Goal: Communication & Community: Answer question/provide support

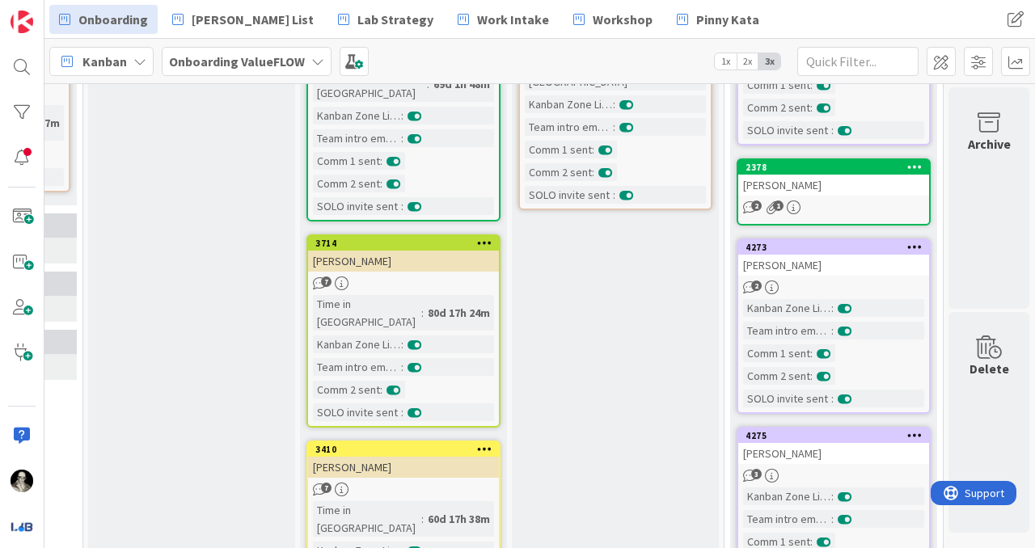
scroll to position [473, 822]
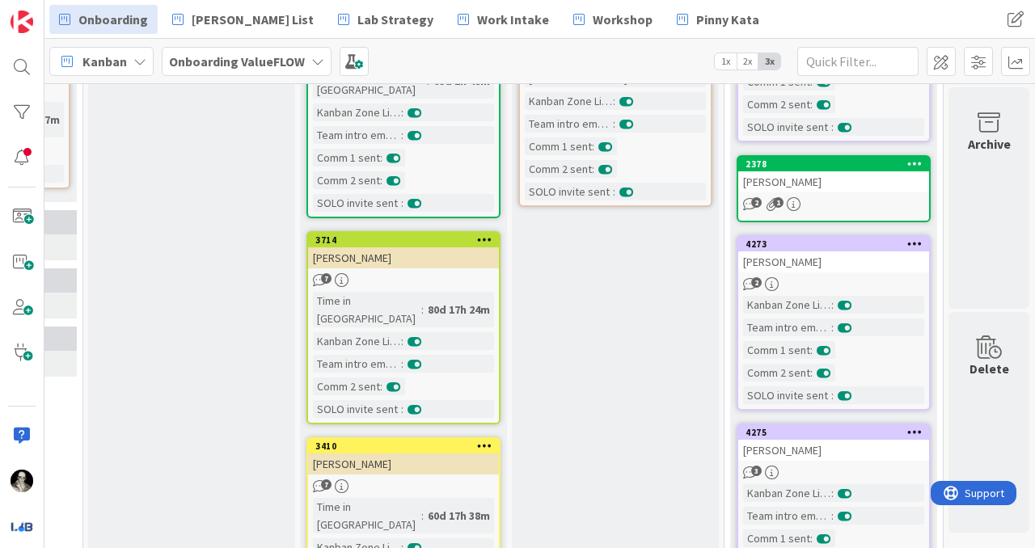
click at [860, 271] on div "[PERSON_NAME]" at bounding box center [833, 261] width 191 height 21
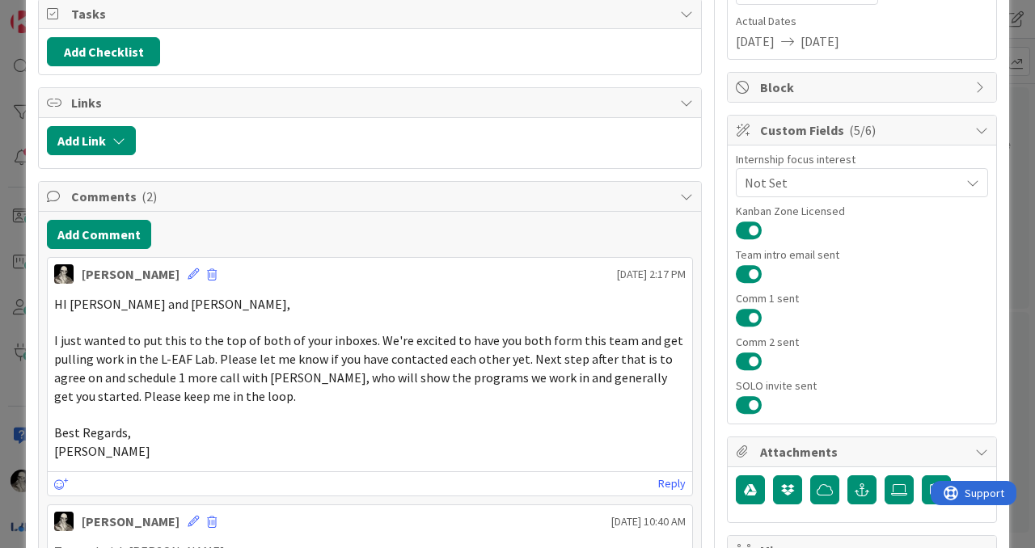
scroll to position [244, 0]
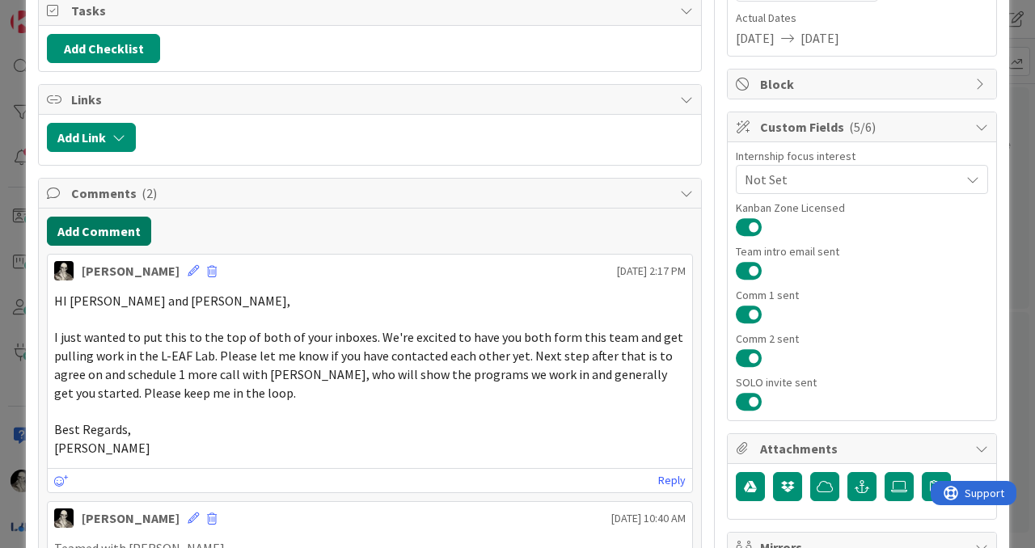
click at [113, 225] on button "Add Comment" at bounding box center [99, 231] width 104 height 29
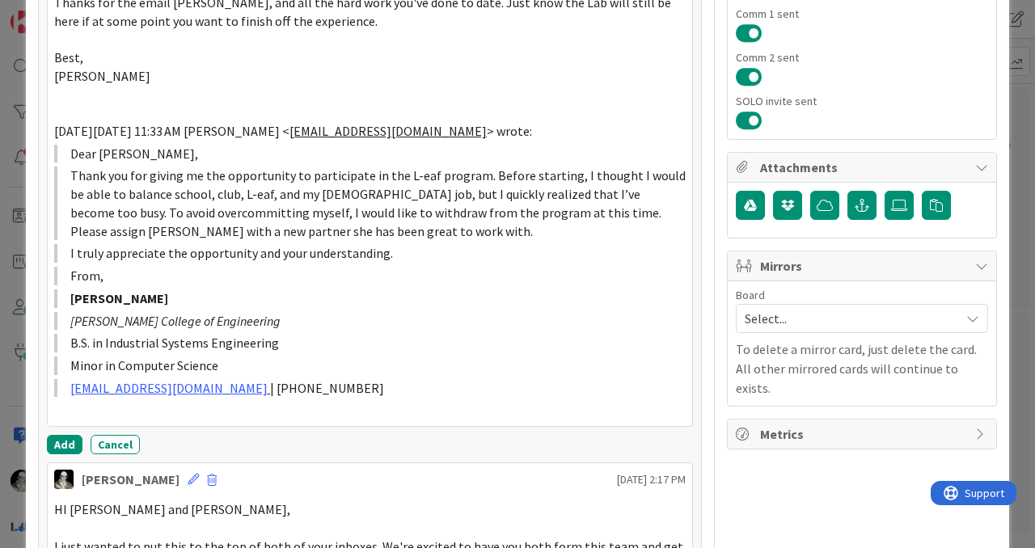
scroll to position [526, 0]
click at [70, 439] on button "Add" at bounding box center [65, 443] width 36 height 19
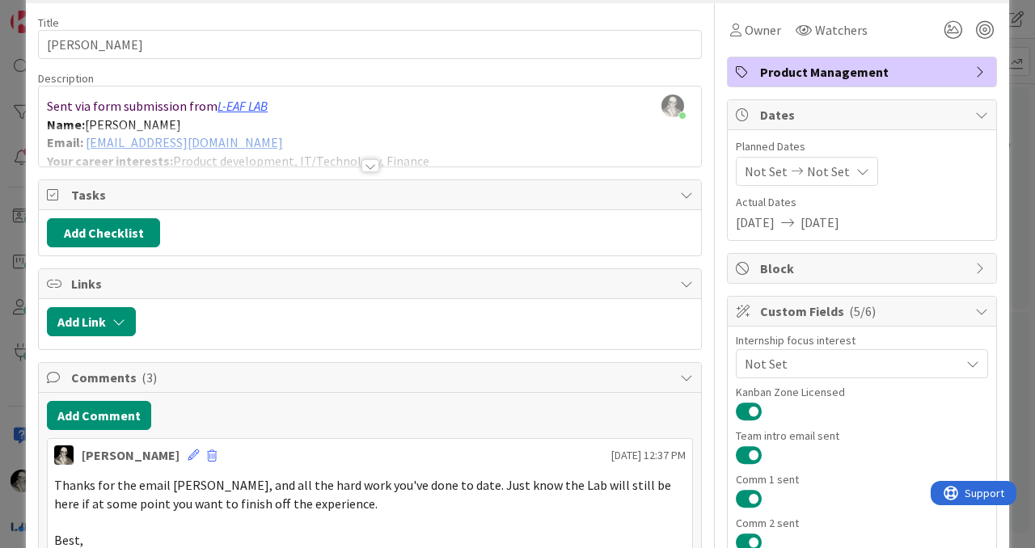
scroll to position [0, 0]
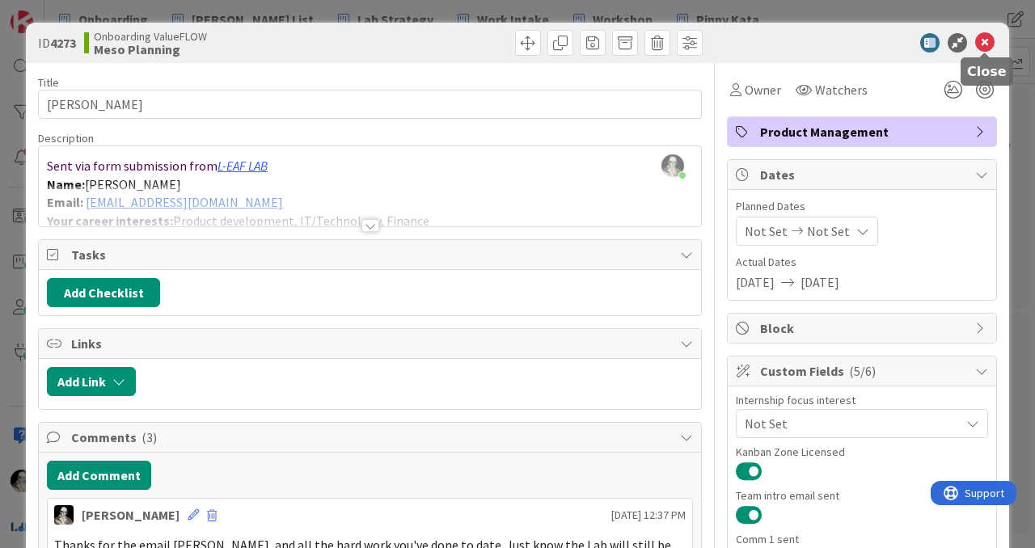
click at [985, 36] on icon at bounding box center [984, 42] width 19 height 19
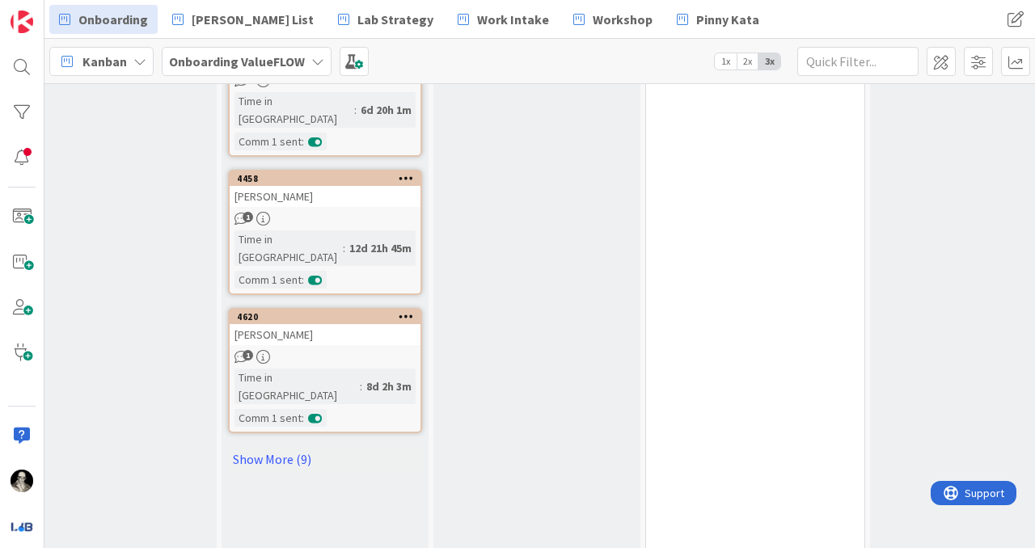
scroll to position [1179, 40]
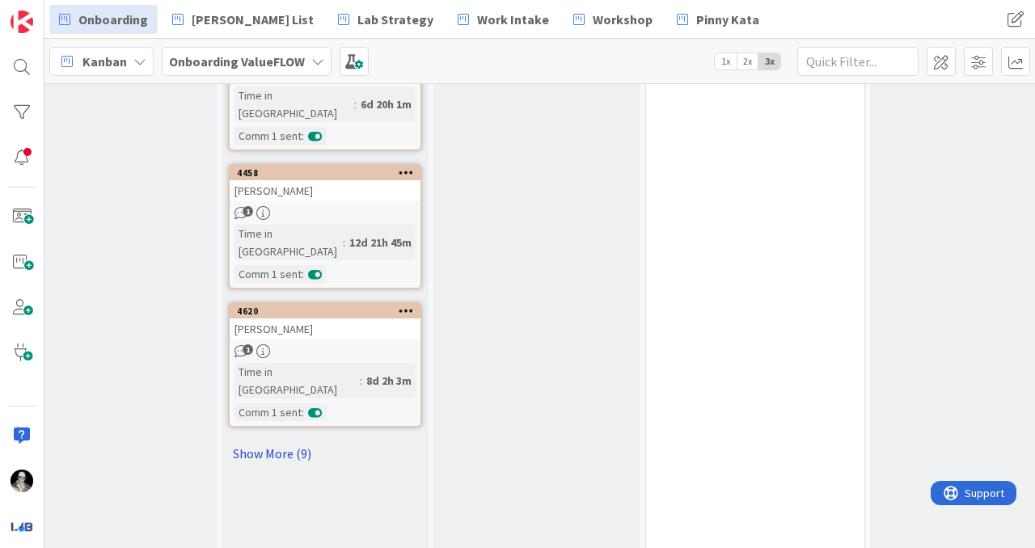
click at [270, 441] on link "Show More (9)" at bounding box center [325, 454] width 194 height 26
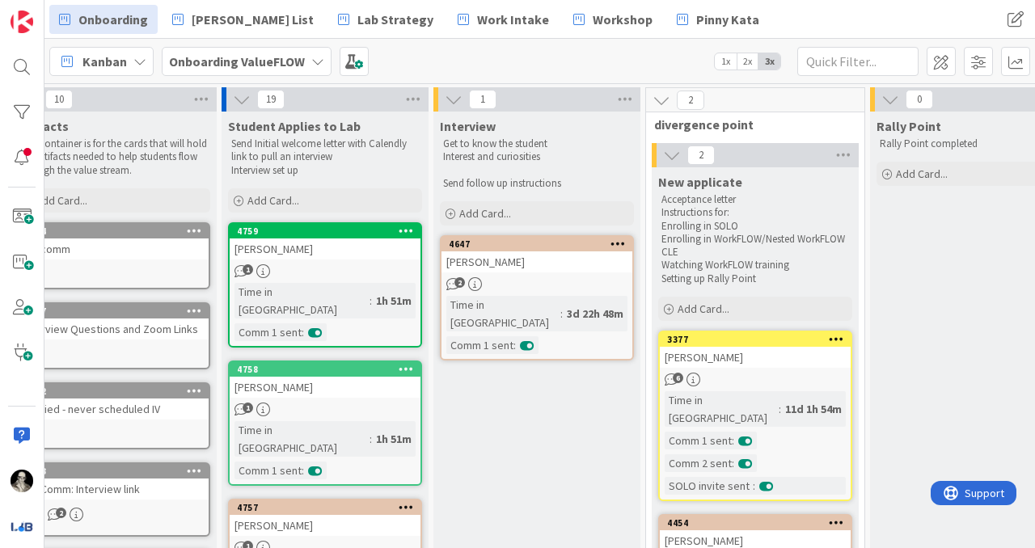
scroll to position [0, 41]
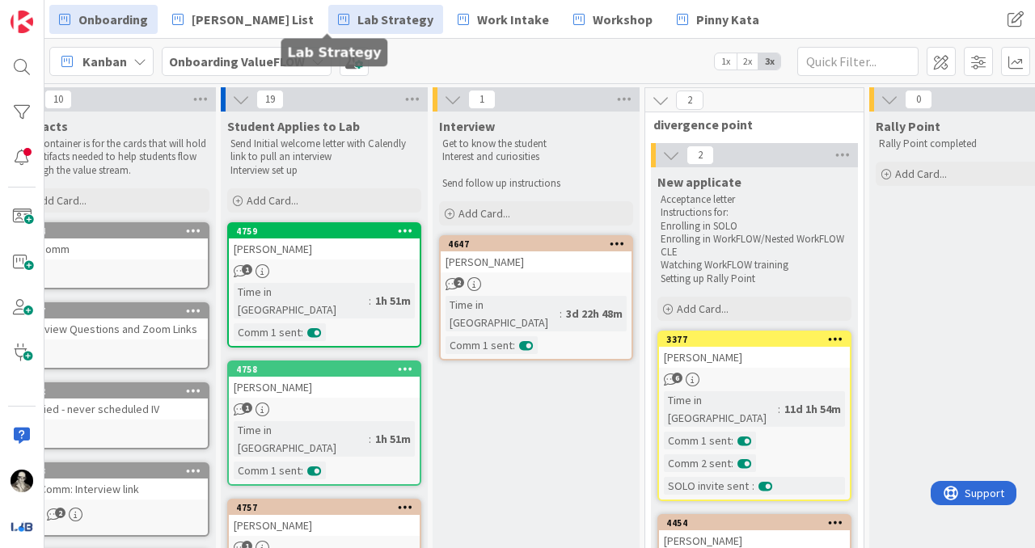
click at [357, 17] on span "Lab Strategy" at bounding box center [395, 19] width 76 height 19
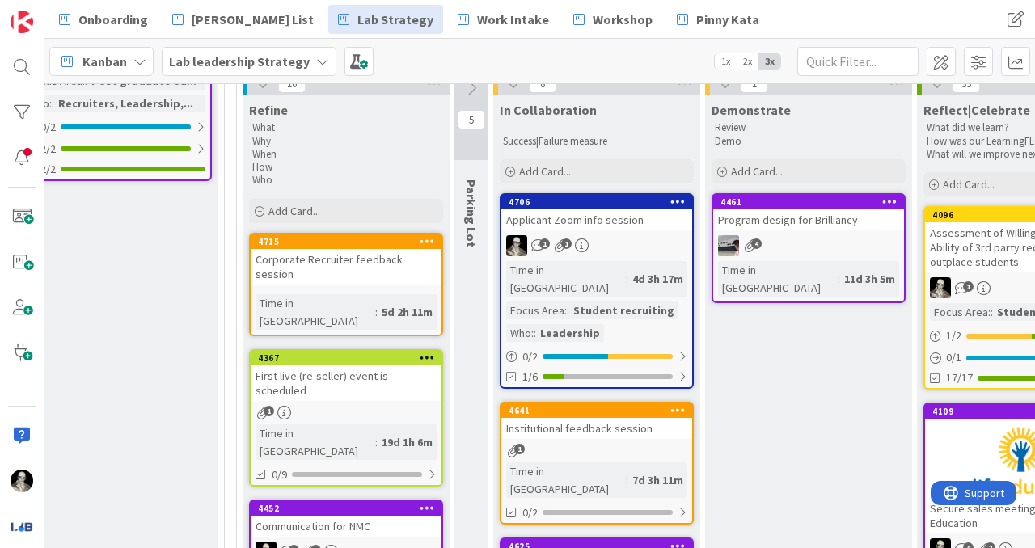
scroll to position [541, 2299]
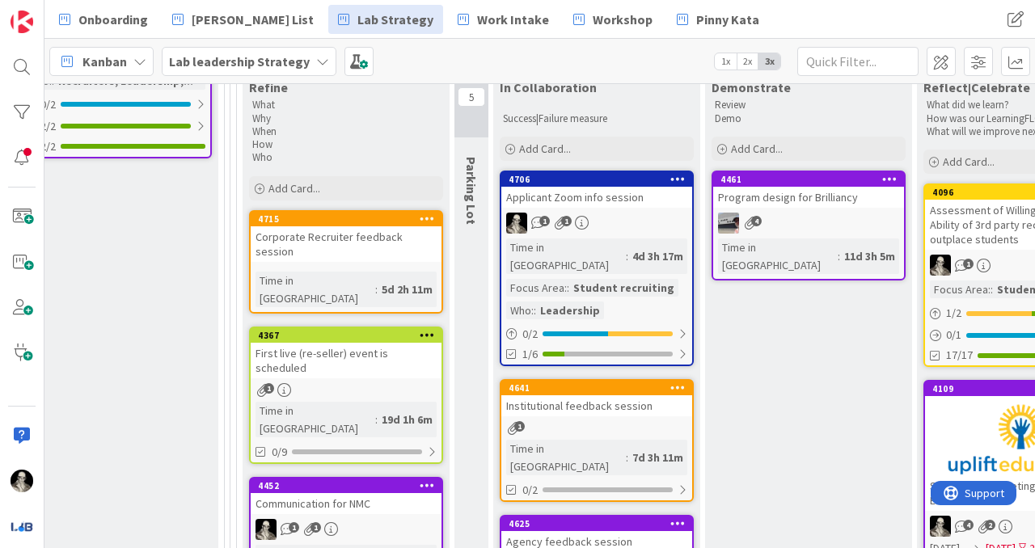
click at [631, 213] on div "1 1" at bounding box center [596, 223] width 191 height 21
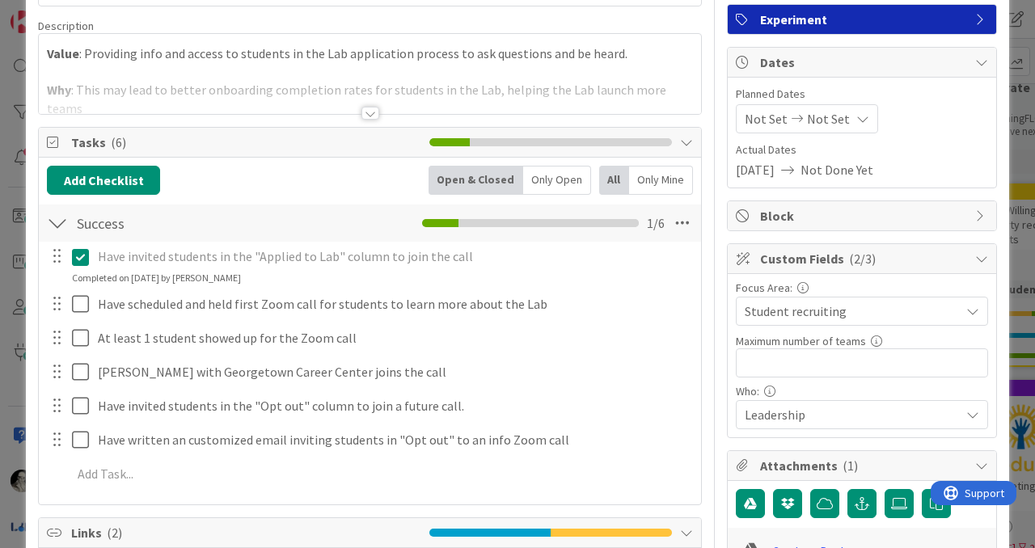
scroll to position [125, 0]
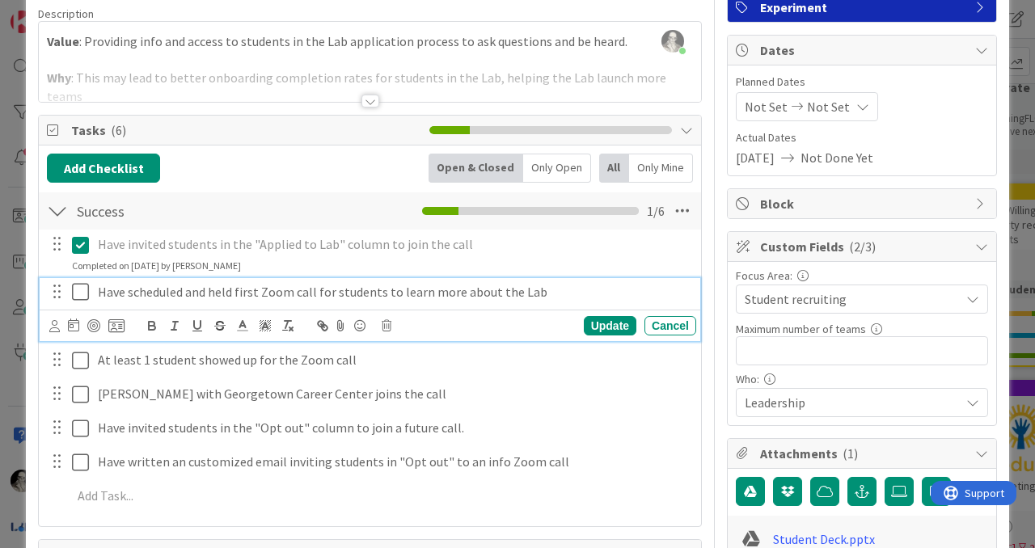
click at [81, 287] on icon at bounding box center [80, 291] width 17 height 19
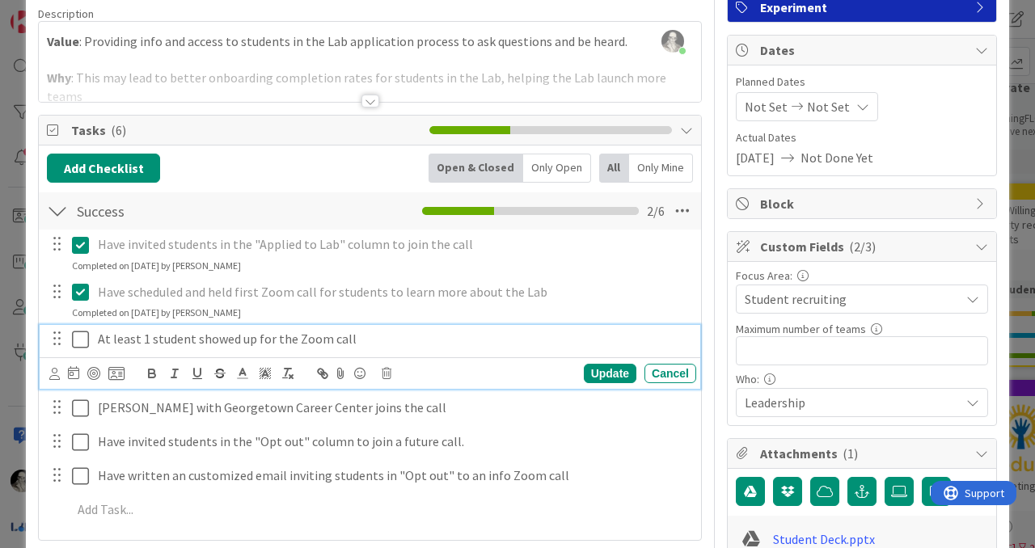
click at [74, 335] on icon at bounding box center [80, 339] width 17 height 19
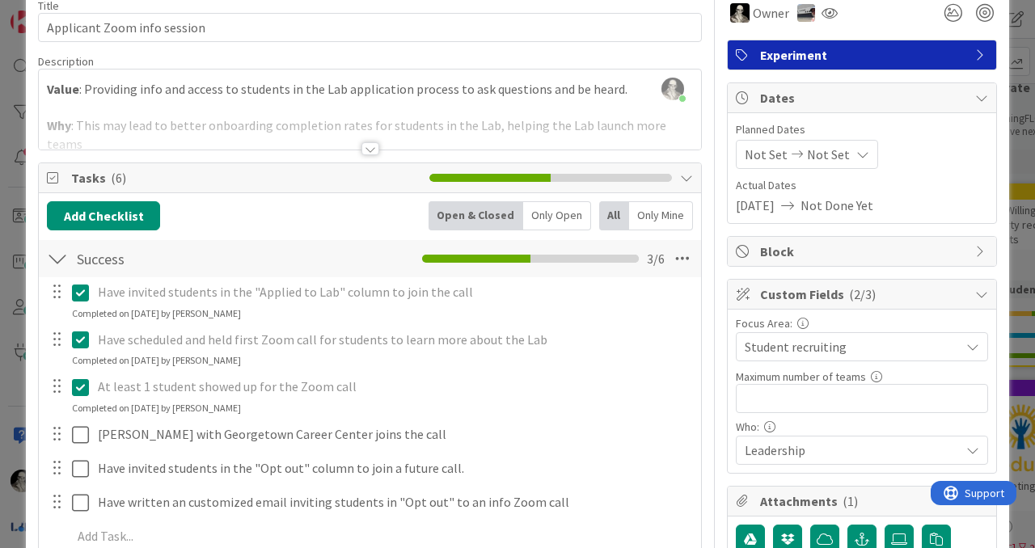
scroll to position [0, 0]
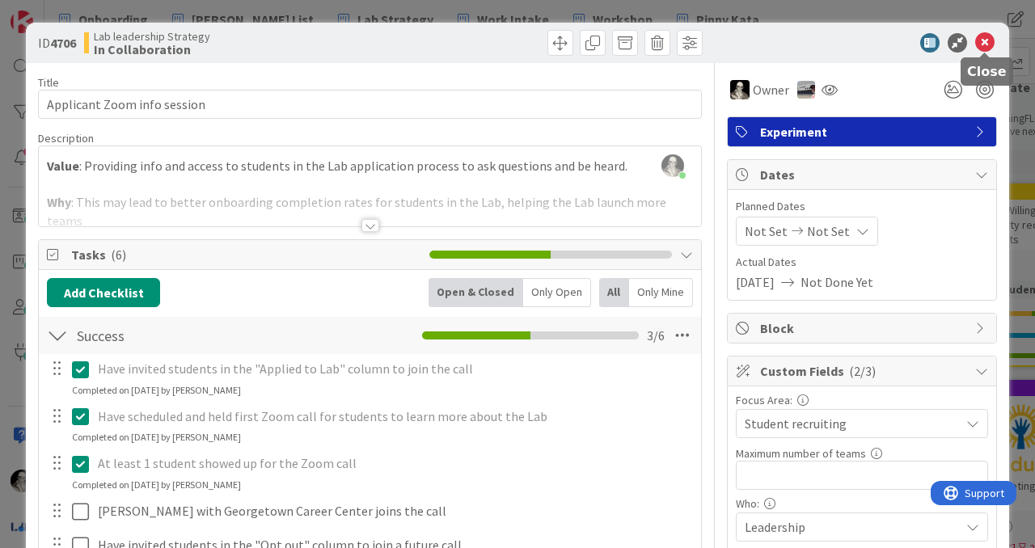
click at [985, 40] on icon at bounding box center [984, 42] width 19 height 19
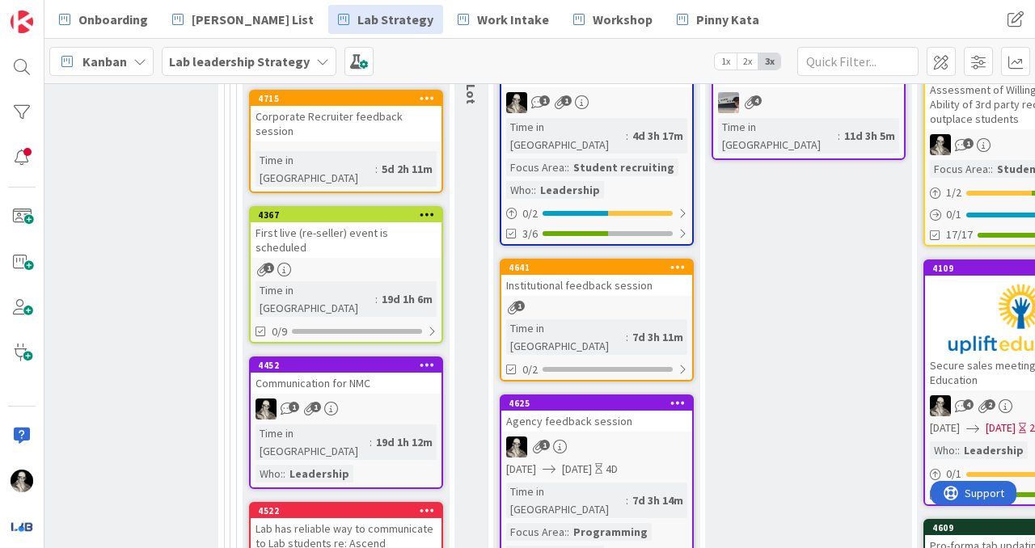
scroll to position [669, 2299]
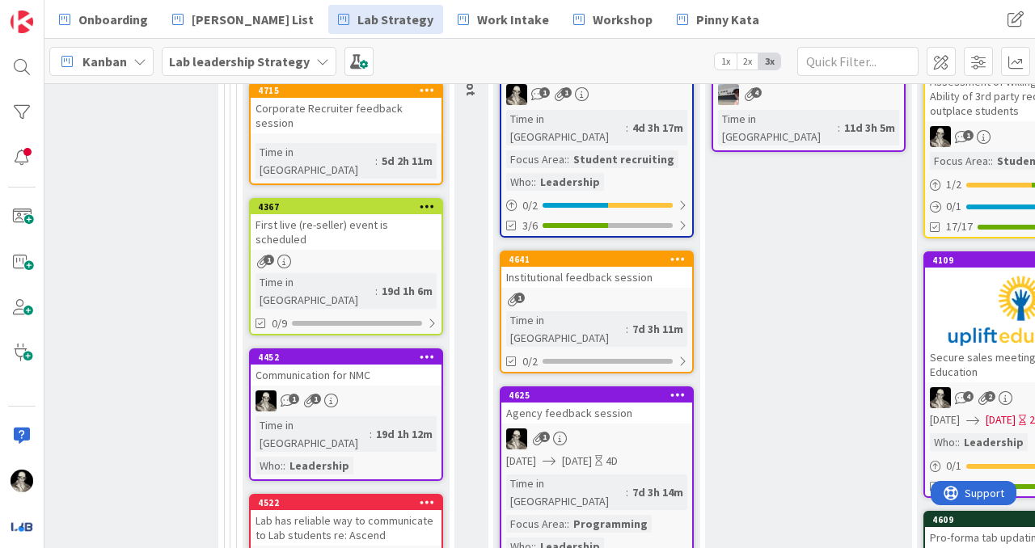
click at [628, 293] on div "1" at bounding box center [596, 300] width 191 height 14
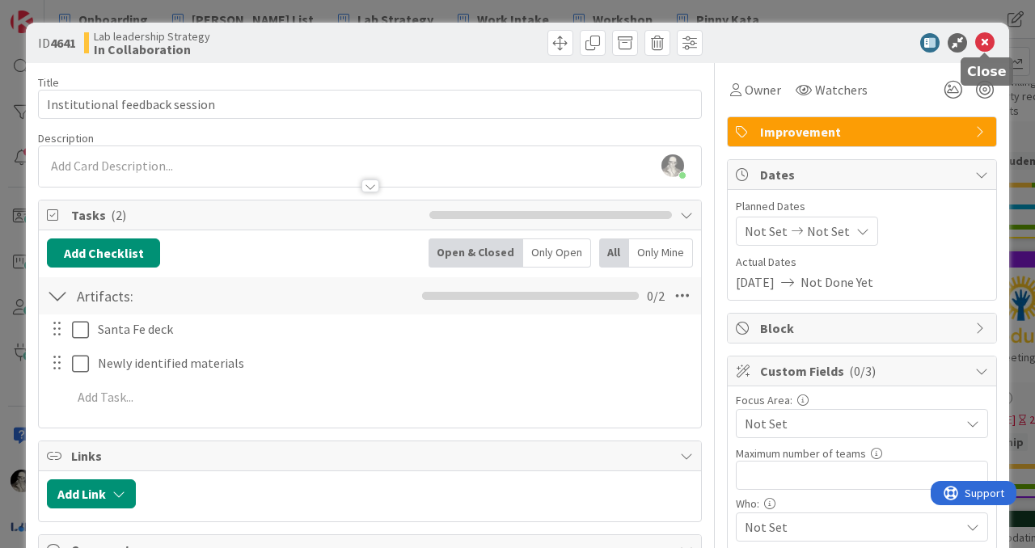
click at [984, 39] on icon at bounding box center [984, 42] width 19 height 19
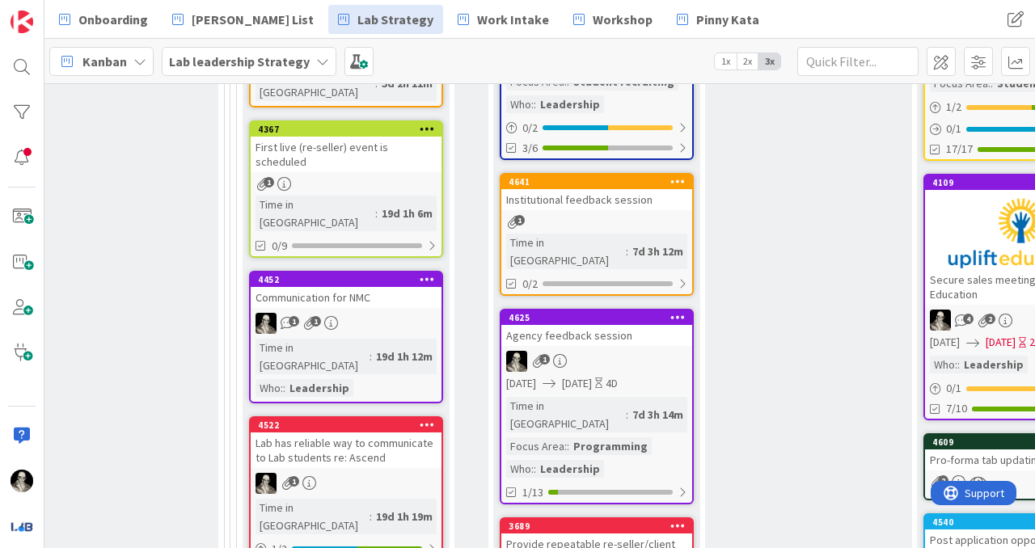
scroll to position [787, 2299]
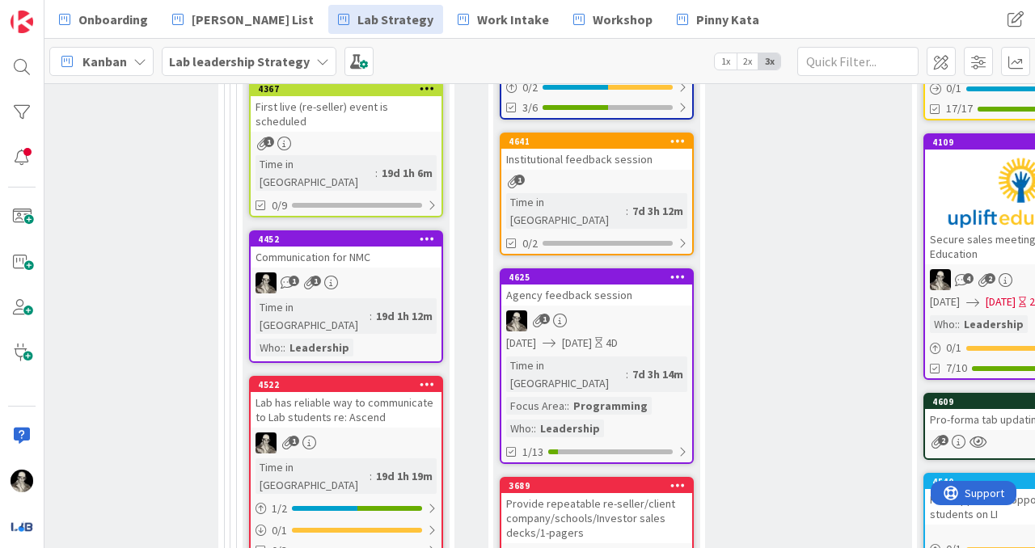
click at [630, 285] on div "Agency feedback session" at bounding box center [596, 295] width 191 height 21
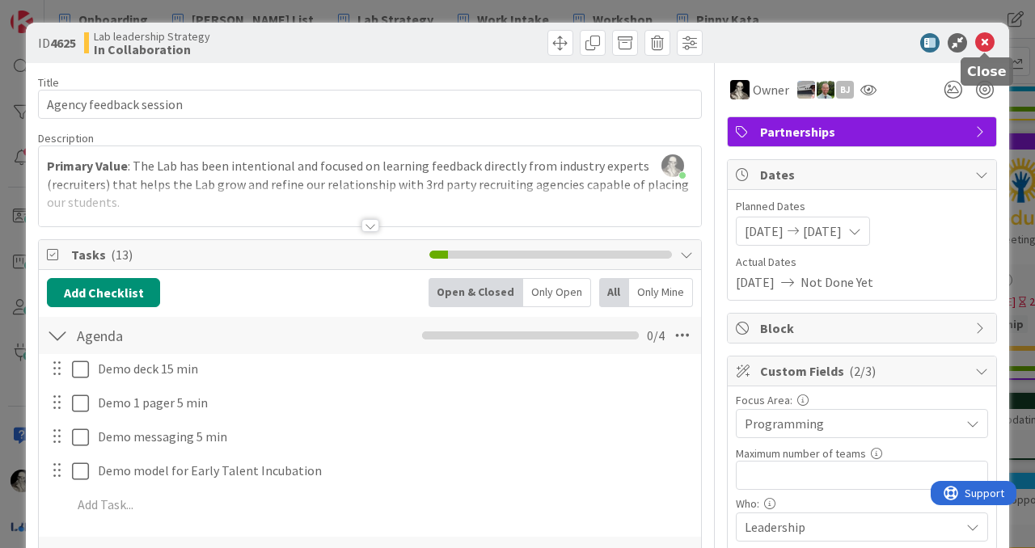
click at [987, 39] on icon at bounding box center [984, 42] width 19 height 19
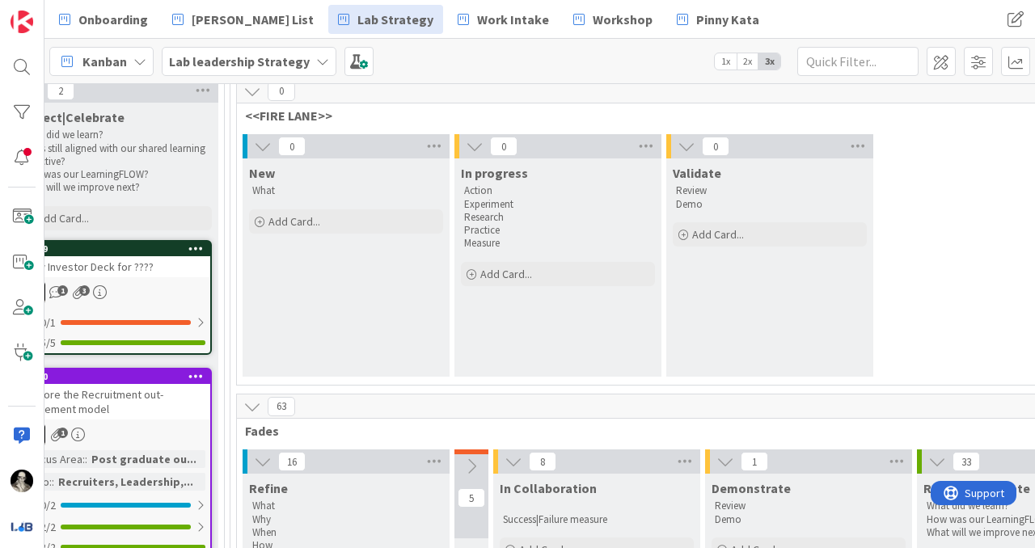
scroll to position [0, 2299]
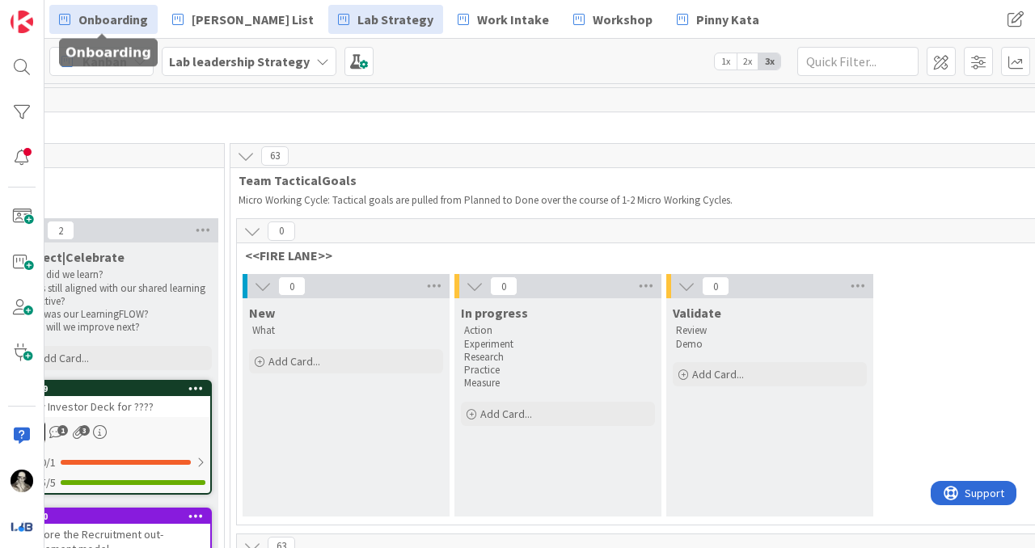
click at [123, 18] on span "Onboarding" at bounding box center [113, 19] width 70 height 19
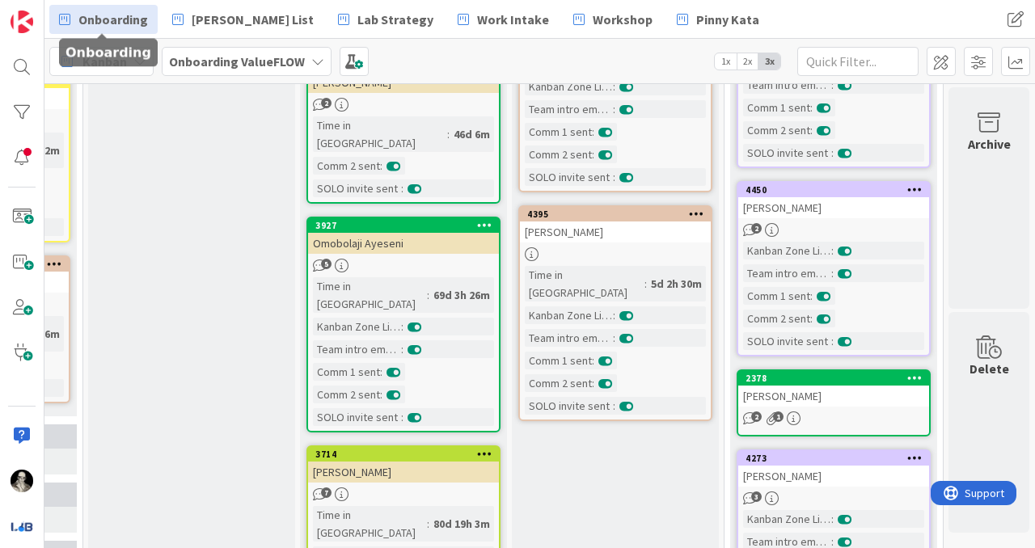
scroll to position [261, 822]
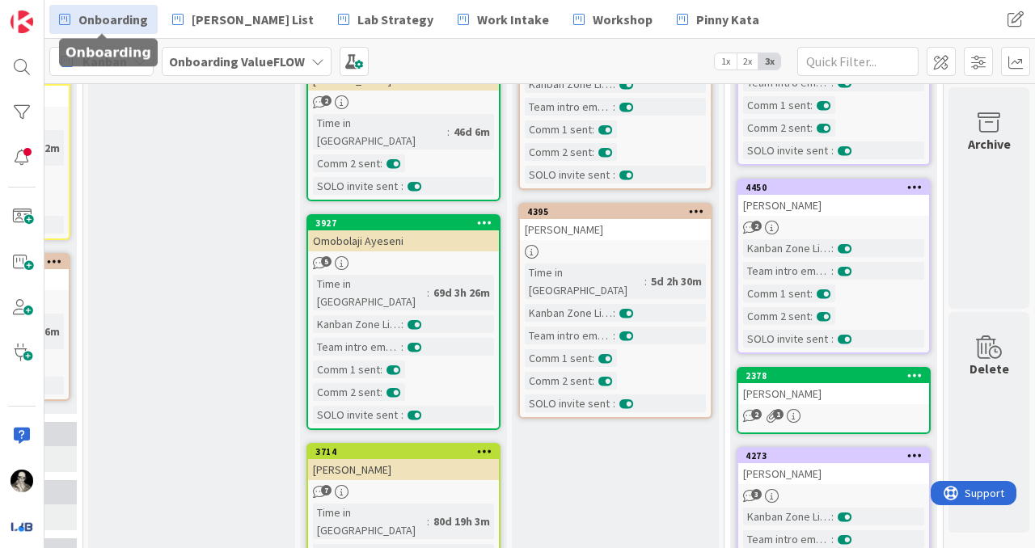
click at [614, 220] on div "[PERSON_NAME]" at bounding box center [615, 229] width 191 height 21
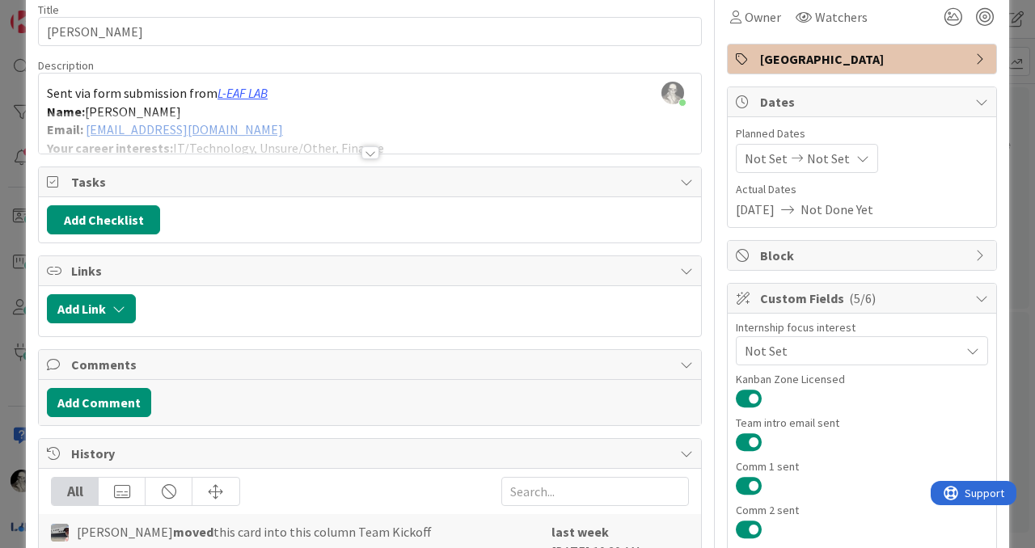
scroll to position [70, 0]
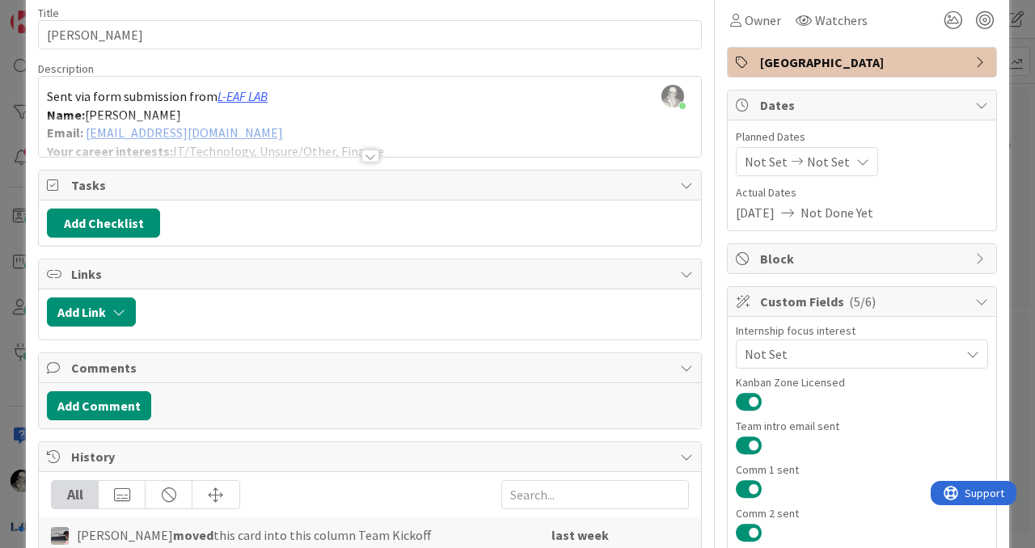
click at [131, 385] on div "Add Comment" at bounding box center [370, 405] width 662 height 45
click at [132, 399] on button "Add Comment" at bounding box center [99, 405] width 104 height 29
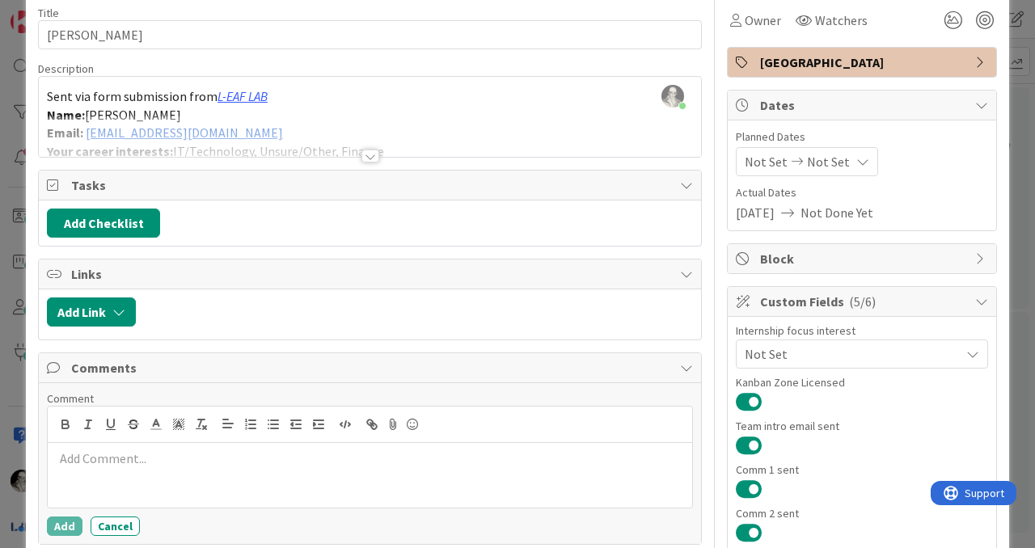
click at [154, 456] on p at bounding box center [369, 458] width 631 height 19
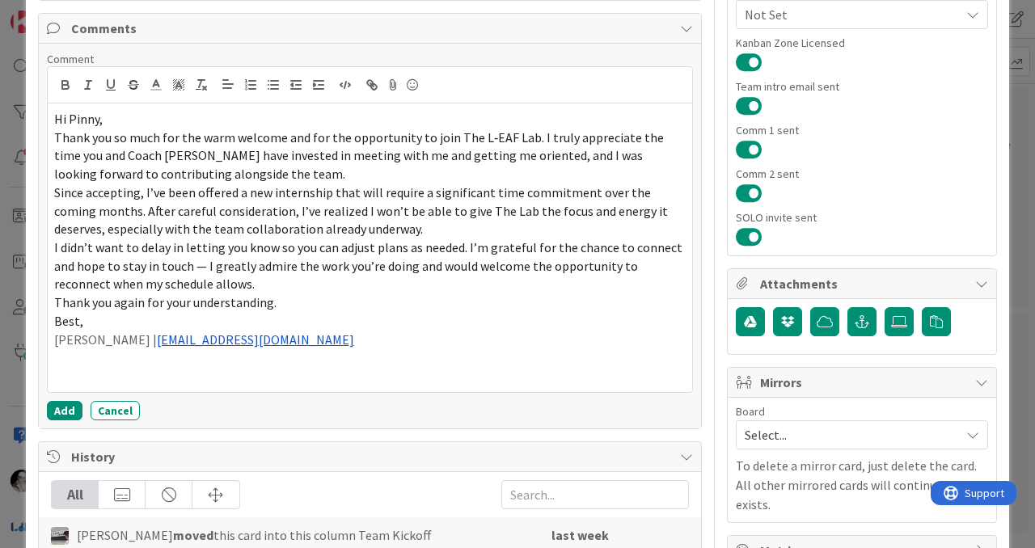
scroll to position [412, 0]
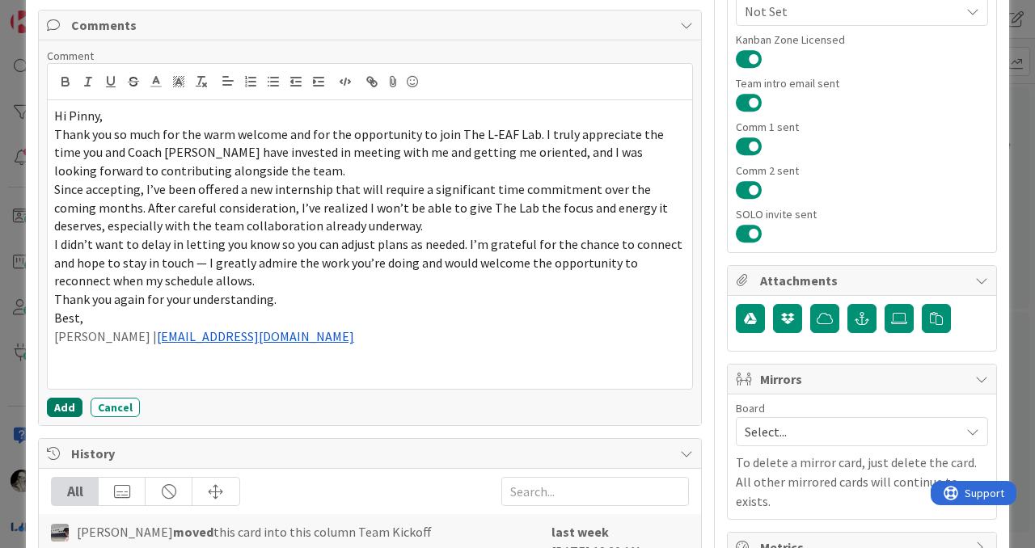
click at [57, 405] on button "Add" at bounding box center [65, 407] width 36 height 19
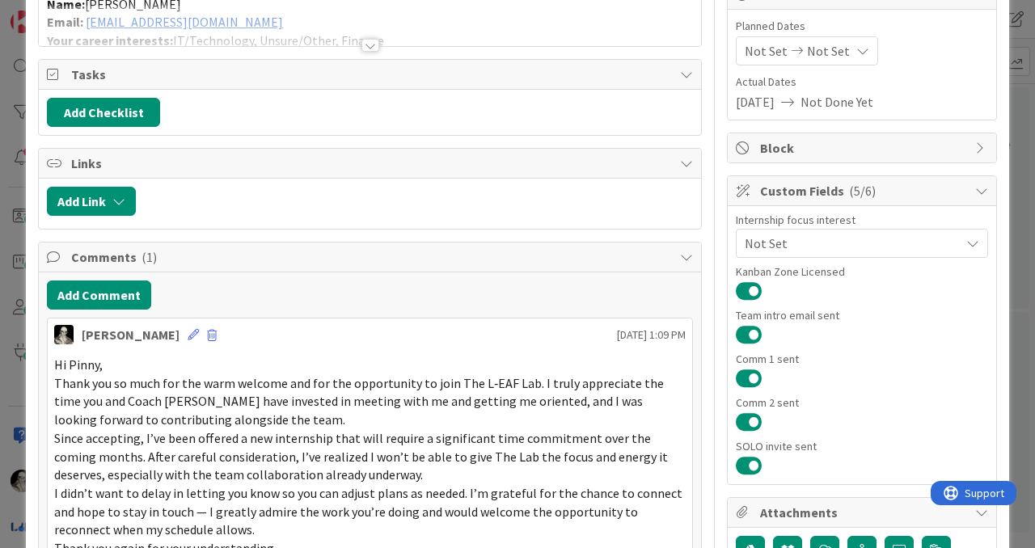
scroll to position [0, 0]
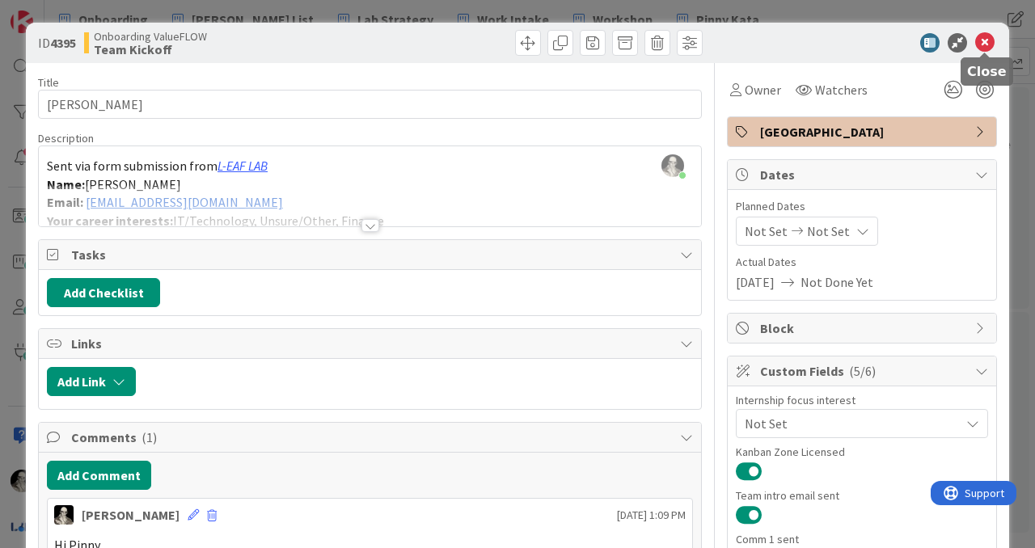
click at [985, 40] on icon at bounding box center [984, 42] width 19 height 19
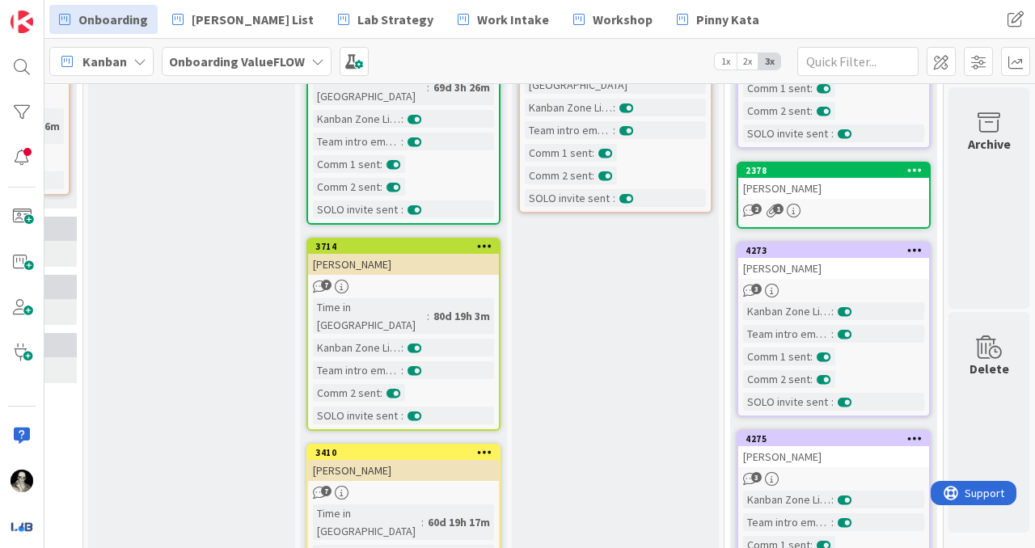
scroll to position [468, 822]
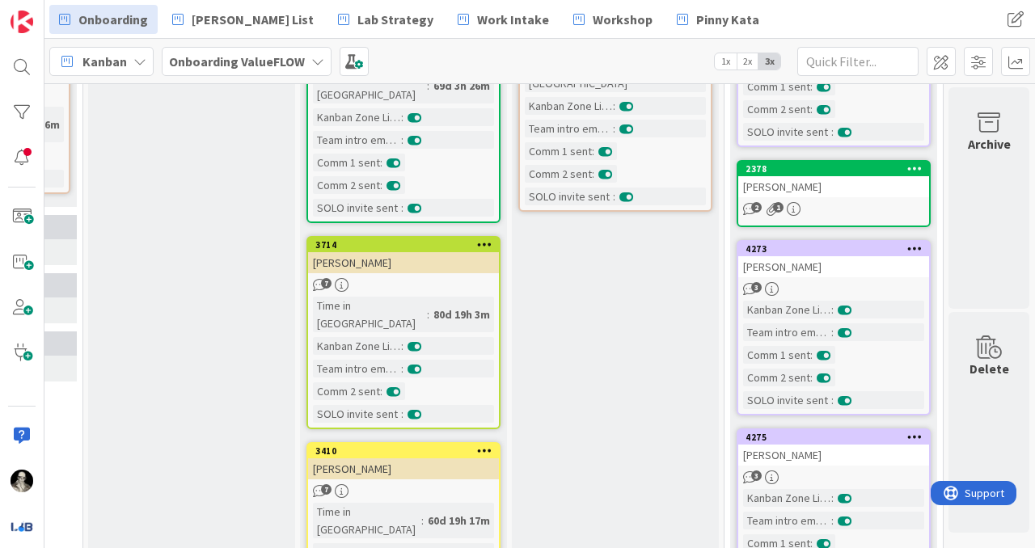
click at [834, 268] on div "[PERSON_NAME]" at bounding box center [833, 266] width 191 height 21
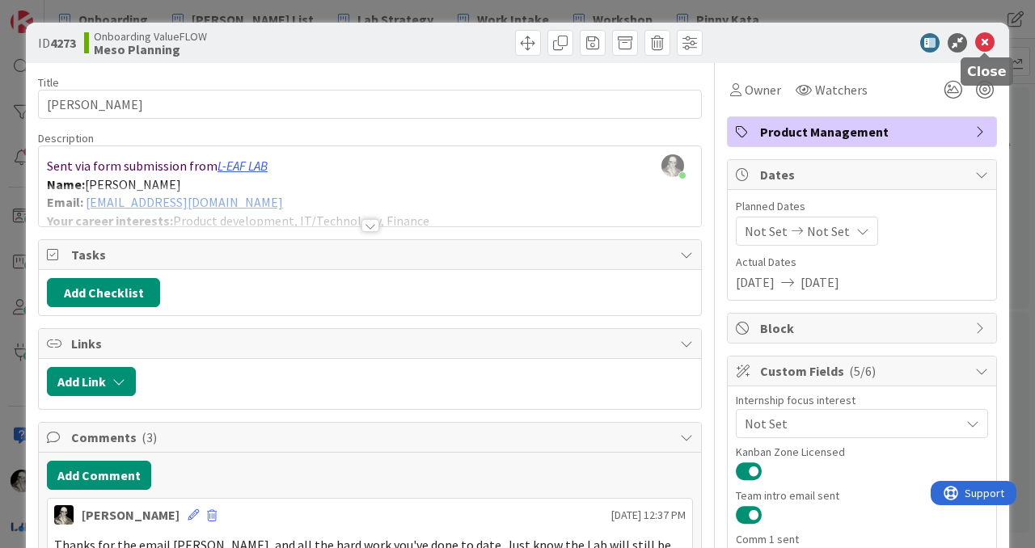
click at [989, 40] on icon at bounding box center [984, 42] width 19 height 19
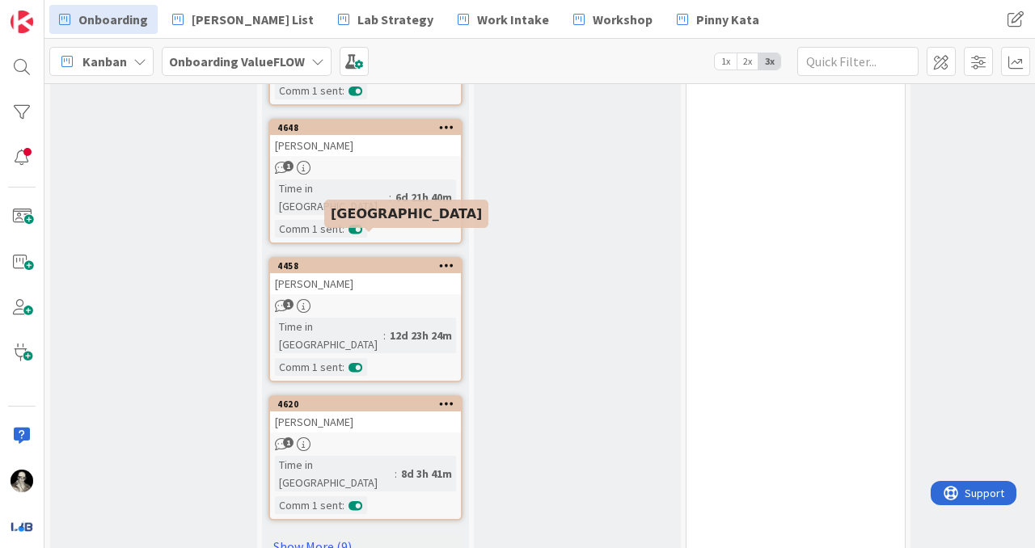
scroll to position [1094, 0]
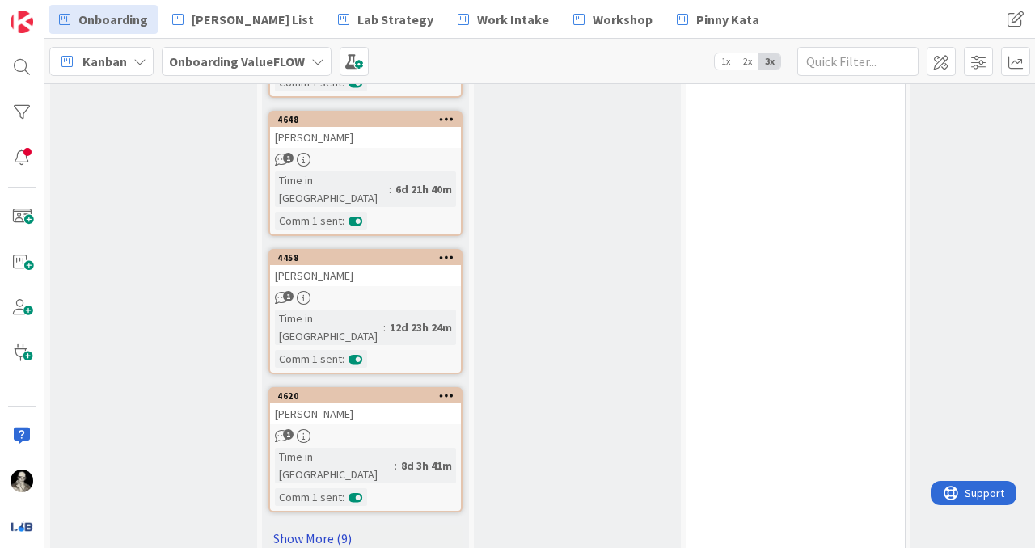
click at [336, 525] on link "Show More (9)" at bounding box center [365, 538] width 194 height 26
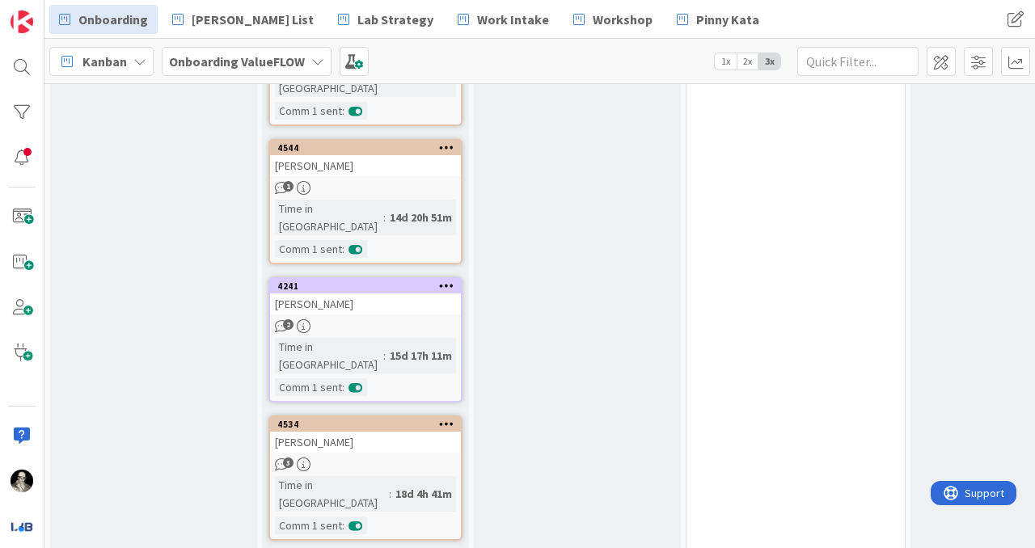
scroll to position [1646, 0]
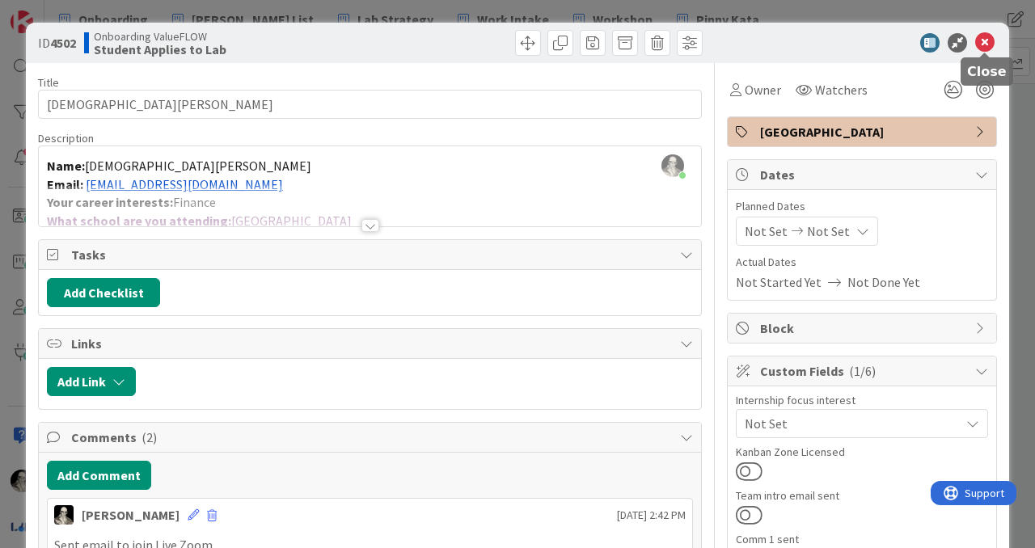
click at [986, 41] on icon at bounding box center [984, 42] width 19 height 19
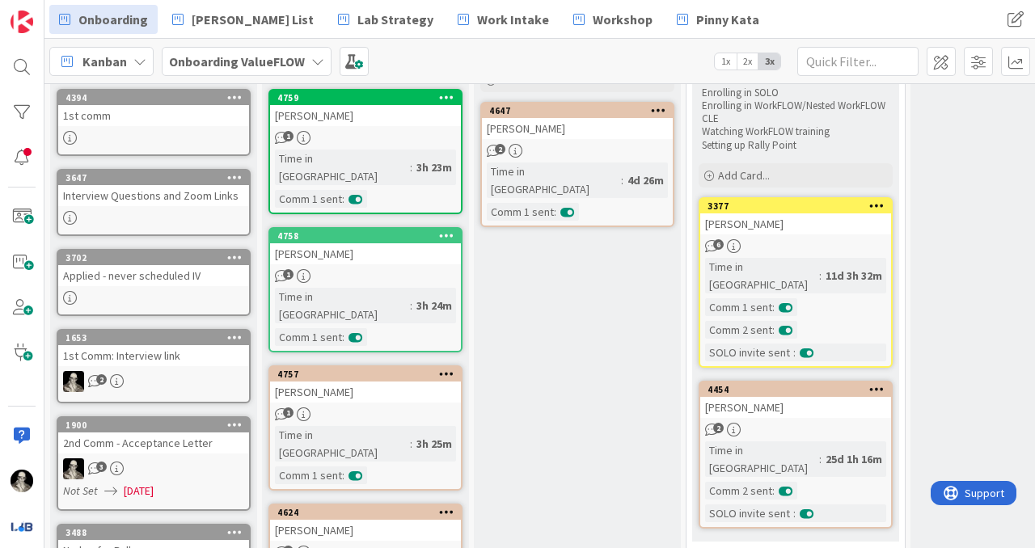
scroll to position [164, 0]
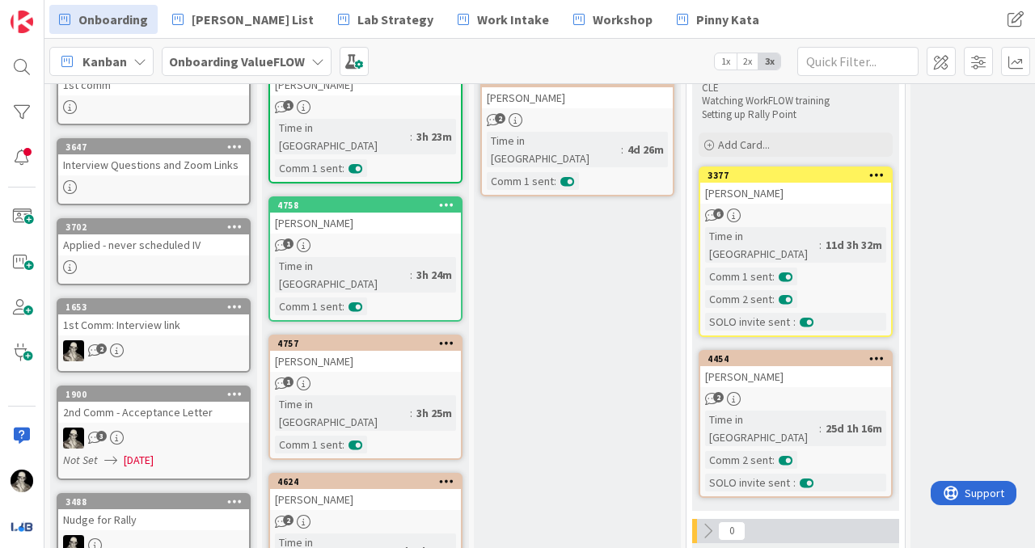
click at [198, 324] on div "1st Comm: Interview link" at bounding box center [153, 324] width 191 height 21
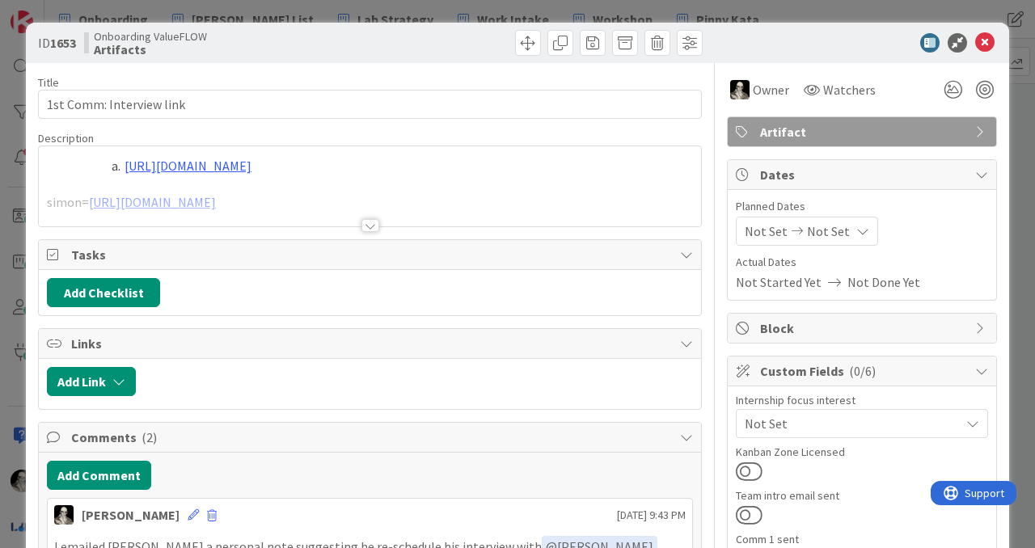
click at [368, 223] on div at bounding box center [370, 225] width 18 height 13
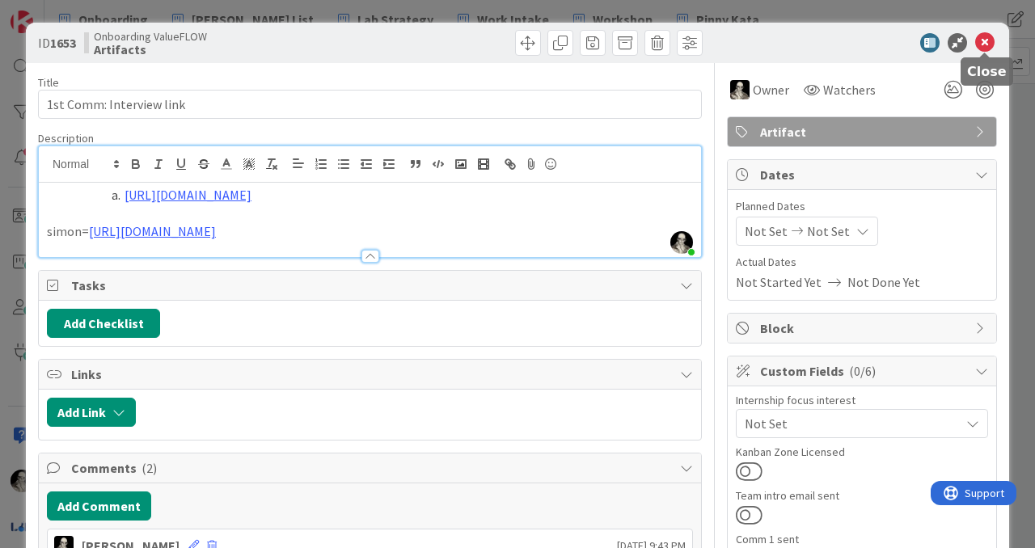
click at [984, 42] on icon at bounding box center [984, 42] width 19 height 19
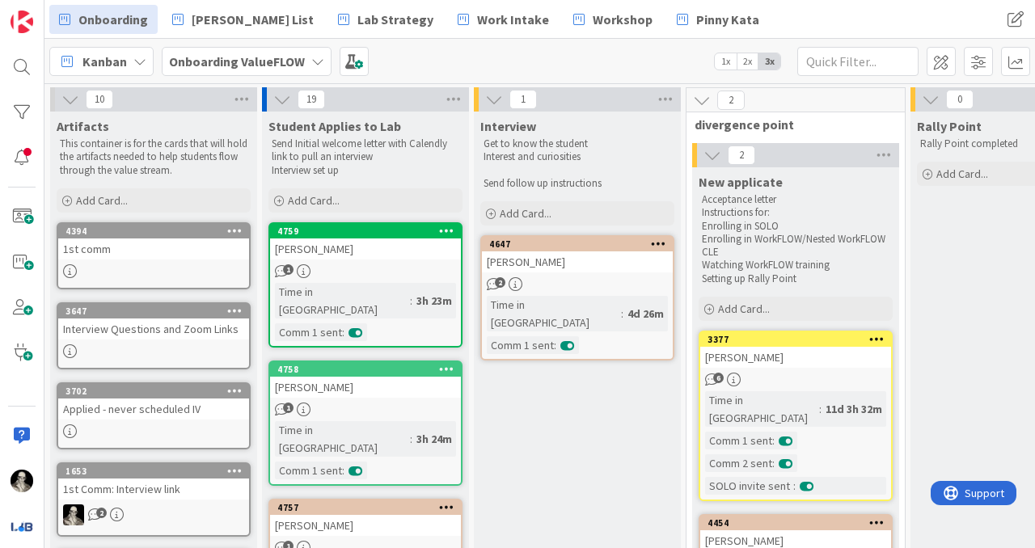
click at [146, 255] on div "1st comm" at bounding box center [153, 248] width 191 height 21
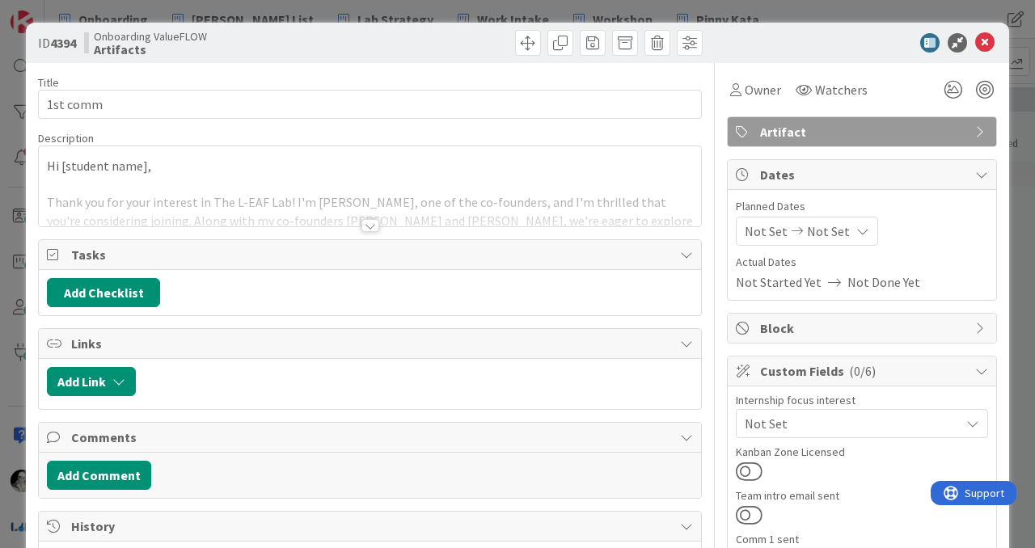
click at [369, 222] on div at bounding box center [370, 225] width 18 height 13
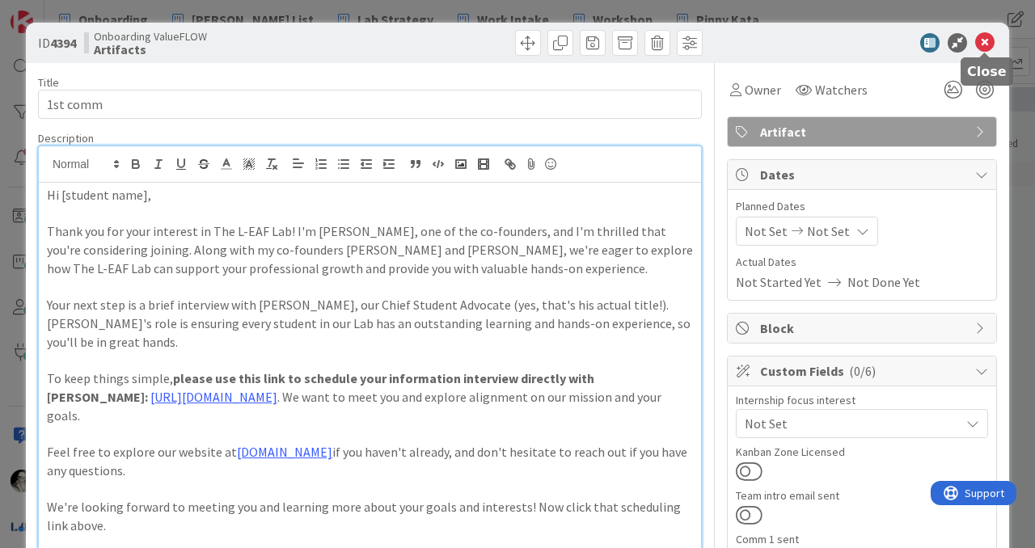
click at [979, 44] on icon at bounding box center [984, 42] width 19 height 19
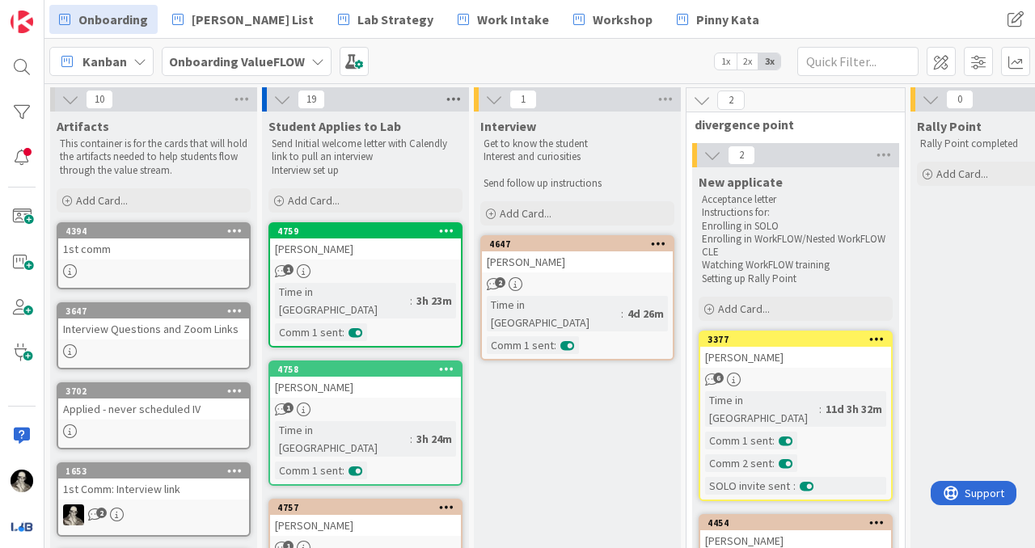
click at [456, 91] on icon at bounding box center [453, 99] width 21 height 24
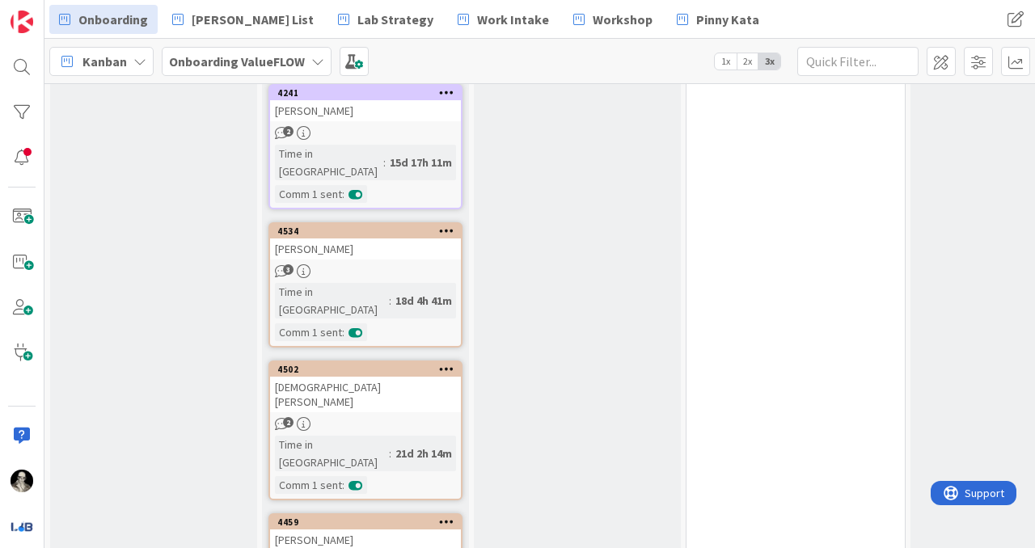
scroll to position [1815, 0]
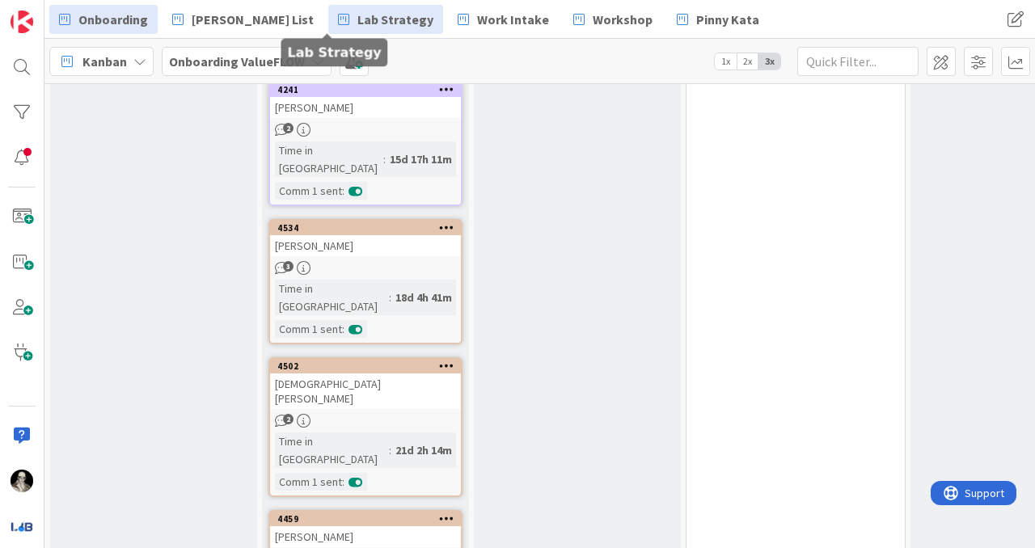
click at [357, 21] on span "Lab Strategy" at bounding box center [395, 19] width 76 height 19
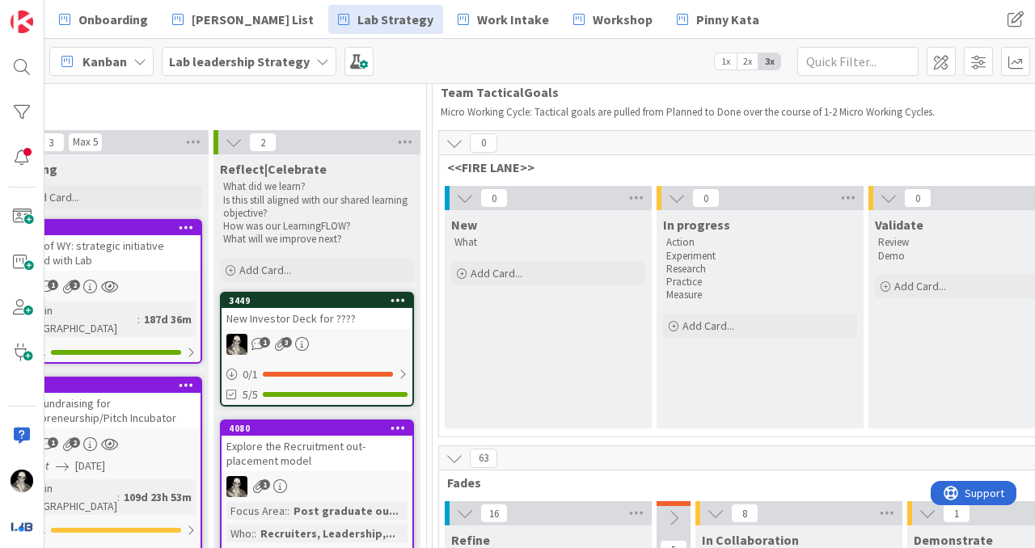
scroll to position [119, 2097]
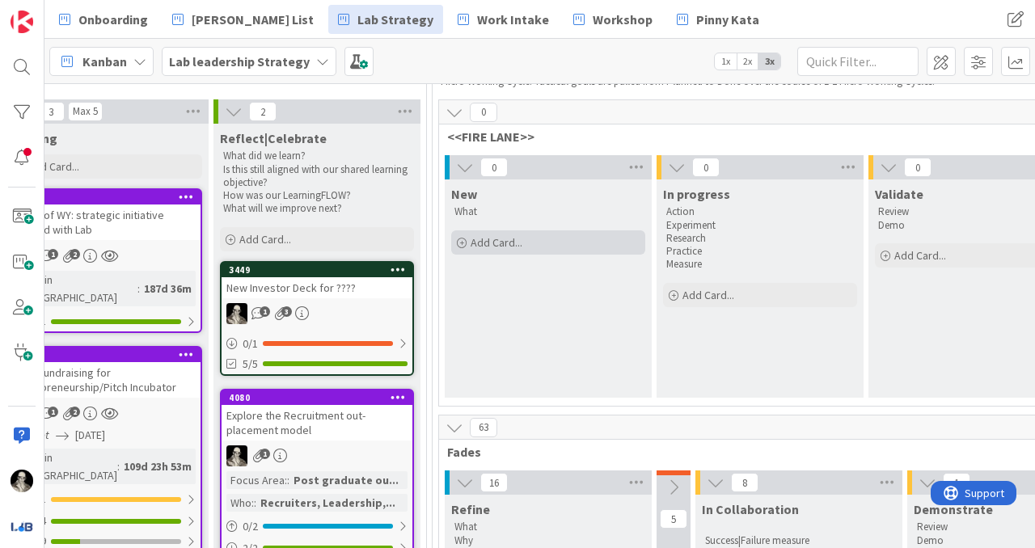
click at [496, 238] on span "Add Card..." at bounding box center [497, 242] width 52 height 15
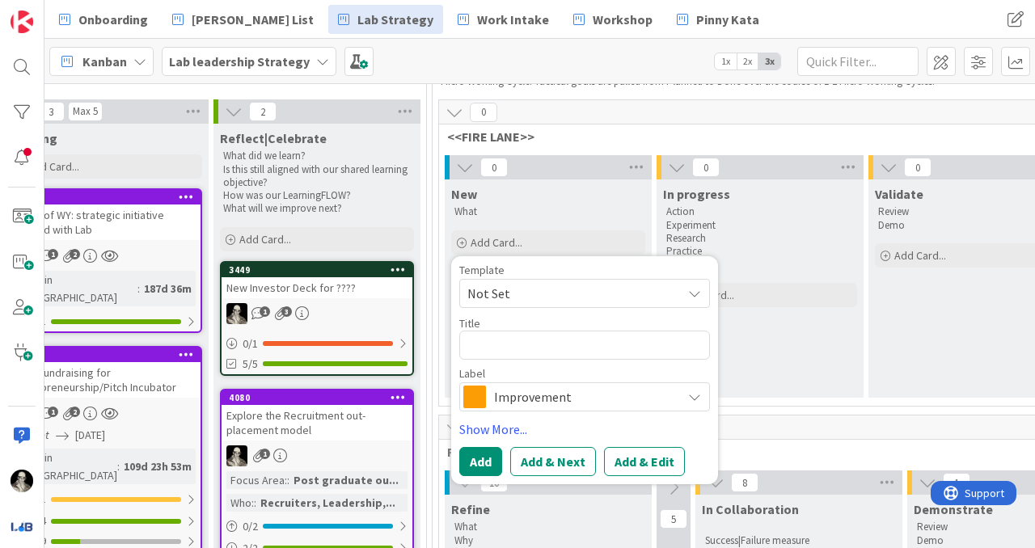
click at [493, 341] on textarea at bounding box center [584, 345] width 251 height 29
type textarea "x"
type textarea "V"
type textarea "x"
type textarea "Vi"
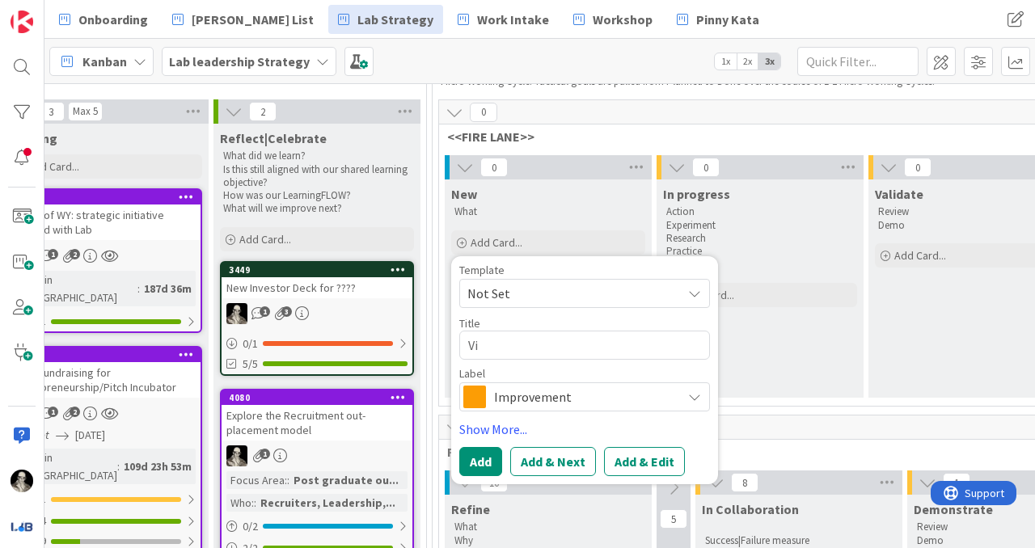
type textarea "x"
type textarea "Vid"
type textarea "x"
type textarea "Vide"
type textarea "x"
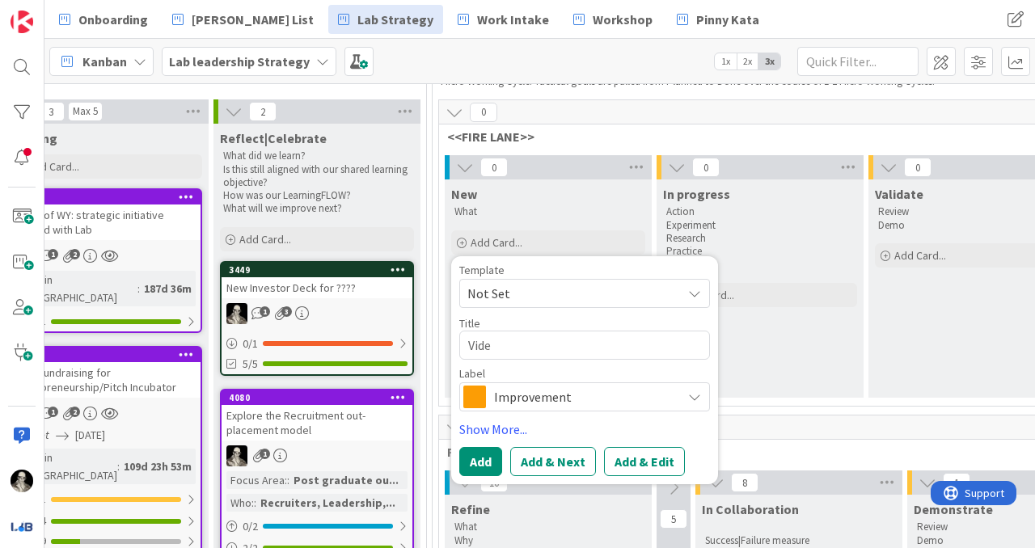
type textarea "Video"
type textarea "x"
type textarea "Video"
type textarea "x"
type textarea "Video c"
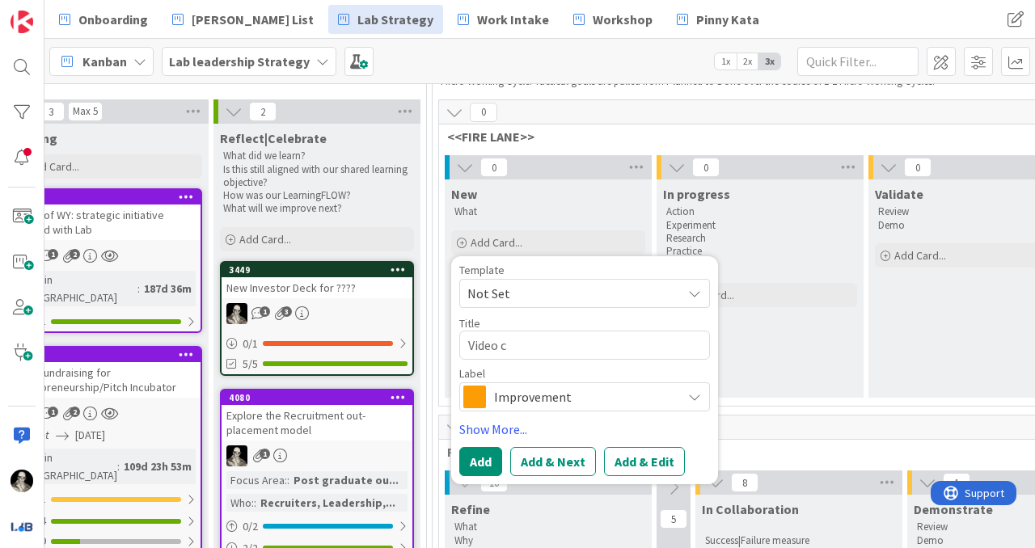
type textarea "x"
type textarea "Video co"
type textarea "x"
type textarea "Video con"
type textarea "x"
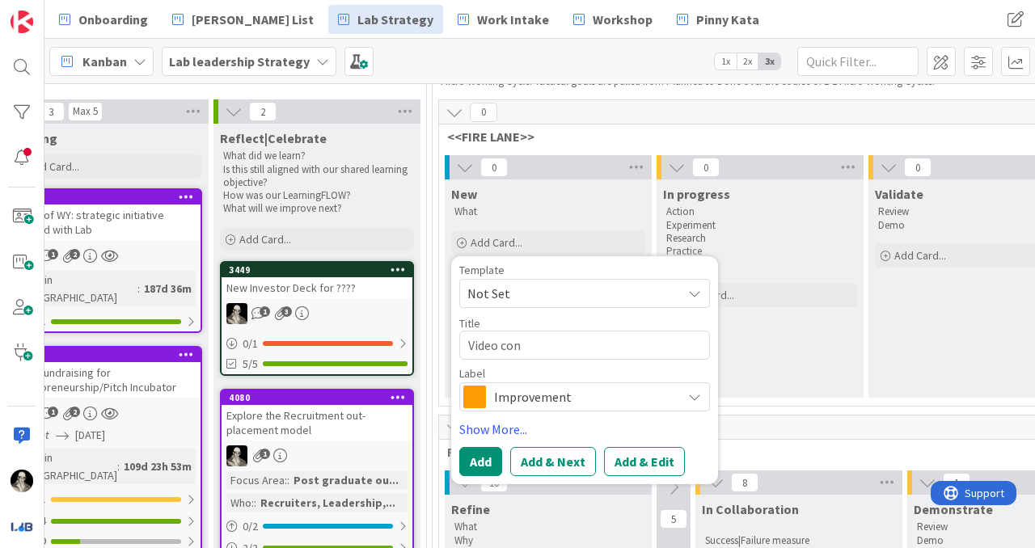
type textarea "Video cont"
type textarea "x"
type textarea "Video [PERSON_NAME]"
type textarea "x"
type textarea "Video conten"
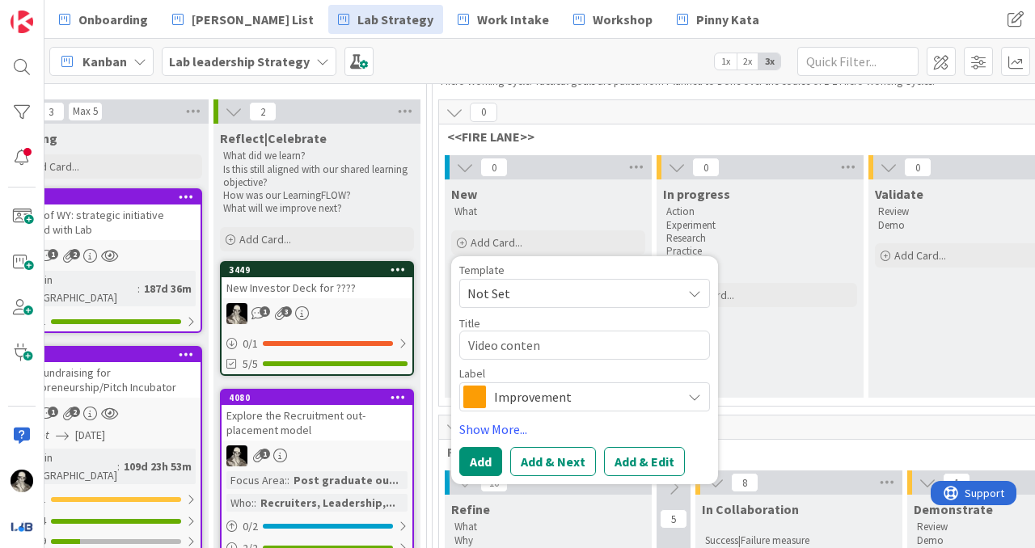
type textarea "x"
type textarea "Video content"
type textarea "x"
type textarea "Video content"
type textarea "x"
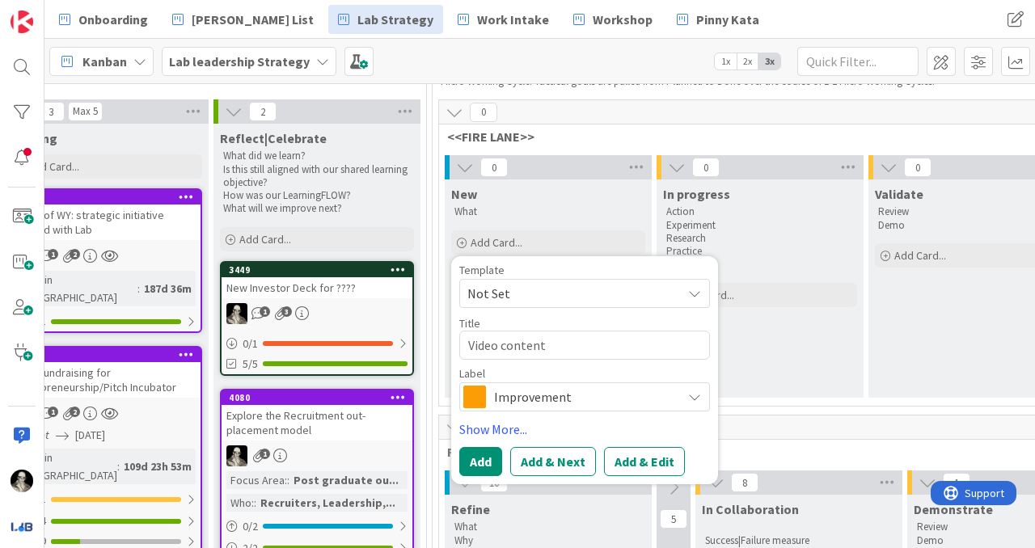
type textarea "Video content f"
type textarea "x"
type textarea "Video content fo"
type textarea "x"
type textarea "Video content for"
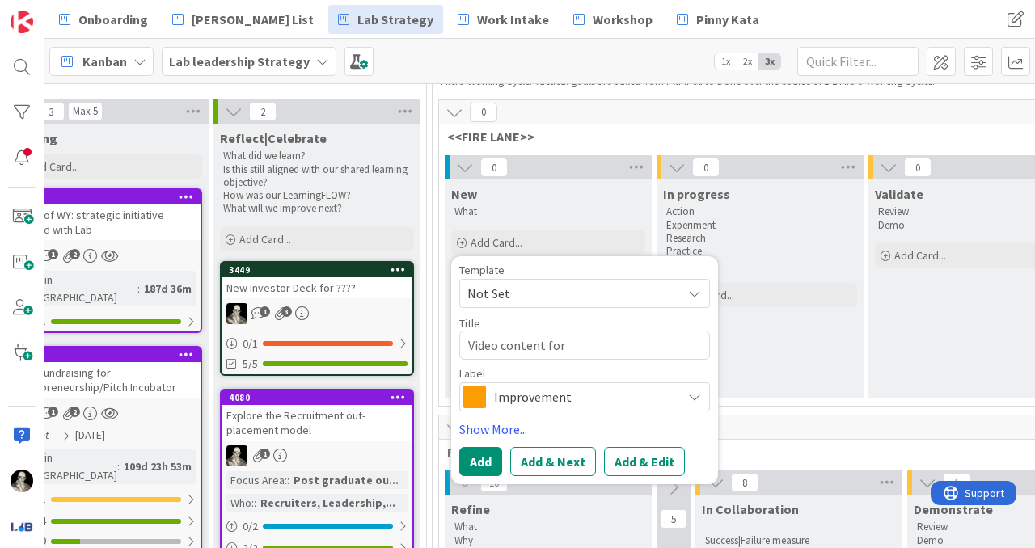
type textarea "x"
type textarea "Video content for"
type textarea "x"
type textarea "Video content for a"
type textarea "x"
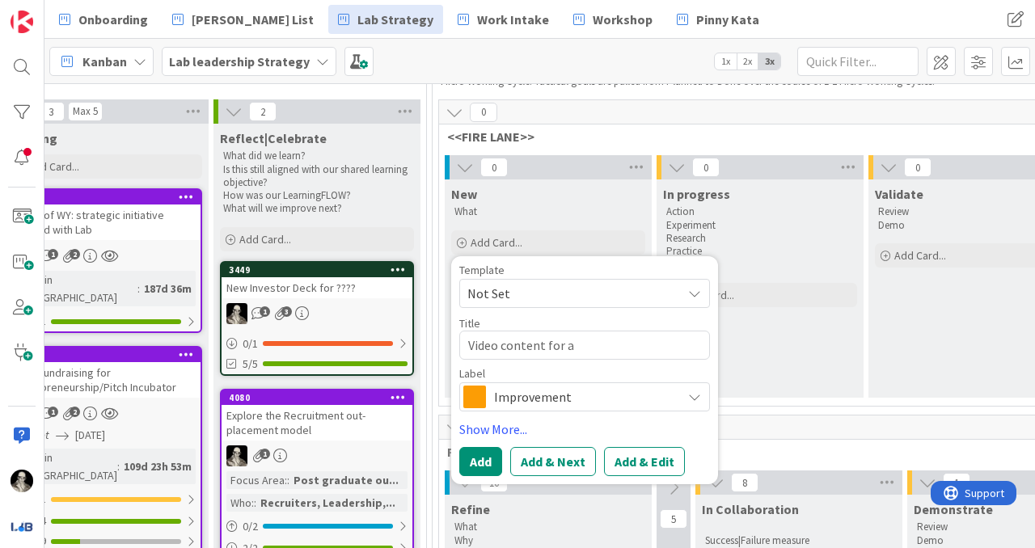
type textarea "Video content for aa"
type textarea "x"
type textarea "Video content for aap"
type textarea "x"
type textarea "Video content for aapl"
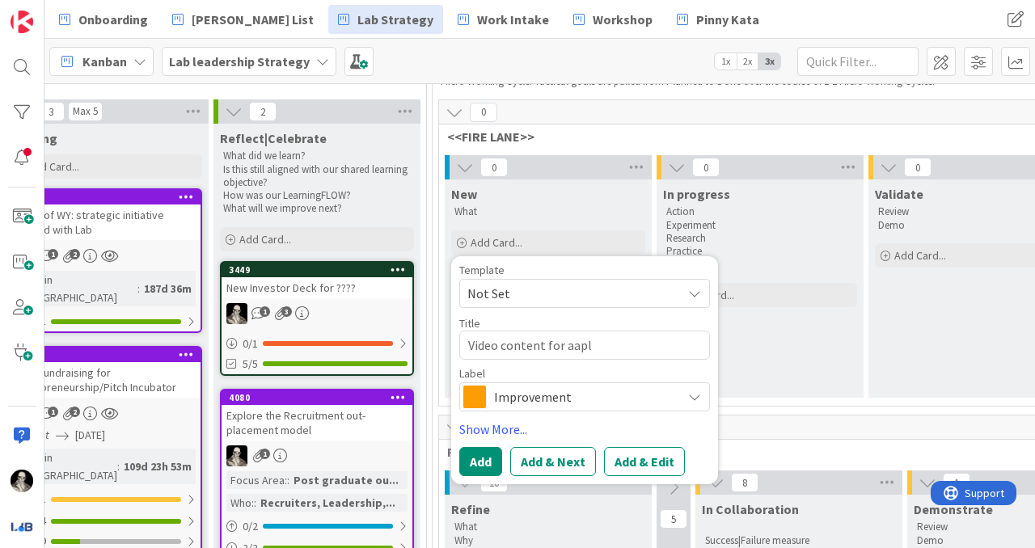
type textarea "x"
type textarea "Video content for aapli"
type textarea "x"
type textarea "Video content for aaplic"
type textarea "x"
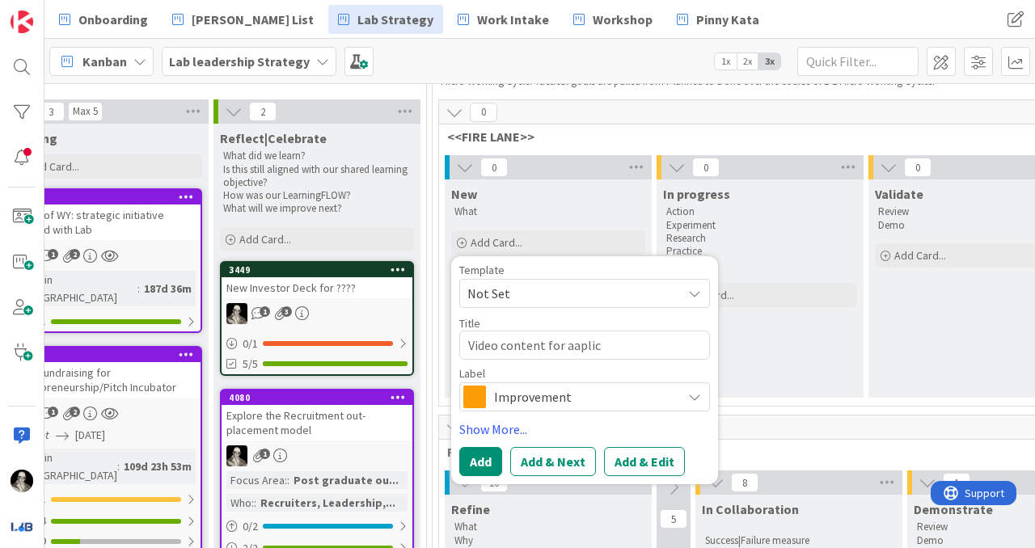
type textarea "Video content for aaplica"
type textarea "x"
type textarea "Video content for aaplican"
type textarea "x"
type textarea "Video content for aaplicant"
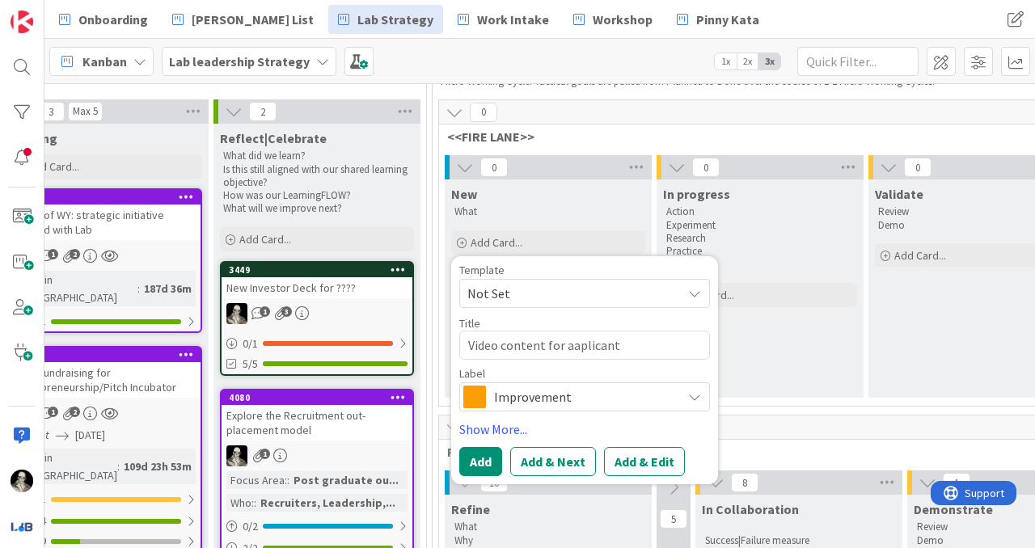
type textarea "x"
type textarea "Video content for aaplicants"
type textarea "x"
type textarea "Video content for aaplicants"
type textarea "x"
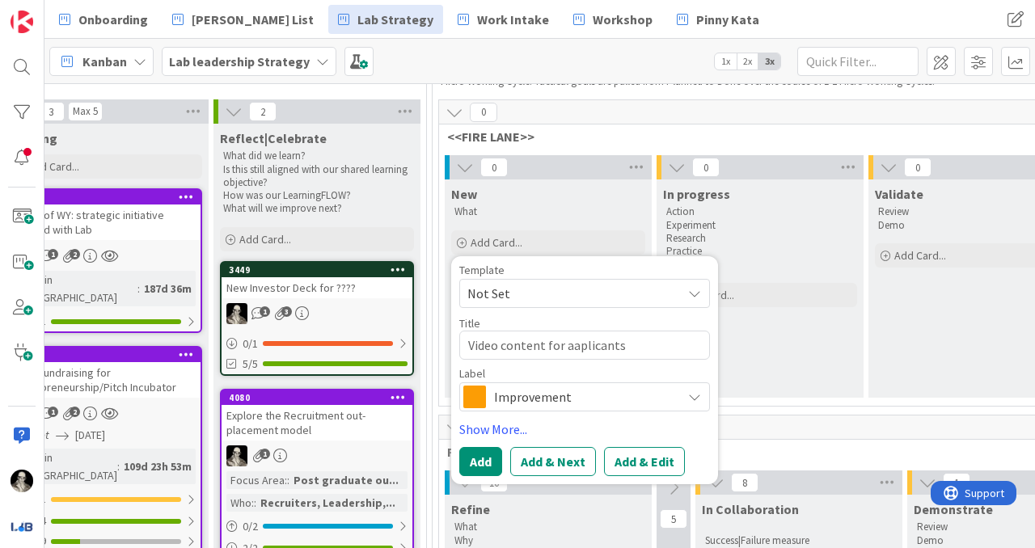
type textarea "Video content for aaplicants t"
type textarea "x"
type textarea "Video content for aaplicants to"
type textarea "x"
type textarea "Video content for aaplicants to"
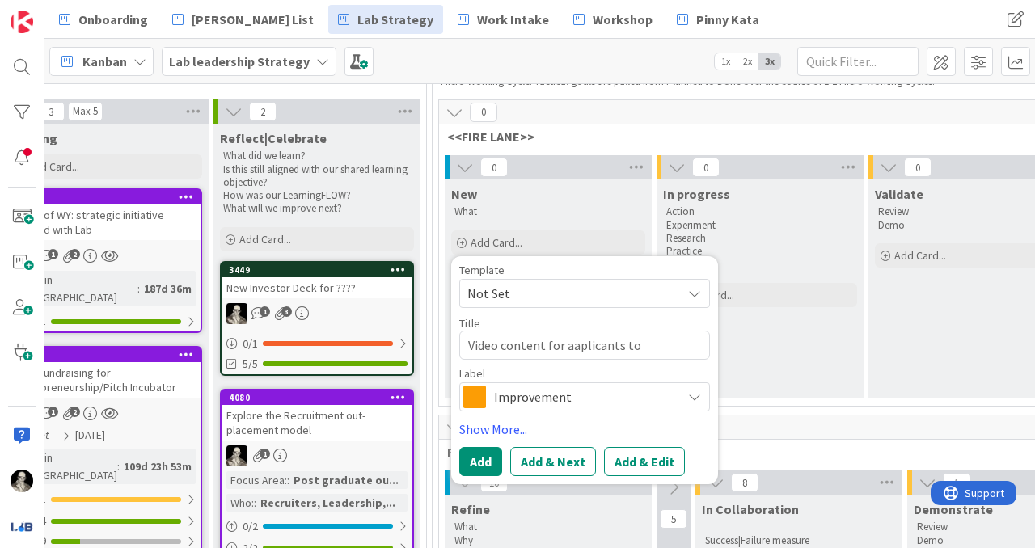
type textarea "x"
type textarea "Video content for aaplicants to L"
type textarea "x"
type textarea "Video content for aaplicants to La"
type textarea "x"
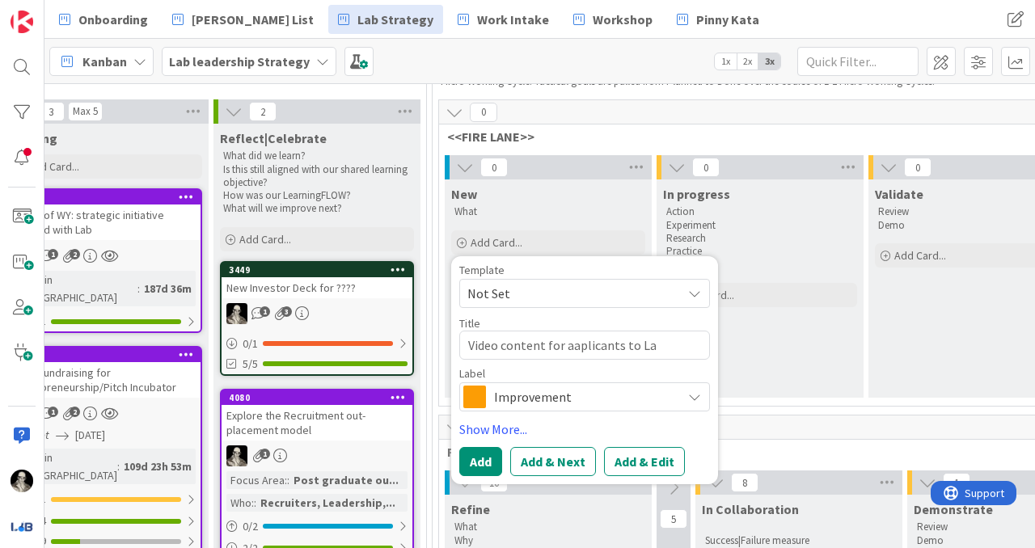
type textarea "Video content for aaplicants to Lab"
type textarea "x"
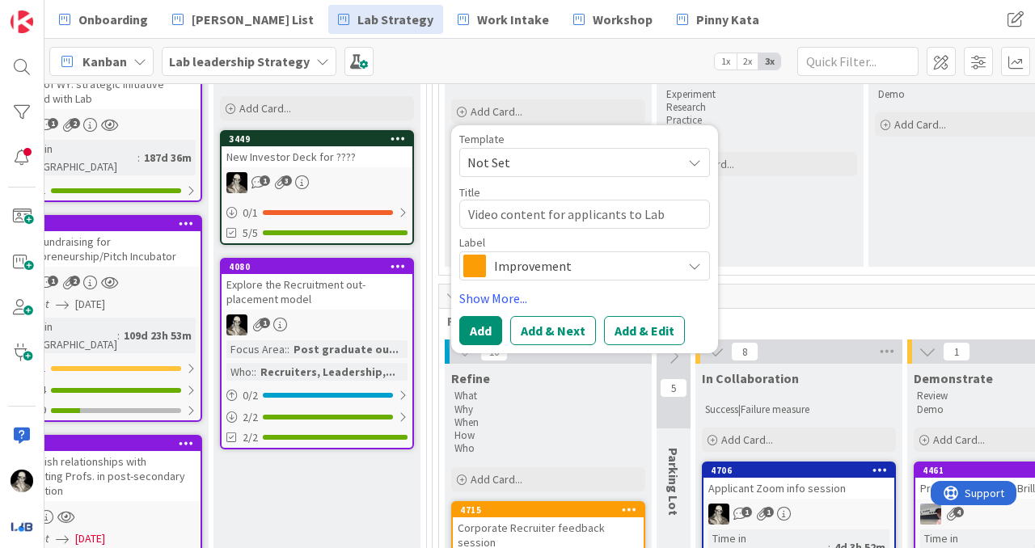
scroll to position [268, 2097]
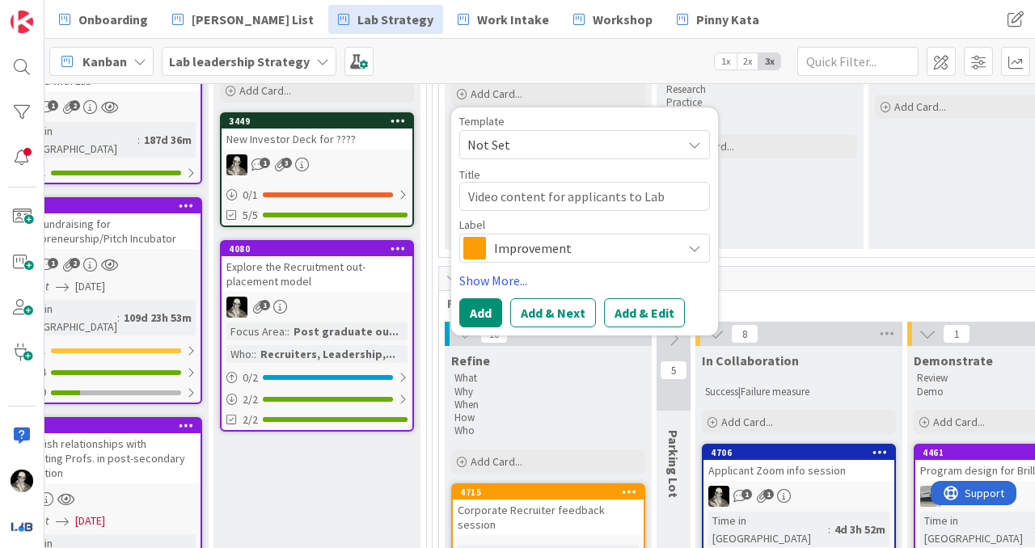
type textarea "Video content for applicants to Lab"
click at [694, 244] on icon at bounding box center [694, 248] width 13 height 13
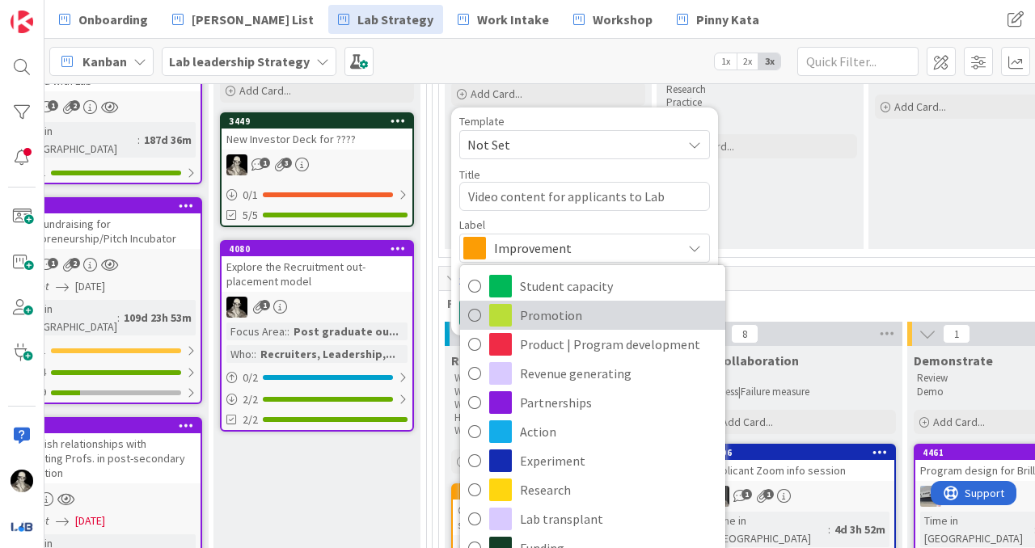
scroll to position [11, 0]
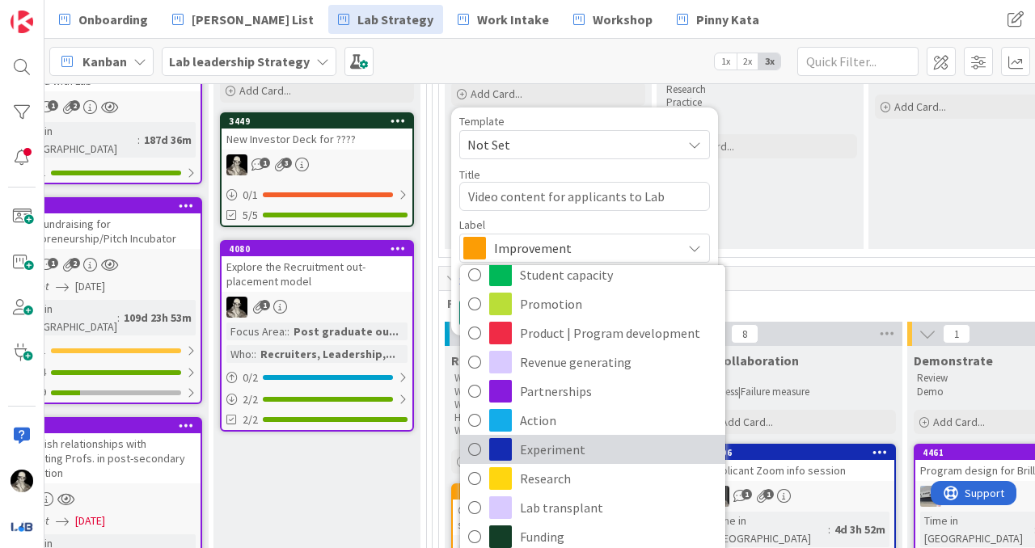
click at [480, 442] on icon at bounding box center [474, 449] width 13 height 24
type textarea "x"
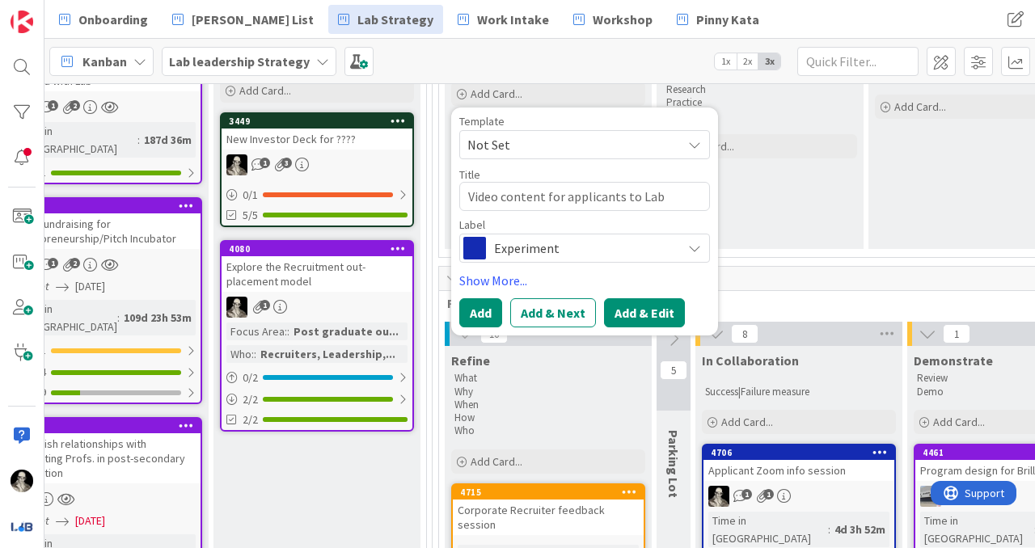
click at [635, 312] on button "Add & Edit" at bounding box center [644, 312] width 81 height 29
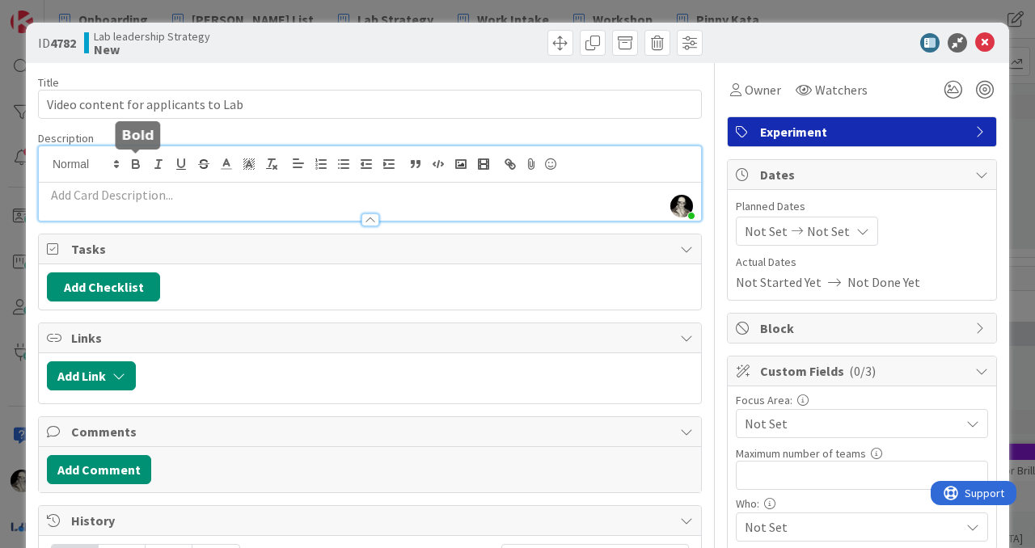
click at [129, 158] on div "[PERSON_NAME] just joined" at bounding box center [370, 183] width 662 height 74
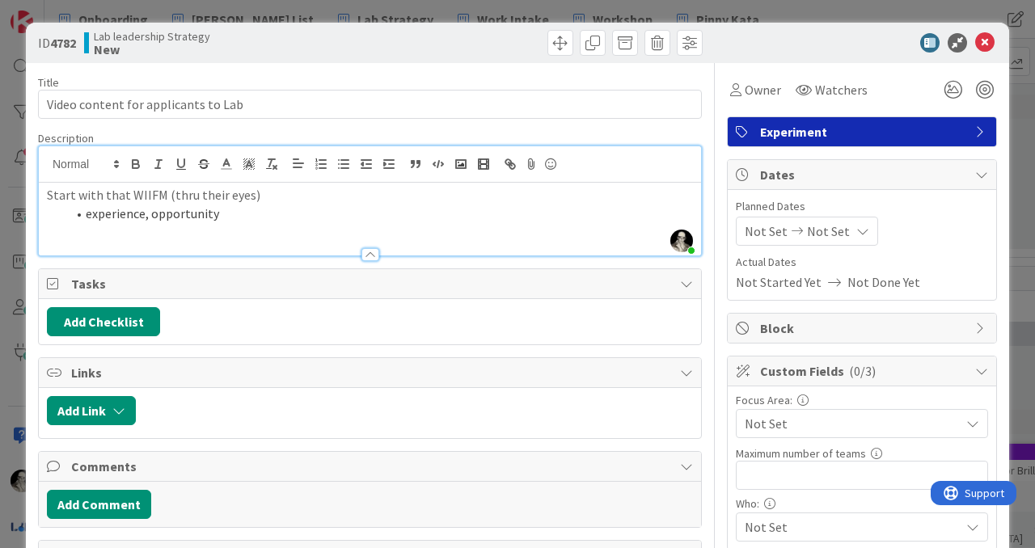
click at [279, 192] on p "Start with that WIIFM (thru their eyes)" at bounding box center [370, 195] width 646 height 19
click at [981, 36] on icon at bounding box center [984, 42] width 19 height 19
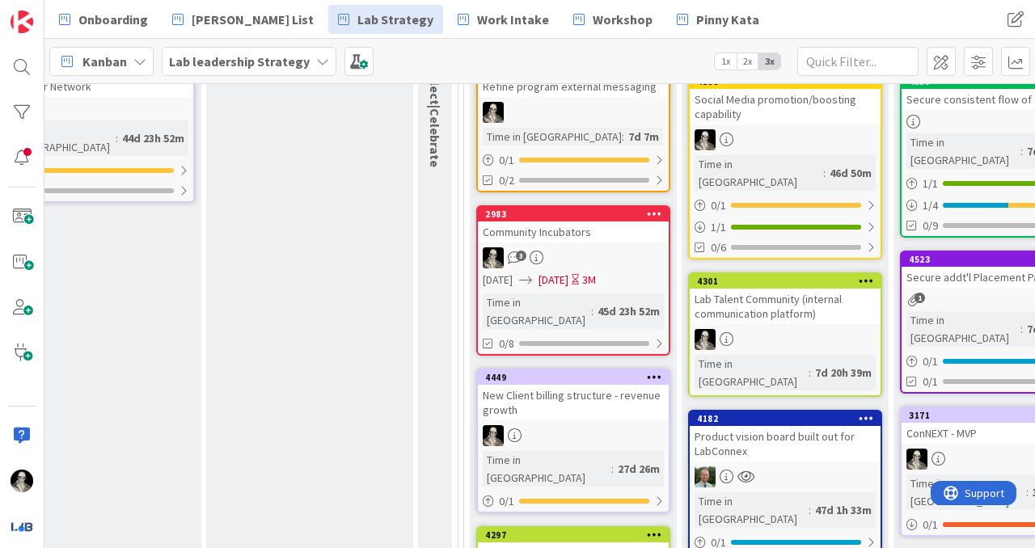
scroll to position [268, 908]
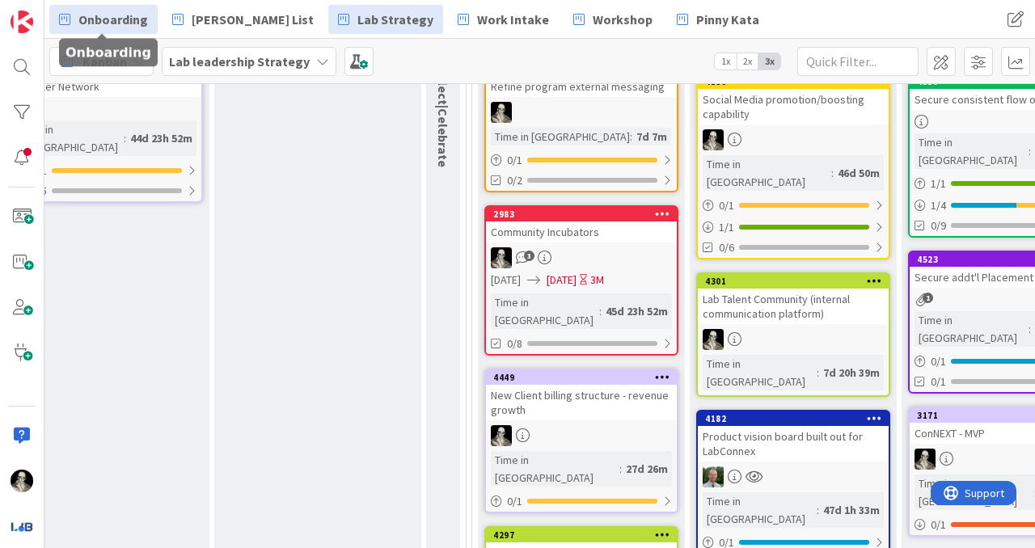
click at [121, 19] on span "Onboarding" at bounding box center [113, 19] width 70 height 19
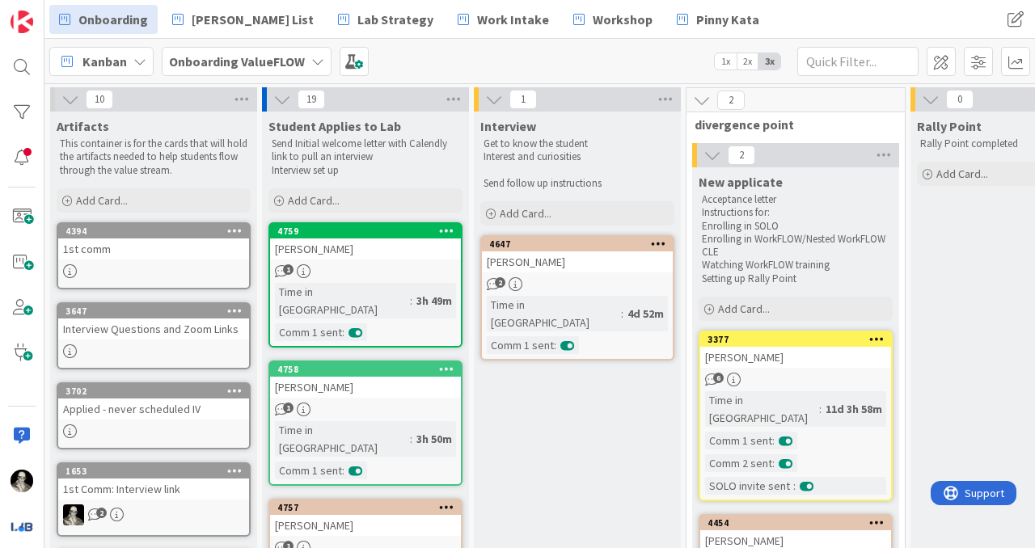
click at [136, 240] on div "1st comm" at bounding box center [153, 248] width 191 height 21
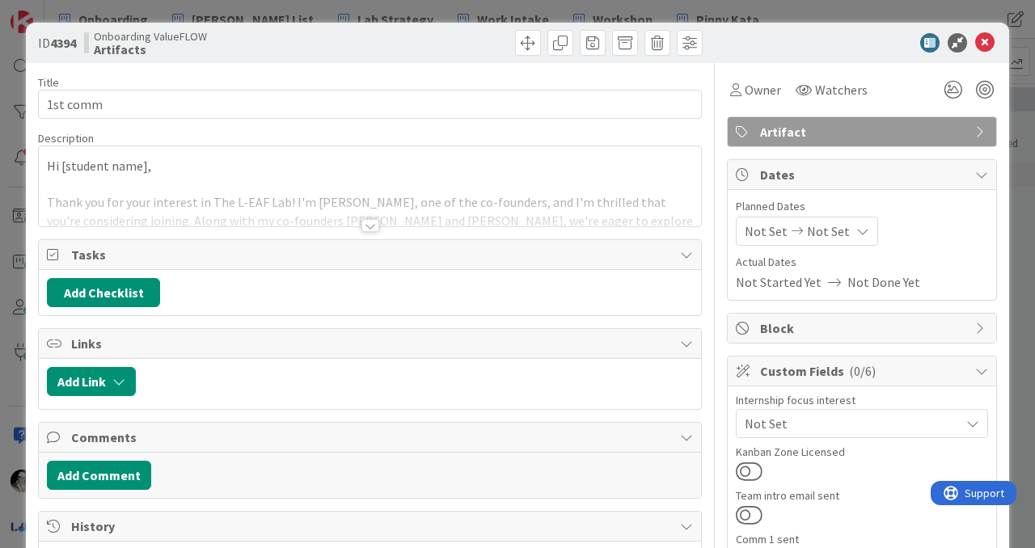
click at [371, 218] on div at bounding box center [370, 205] width 662 height 41
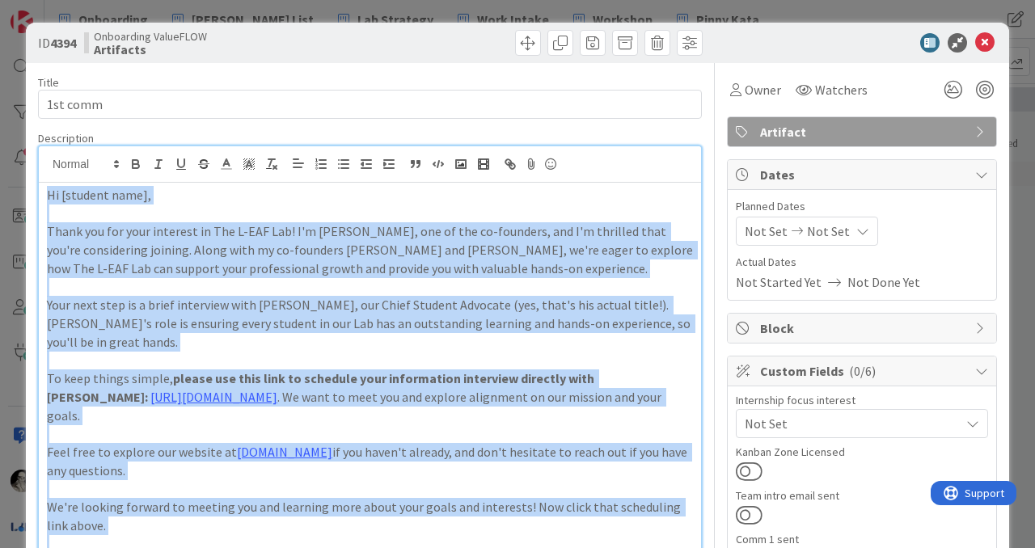
drag, startPoint x: 199, startPoint y: 396, endPoint x: 36, endPoint y: 192, distance: 261.1
copy div "Hi [student name], Thank you for your interest in The L-EAF Lab! I'm [PERSON_NA…"
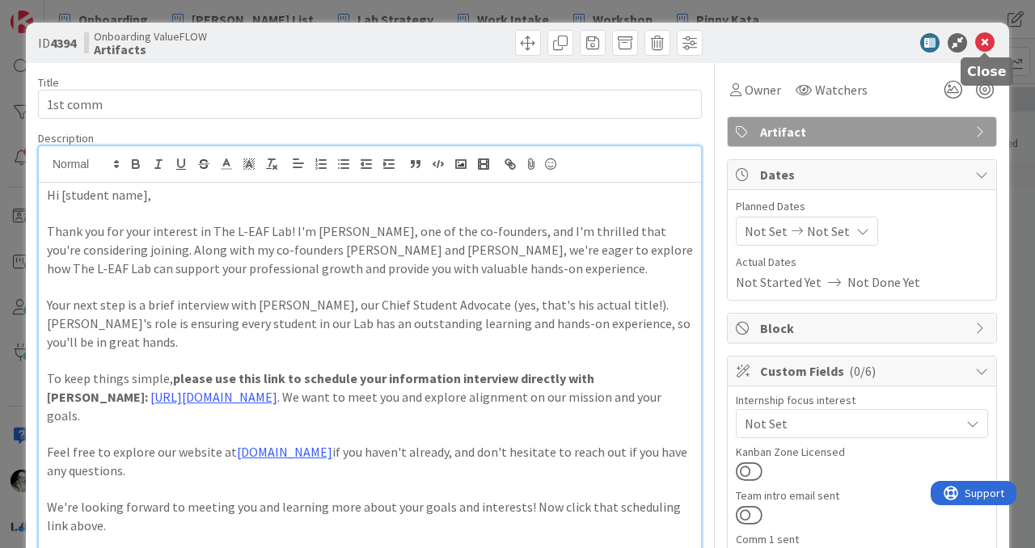
click at [980, 39] on icon at bounding box center [984, 42] width 19 height 19
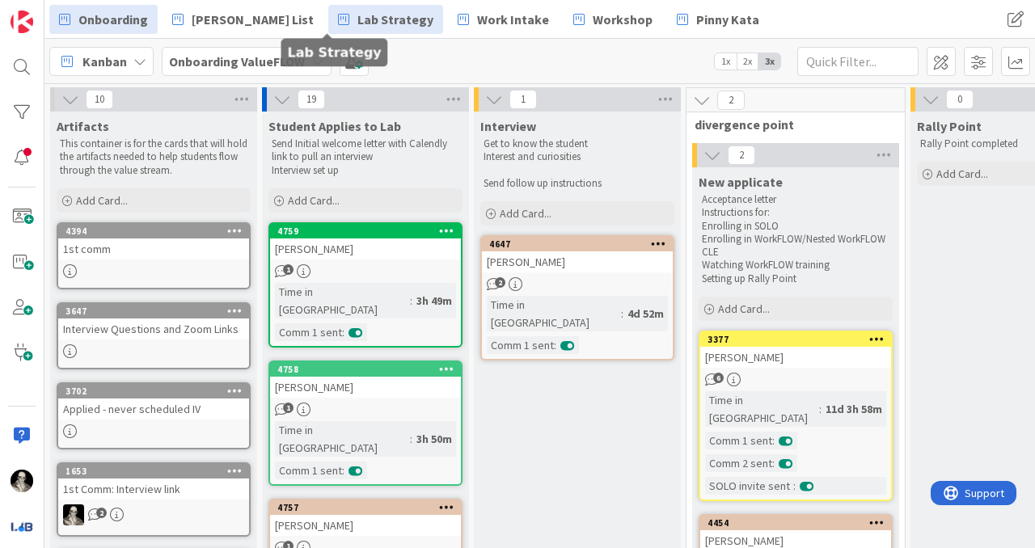
click at [357, 19] on span "Lab Strategy" at bounding box center [395, 19] width 76 height 19
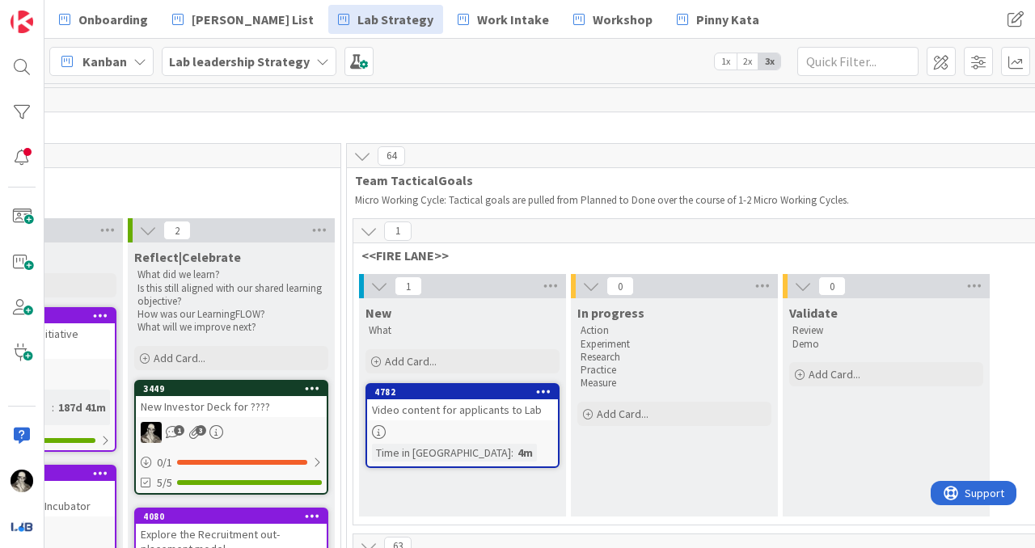
scroll to position [0, 2188]
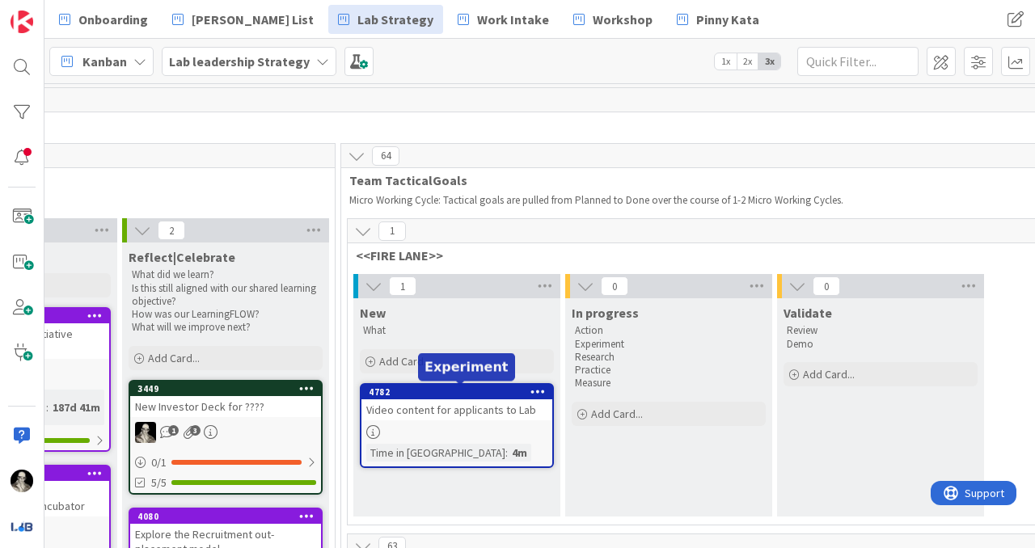
click at [464, 415] on div "Video content for applicants to Lab" at bounding box center [456, 409] width 191 height 21
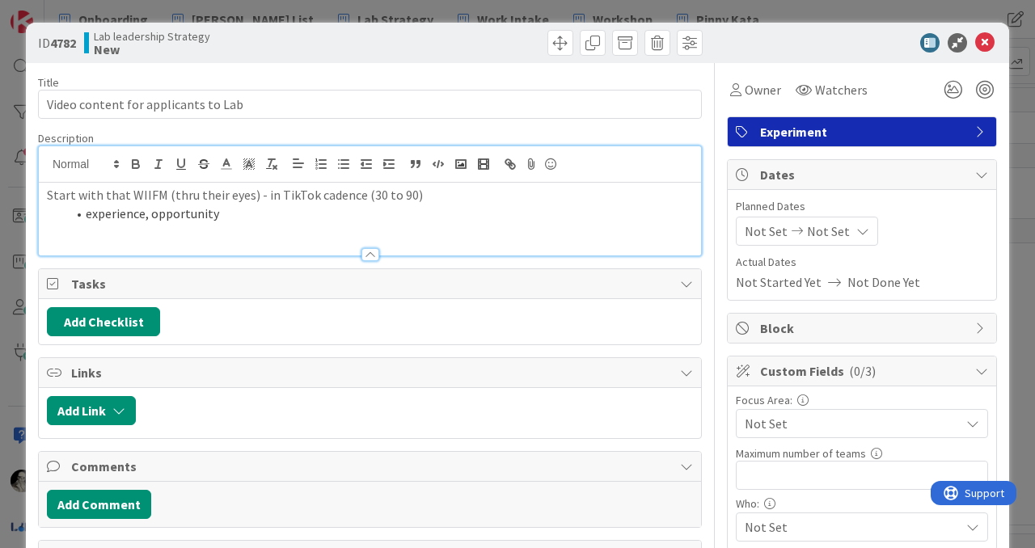
click at [230, 177] on div "Start with that WIIFM (thru their eyes) - in TikTok cadence (30 to 90) experien…" at bounding box center [370, 200] width 662 height 109
click at [223, 213] on li "experience, opportunity" at bounding box center [379, 214] width 627 height 19
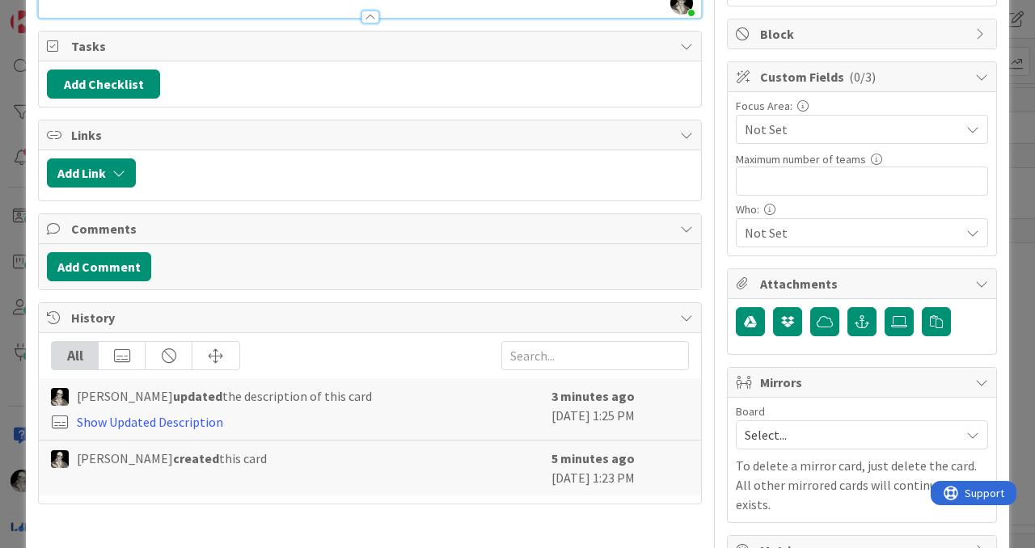
scroll to position [313, 0]
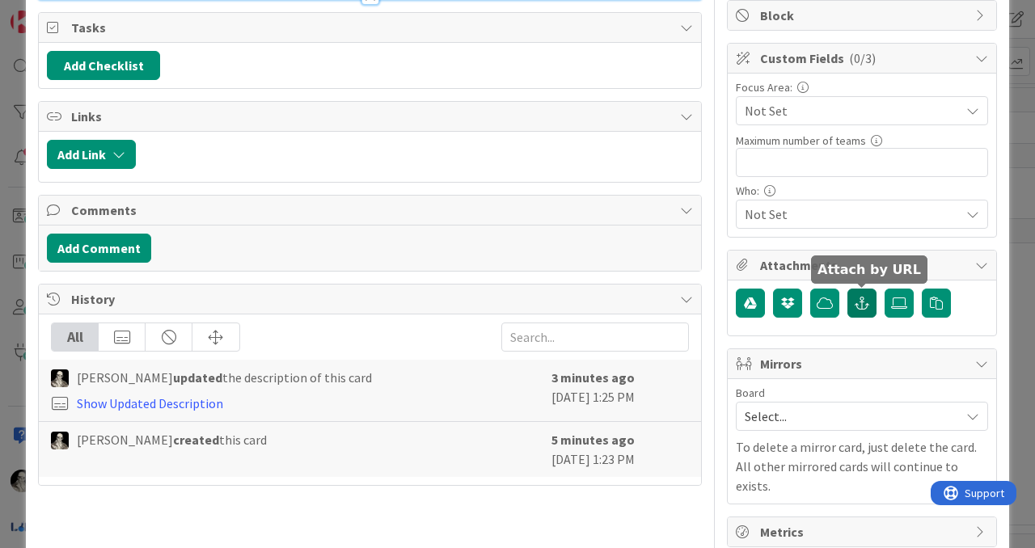
click at [861, 299] on icon "button" at bounding box center [862, 303] width 15 height 13
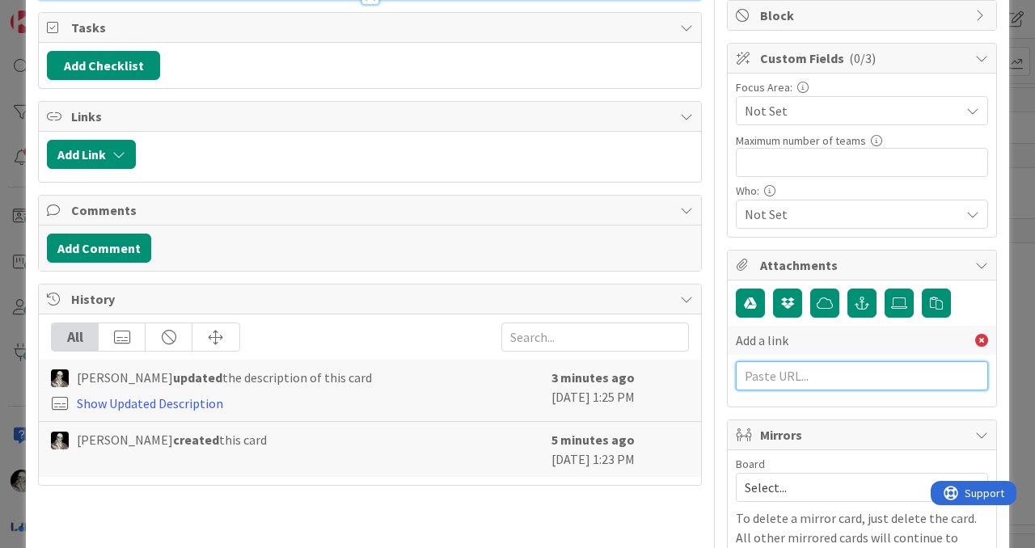
click at [803, 374] on input "text" at bounding box center [862, 375] width 252 height 29
paste input "[URL][DOMAIN_NAME]"
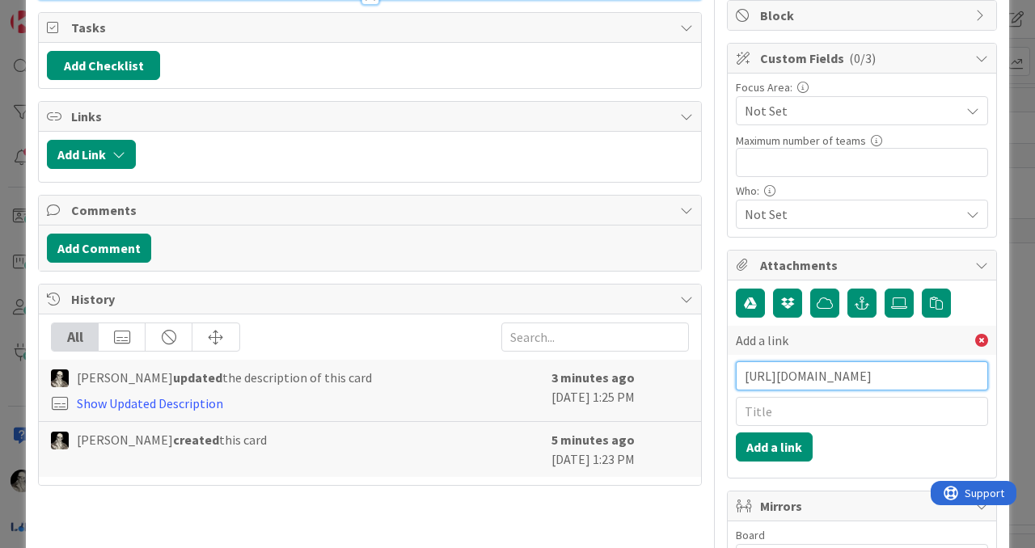
type input "[URL][DOMAIN_NAME]"
click at [781, 412] on input "text" at bounding box center [862, 411] width 252 height 29
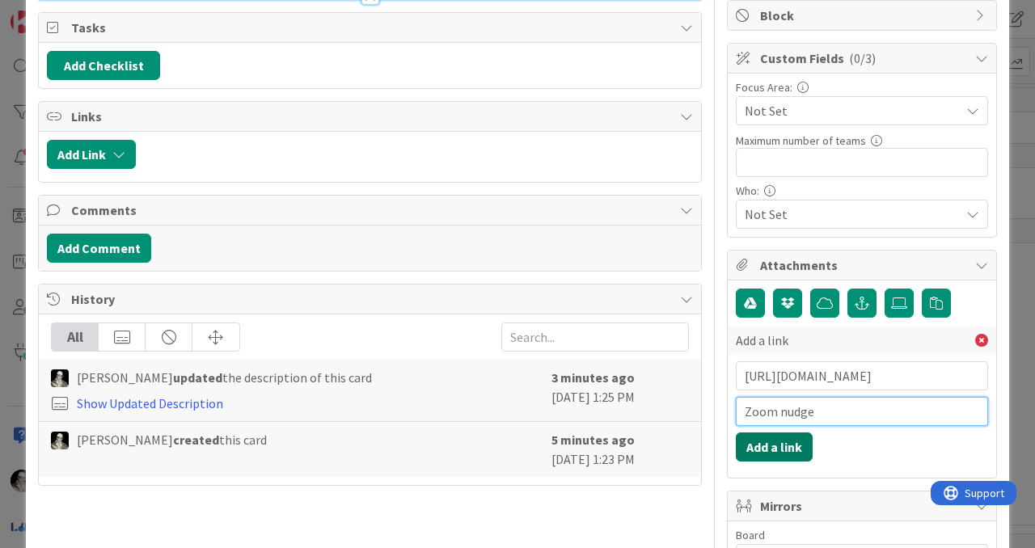
type input "Zoom nudge"
click at [770, 441] on button "Add a link" at bounding box center [774, 447] width 77 height 29
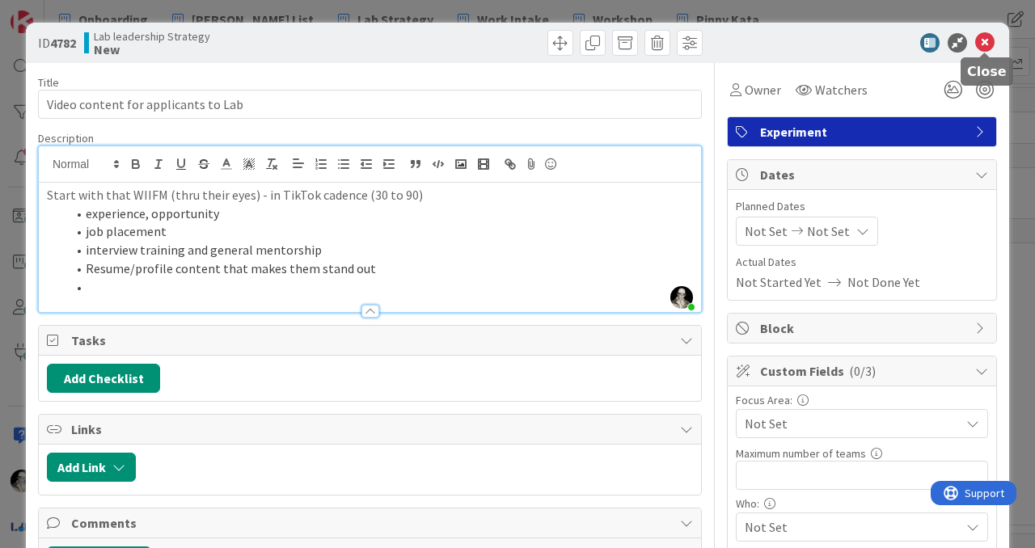
click at [986, 40] on icon at bounding box center [984, 42] width 19 height 19
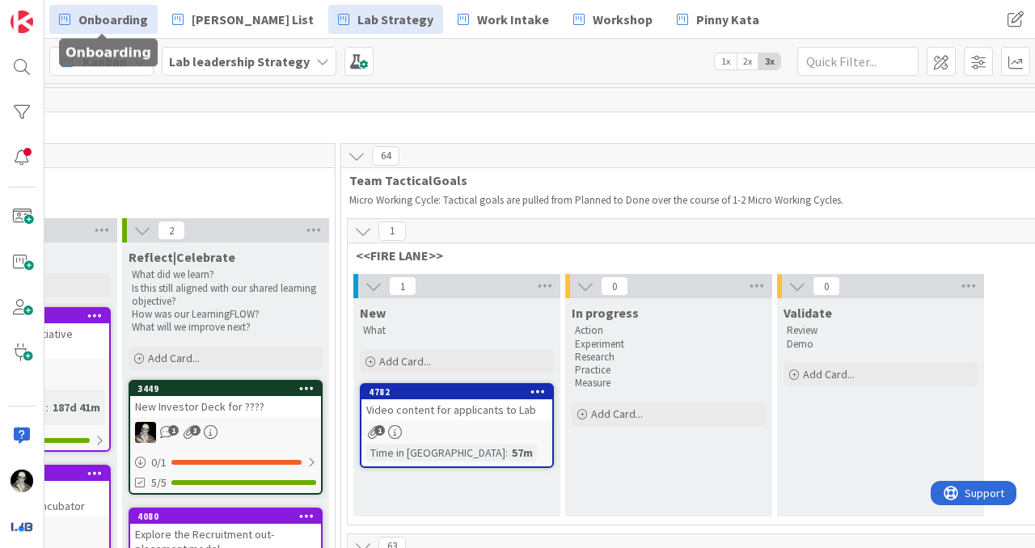
click at [129, 15] on span "Onboarding" at bounding box center [113, 19] width 70 height 19
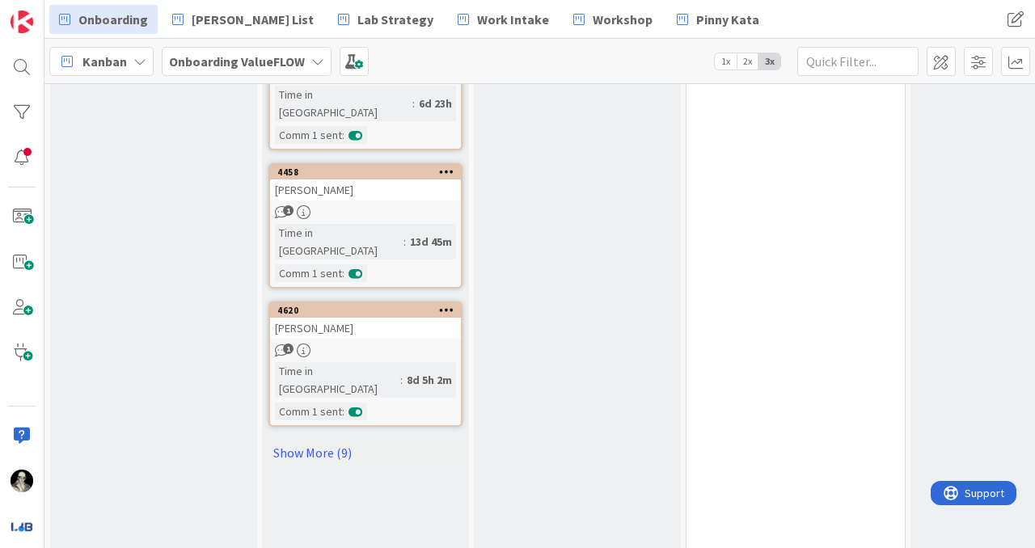
scroll to position [1157, 0]
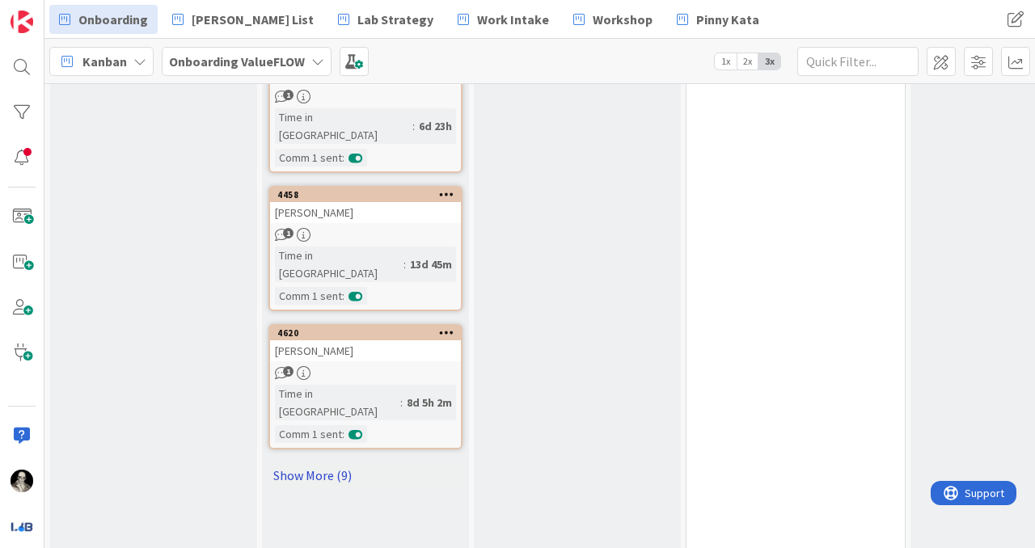
click at [315, 462] on link "Show More (9)" at bounding box center [365, 475] width 194 height 26
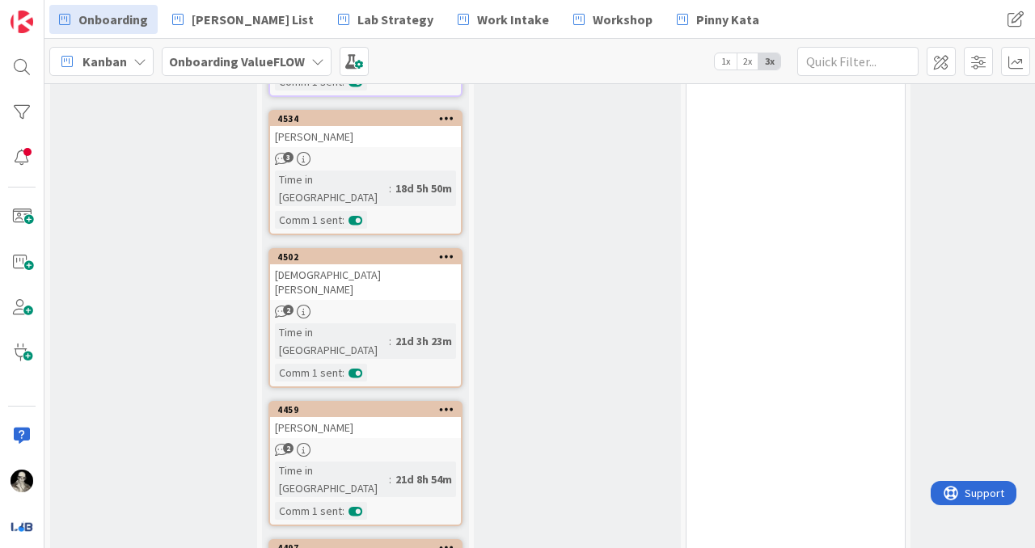
scroll to position [2024, 0]
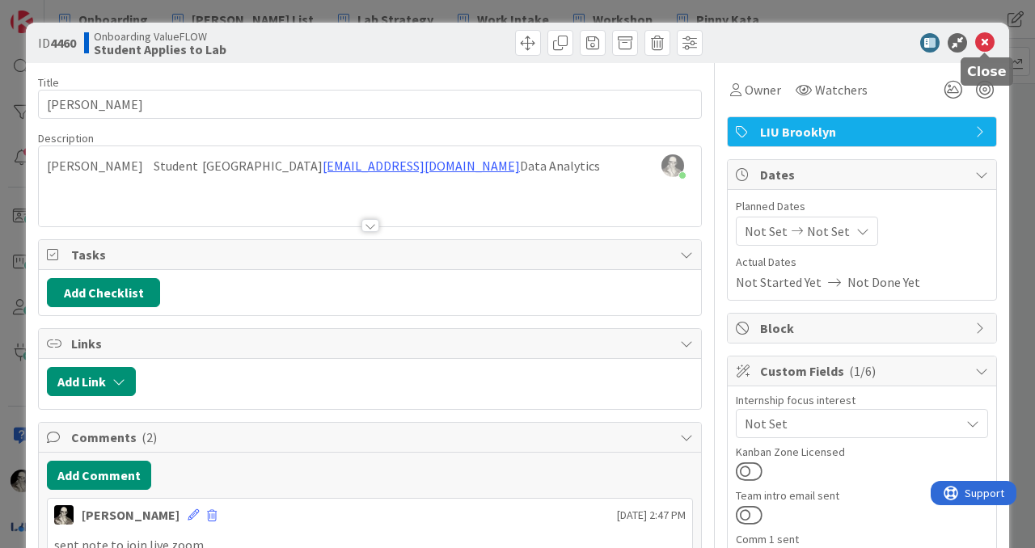
click at [983, 43] on icon at bounding box center [984, 42] width 19 height 19
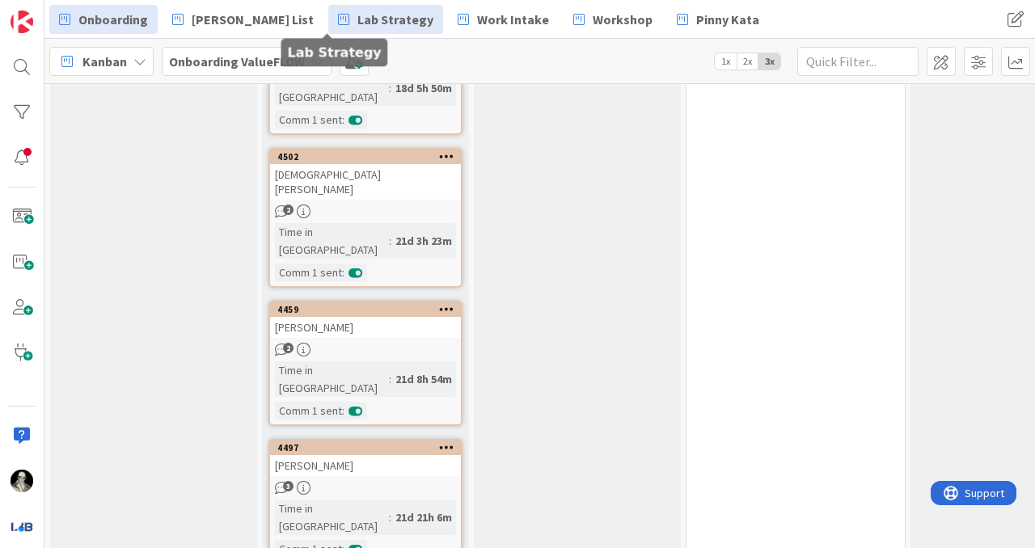
click at [357, 15] on span "Lab Strategy" at bounding box center [395, 19] width 76 height 19
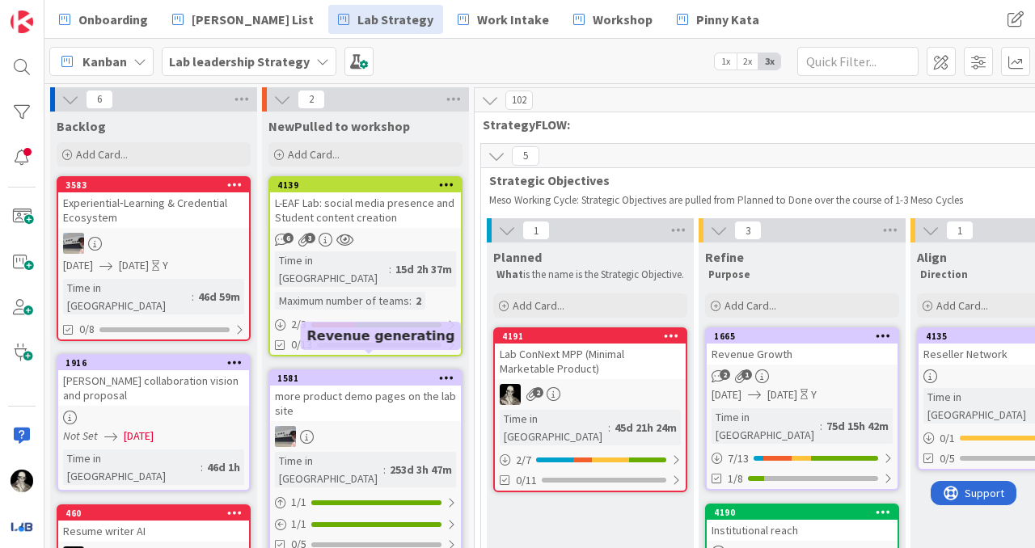
click at [357, 373] on div "1581" at bounding box center [369, 378] width 184 height 11
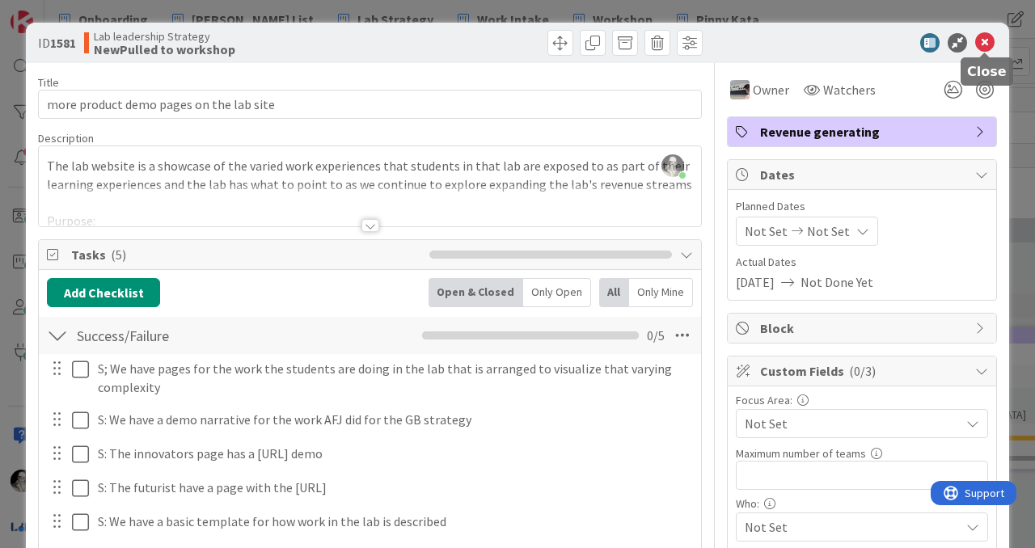
click at [992, 39] on icon at bounding box center [984, 42] width 19 height 19
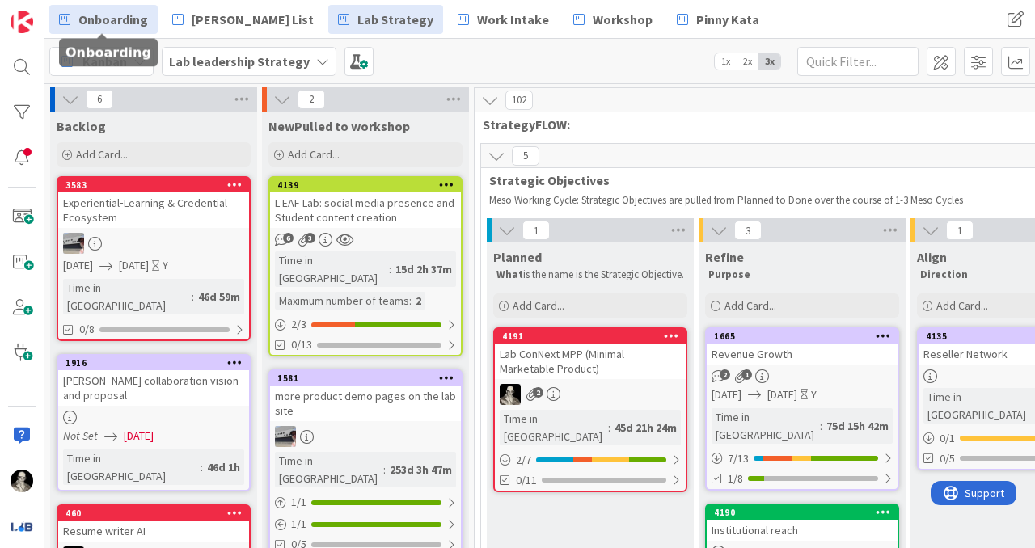
click at [118, 9] on link "Onboarding" at bounding box center [103, 19] width 108 height 29
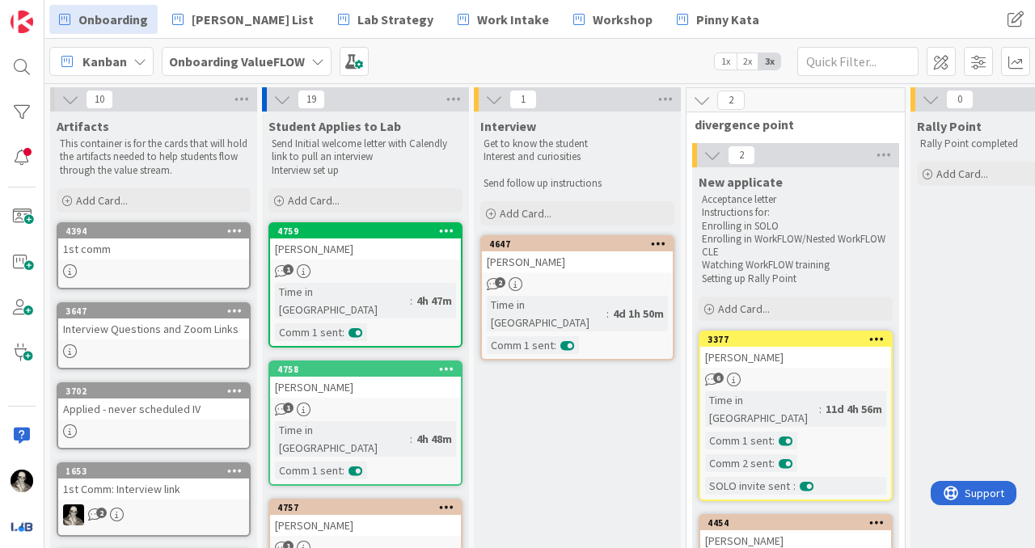
click at [184, 333] on div "Interview Questions and Zoom Links" at bounding box center [153, 329] width 191 height 21
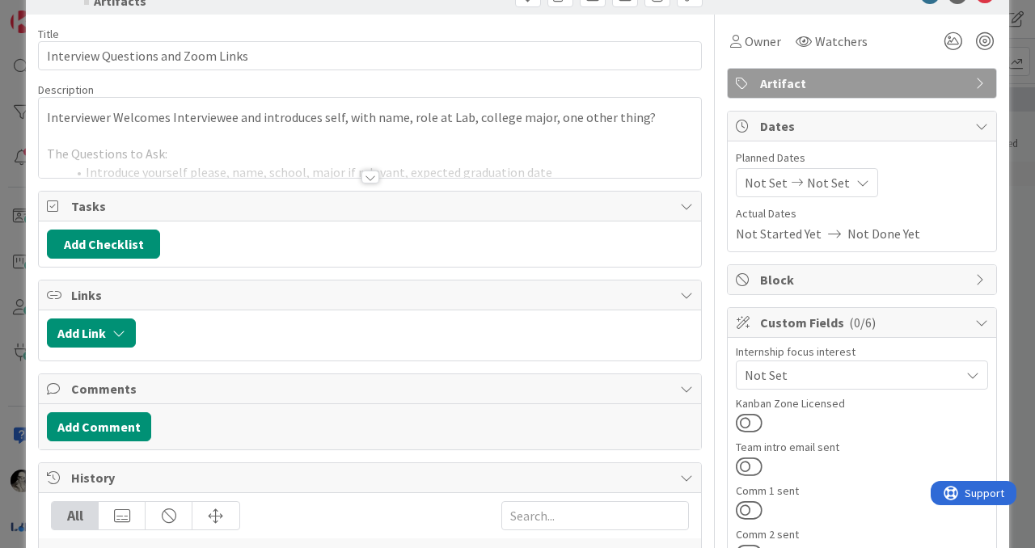
scroll to position [50, 0]
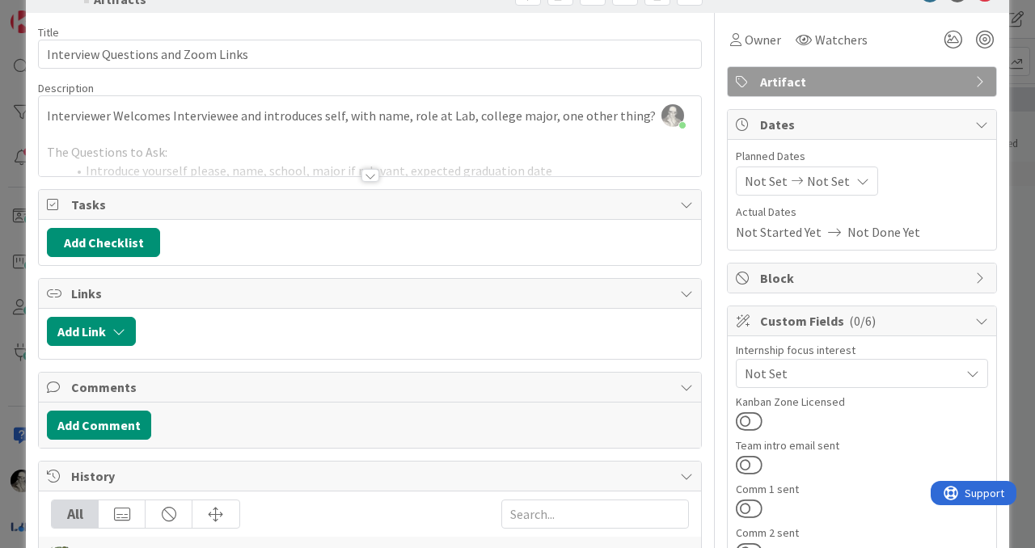
click at [372, 167] on div at bounding box center [370, 155] width 662 height 41
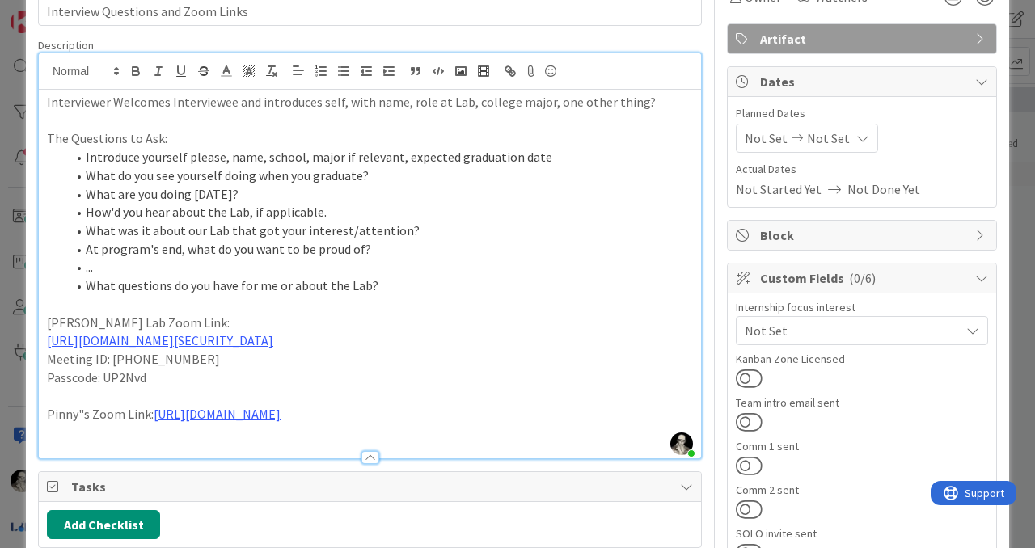
scroll to position [0, 0]
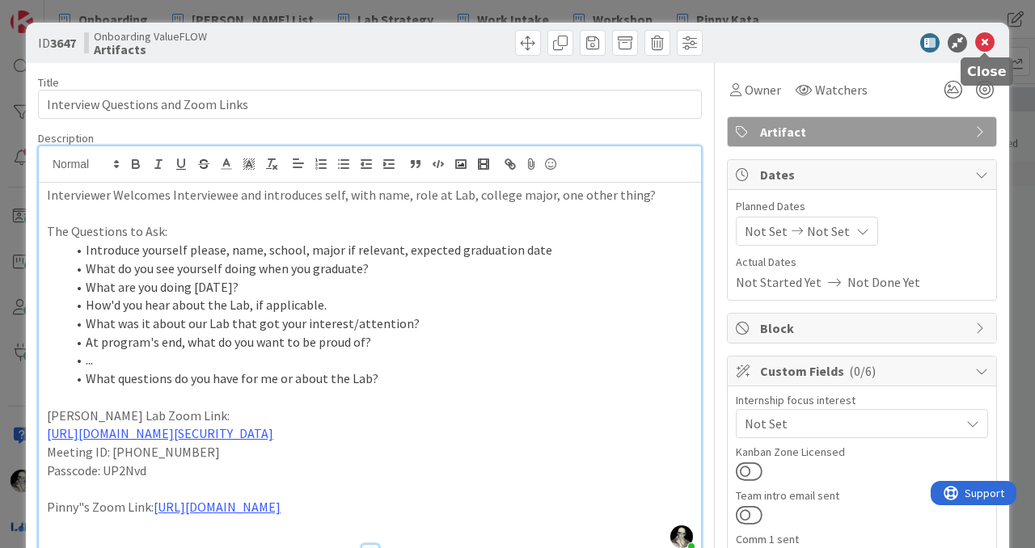
click at [981, 44] on icon at bounding box center [984, 42] width 19 height 19
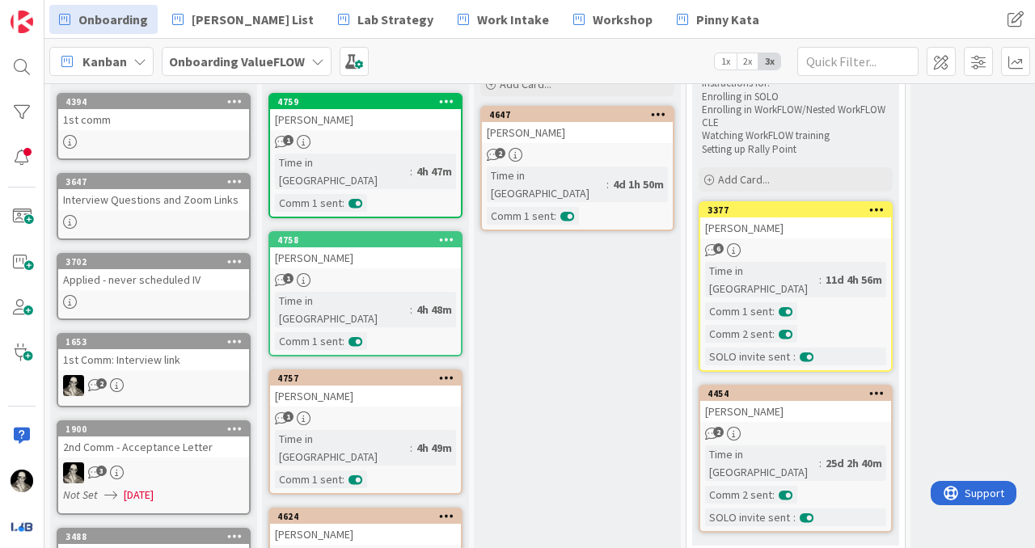
scroll to position [151, 0]
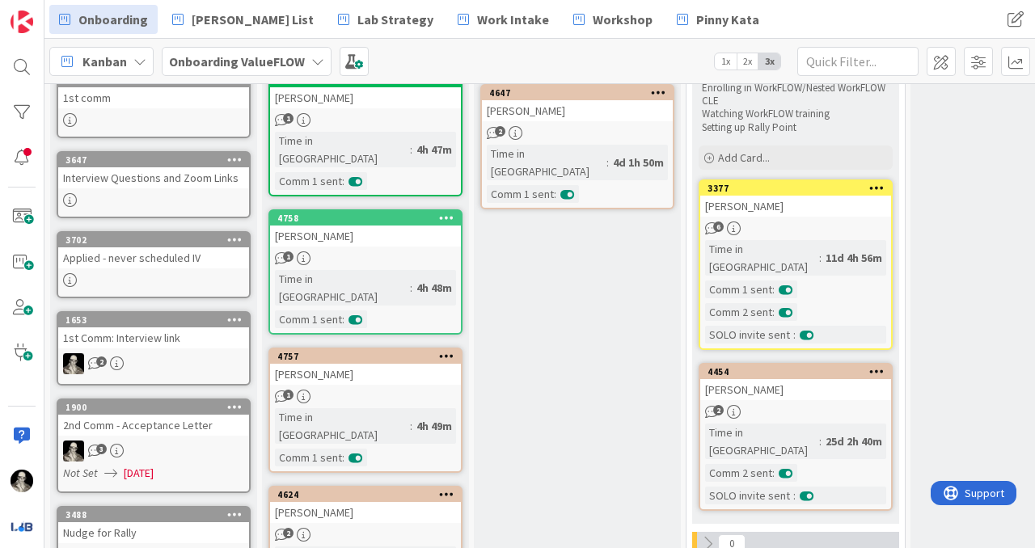
click at [184, 345] on div "1st Comm: Interview link" at bounding box center [153, 337] width 191 height 21
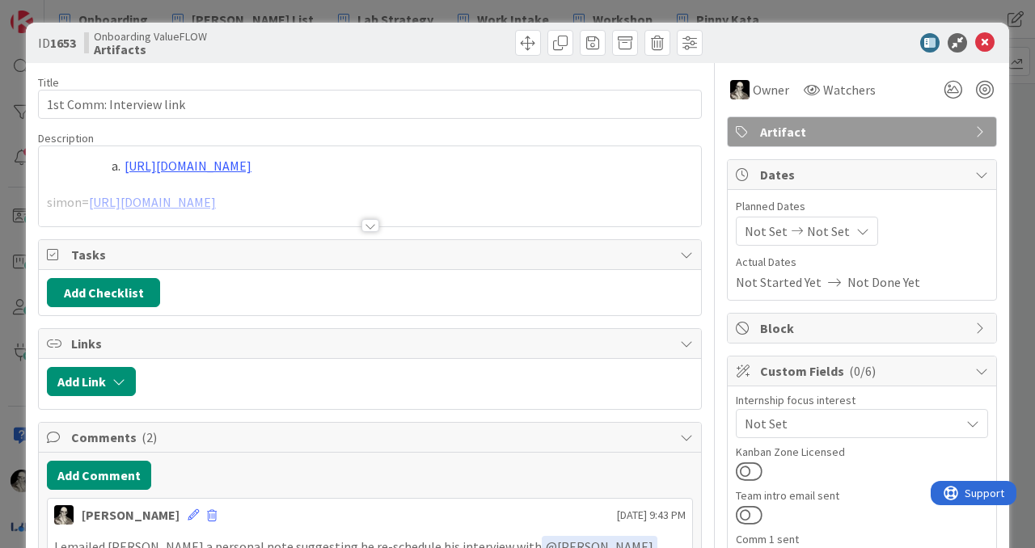
click at [370, 220] on div at bounding box center [370, 225] width 18 height 13
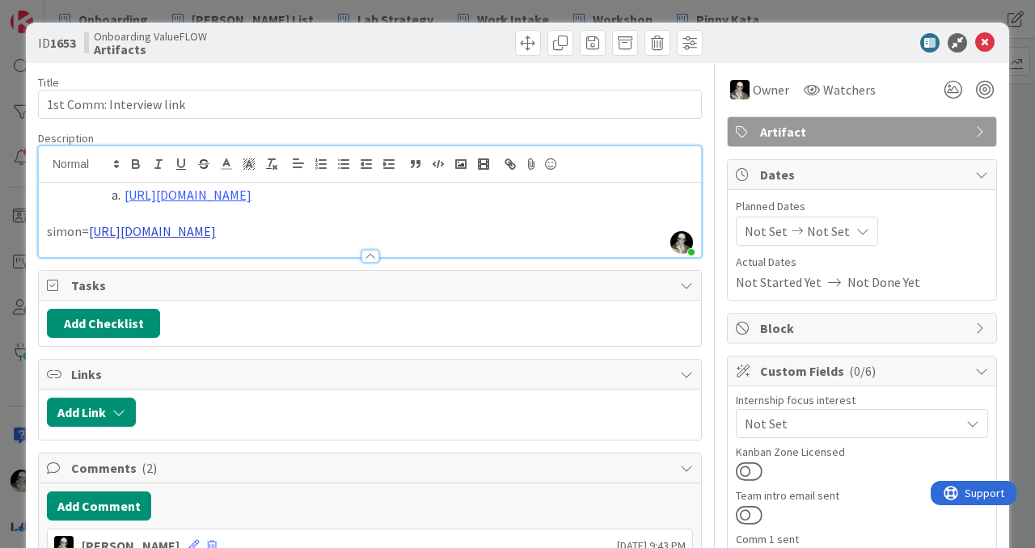
drag, startPoint x: 329, startPoint y: 232, endPoint x: 91, endPoint y: 231, distance: 237.7
click at [91, 231] on p "simon= [URL][DOMAIN_NAME]" at bounding box center [370, 231] width 646 height 19
copy link "[URL][DOMAIN_NAME]"
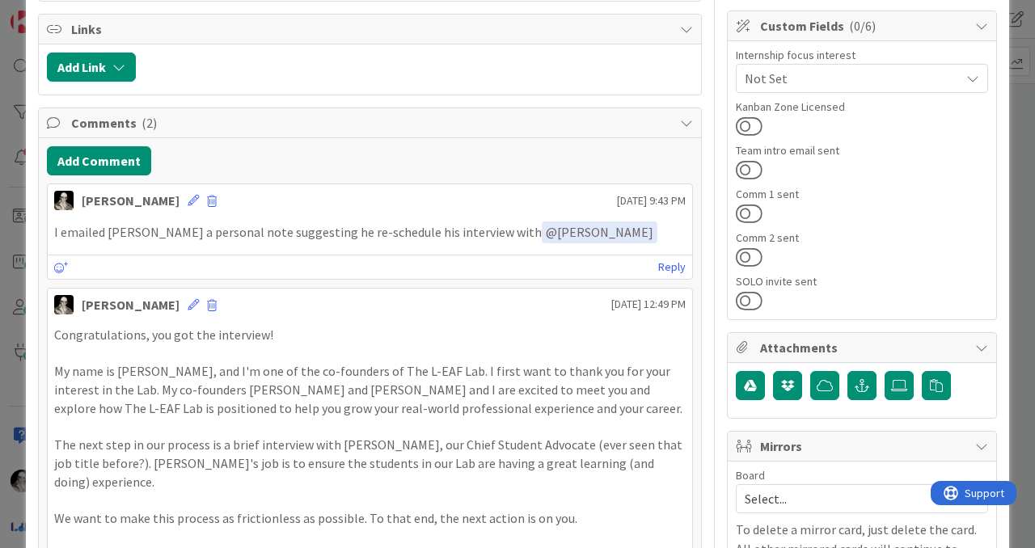
scroll to position [347, 0]
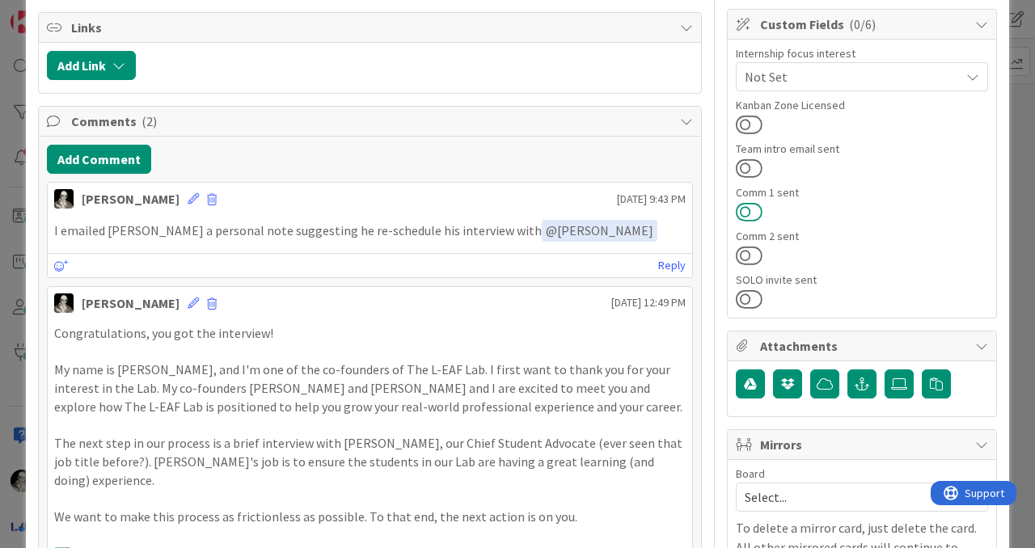
click at [750, 211] on button at bounding box center [749, 211] width 27 height 21
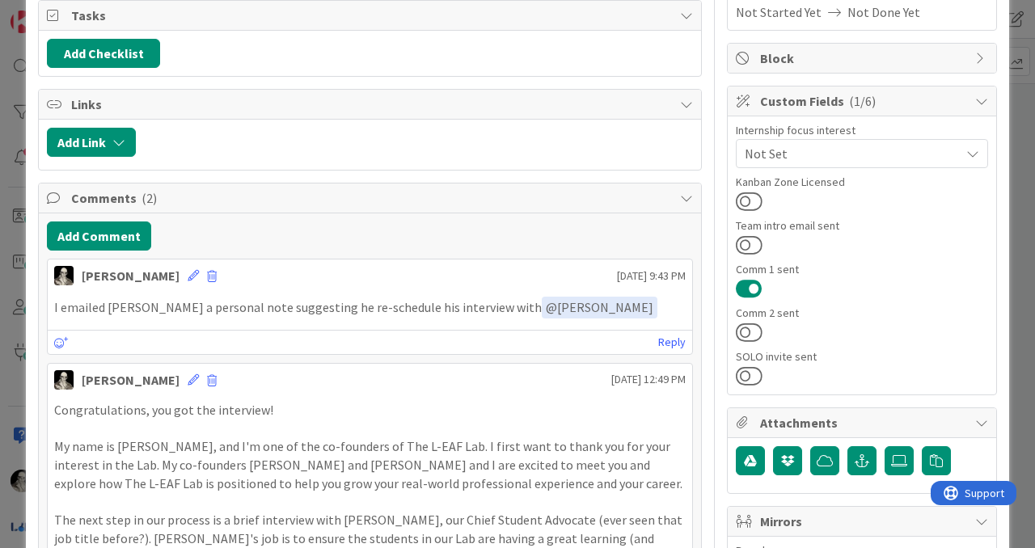
scroll to position [280, 0]
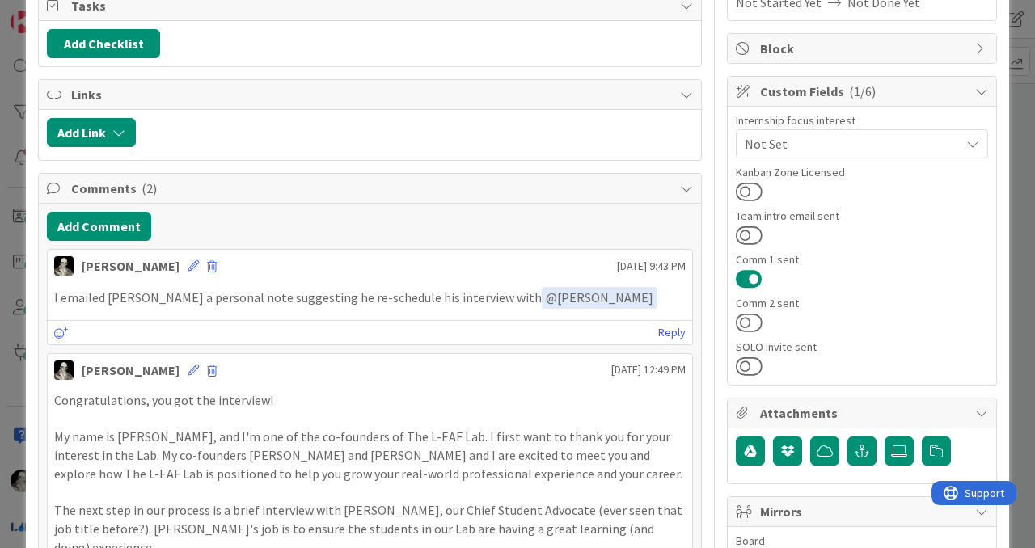
click at [752, 272] on button at bounding box center [749, 278] width 27 height 21
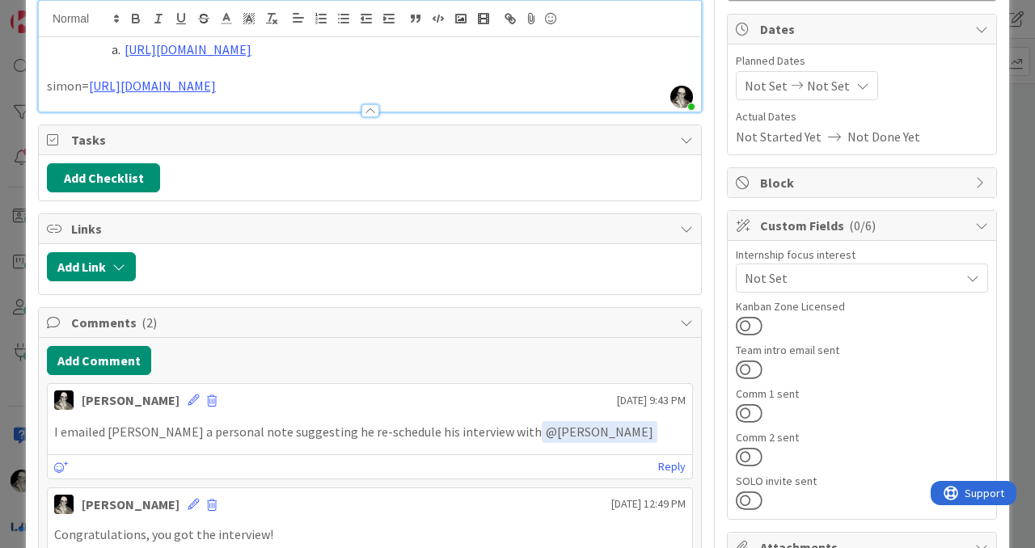
scroll to position [0, 0]
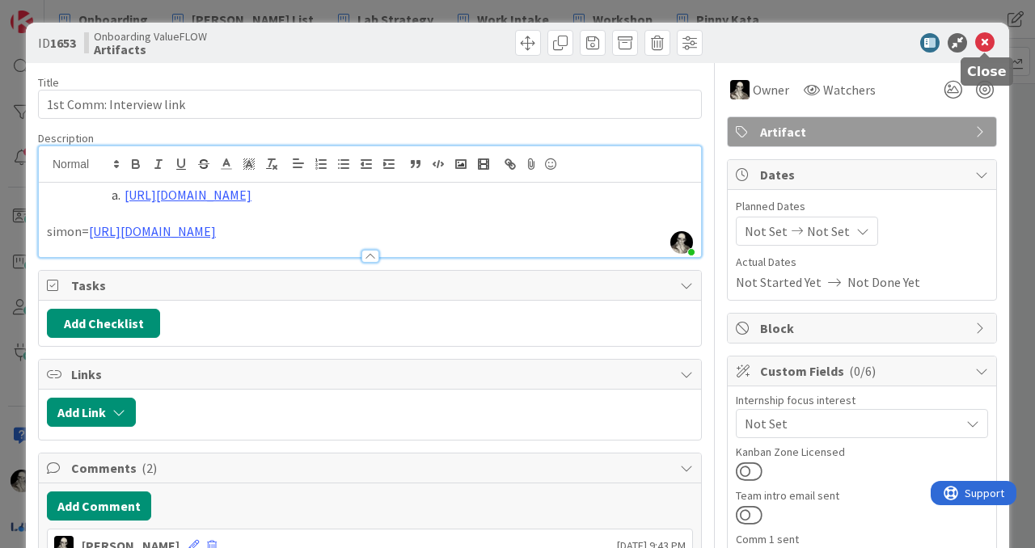
click at [987, 40] on icon at bounding box center [984, 42] width 19 height 19
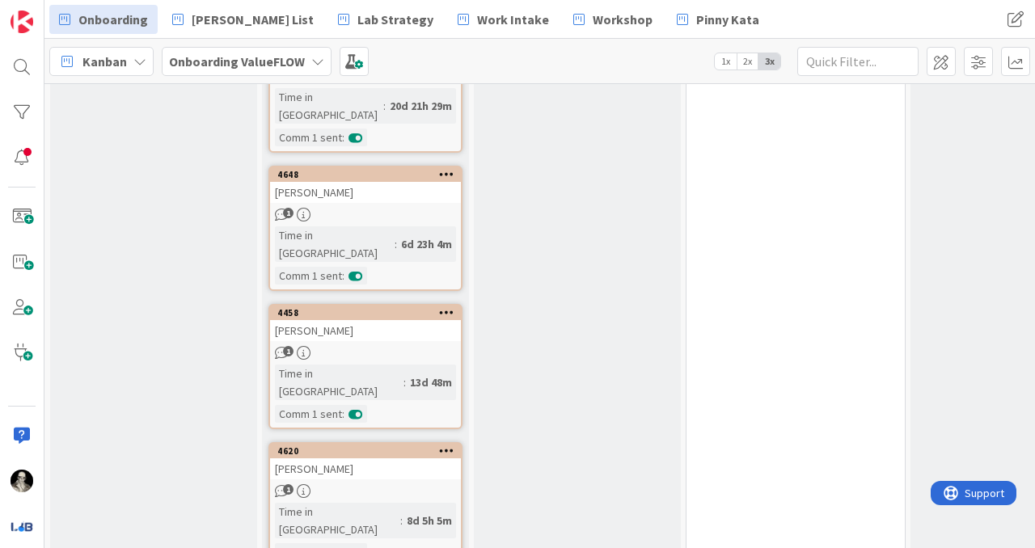
scroll to position [1021, 0]
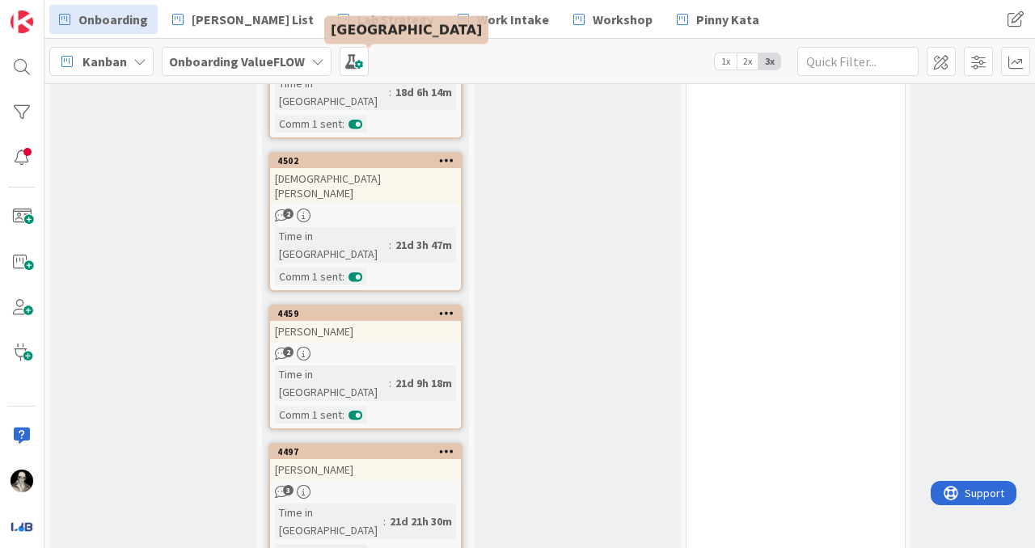
scroll to position [2024, 0]
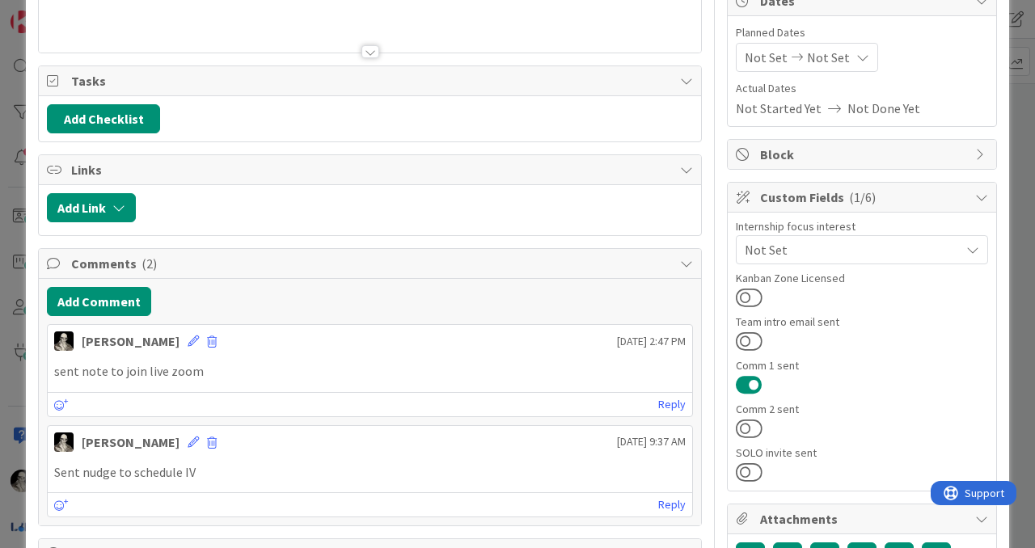
scroll to position [188, 0]
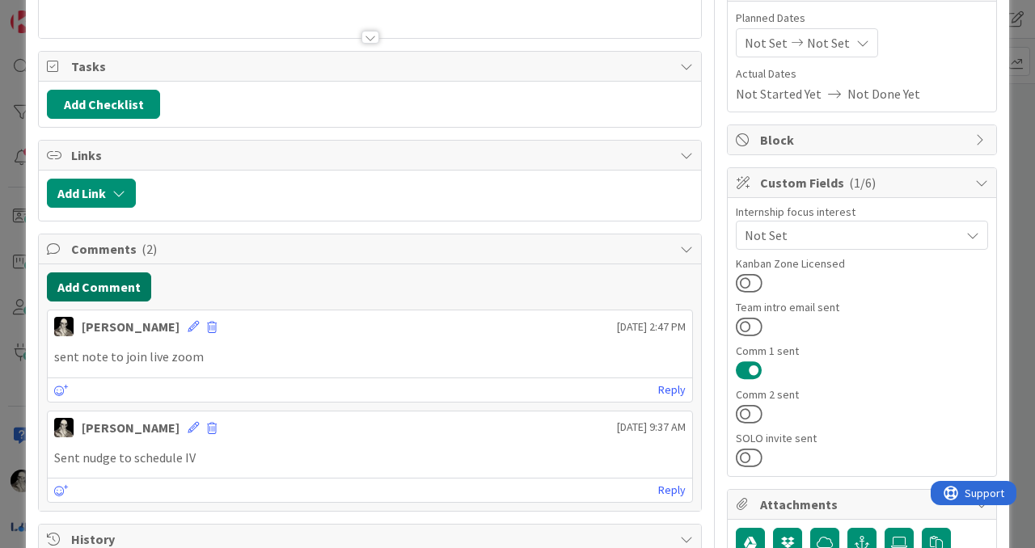
click at [115, 284] on button "Add Comment" at bounding box center [99, 286] width 104 height 29
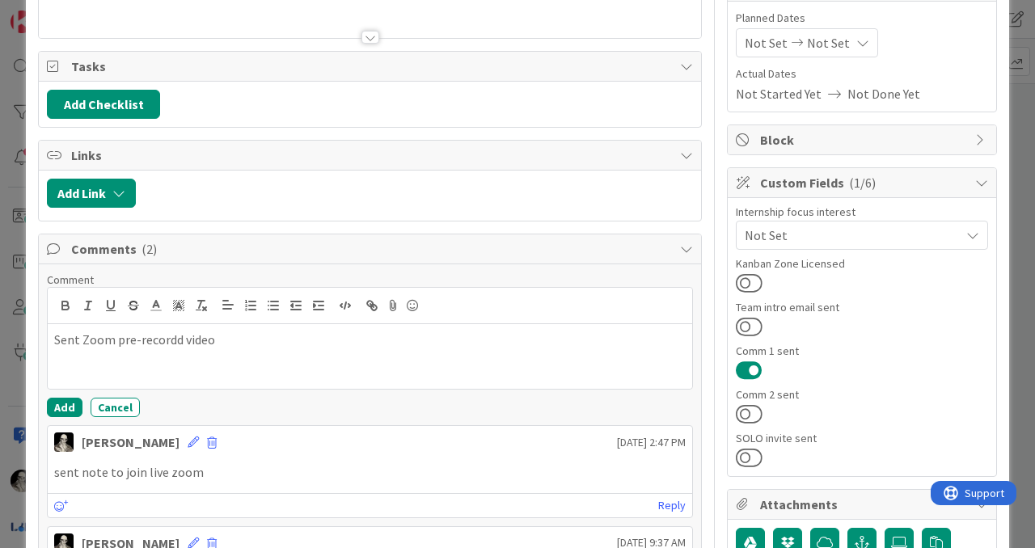
click at [175, 345] on p "Sent Zoom pre-recordd video" at bounding box center [369, 340] width 631 height 19
click at [241, 346] on p "Sent Zoom pre-recorded video" at bounding box center [369, 340] width 631 height 19
click at [64, 400] on button "Add" at bounding box center [65, 407] width 36 height 19
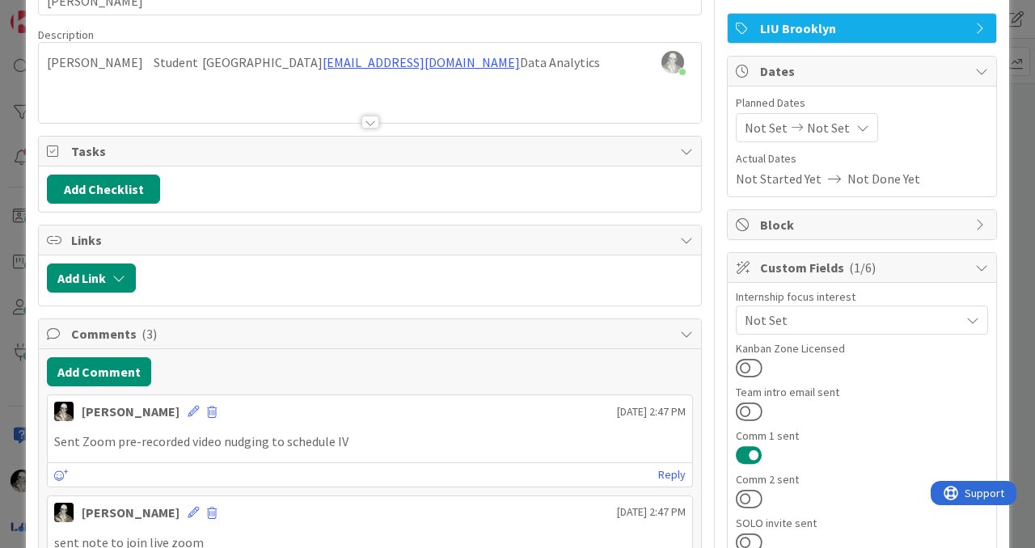
scroll to position [0, 0]
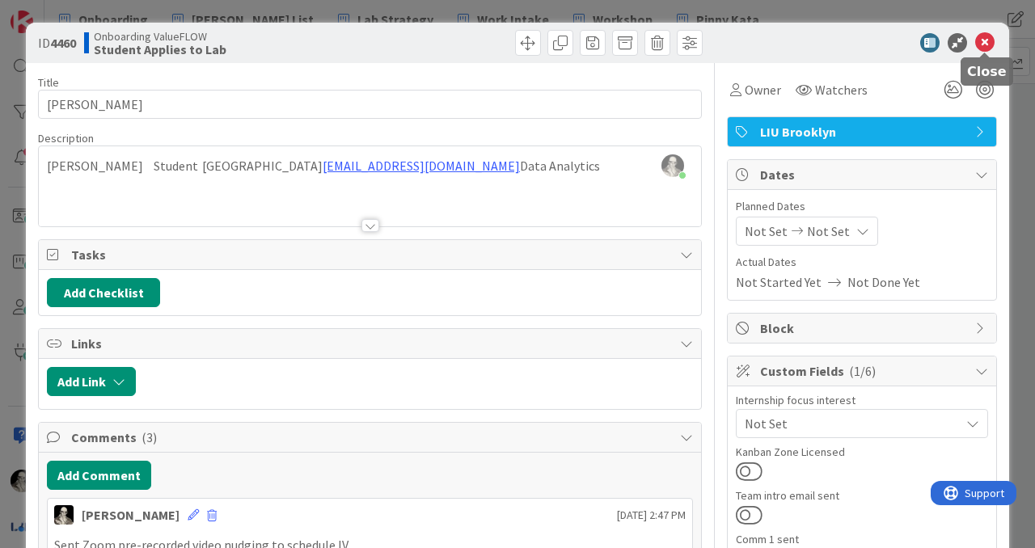
click at [988, 37] on icon at bounding box center [984, 42] width 19 height 19
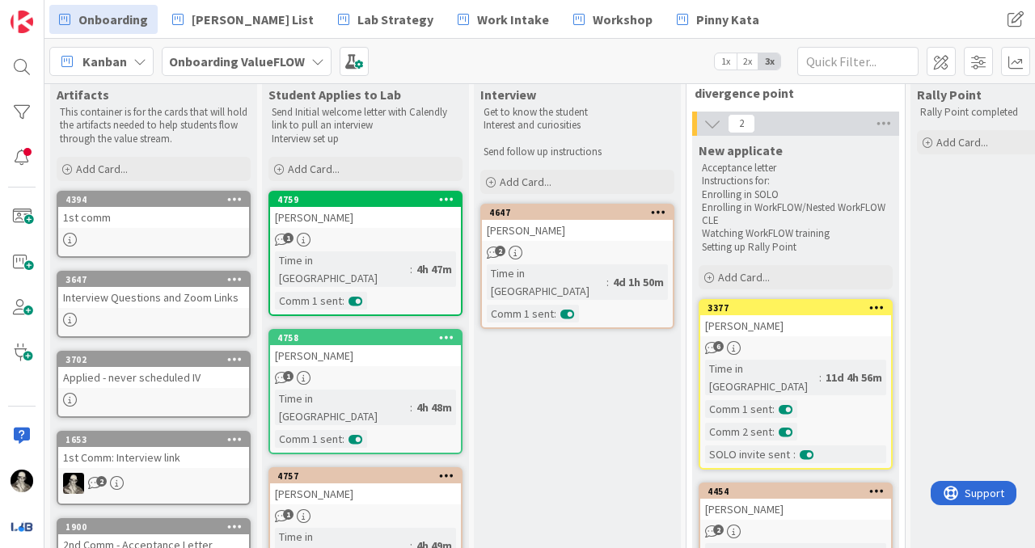
scroll to position [44, 0]
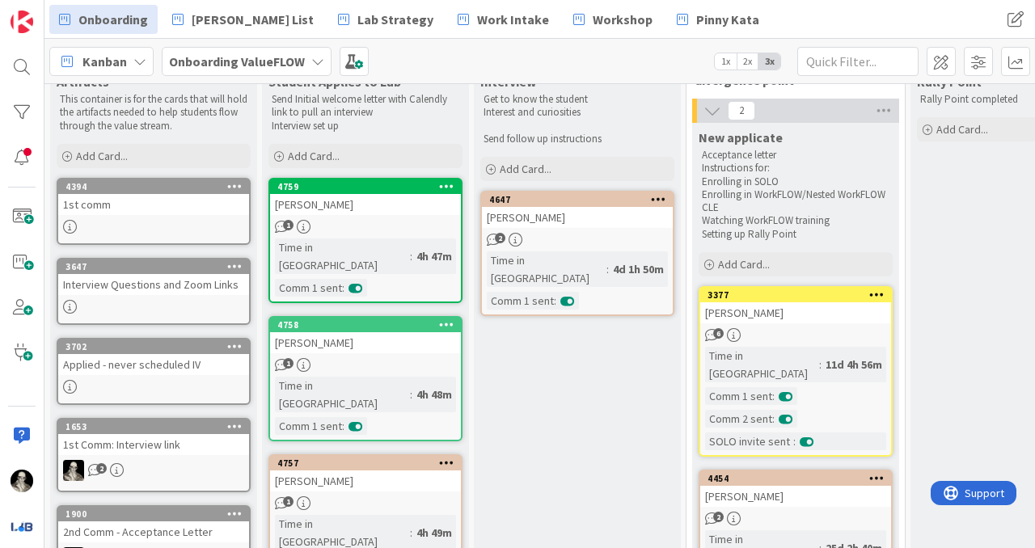
click at [157, 290] on div "Interview Questions and Zoom Links" at bounding box center [153, 284] width 191 height 21
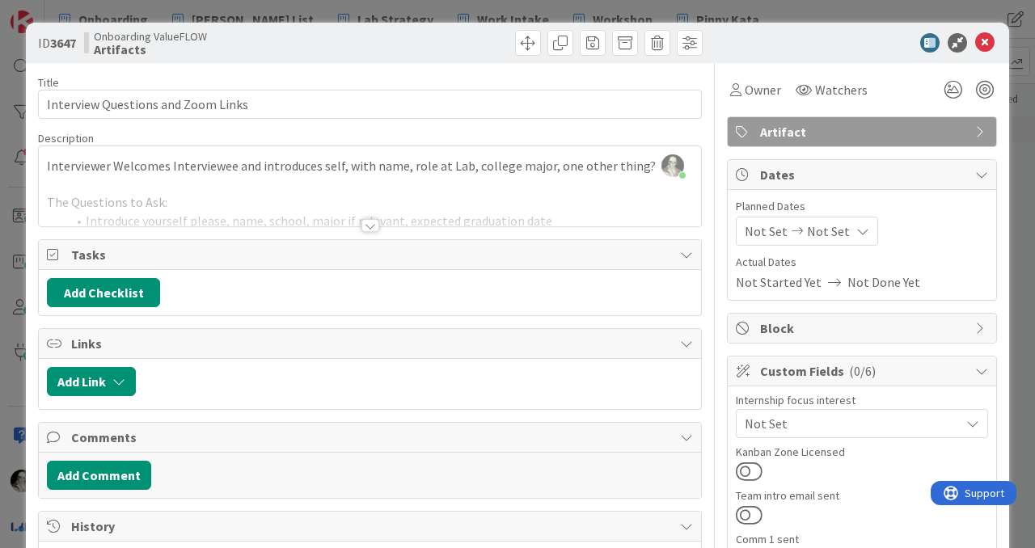
click at [369, 224] on div at bounding box center [370, 225] width 18 height 13
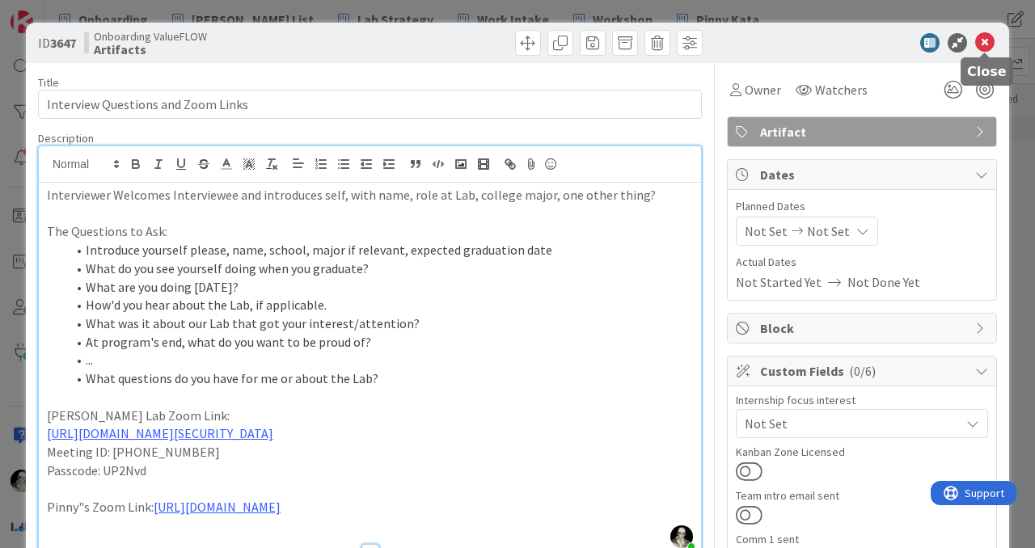
click at [988, 40] on icon at bounding box center [984, 42] width 19 height 19
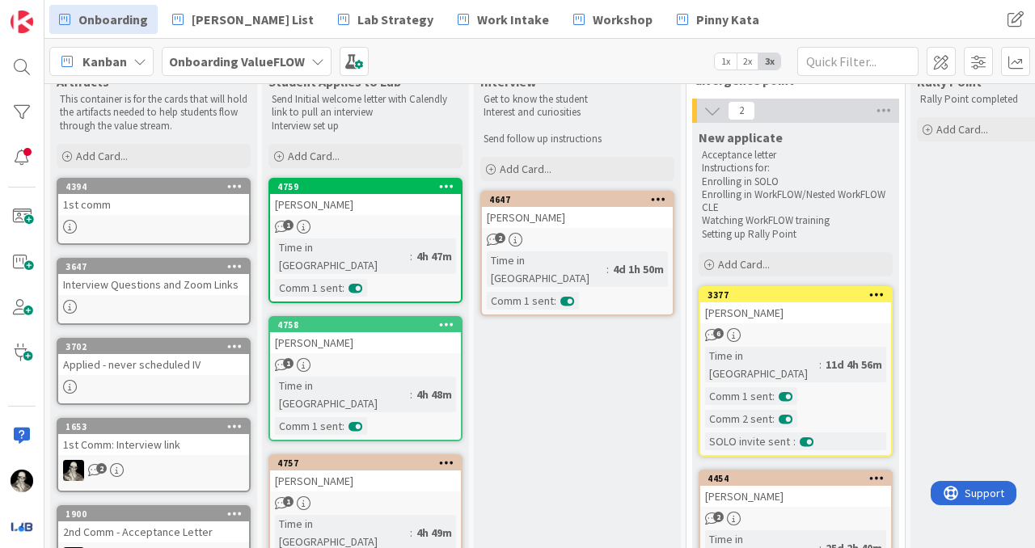
click at [589, 192] on div "4647" at bounding box center [577, 199] width 191 height 15
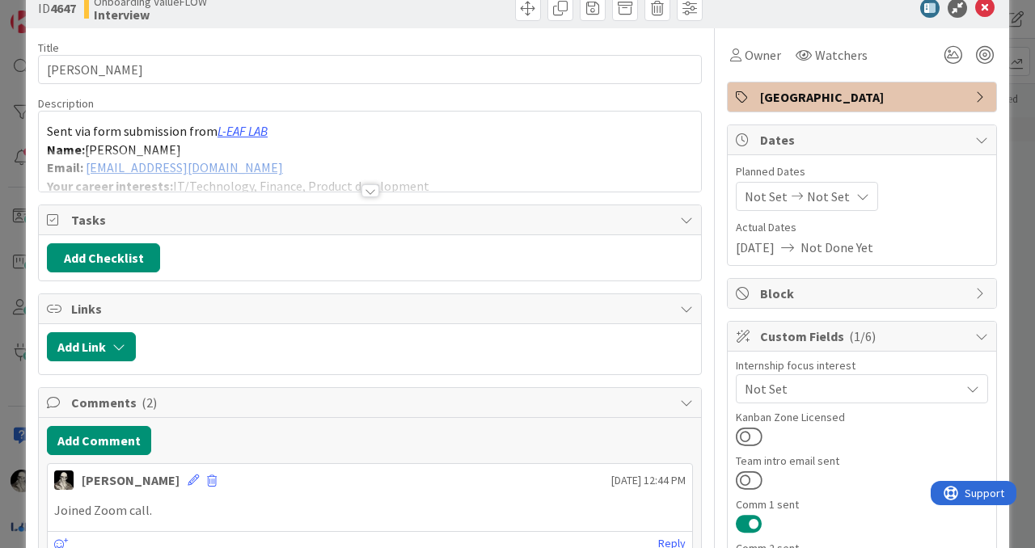
scroll to position [40, 0]
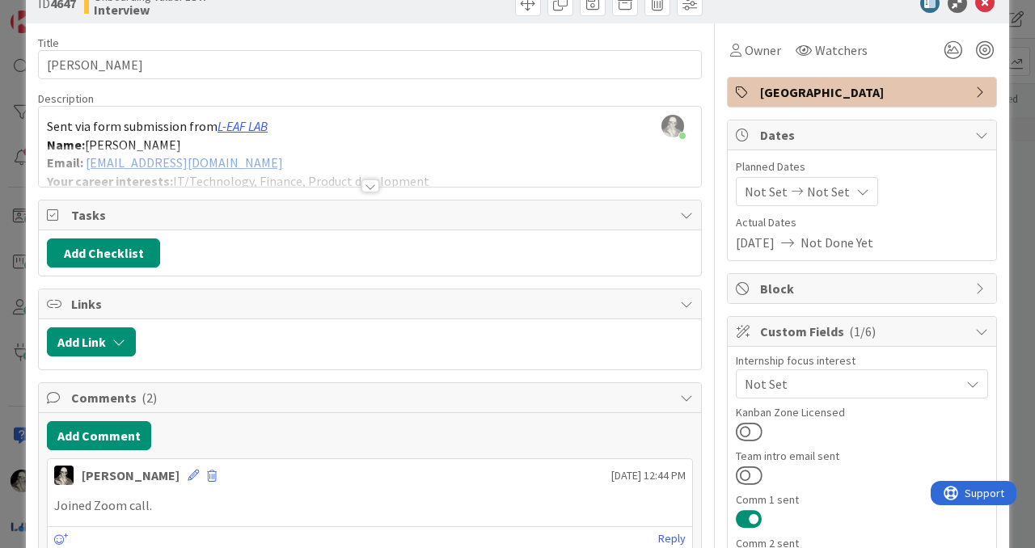
click at [369, 181] on div at bounding box center [370, 185] width 18 height 13
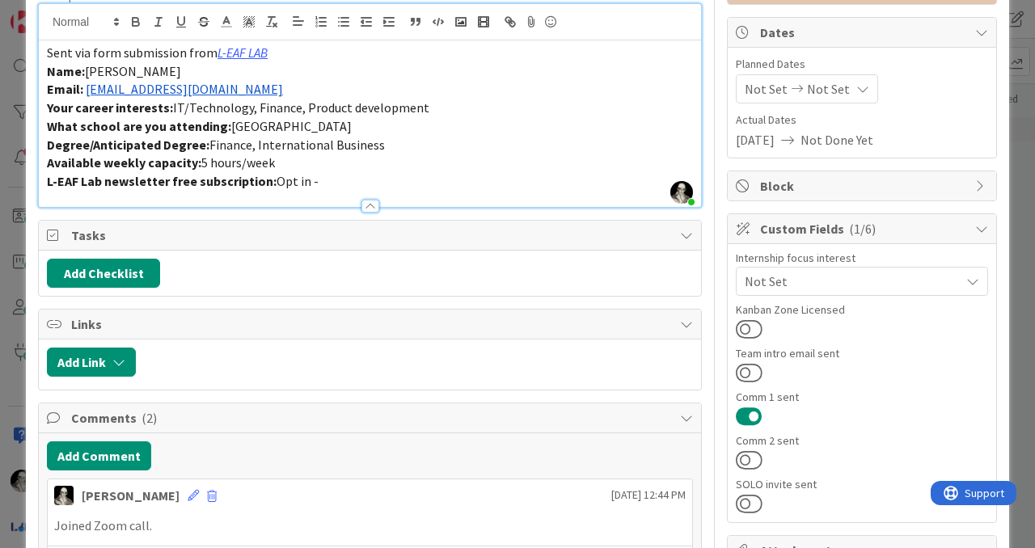
scroll to position [0, 0]
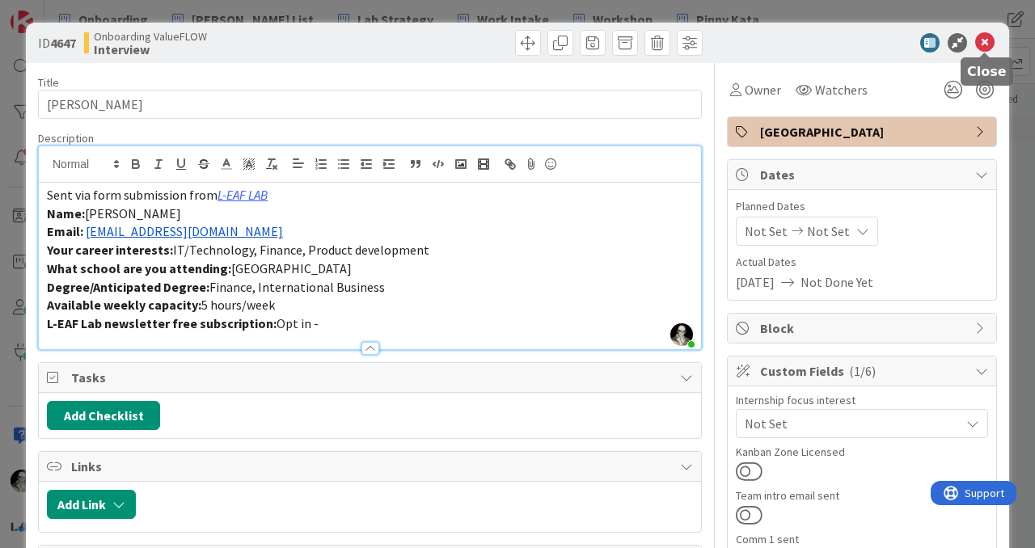
click at [986, 36] on icon at bounding box center [984, 42] width 19 height 19
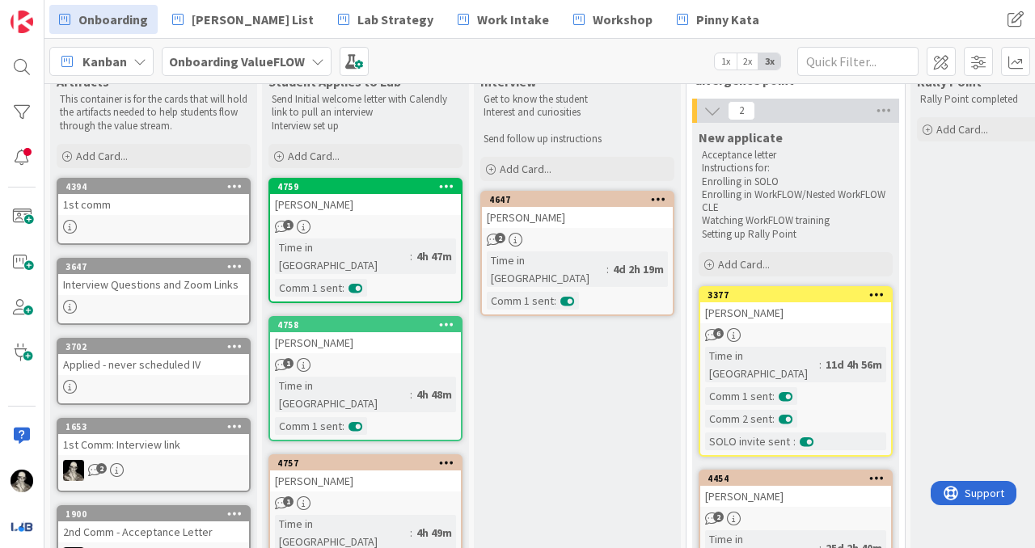
click at [201, 290] on div "Interview Questions and Zoom Links" at bounding box center [153, 284] width 191 height 21
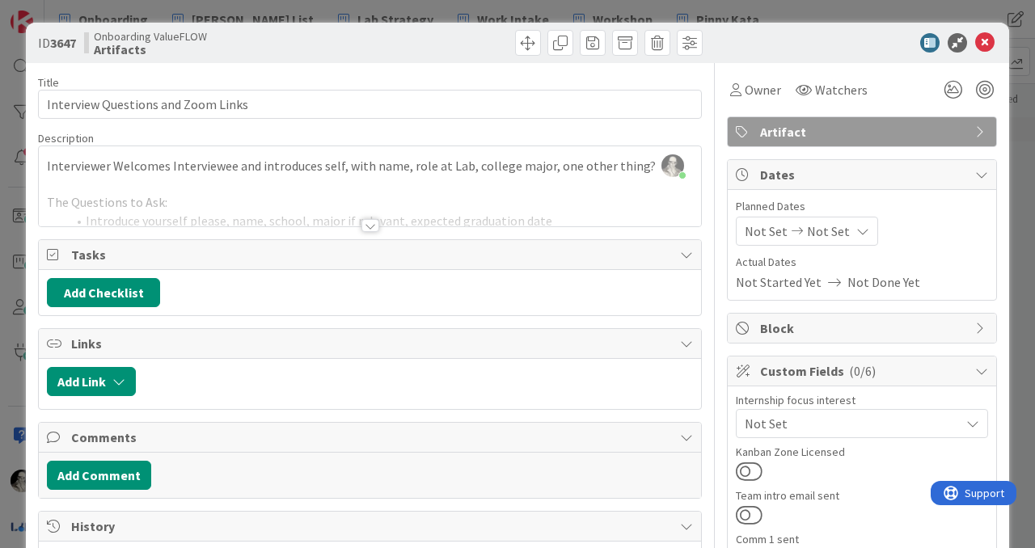
click at [374, 219] on div at bounding box center [370, 225] width 18 height 13
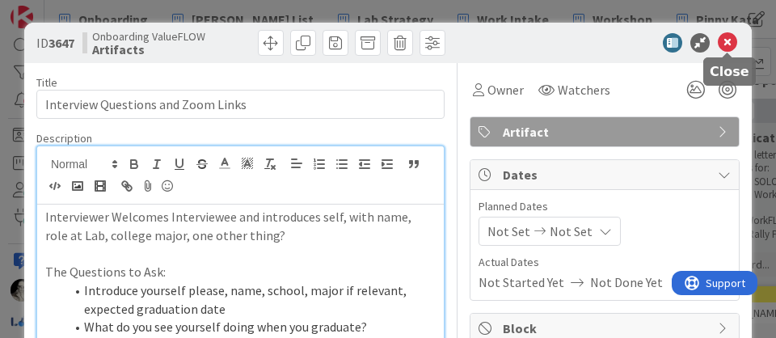
click at [730, 43] on icon at bounding box center [727, 42] width 19 height 19
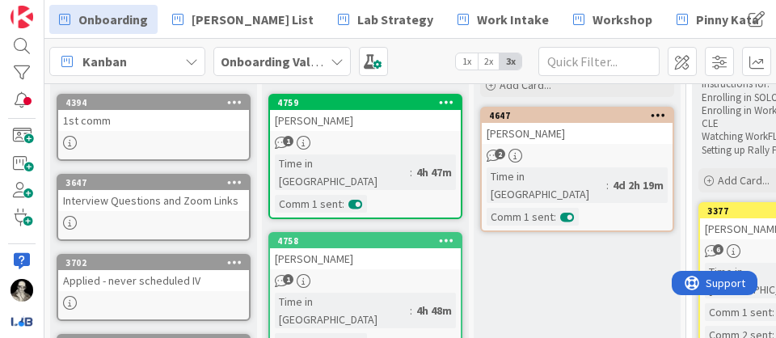
scroll to position [149, 0]
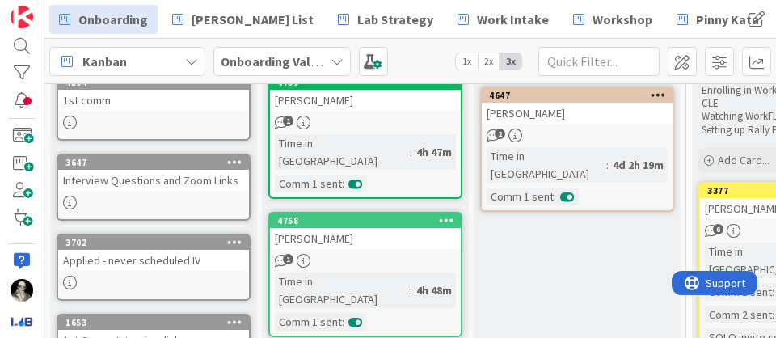
click at [181, 181] on div "Interview Questions and Zoom Links" at bounding box center [153, 180] width 191 height 21
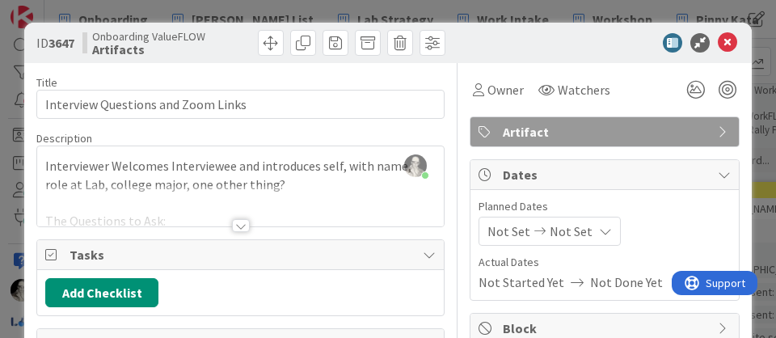
click at [243, 222] on div at bounding box center [241, 225] width 18 height 13
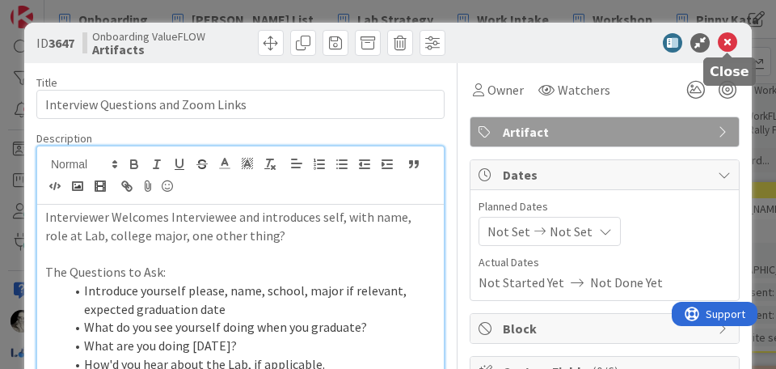
click at [727, 43] on icon at bounding box center [727, 42] width 19 height 19
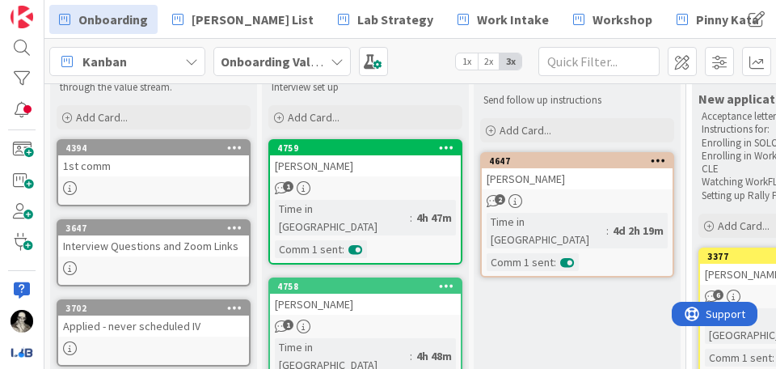
scroll to position [74, 0]
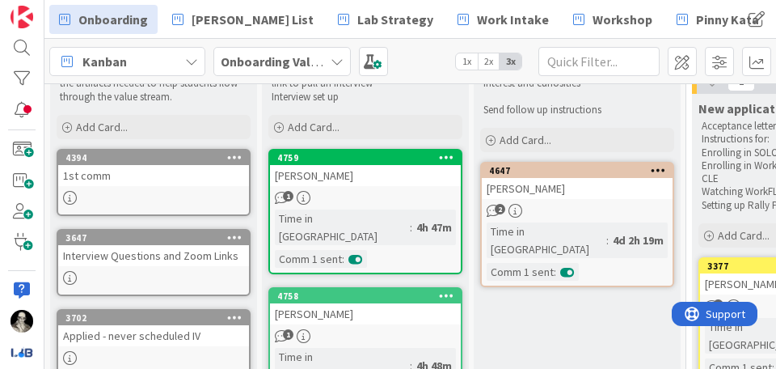
click at [483, 56] on span "2x" at bounding box center [489, 61] width 22 height 16
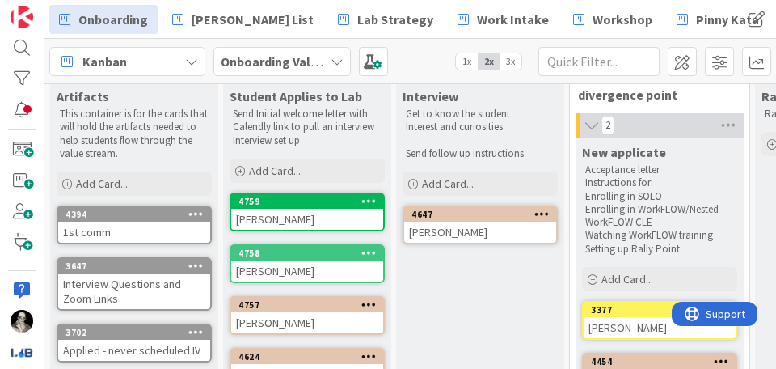
scroll to position [22, 0]
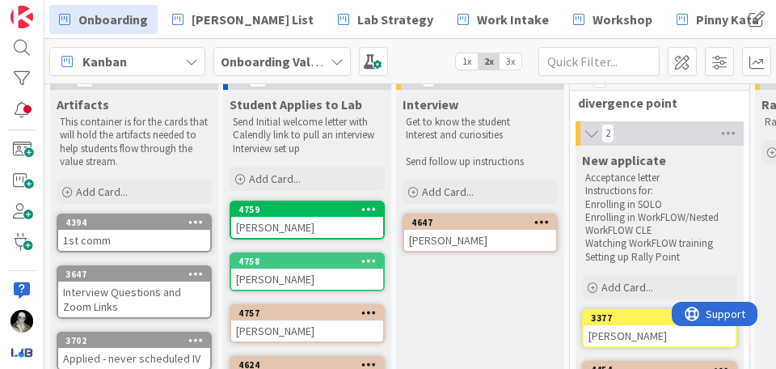
click at [464, 235] on div "[PERSON_NAME]" at bounding box center [480, 240] width 152 height 21
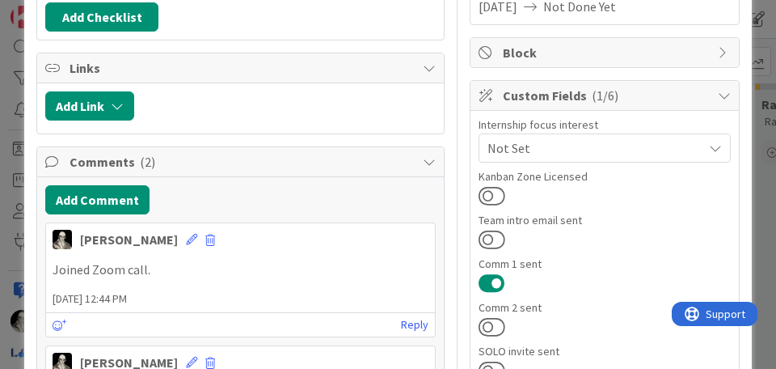
scroll to position [281, 0]
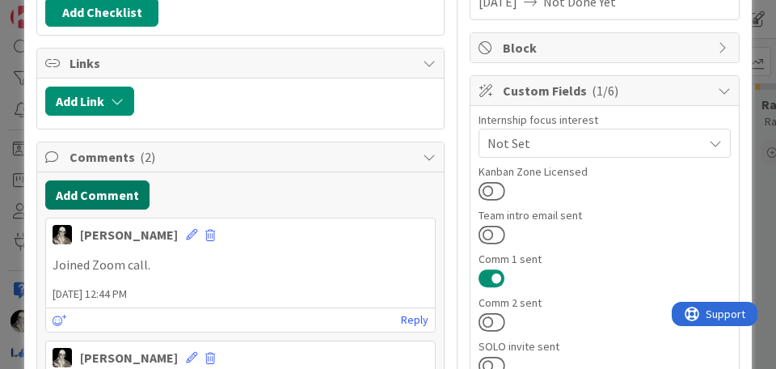
click at [121, 189] on button "Add Comment" at bounding box center [97, 194] width 104 height 29
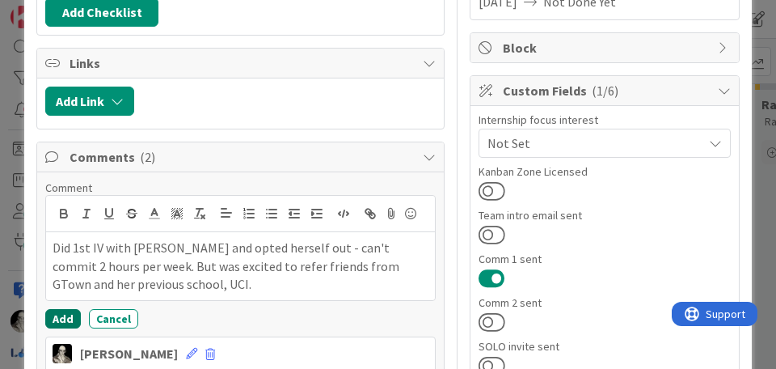
click at [63, 317] on button "Add" at bounding box center [63, 318] width 36 height 19
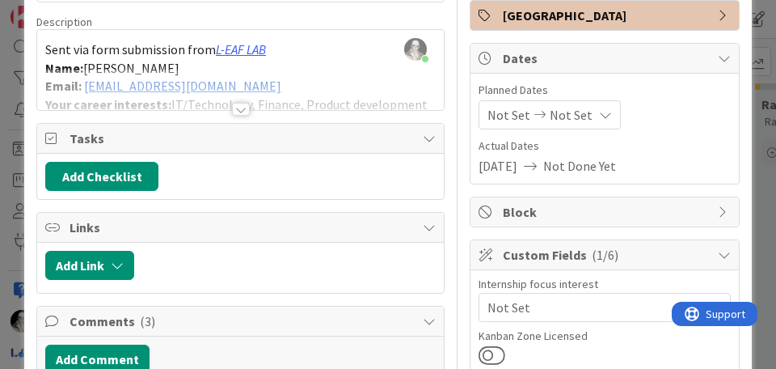
scroll to position [0, 0]
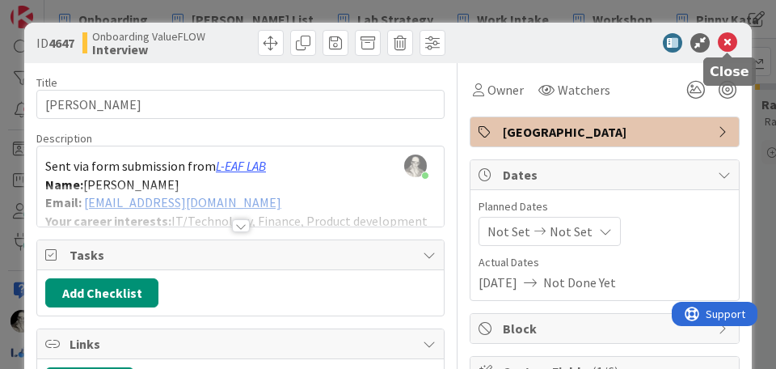
click at [731, 40] on icon at bounding box center [727, 42] width 19 height 19
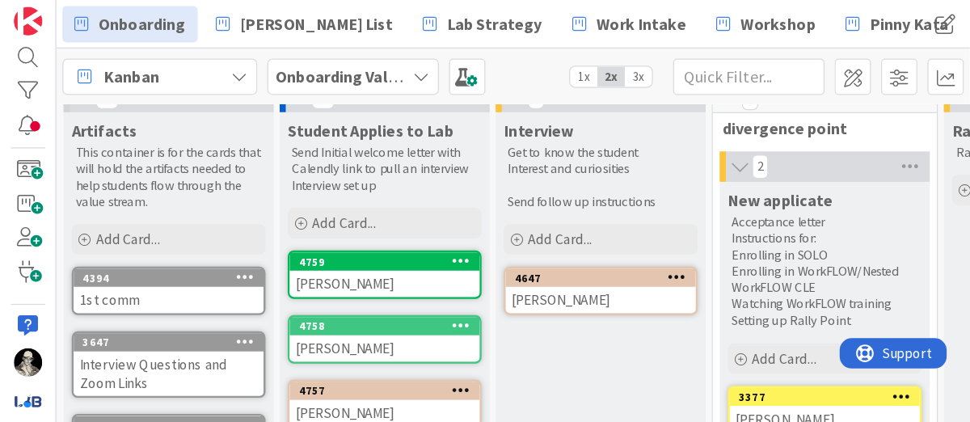
scroll to position [22, 0]
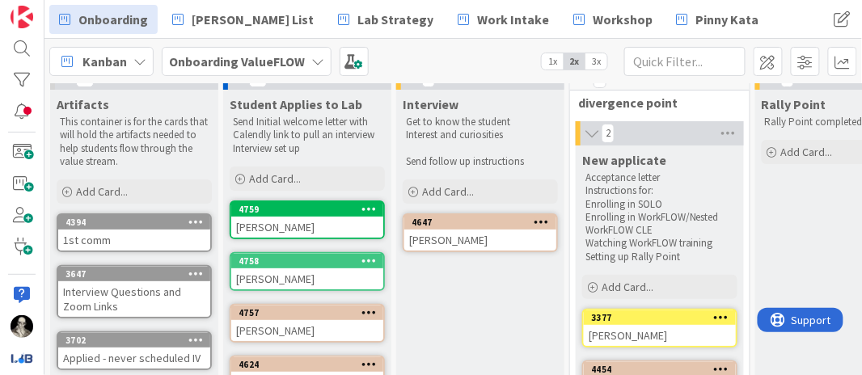
click at [599, 59] on span "3x" at bounding box center [596, 61] width 22 height 16
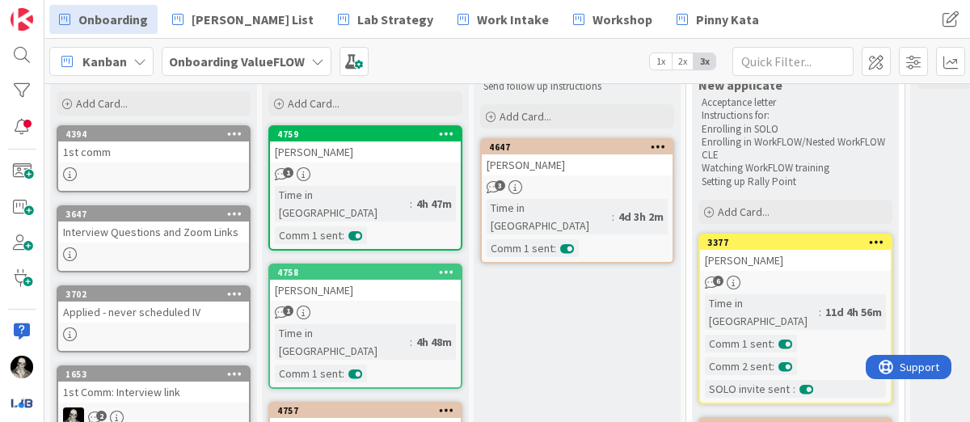
scroll to position [95, 0]
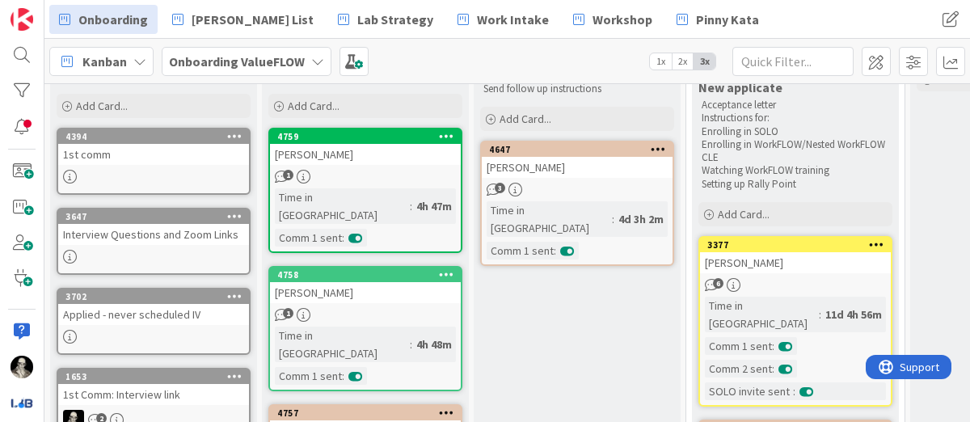
click at [652, 143] on icon at bounding box center [658, 148] width 15 height 11
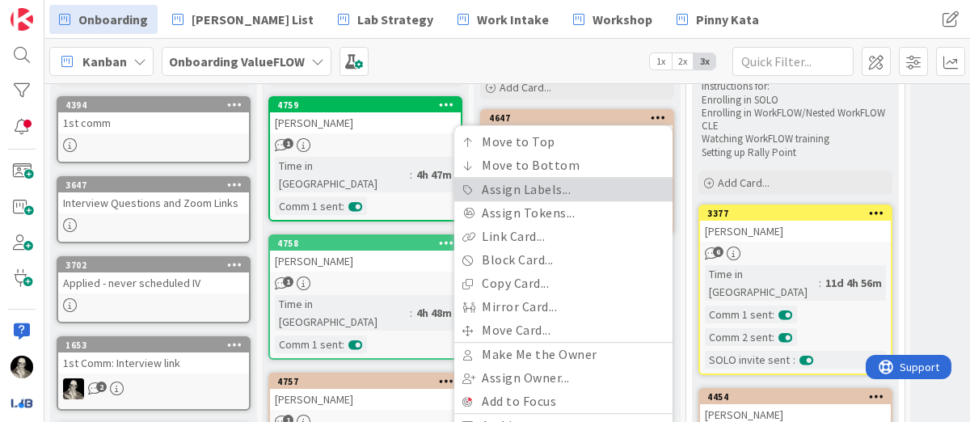
scroll to position [105, 0]
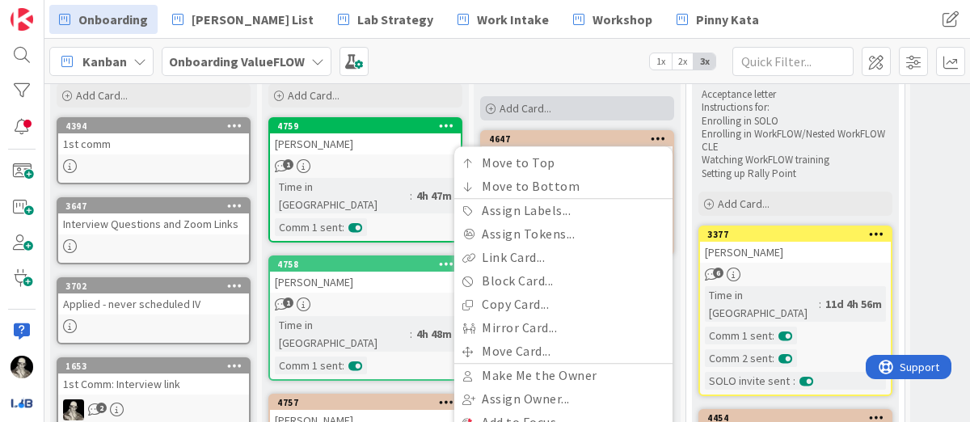
click at [618, 118] on div "Add Card..." at bounding box center [577, 108] width 194 height 24
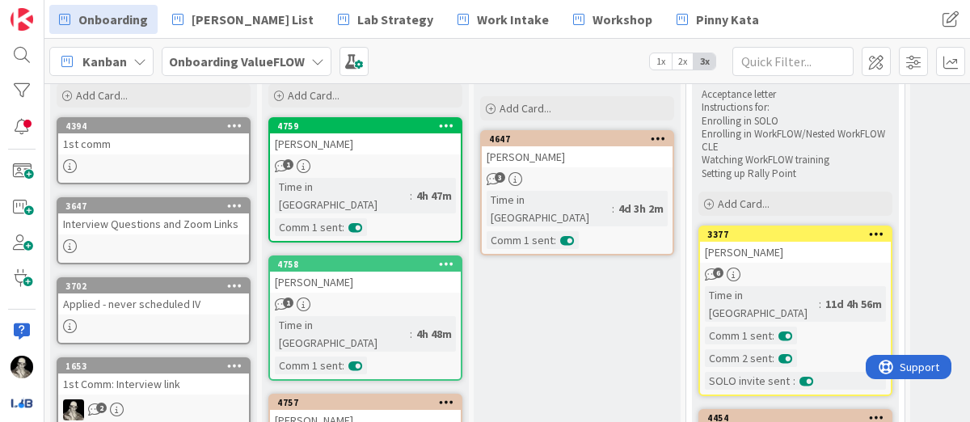
click at [595, 151] on div "[PERSON_NAME]" at bounding box center [577, 156] width 191 height 21
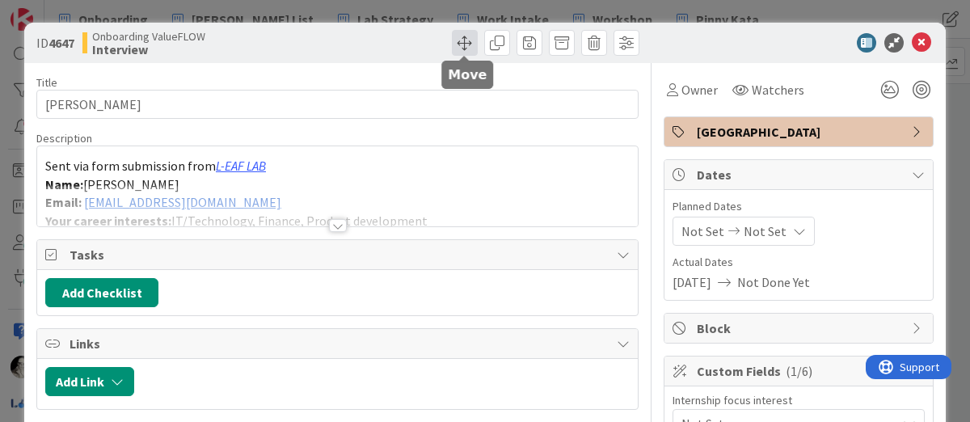
click at [457, 30] on span at bounding box center [465, 43] width 26 height 26
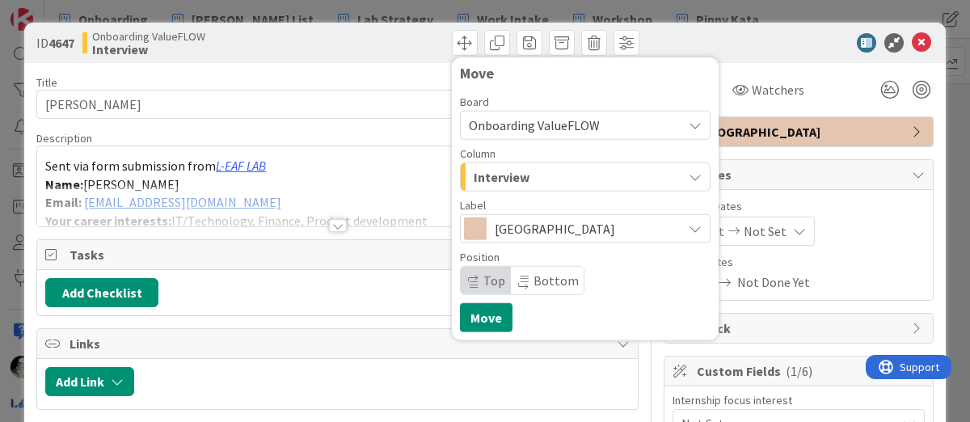
click at [536, 172] on div "Interview" at bounding box center [576, 177] width 213 height 26
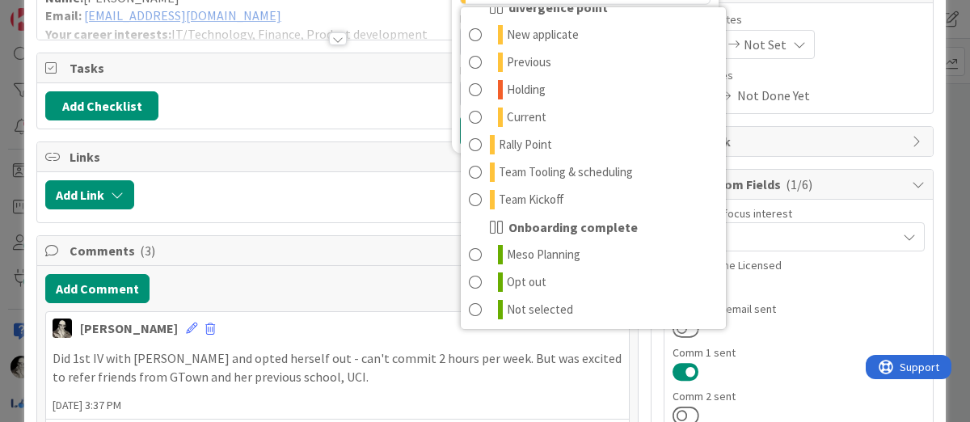
scroll to position [192, 0]
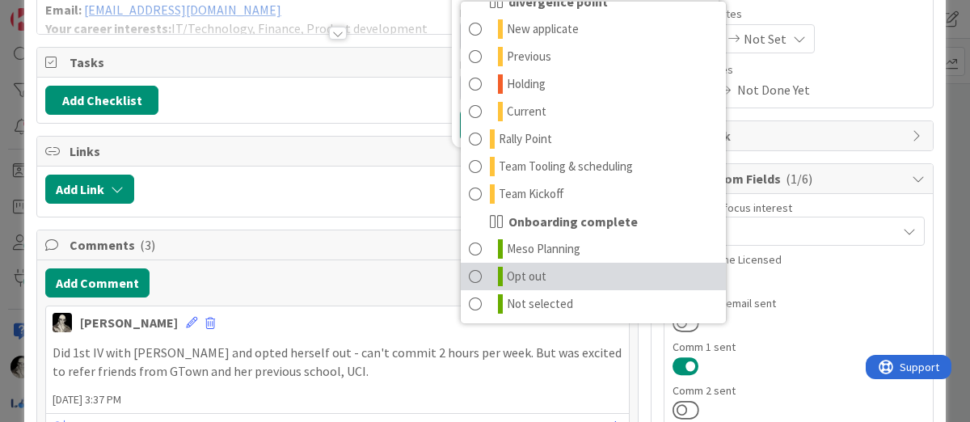
click at [482, 270] on link "Opt out" at bounding box center [593, 276] width 265 height 27
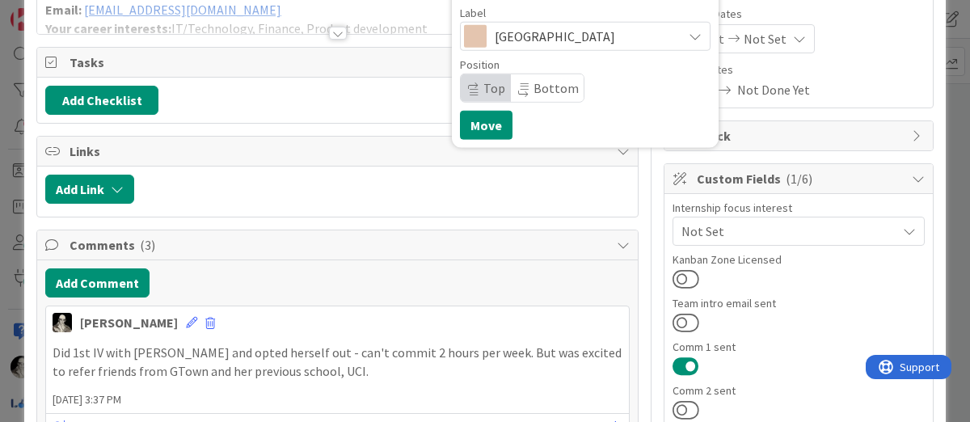
scroll to position [0, 0]
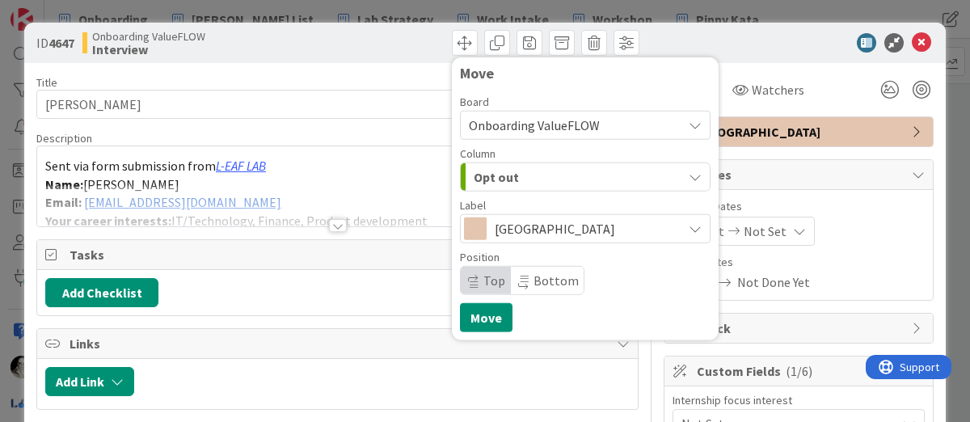
click at [480, 300] on div "Move Board Onboarding ValueFLOW Column Opt out Artifacts Student Applies to Lab…" at bounding box center [585, 198] width 251 height 267
click at [483, 311] on button "Move" at bounding box center [486, 317] width 53 height 29
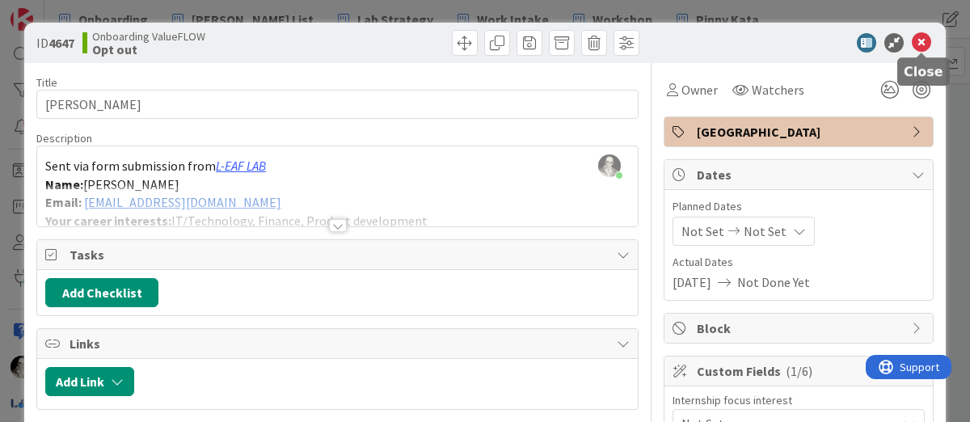
click at [924, 44] on icon at bounding box center [921, 42] width 19 height 19
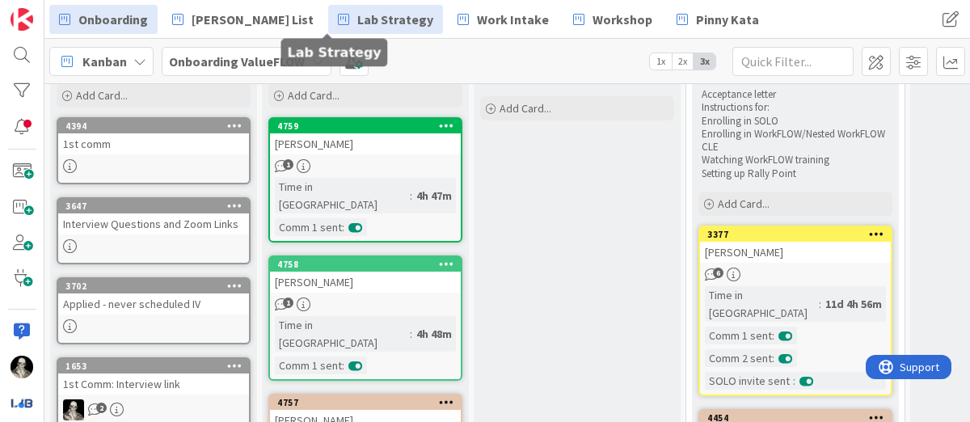
click at [361, 30] on link "Lab Strategy" at bounding box center [385, 19] width 115 height 29
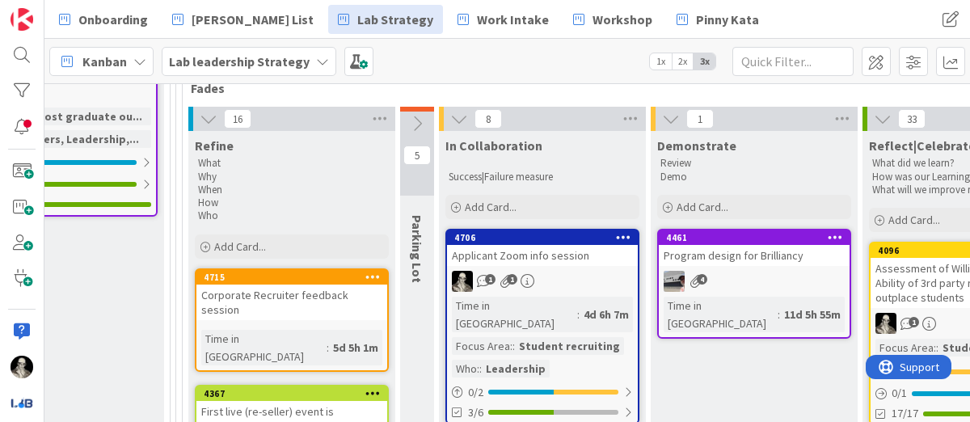
scroll to position [489, 2353]
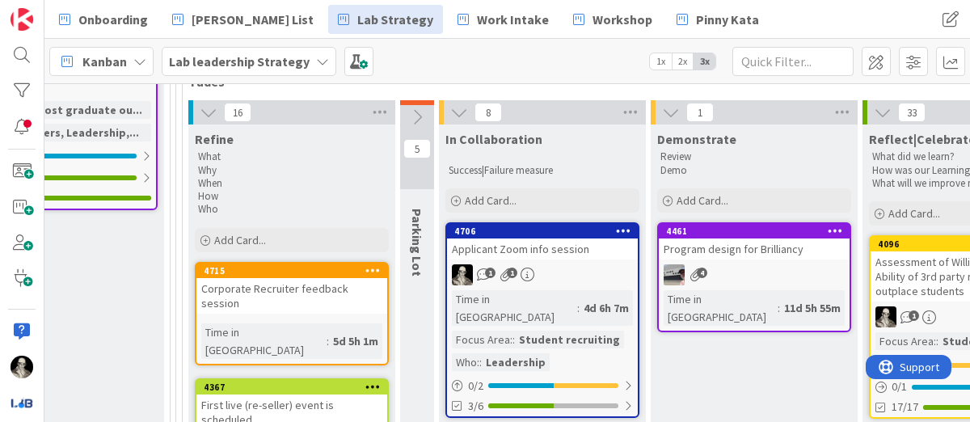
click at [593, 245] on div "Applicant Zoom info session" at bounding box center [542, 248] width 191 height 21
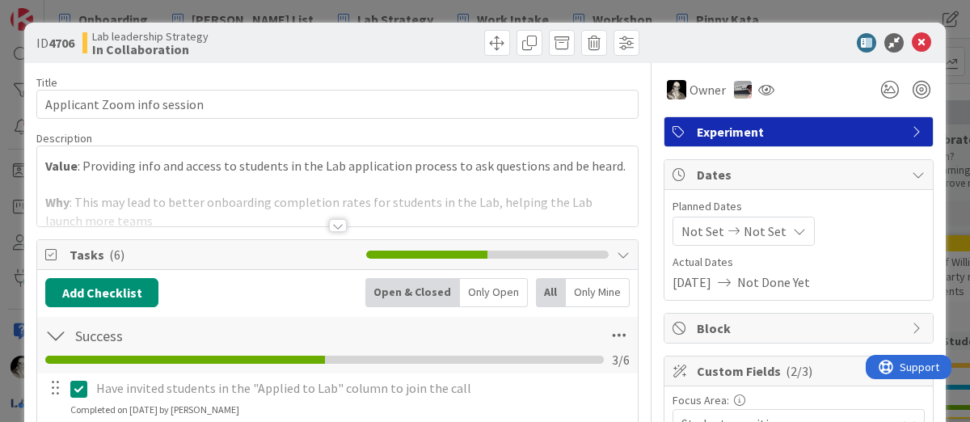
click at [336, 223] on div at bounding box center [338, 225] width 18 height 13
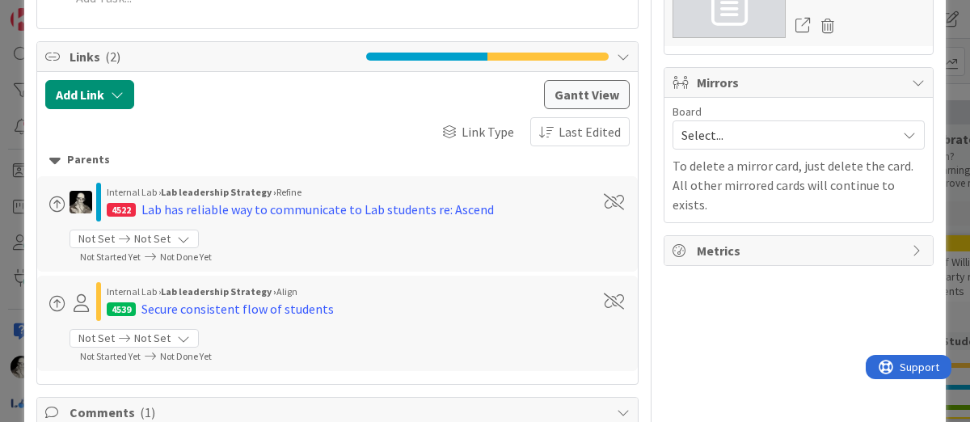
scroll to position [725, 0]
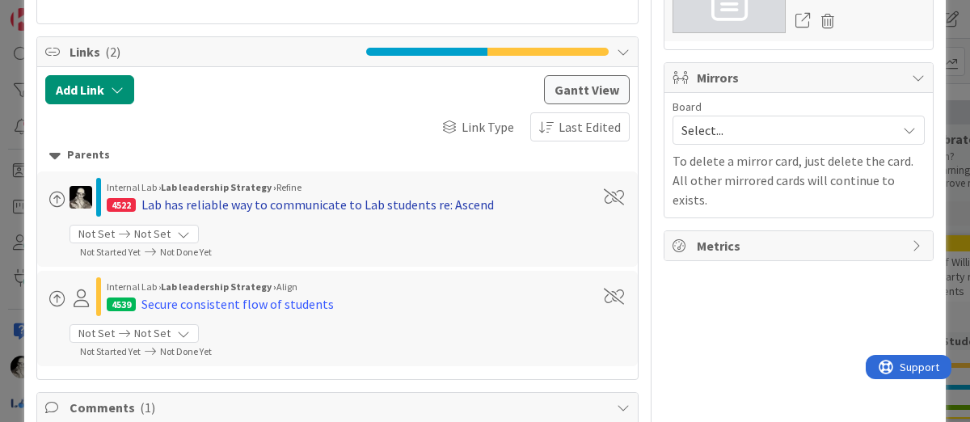
click at [340, 195] on div "Lab has reliable way to communicate to Lab students re: Ascend" at bounding box center [317, 204] width 352 height 19
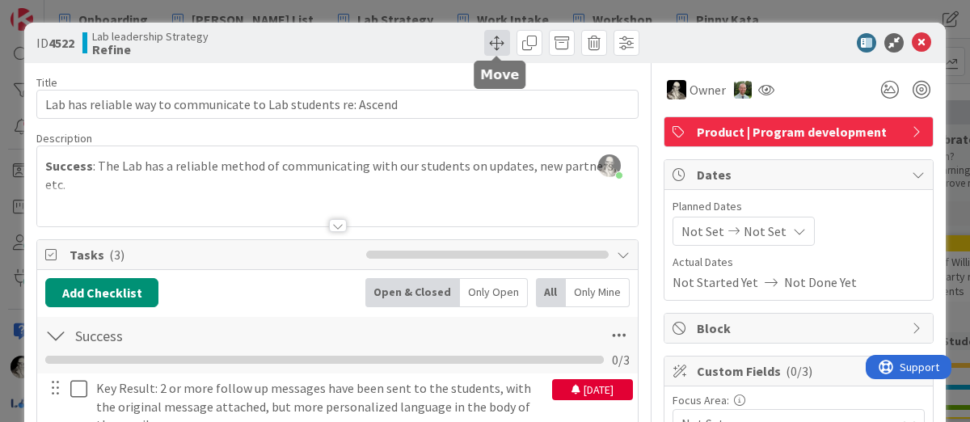
click at [491, 32] on span at bounding box center [497, 43] width 26 height 26
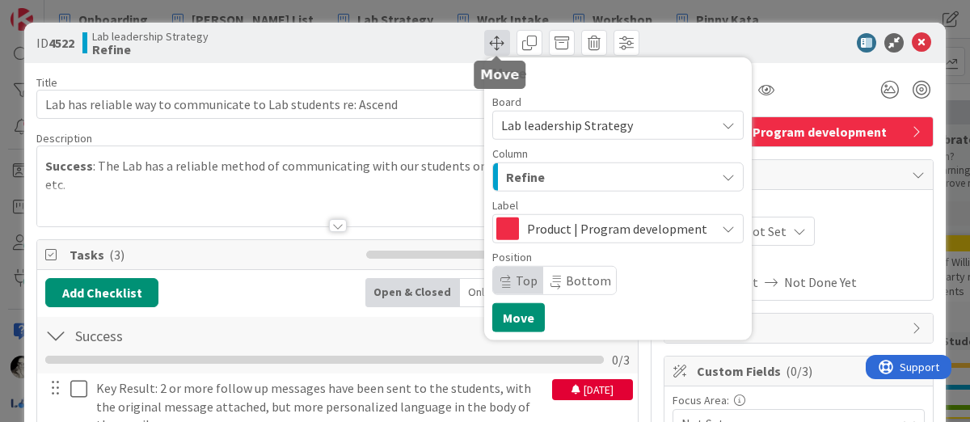
click at [491, 32] on span at bounding box center [497, 43] width 26 height 26
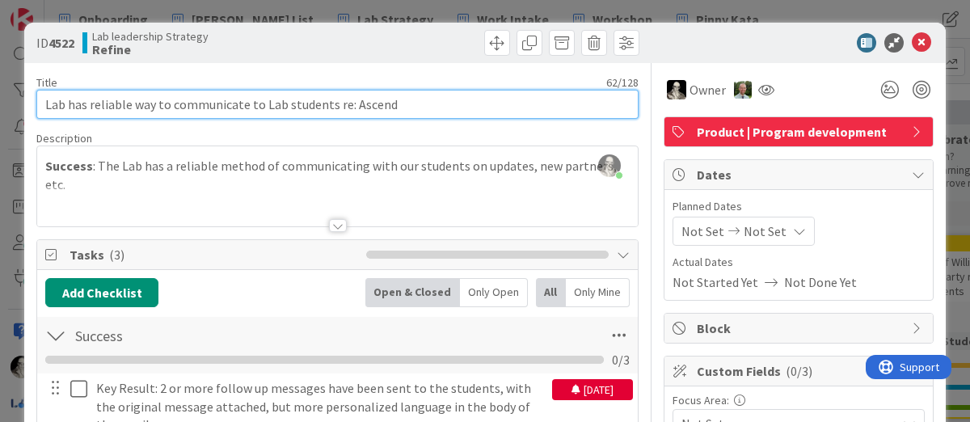
click at [397, 101] on input "Lab has reliable way to communicate to Lab students re: Ascend" at bounding box center [337, 104] width 602 height 29
type input "Lab has reliable way to communicate to Lab students"
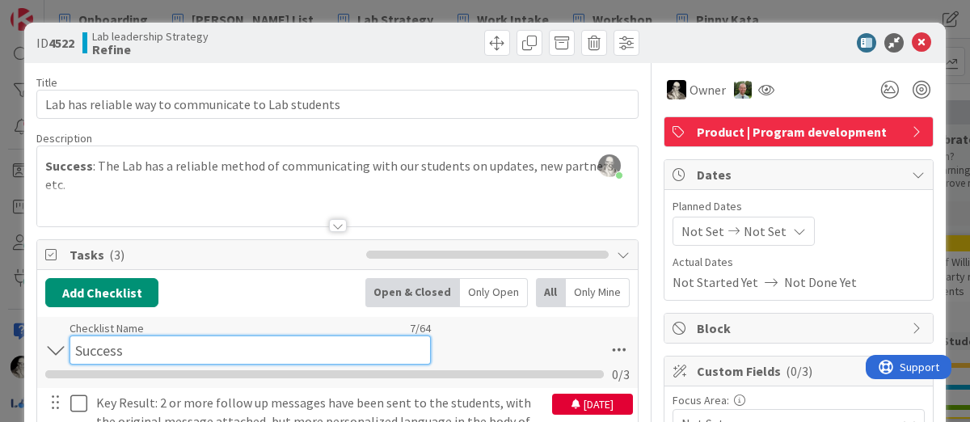
click at [320, 330] on div "Checklist Name 7 / 64 Success" at bounding box center [250, 343] width 361 height 44
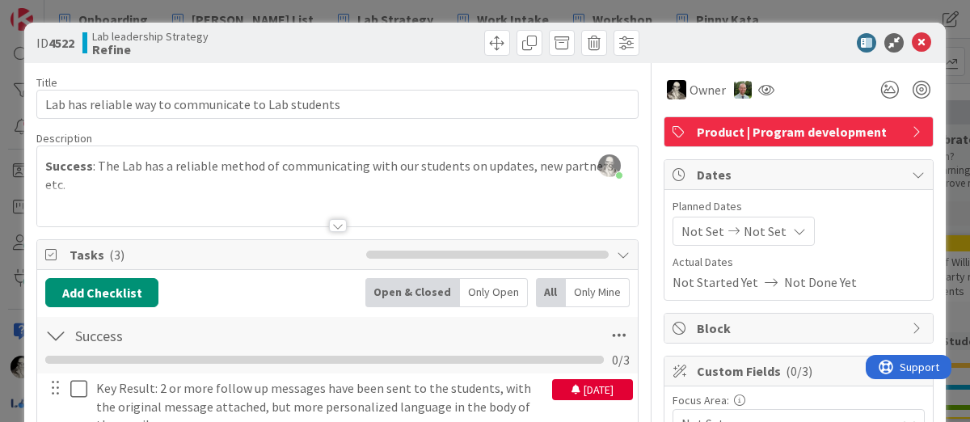
click at [712, 34] on div at bounding box center [791, 42] width 286 height 19
click at [920, 45] on icon at bounding box center [921, 42] width 19 height 19
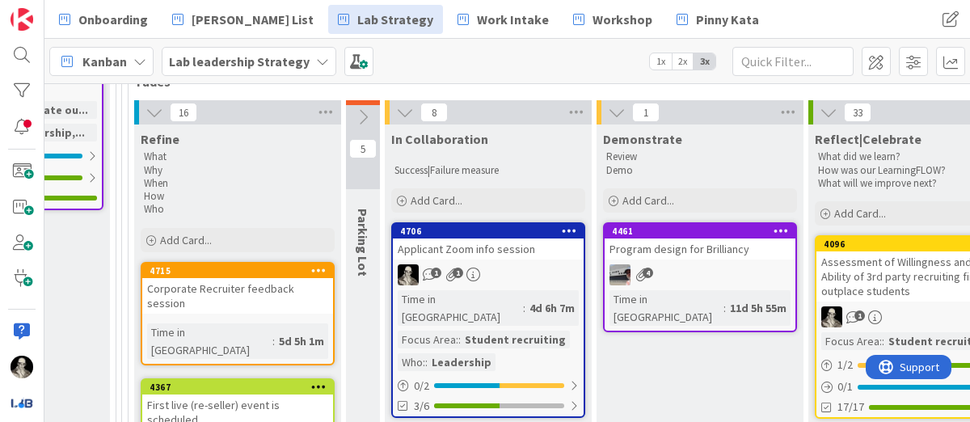
scroll to position [489, 2411]
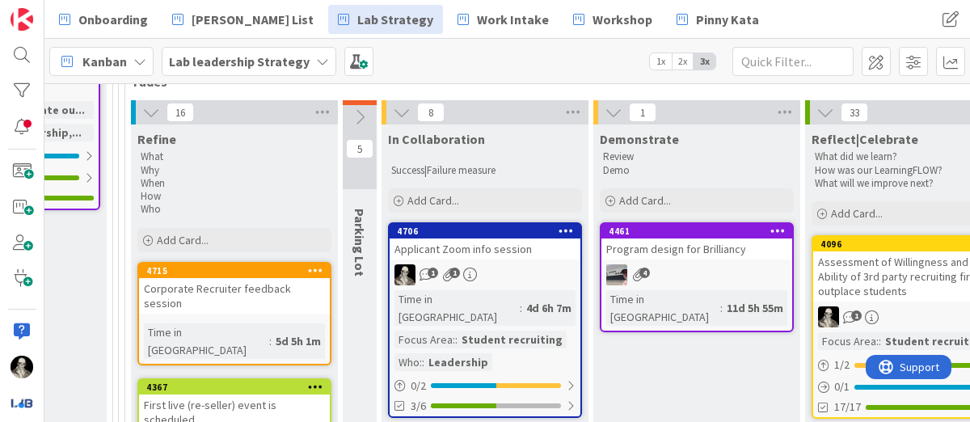
click at [546, 251] on div "Applicant Zoom info session" at bounding box center [485, 248] width 191 height 21
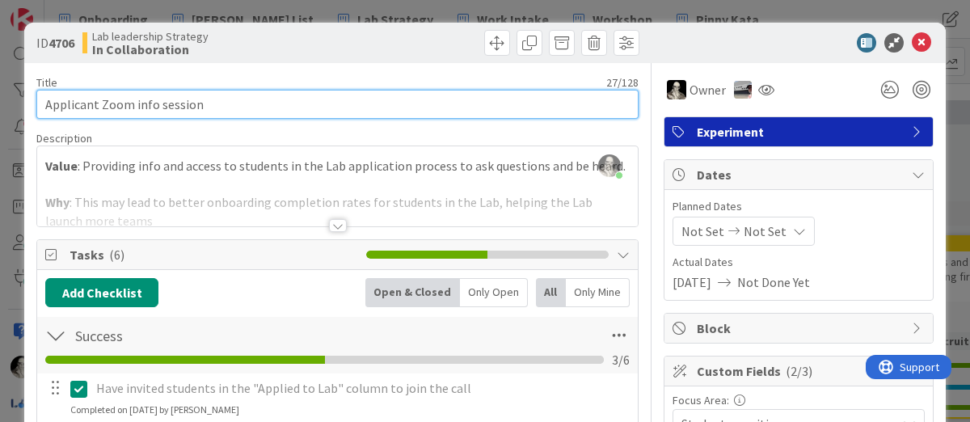
click at [211, 106] on input "Applicant Zoom info session" at bounding box center [337, 104] width 602 height 29
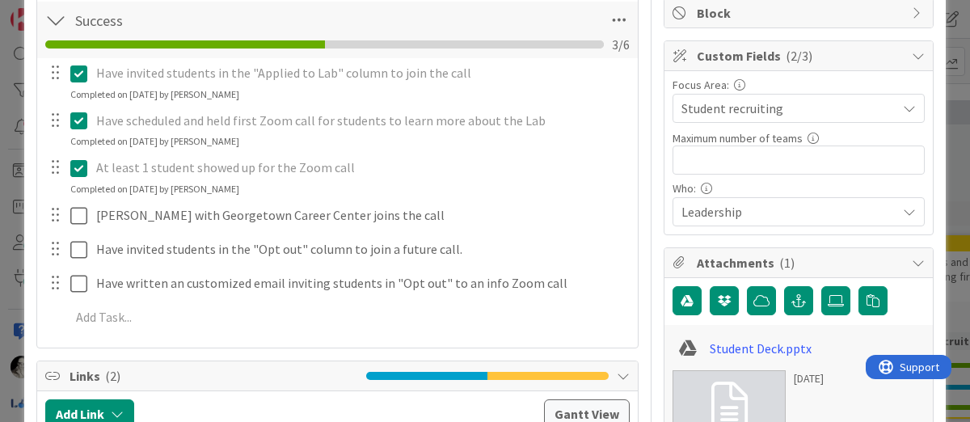
scroll to position [319, 0]
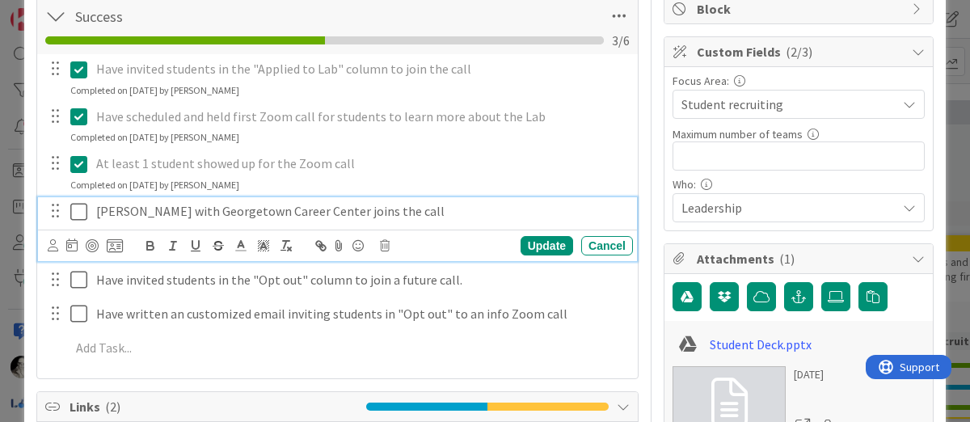
click at [142, 214] on p "[PERSON_NAME] with Georgetown Career Center joins the call" at bounding box center [361, 211] width 530 height 19
click at [599, 242] on div "Cancel" at bounding box center [607, 245] width 52 height 19
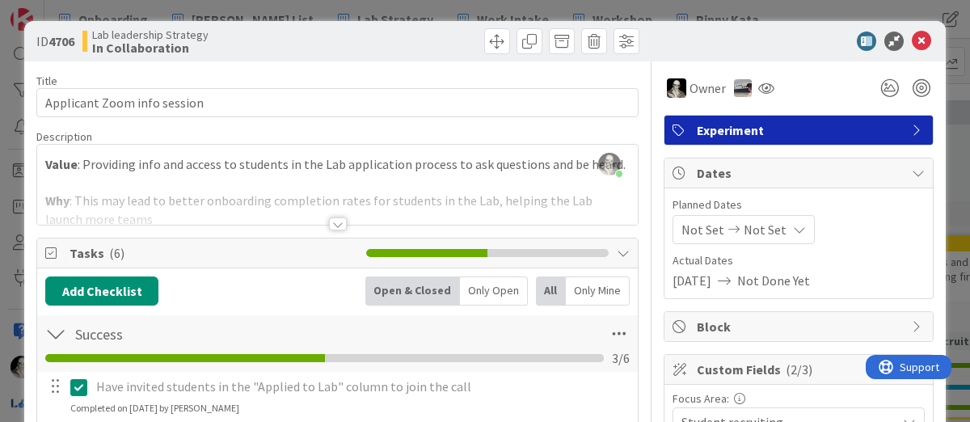
scroll to position [0, 0]
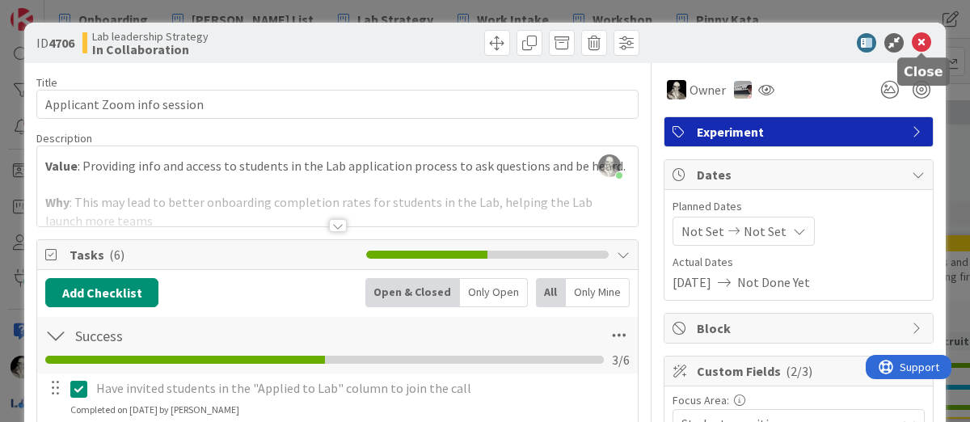
click at [926, 44] on icon at bounding box center [921, 42] width 19 height 19
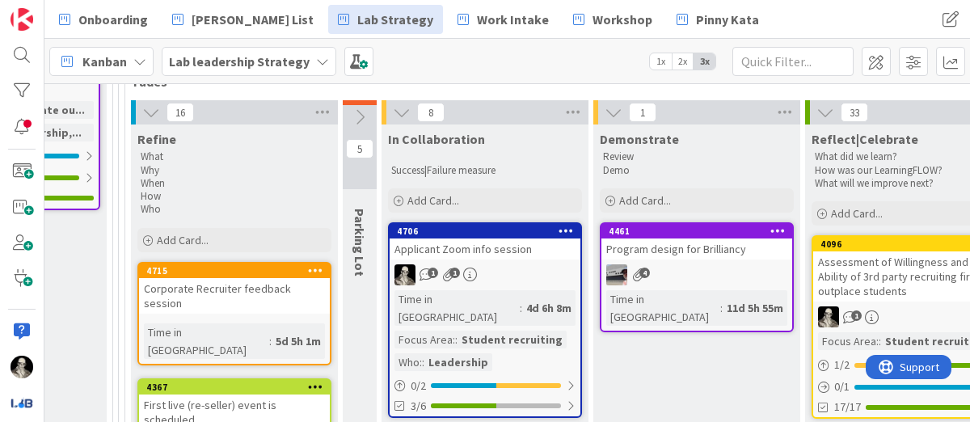
click at [535, 251] on div "Applicant Zoom info session" at bounding box center [485, 248] width 191 height 21
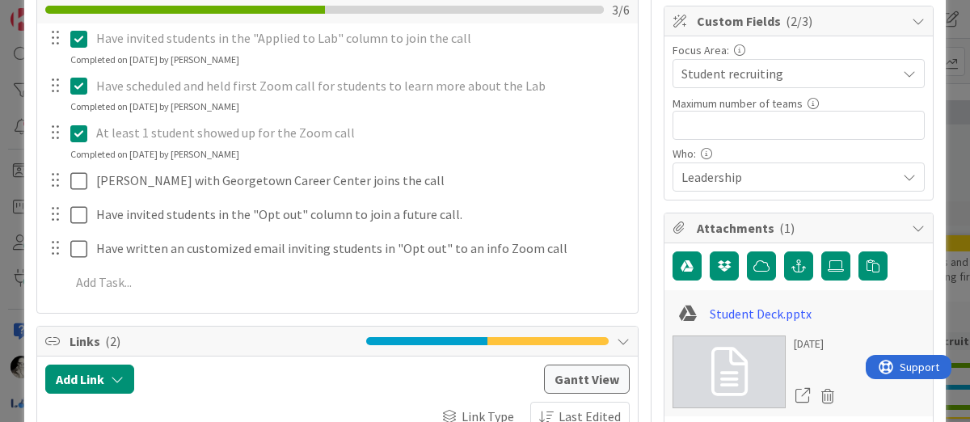
scroll to position [354, 0]
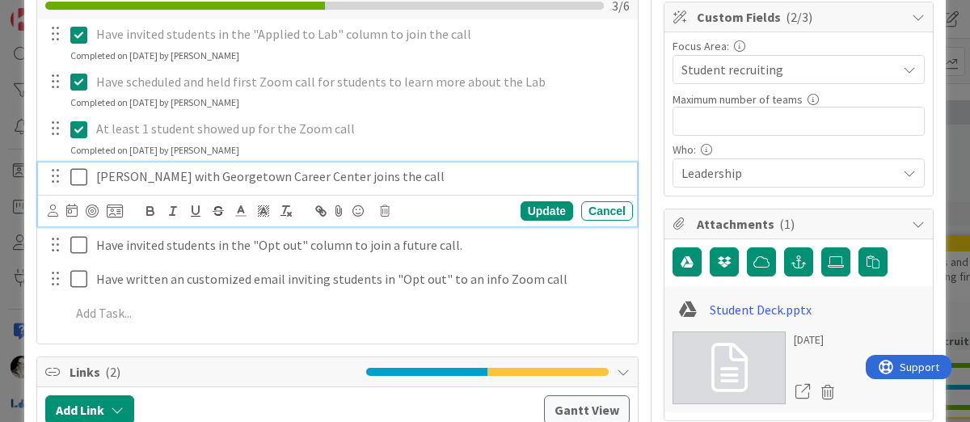
click at [74, 172] on icon at bounding box center [78, 176] width 17 height 19
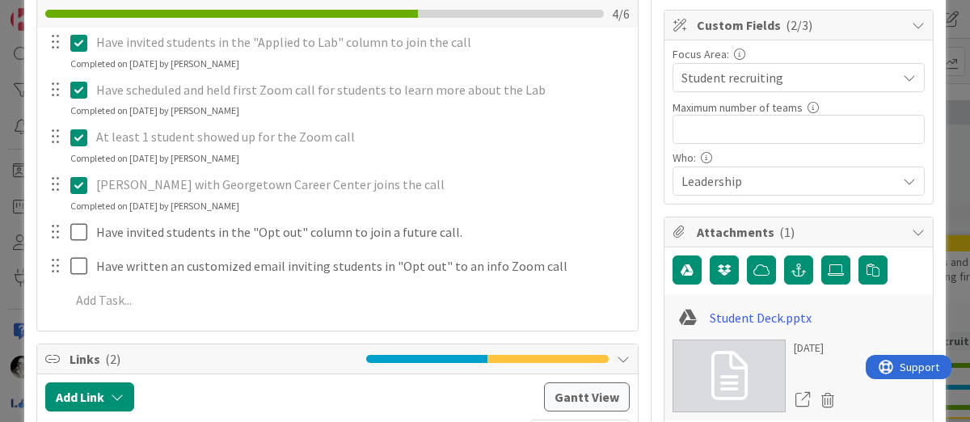
scroll to position [344, 0]
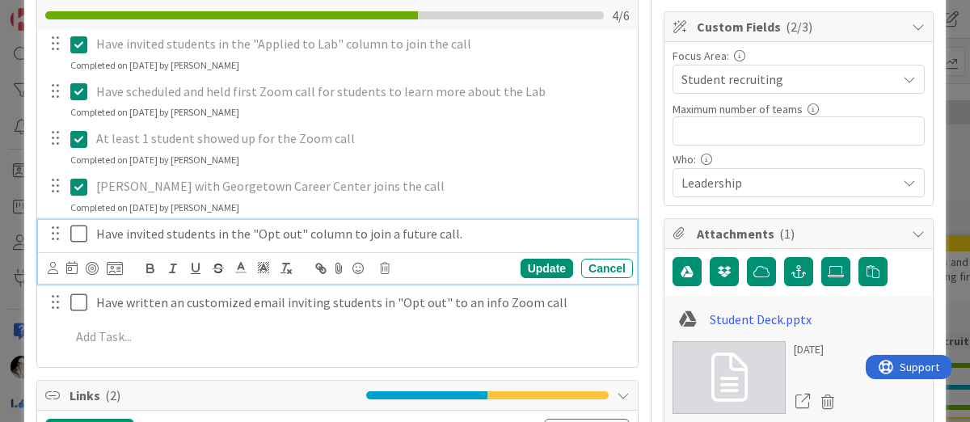
click at [128, 236] on p "Have invited students in the "Opt out" column to join a future call." at bounding box center [361, 234] width 530 height 19
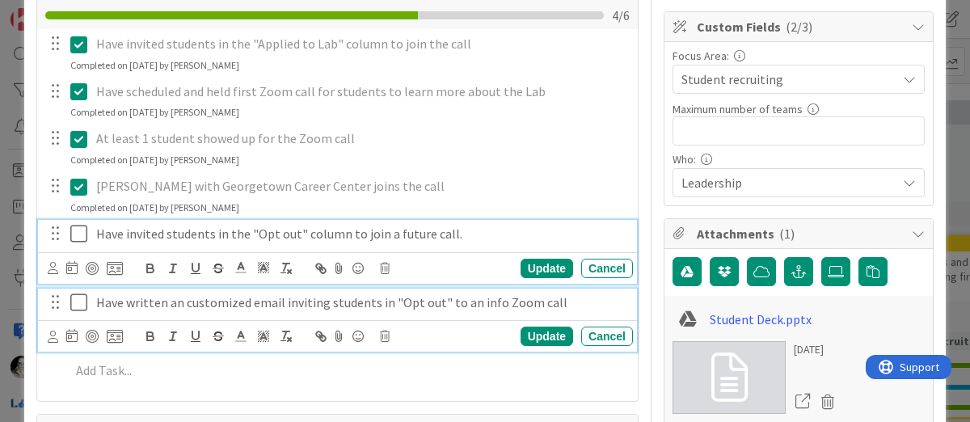
click at [489, 297] on p "Have written an customized email inviting students in "Opt out" to an info Zoom…" at bounding box center [361, 302] width 530 height 19
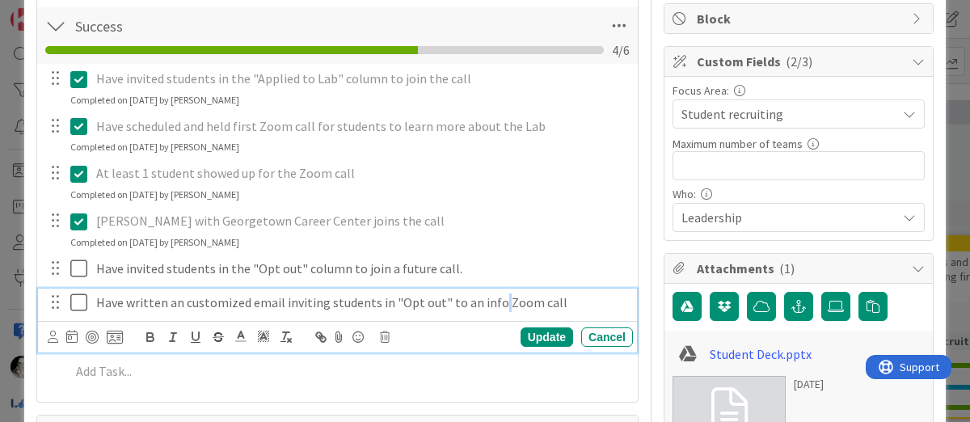
click at [489, 297] on p "Have written an customized email inviting students in "Opt out" to an info Zoom…" at bounding box center [361, 302] width 530 height 19
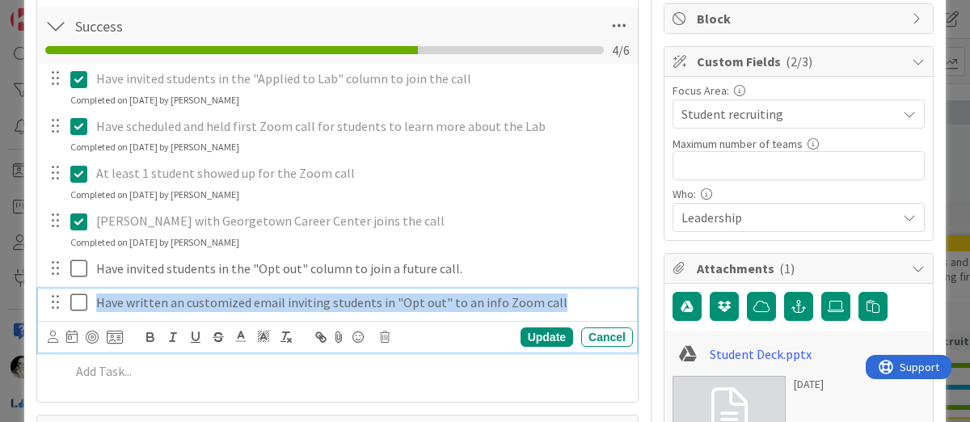
click at [489, 297] on p "Have written an customized email inviting students in "Opt out" to an info Zoom…" at bounding box center [361, 302] width 530 height 19
copy p "Have written an customized email inviting students in "Opt out" to an info Zoom…"
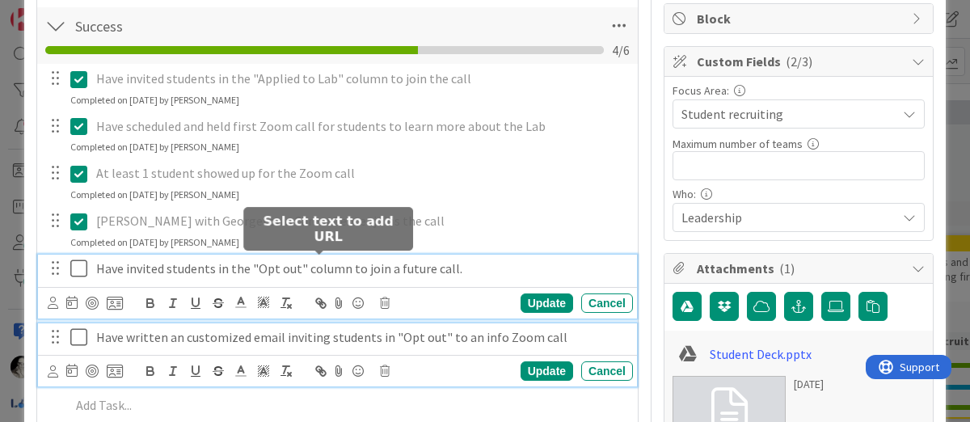
scroll to position [344, 0]
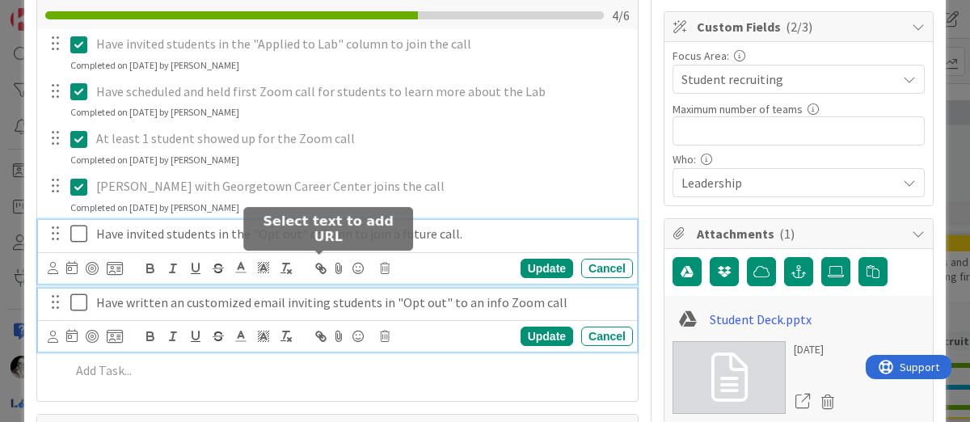
click at [326, 272] on div "Have invited students in the "Opt out" column to join a future call. Update Can…" at bounding box center [337, 252] width 599 height 64
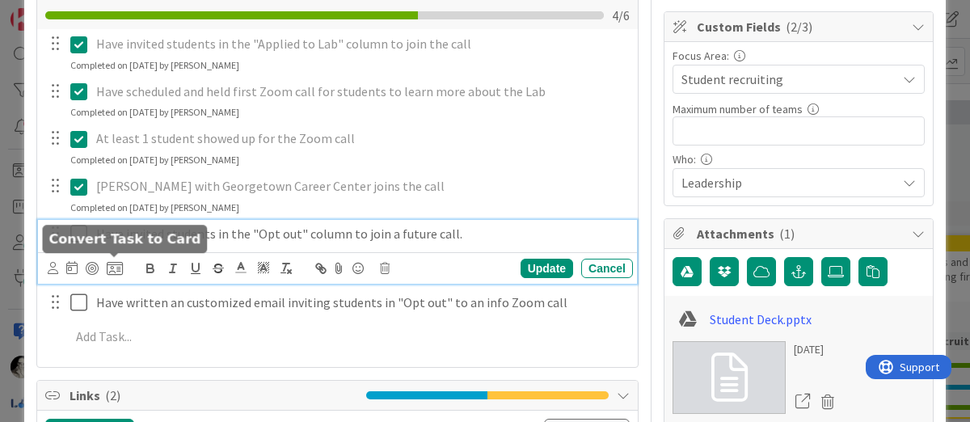
click at [116, 263] on icon at bounding box center [115, 268] width 16 height 15
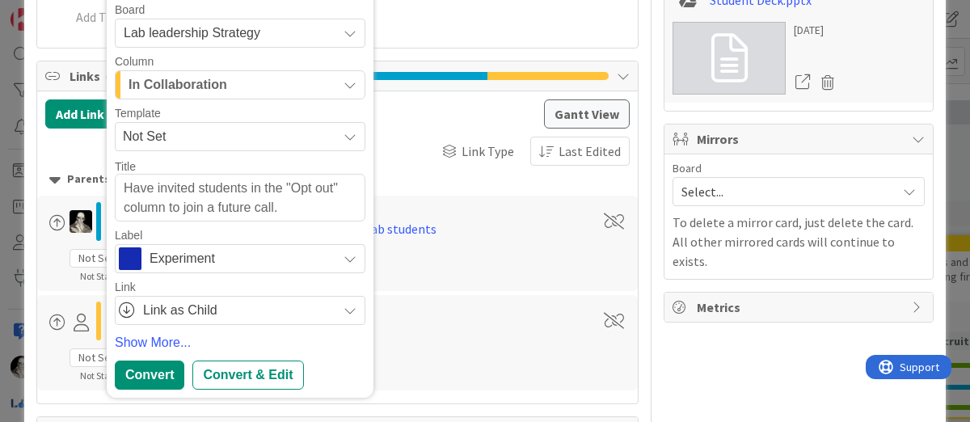
scroll to position [676, 0]
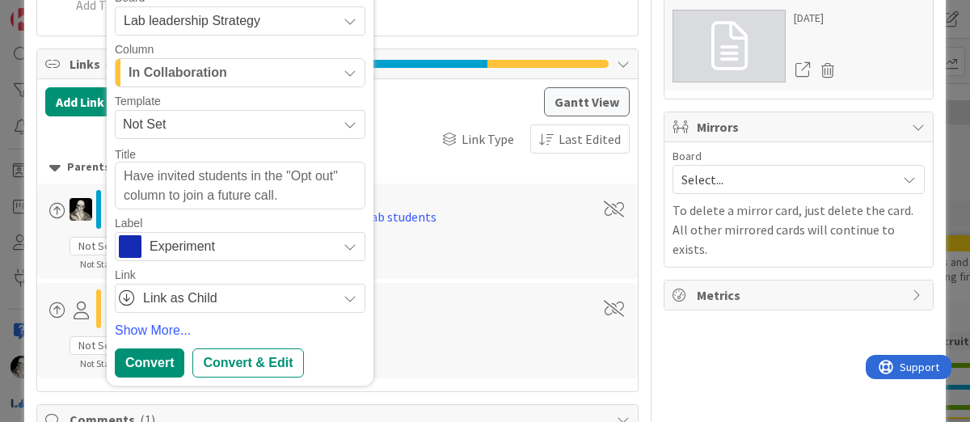
click at [352, 66] on icon "button" at bounding box center [350, 72] width 13 height 13
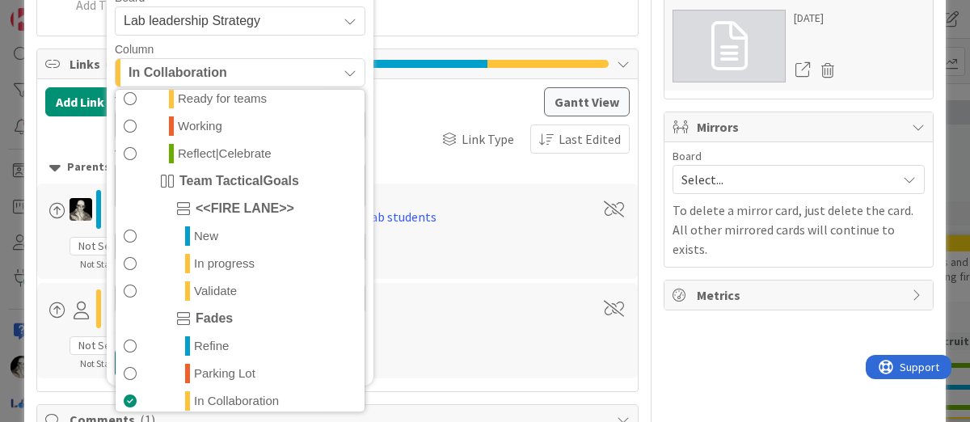
scroll to position [395, 0]
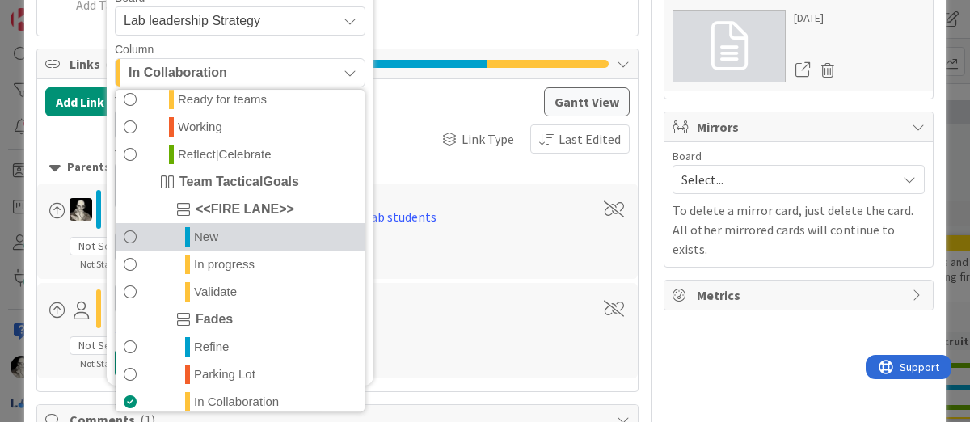
click at [133, 228] on span at bounding box center [130, 236] width 13 height 19
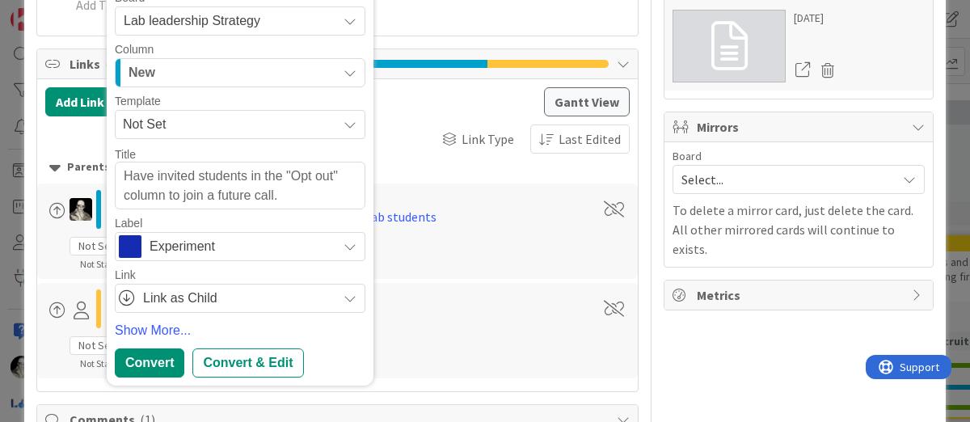
click at [350, 240] on icon at bounding box center [350, 246] width 13 height 13
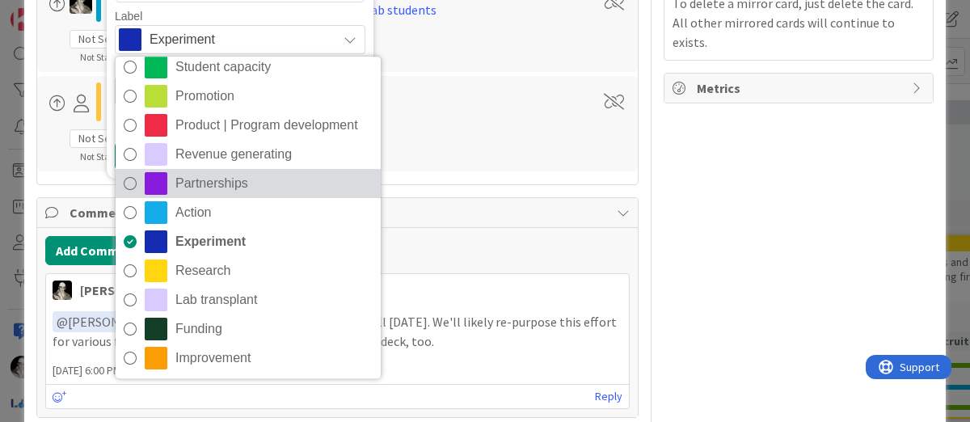
scroll to position [0, 0]
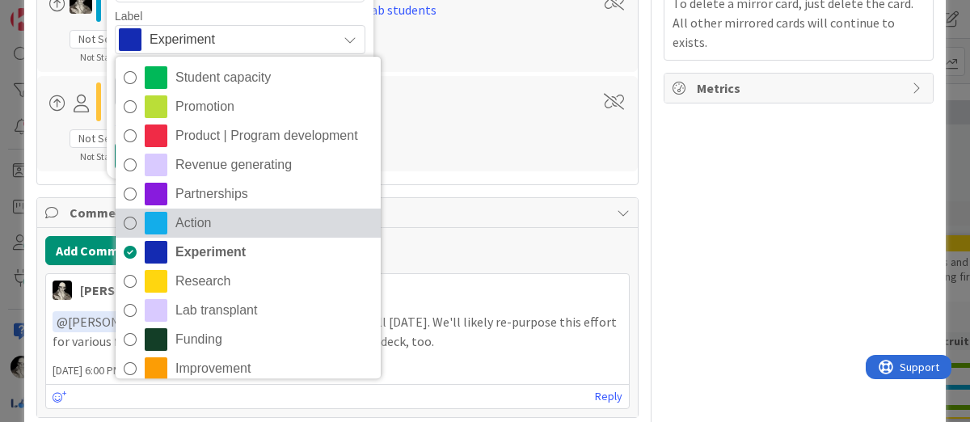
click at [129, 214] on icon at bounding box center [130, 223] width 13 height 24
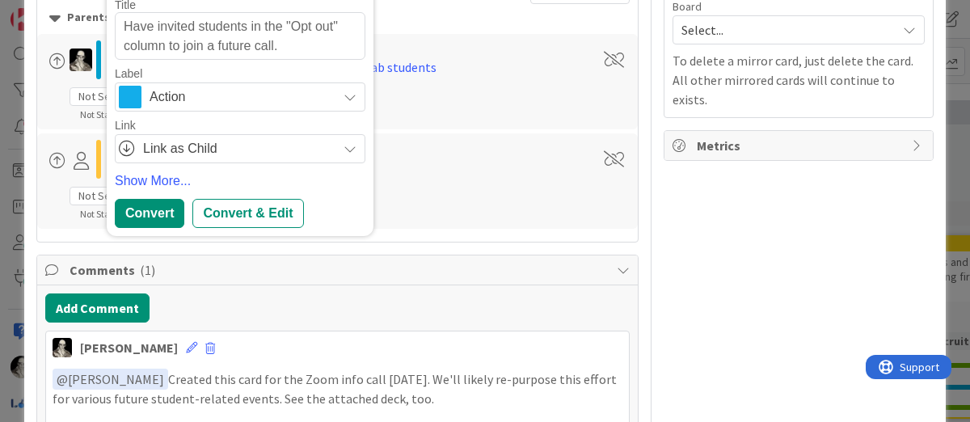
scroll to position [829, 0]
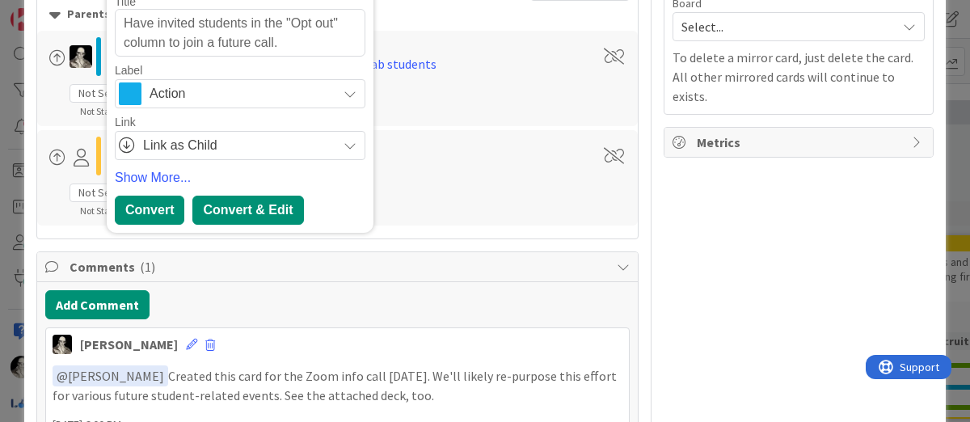
click at [234, 204] on div "Convert & Edit" at bounding box center [247, 210] width 111 height 29
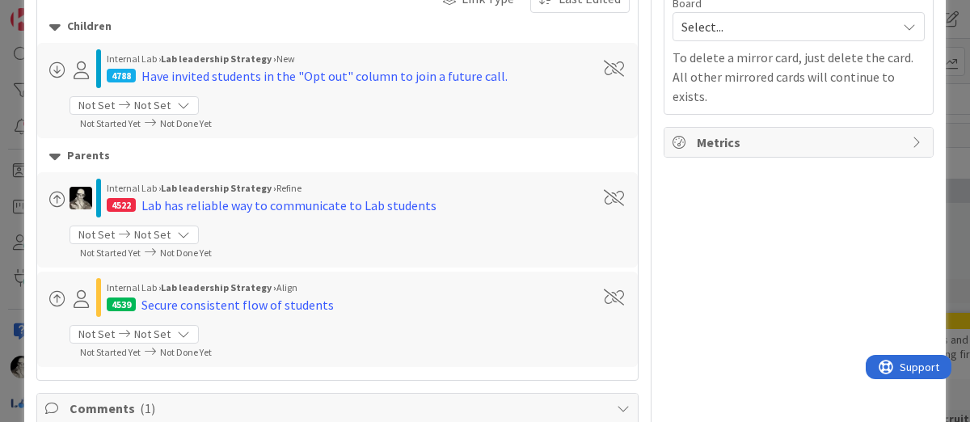
type textarea "x"
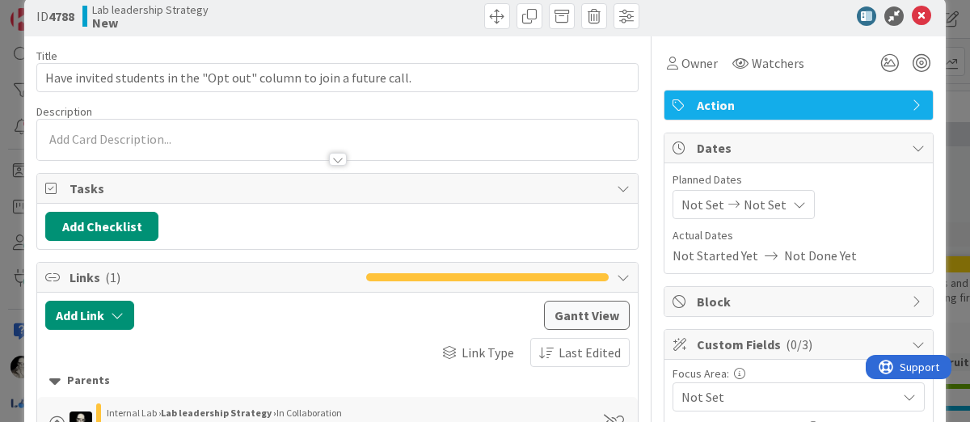
scroll to position [37, 0]
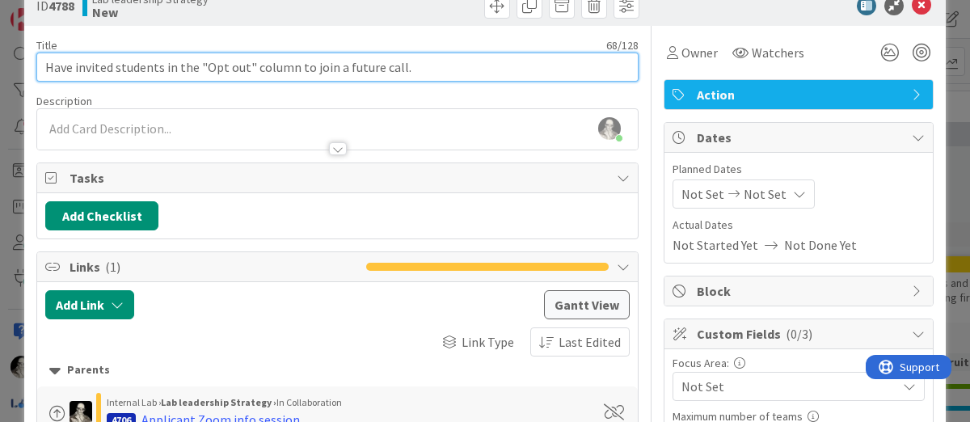
click at [193, 70] on input "Have invited students in the "Opt out" column to join a future call." at bounding box center [337, 67] width 602 height 29
drag, startPoint x: 125, startPoint y: 69, endPoint x: 125, endPoint y: 34, distance: 34.8
click at [125, 46] on div "Title 46 / 128 Invite "Opt out" column to join a future call." at bounding box center [337, 60] width 602 height 44
click at [161, 60] on input "Invite "Opt outs" column to join a future call." at bounding box center [337, 67] width 602 height 29
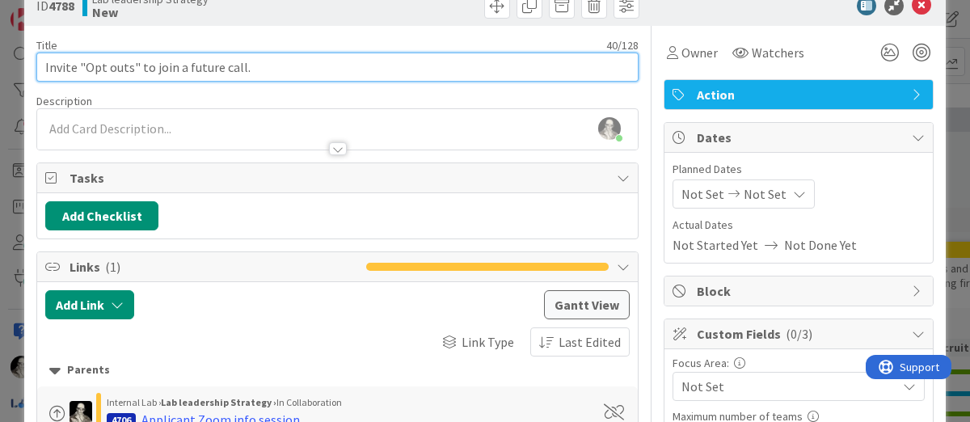
drag, startPoint x: 255, startPoint y: 73, endPoint x: 184, endPoint y: 70, distance: 71.2
click at [183, 70] on input "Invite "Opt outs" to join a future call." at bounding box center [337, 67] width 602 height 29
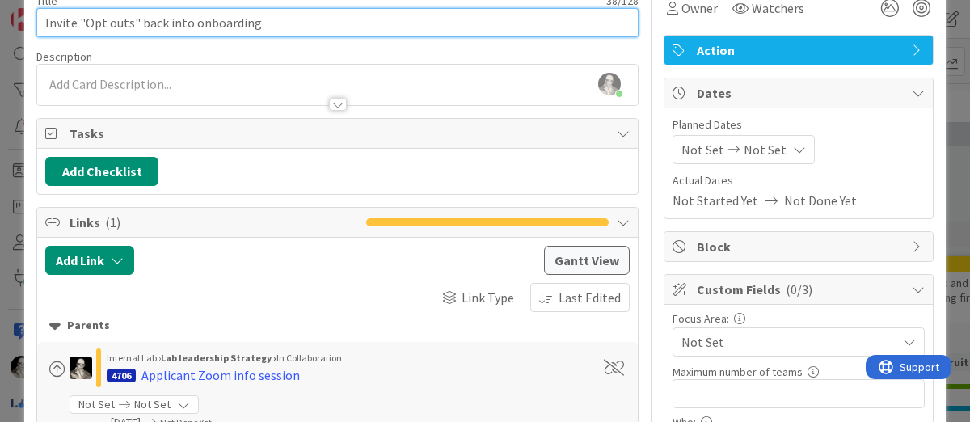
scroll to position [50, 0]
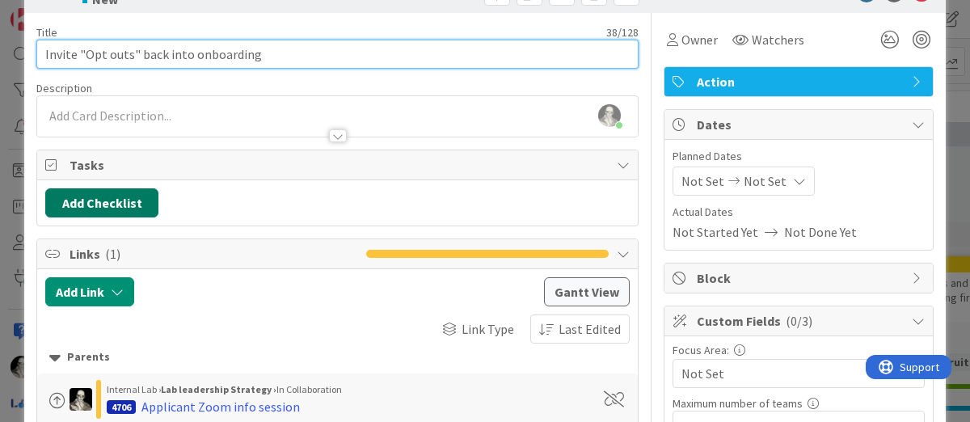
type input "Invite "Opt outs" back into onboarding"
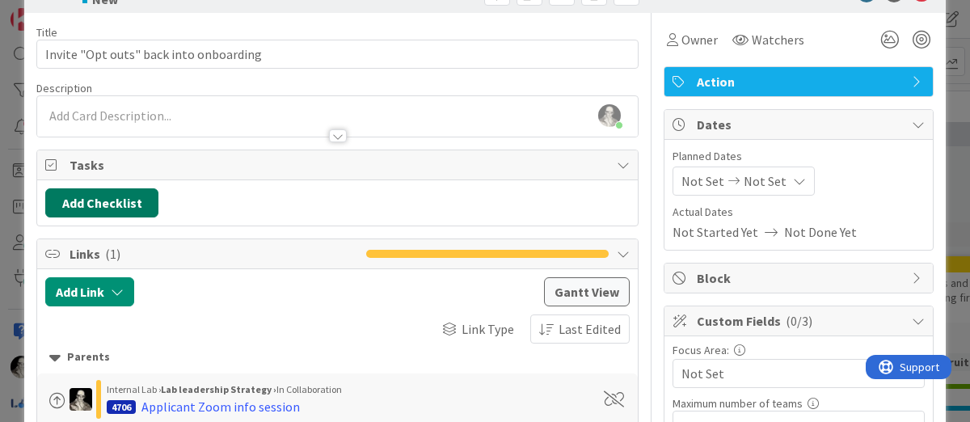
click at [134, 192] on button "Add Checklist" at bounding box center [101, 202] width 113 height 29
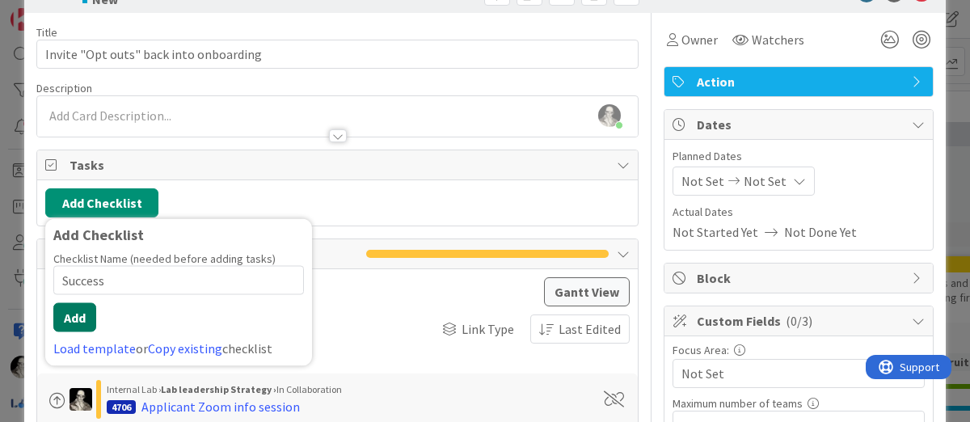
type input "Success"
click at [81, 314] on button "Add" at bounding box center [74, 317] width 43 height 29
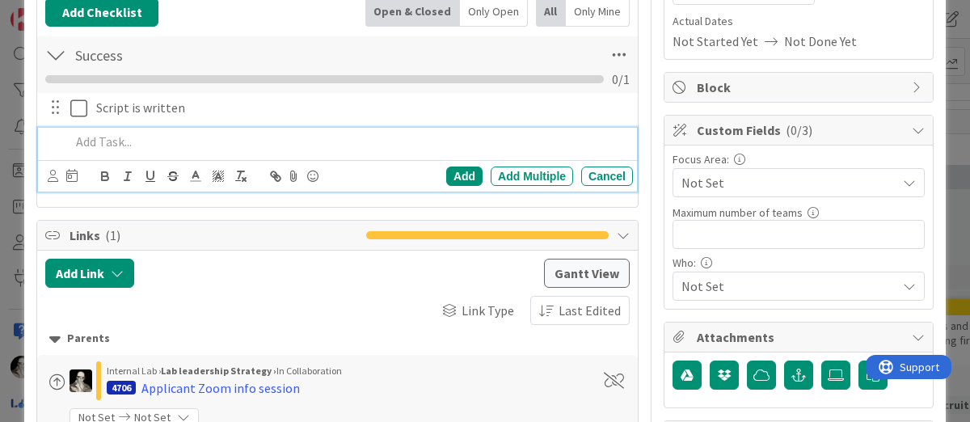
scroll to position [241, 0]
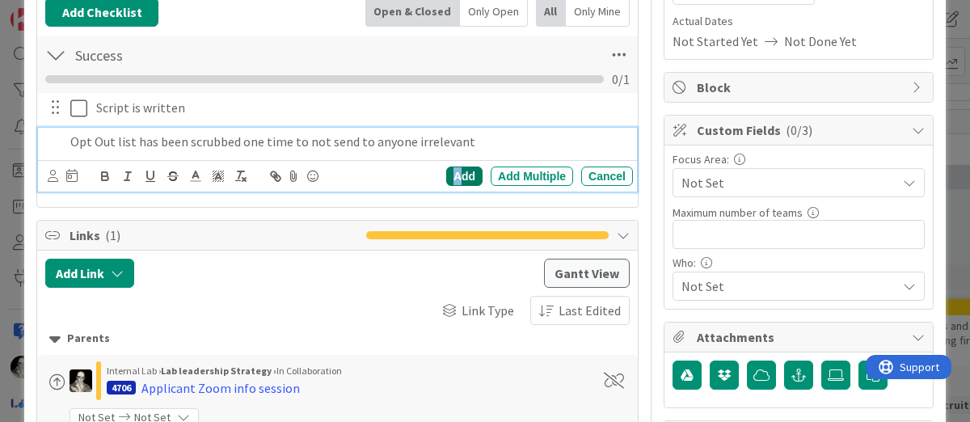
click at [465, 170] on div "Add" at bounding box center [464, 176] width 36 height 19
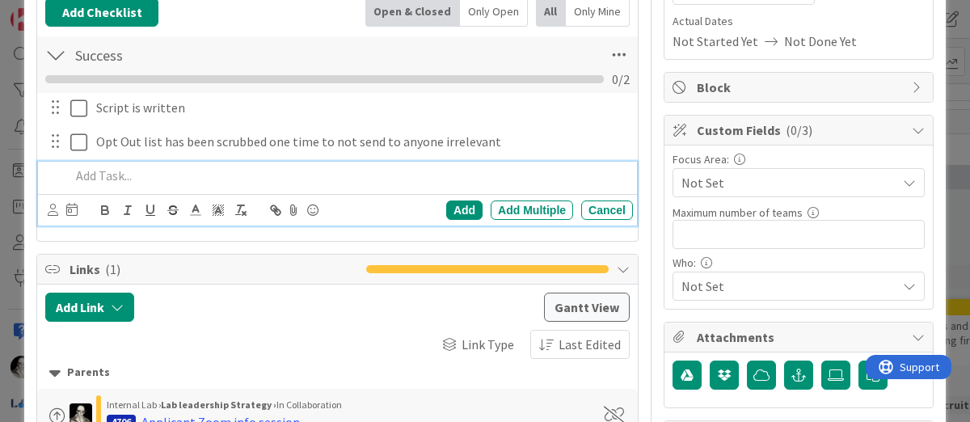
click at [116, 172] on p at bounding box center [348, 176] width 556 height 19
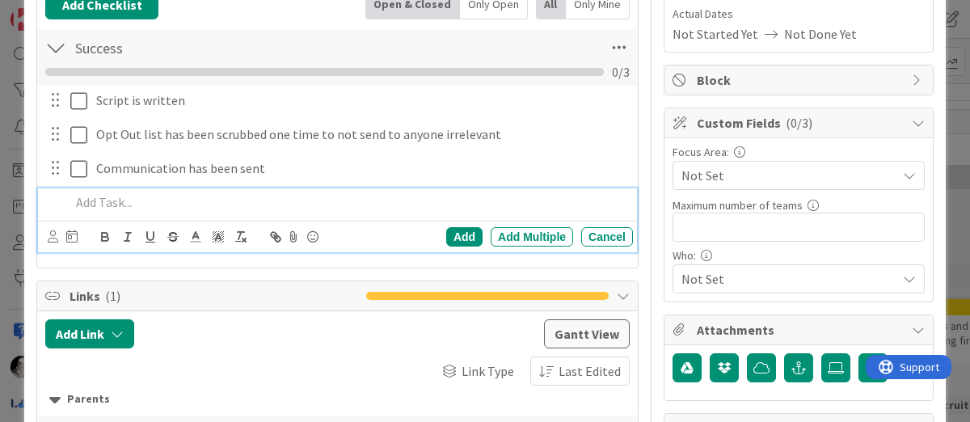
scroll to position [251, 0]
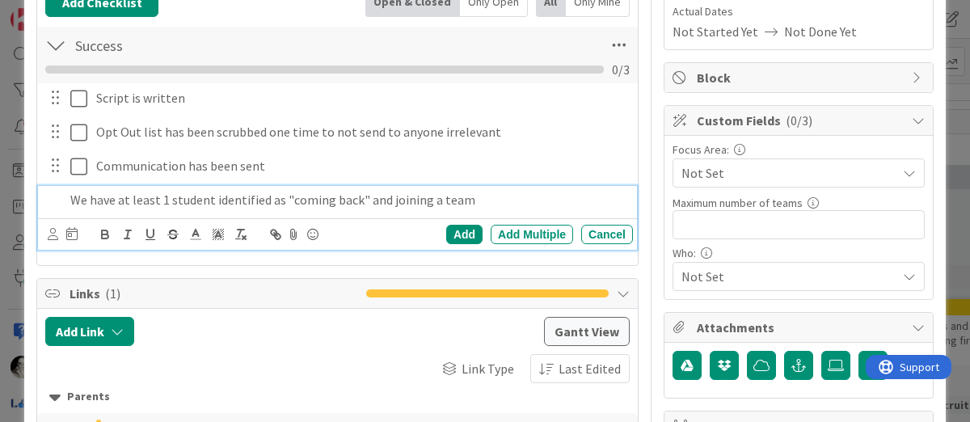
drag, startPoint x: 169, startPoint y: 198, endPoint x: 185, endPoint y: 125, distance: 74.5
click at [169, 196] on p "We have at least 1 student identified as "coming back" and joining a team" at bounding box center [348, 200] width 556 height 19
click at [466, 226] on div "Add" at bounding box center [464, 234] width 36 height 19
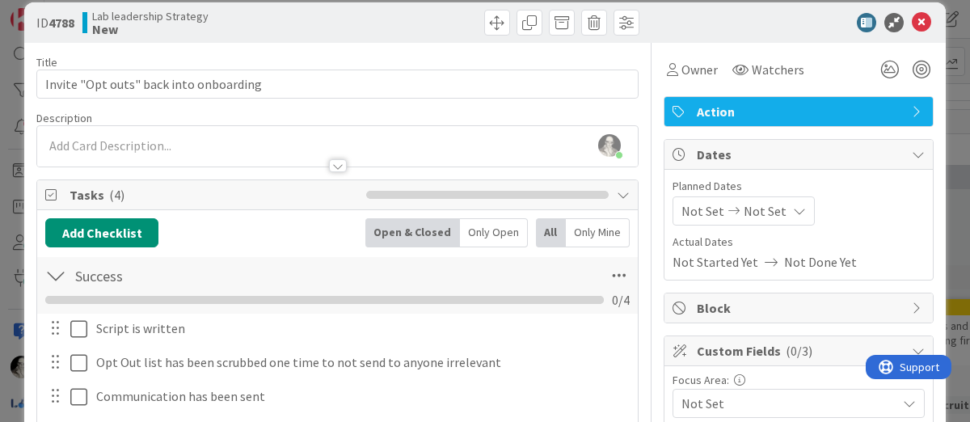
scroll to position [23, 0]
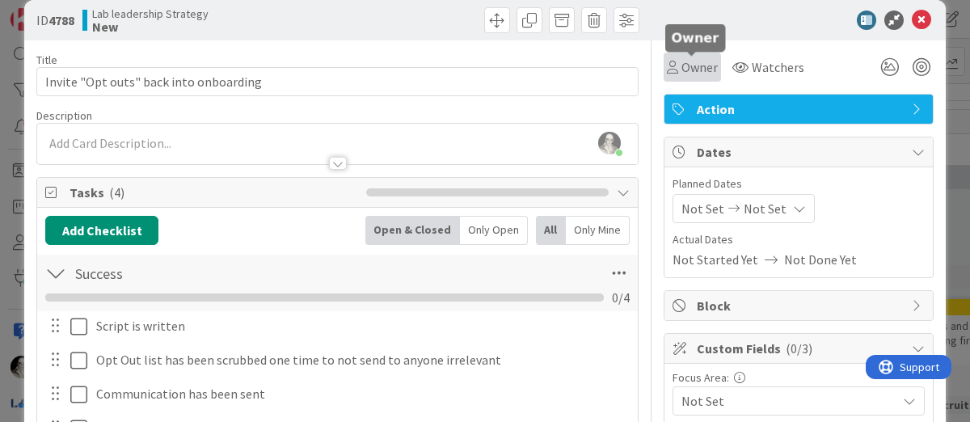
click at [694, 66] on span "Owner" at bounding box center [700, 66] width 36 height 19
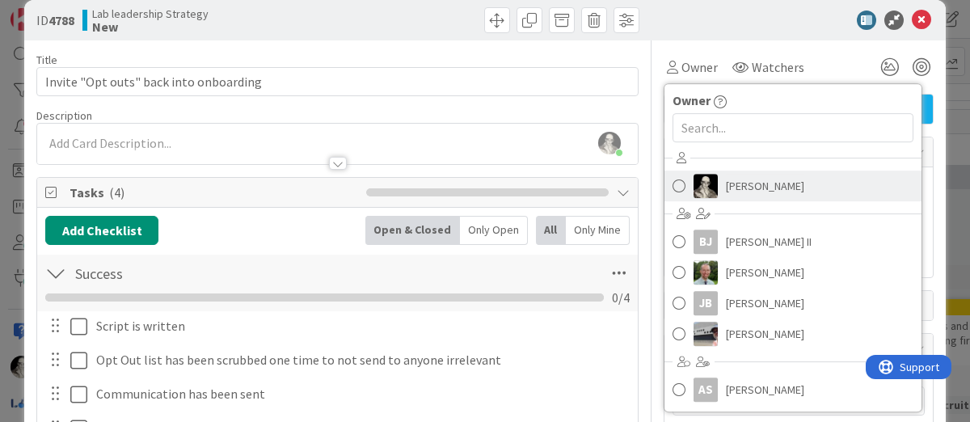
click at [736, 178] on span "[PERSON_NAME]" at bounding box center [765, 186] width 78 height 24
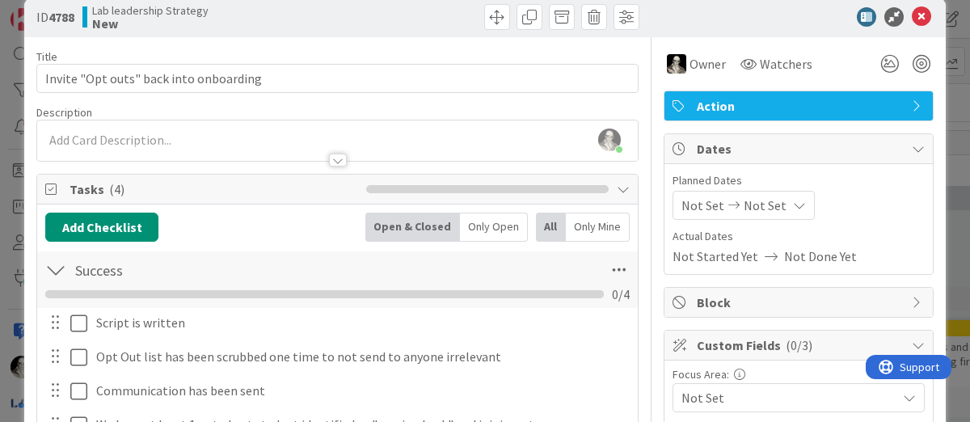
scroll to position [0, 0]
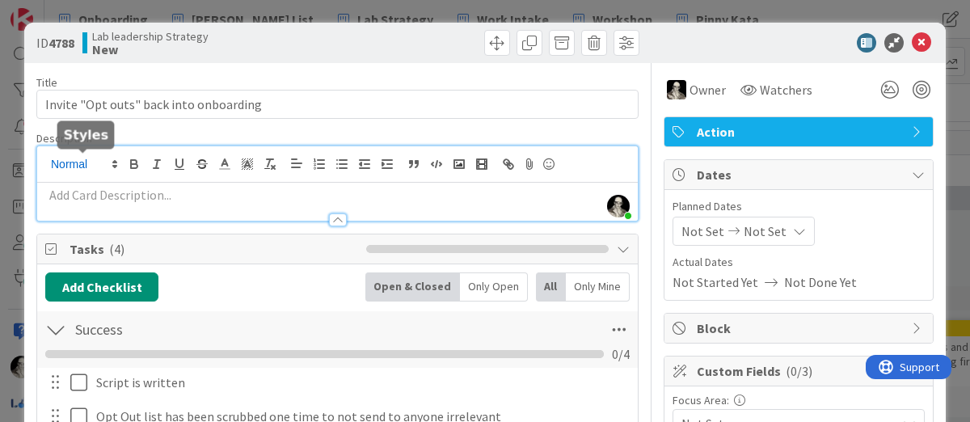
click at [78, 158] on div "[PERSON_NAME] joined 2 m ago" at bounding box center [337, 183] width 601 height 74
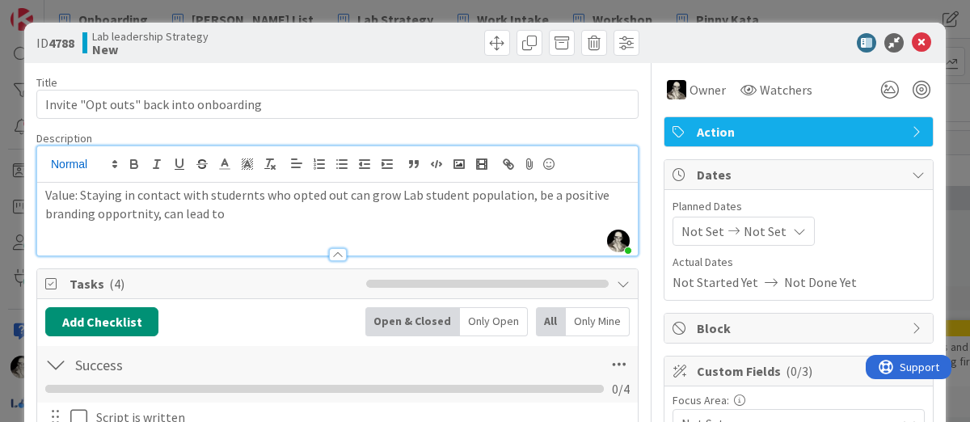
drag, startPoint x: 47, startPoint y: 213, endPoint x: 51, endPoint y: 158, distance: 54.3
click at [47, 206] on p "Value: Staying in contact with studernts who opted out can grow Lab student pop…" at bounding box center [337, 204] width 585 height 36
click at [57, 197] on p "Value: Staying in contact with studernts who opted out can grow Lab student pop…" at bounding box center [337, 204] width 585 height 36
click at [135, 166] on icon "button" at bounding box center [134, 164] width 15 height 15
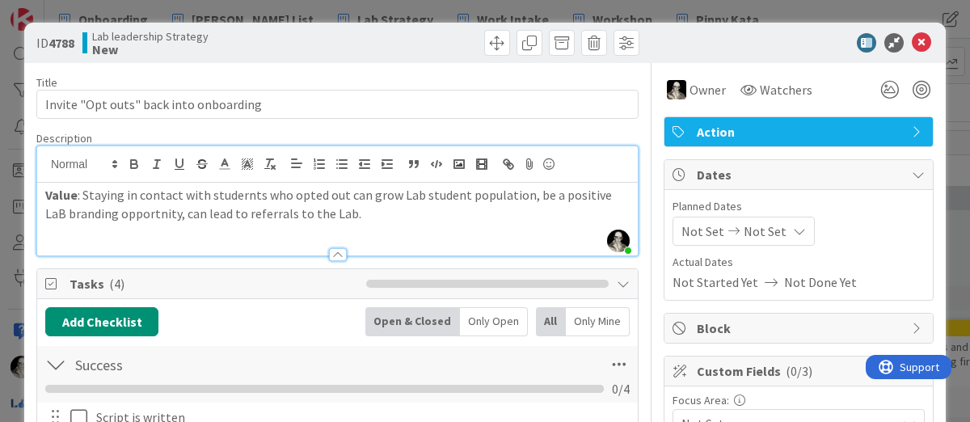
click at [193, 215] on p "Value : Staying in contact with studernts who opted out can grow Lab student po…" at bounding box center [337, 204] width 585 height 36
click at [230, 197] on p "Value : Staying in contact with studernts who opted out can grow Lab student po…" at bounding box center [337, 204] width 585 height 36
click at [360, 207] on p "Value : Staying in contact with students who opted out can grow Lab student pop…" at bounding box center [337, 204] width 585 height 36
drag, startPoint x: 230, startPoint y: 214, endPoint x: 230, endPoint y: 188, distance: 26.7
click at [230, 207] on p "Value : Staying in contact with students who opted out can grow Lab student pop…" at bounding box center [337, 204] width 585 height 36
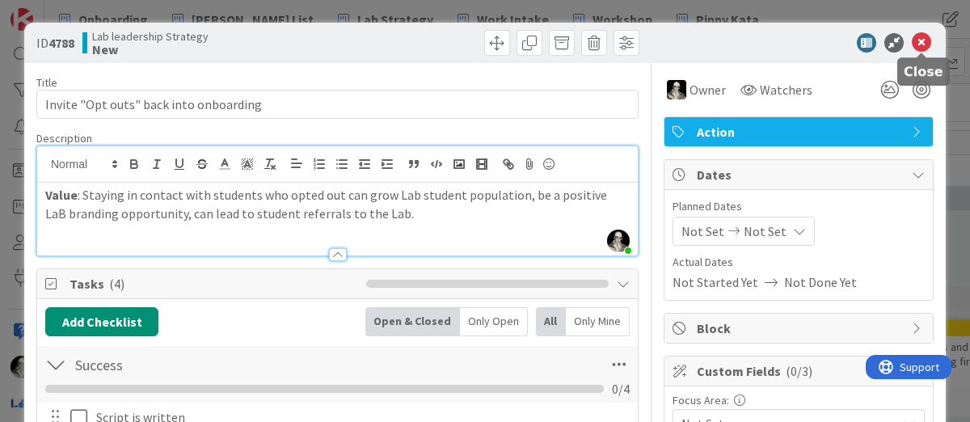
click at [921, 34] on icon at bounding box center [921, 42] width 19 height 19
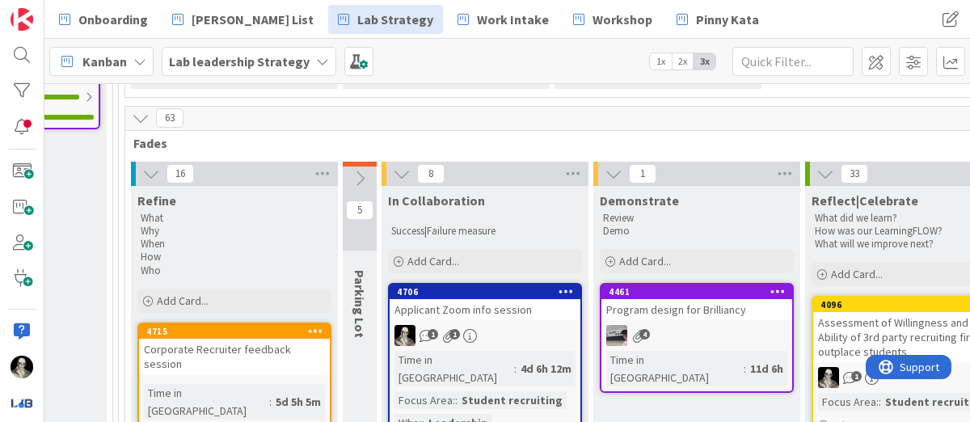
scroll to position [572, 2411]
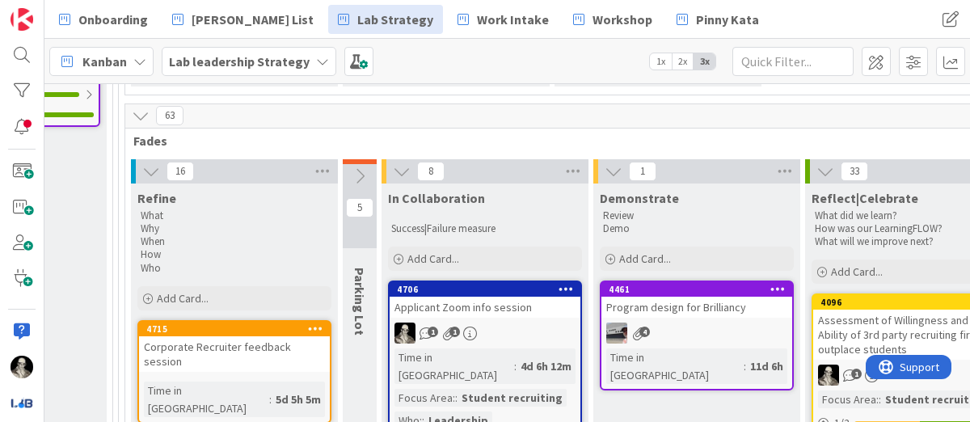
click at [531, 298] on link "4706 Applicant Zoom info session 1 1 Time in Column : 4d 6h 12m Focus Area: : S…" at bounding box center [485, 389] width 194 height 217
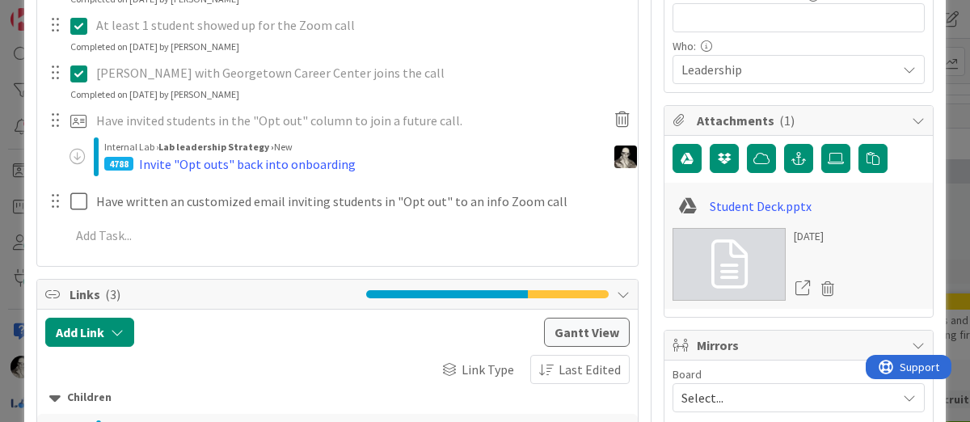
scroll to position [471, 0]
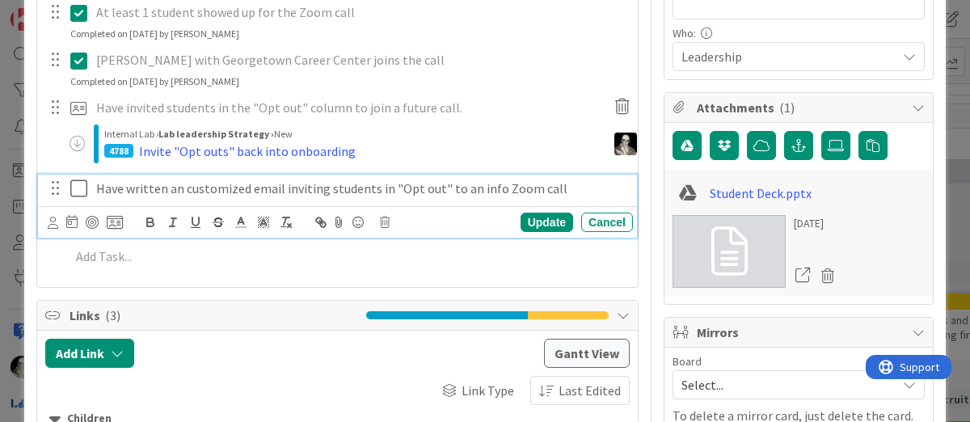
click at [73, 179] on icon at bounding box center [78, 188] width 17 height 19
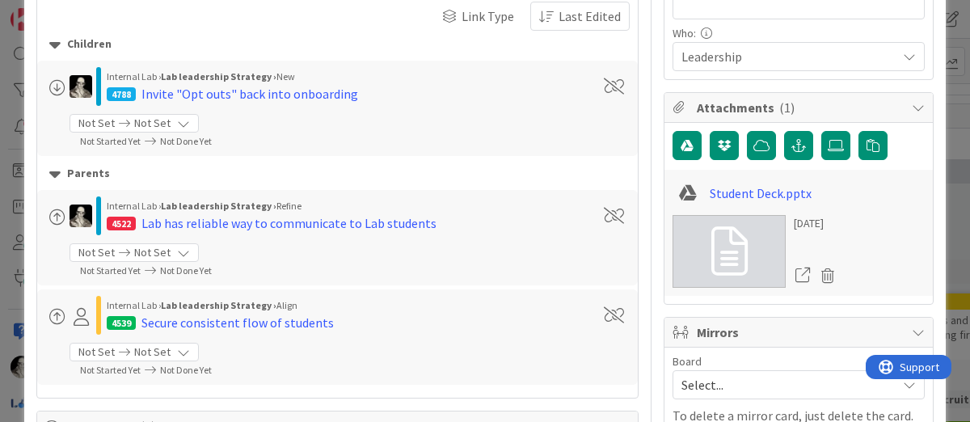
scroll to position [0, 0]
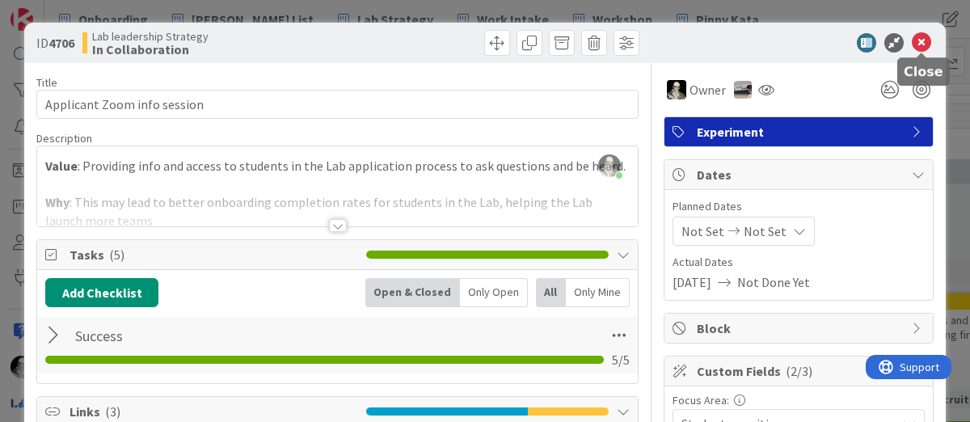
click at [925, 43] on icon at bounding box center [921, 42] width 19 height 19
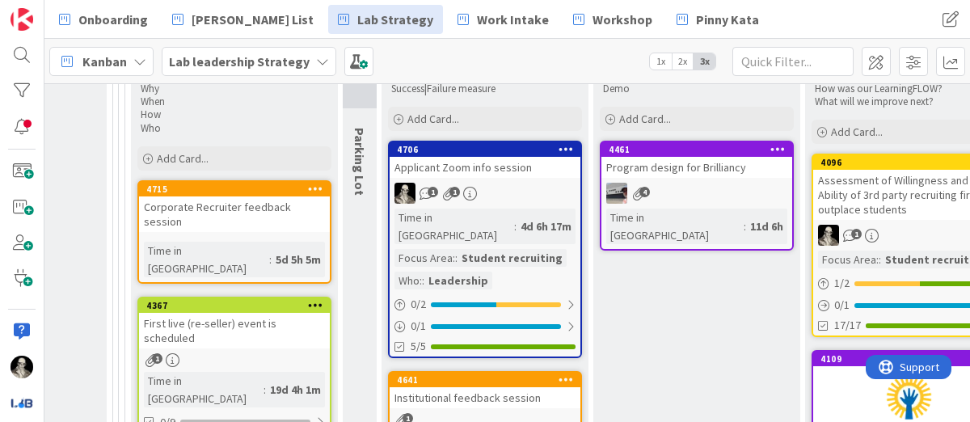
scroll to position [695, 2411]
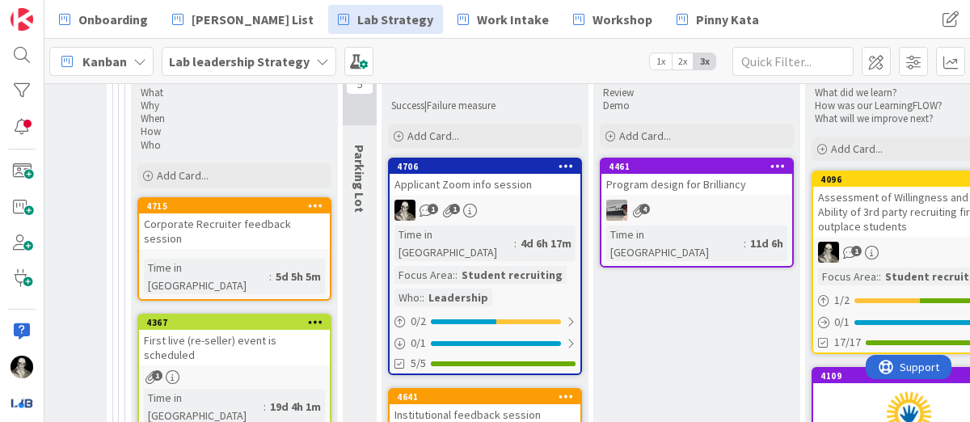
click at [519, 175] on link "4706 Applicant Zoom info session 1 1 Time in [GEOGRAPHIC_DATA] : 4d 6h 17m Focu…" at bounding box center [485, 266] width 194 height 217
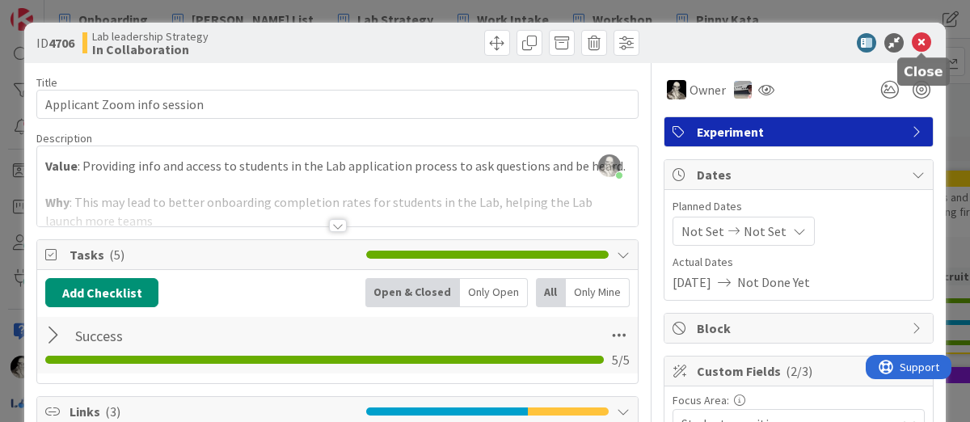
click at [919, 41] on icon at bounding box center [921, 42] width 19 height 19
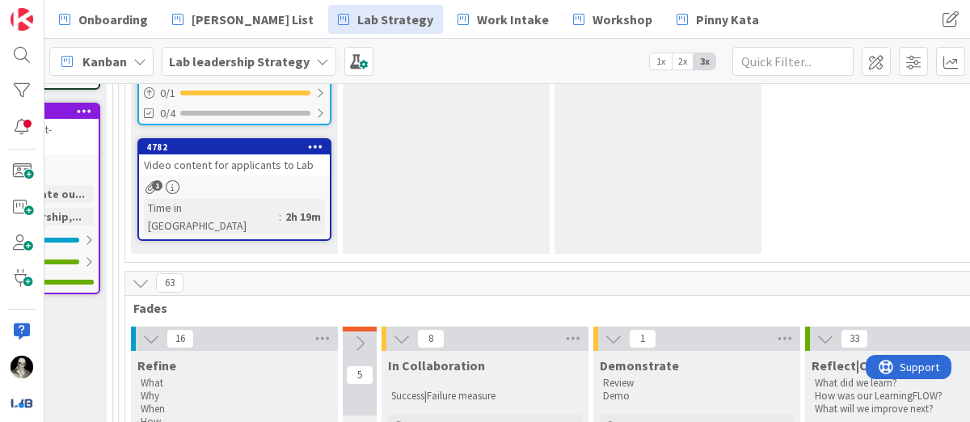
scroll to position [403, 2411]
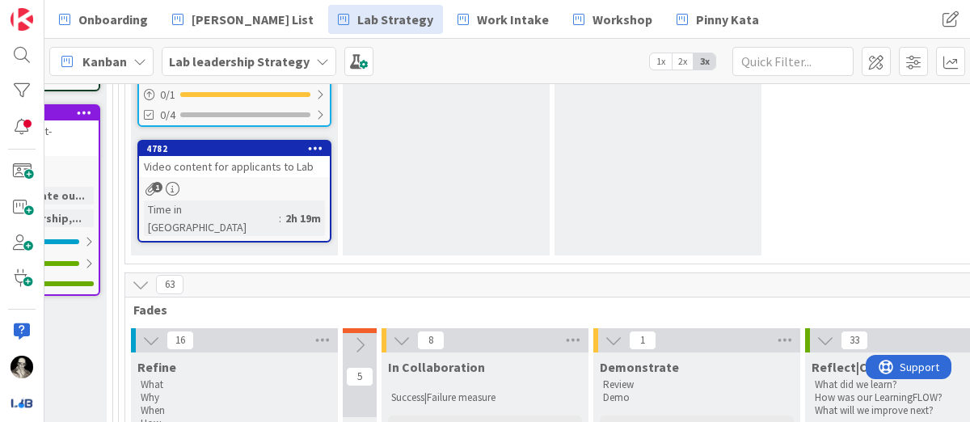
click at [288, 167] on div "Video content for applicants to Lab" at bounding box center [234, 166] width 191 height 21
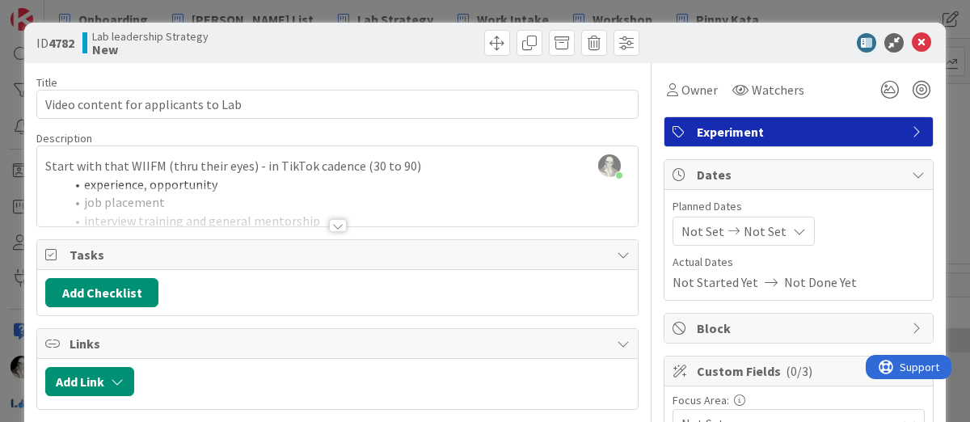
click at [334, 219] on div at bounding box center [338, 225] width 18 height 13
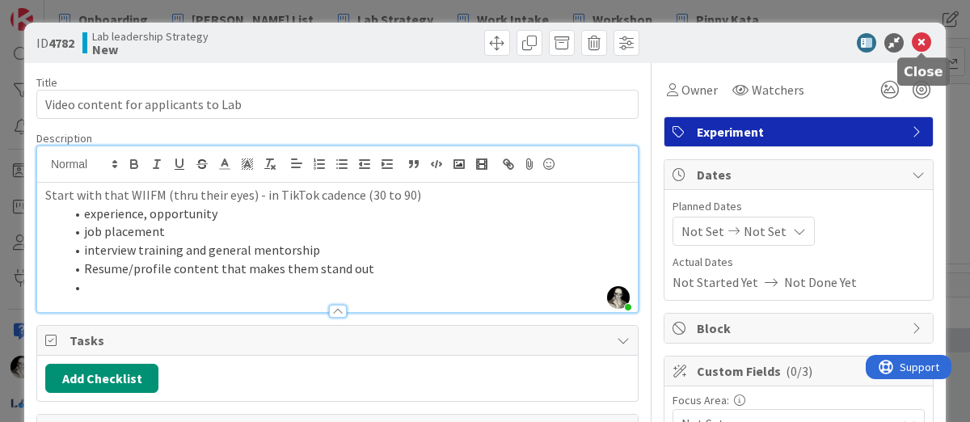
click at [925, 36] on icon at bounding box center [921, 42] width 19 height 19
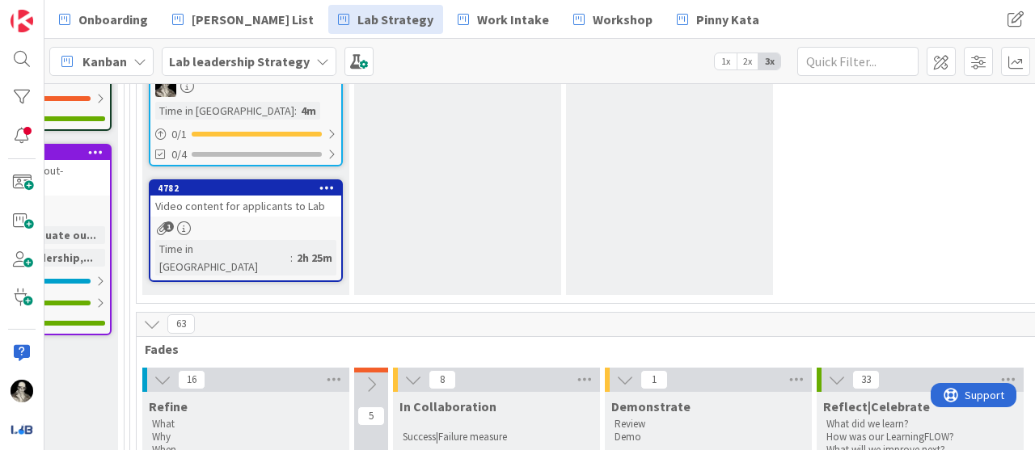
scroll to position [371, 2399]
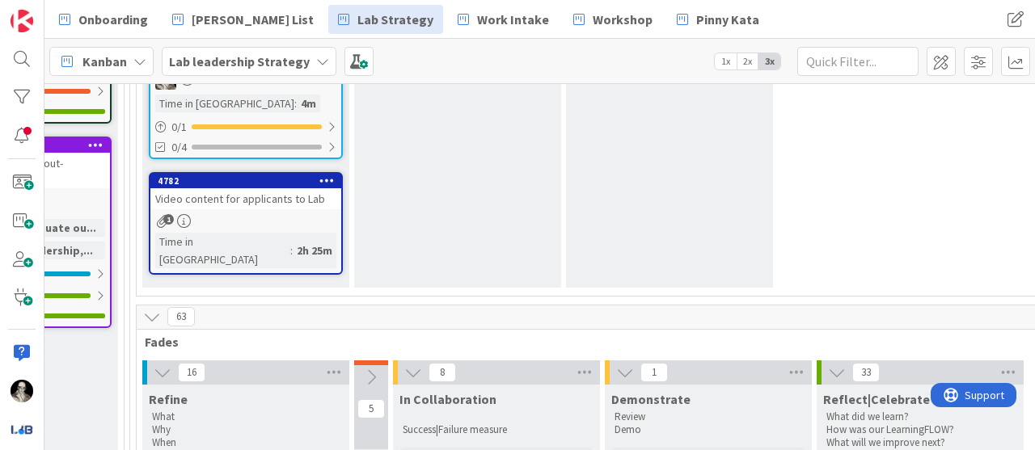
click at [289, 209] on link "4782 Video content for applicants to Lab 1 Time in Column : 2h 25m" at bounding box center [246, 223] width 194 height 103
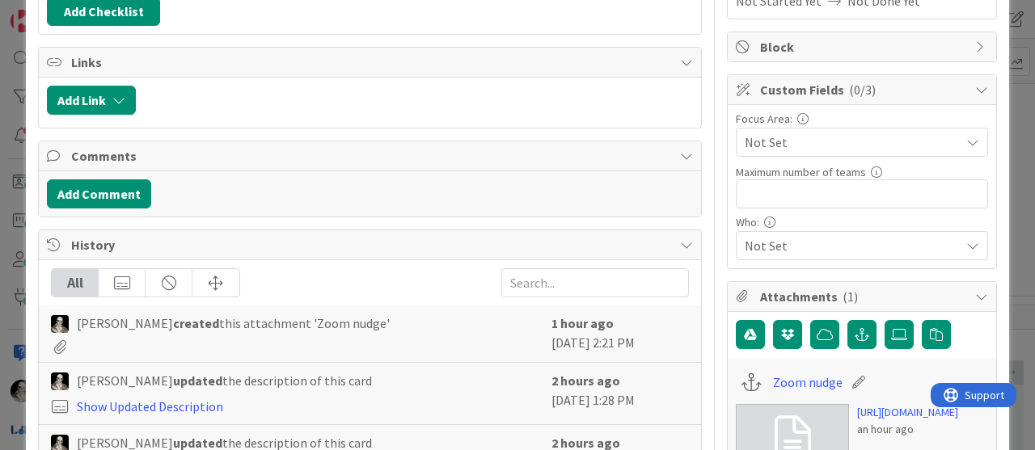
scroll to position [247, 0]
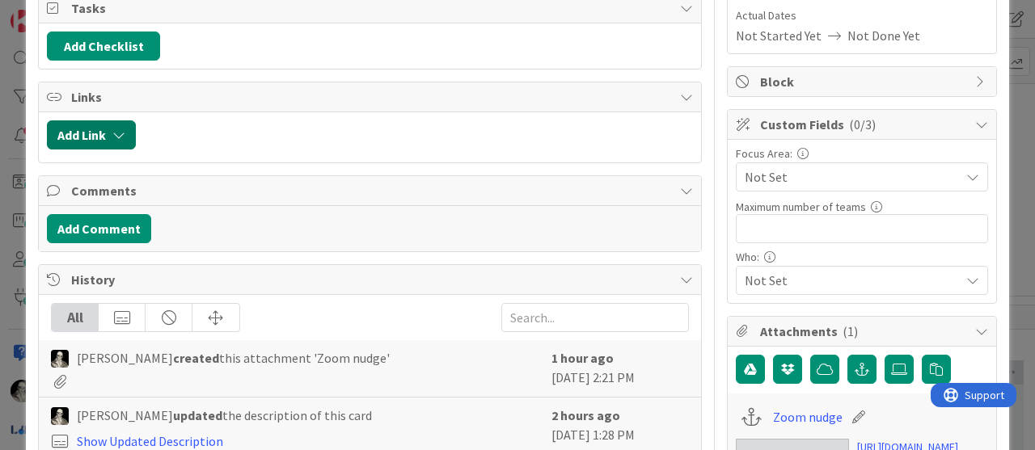
click at [120, 129] on icon "button" at bounding box center [118, 135] width 13 height 13
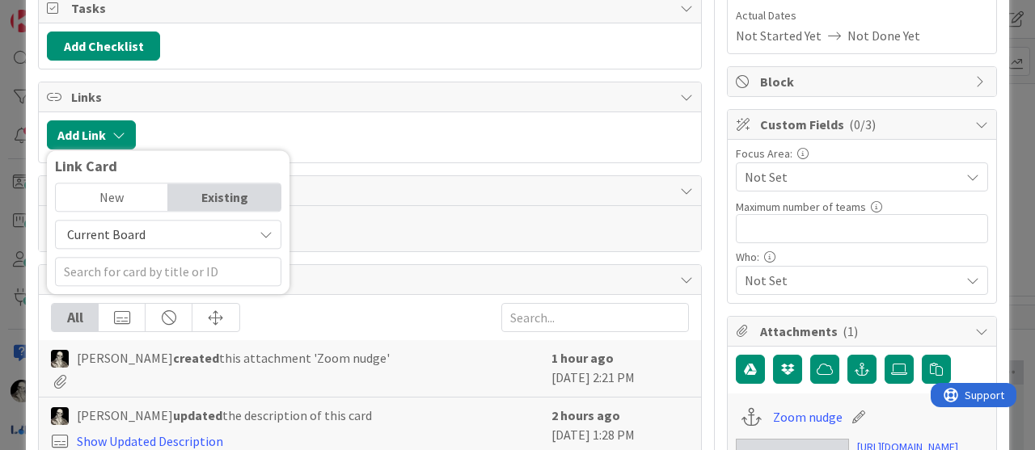
click at [138, 226] on span "Current Board" at bounding box center [106, 234] width 78 height 16
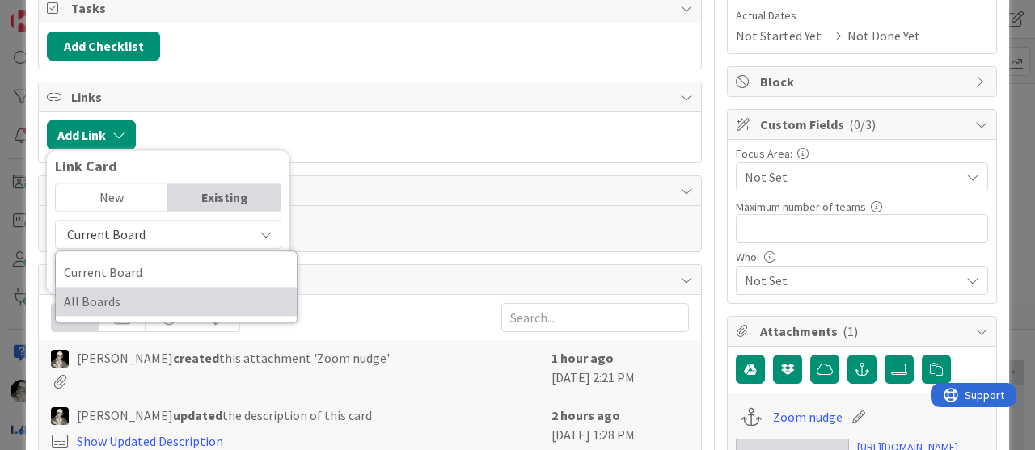
click at [114, 290] on span "All Boards" at bounding box center [176, 301] width 225 height 24
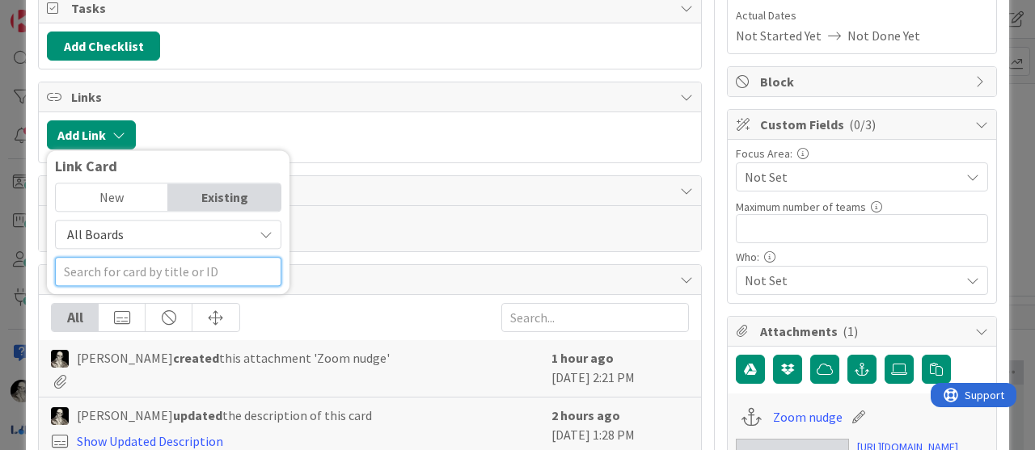
click at [129, 265] on input "text" at bounding box center [168, 271] width 226 height 29
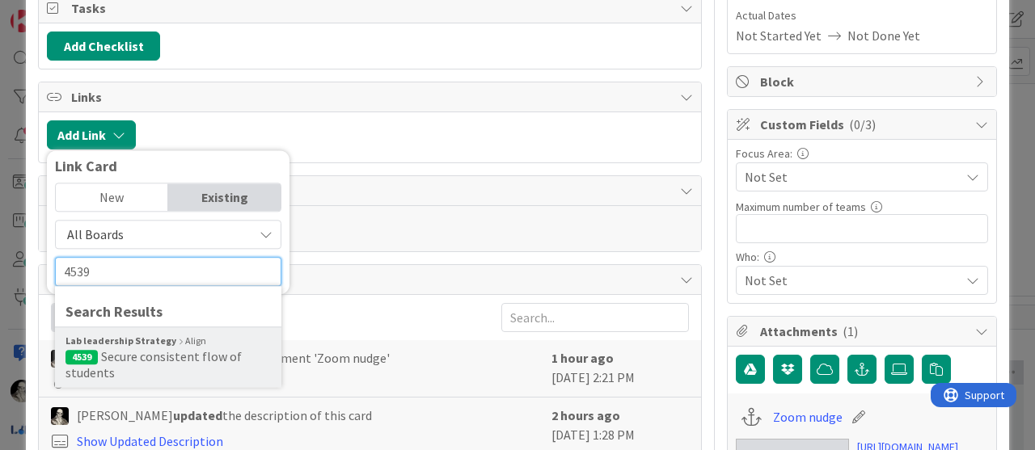
type input "4539"
click at [165, 348] on span "Secure consistent flow of students" at bounding box center [153, 364] width 176 height 32
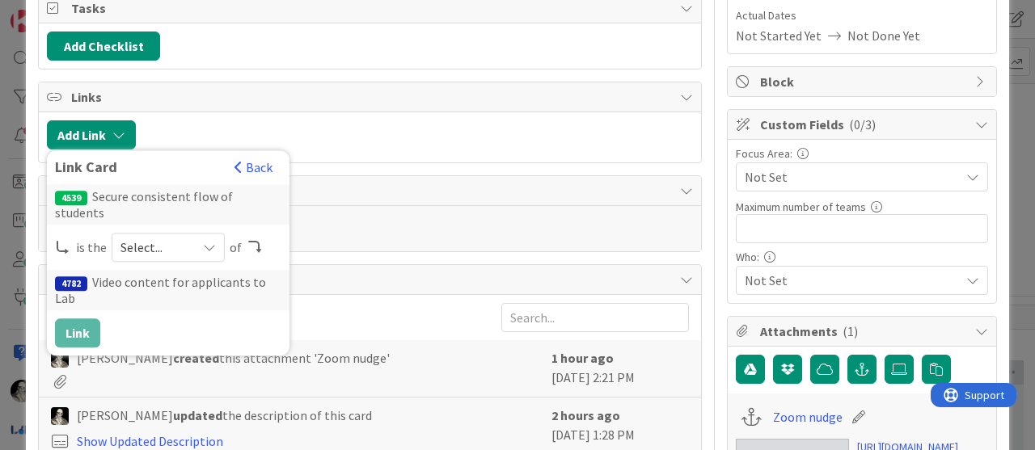
click at [210, 241] on icon at bounding box center [209, 247] width 13 height 13
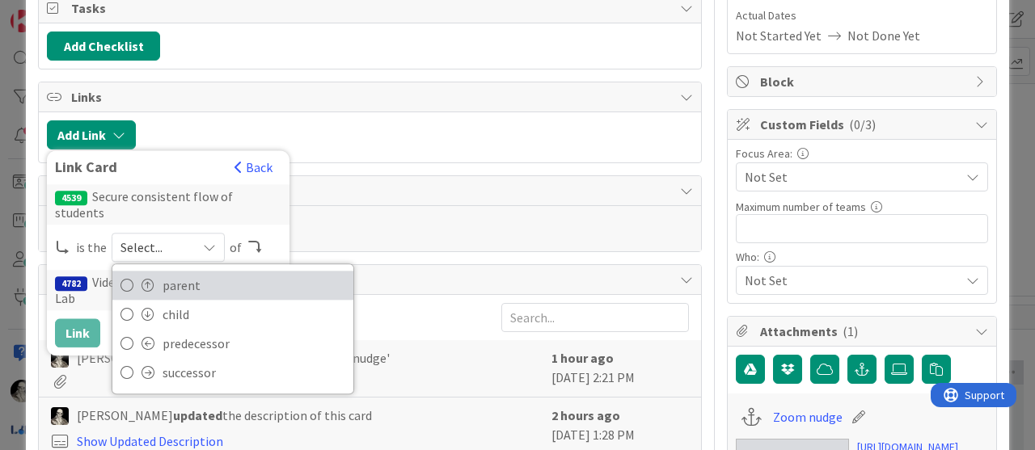
click at [188, 273] on span "parent" at bounding box center [253, 285] width 183 height 24
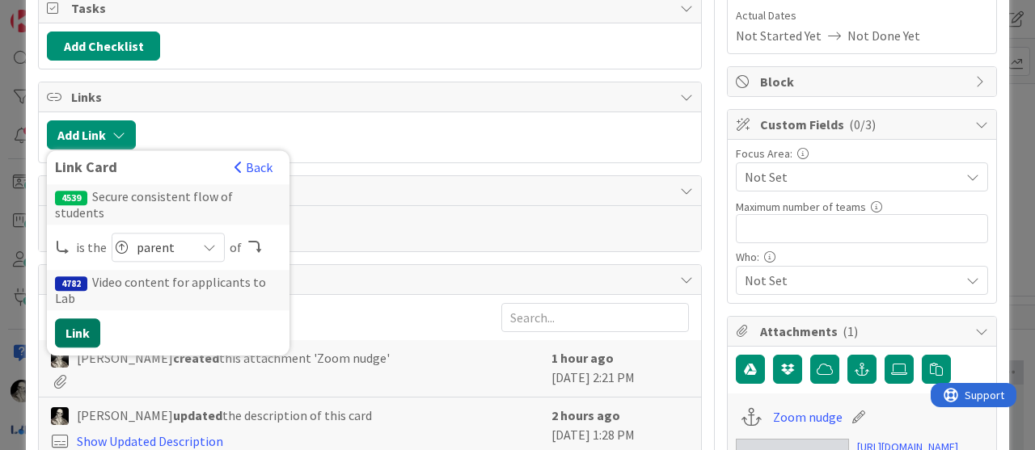
click at [82, 319] on button "Link" at bounding box center [77, 333] width 45 height 29
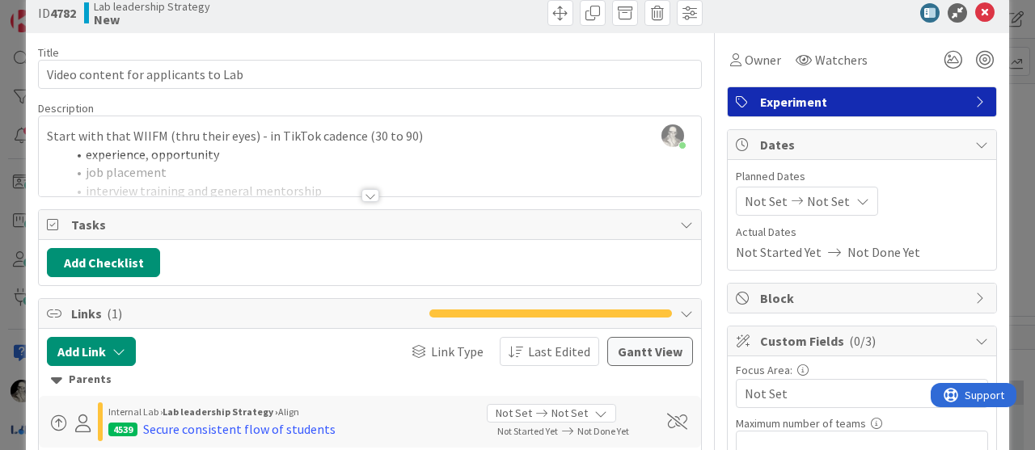
scroll to position [0, 0]
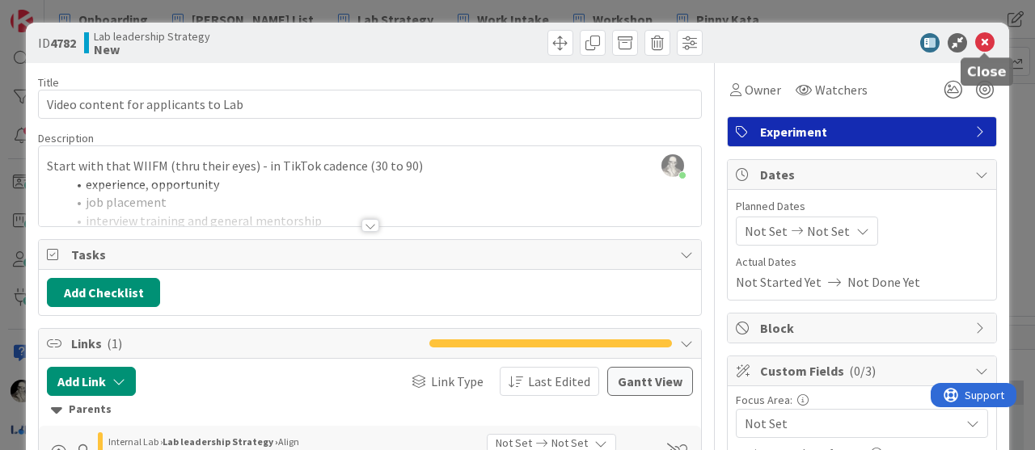
click at [984, 39] on icon at bounding box center [984, 42] width 19 height 19
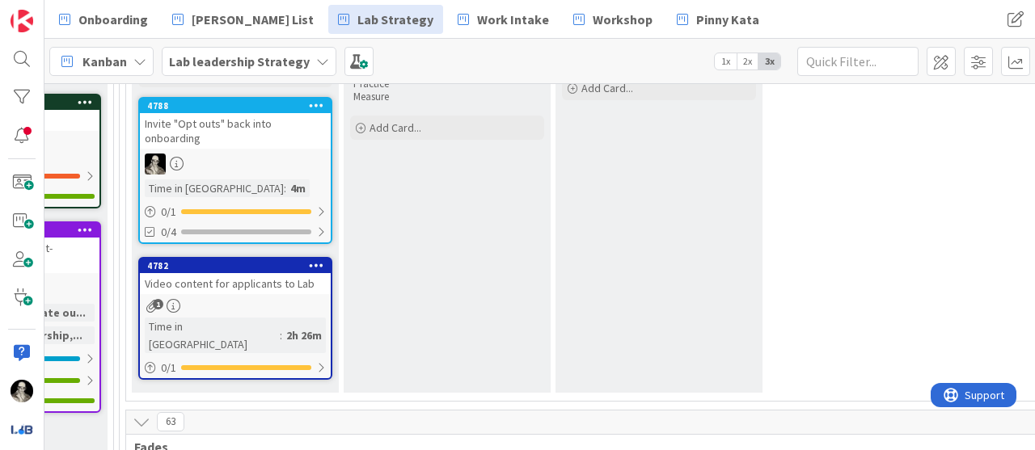
scroll to position [314, 2410]
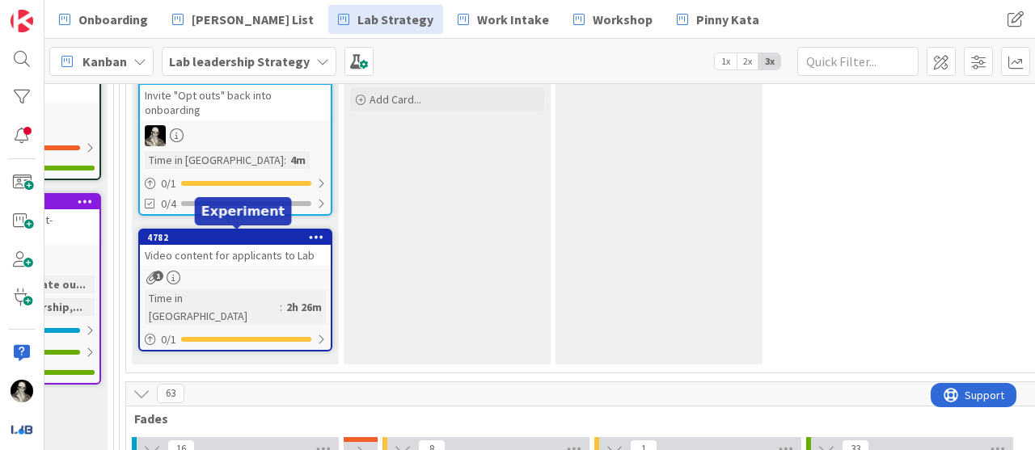
click at [239, 252] on div "Video content for applicants to Lab" at bounding box center [235, 255] width 191 height 21
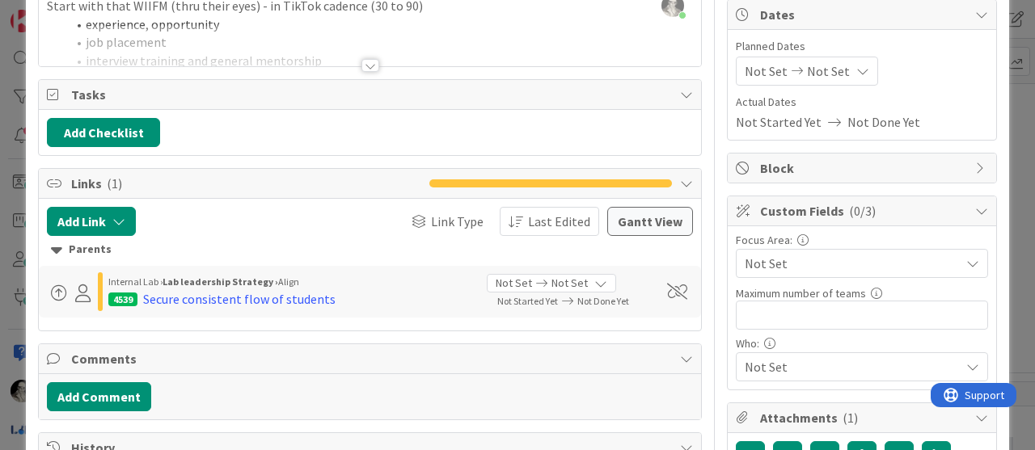
scroll to position [163, 0]
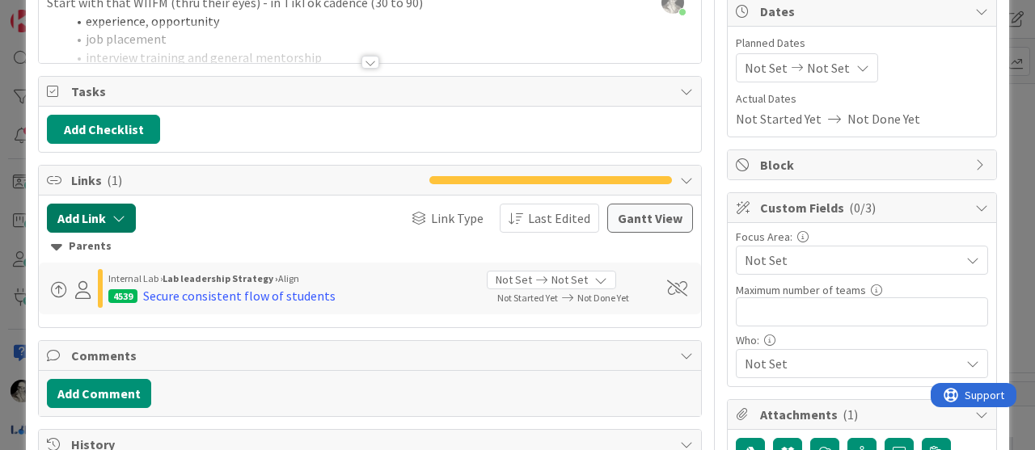
click at [120, 212] on icon "button" at bounding box center [118, 218] width 13 height 13
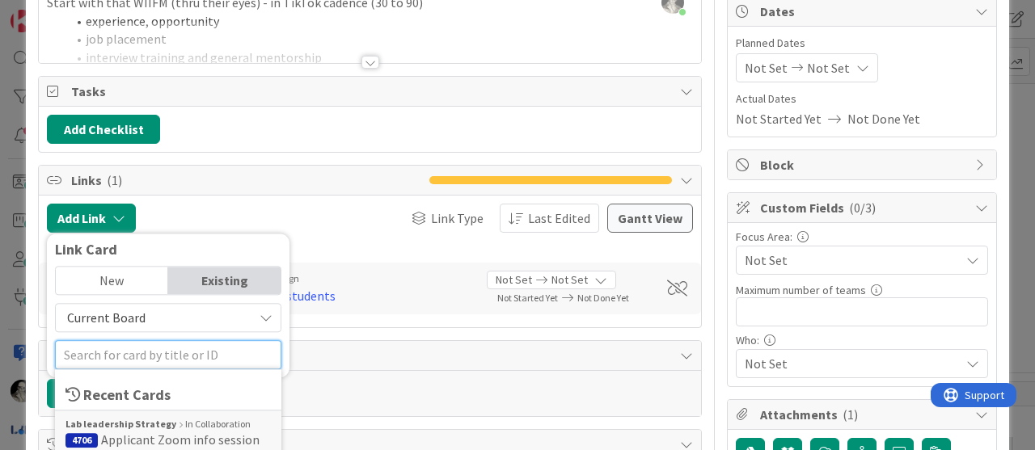
click at [146, 344] on input "text" at bounding box center [168, 354] width 226 height 29
type input "4191"
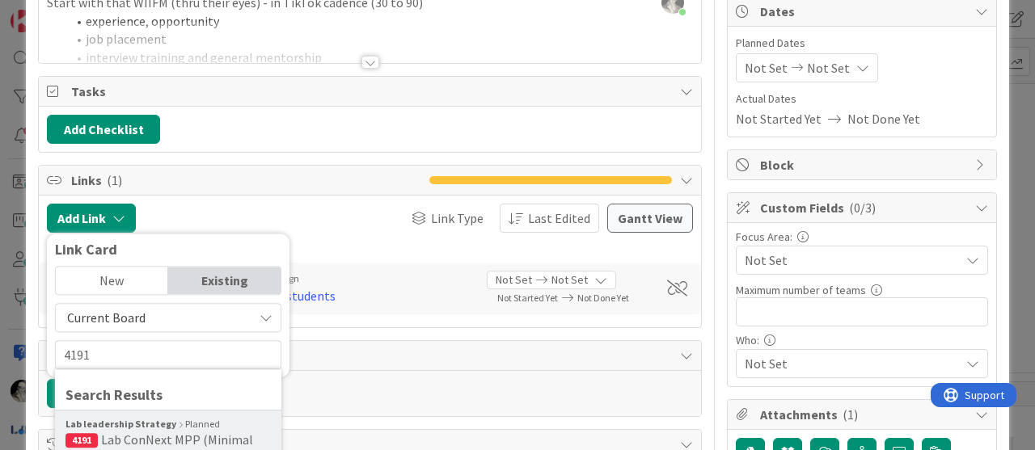
click at [173, 432] on span "Lab ConNext MPP (Minimal Marketable Product)" at bounding box center [159, 448] width 188 height 32
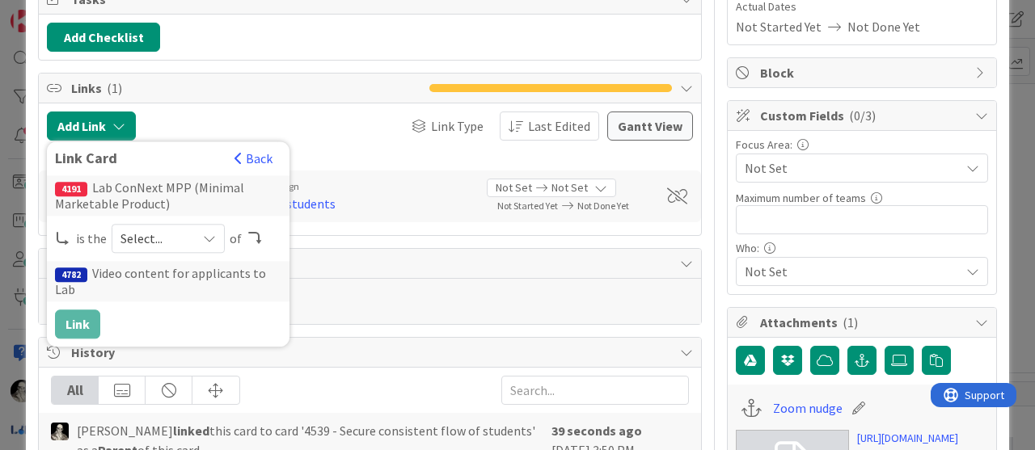
scroll to position [286, 0]
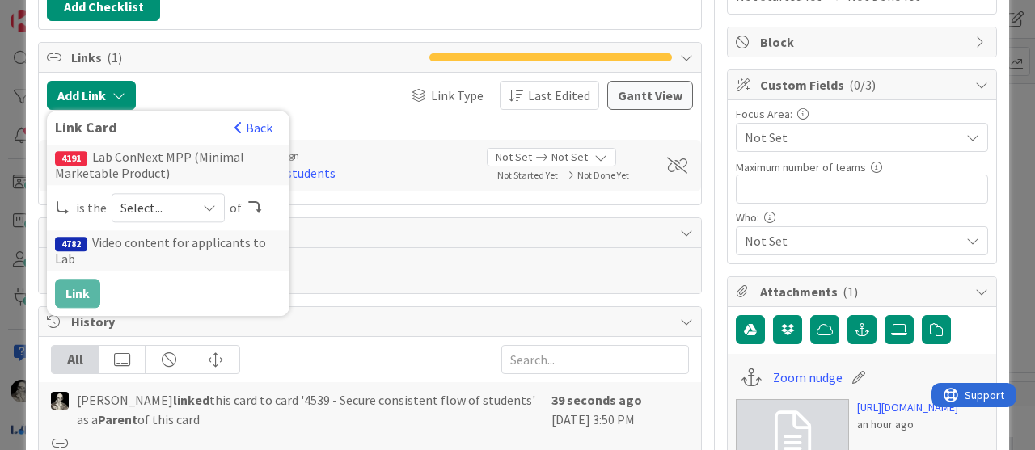
click at [205, 201] on icon at bounding box center [209, 207] width 13 height 13
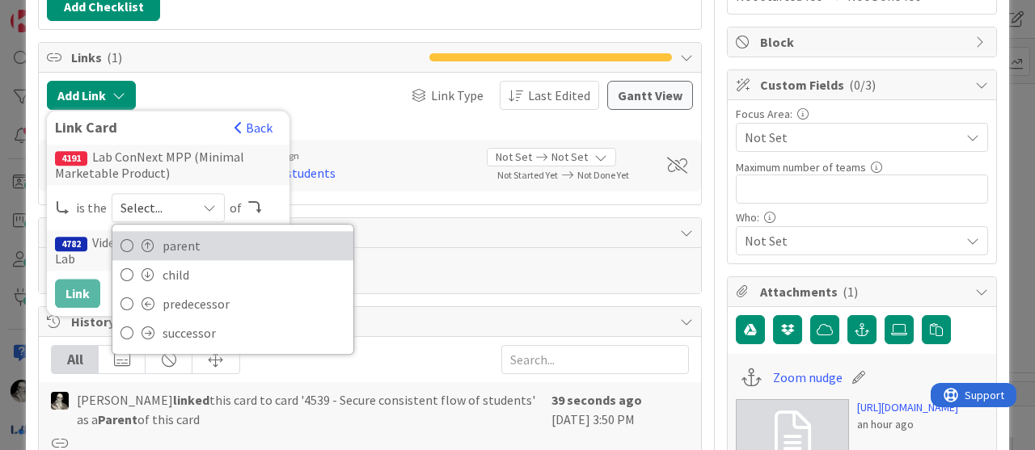
click at [193, 234] on span "parent" at bounding box center [253, 246] width 183 height 24
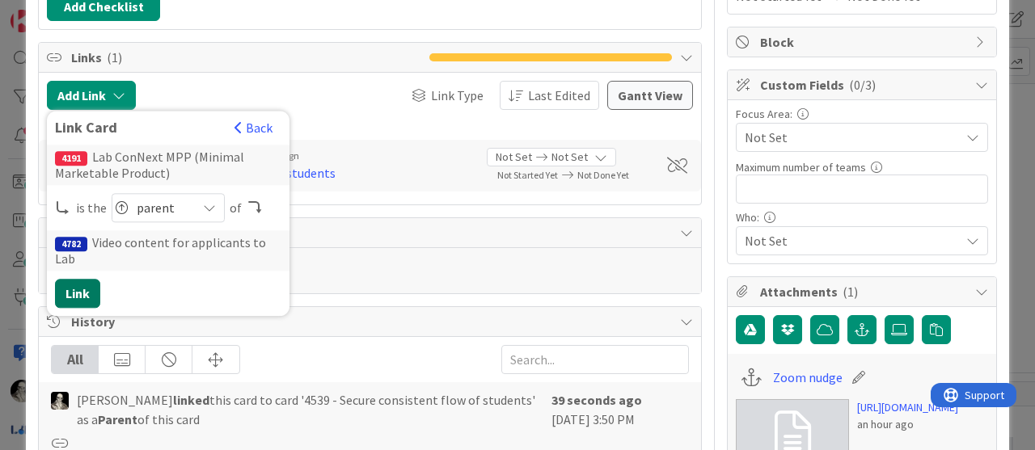
click at [78, 279] on button "Link" at bounding box center [77, 293] width 45 height 29
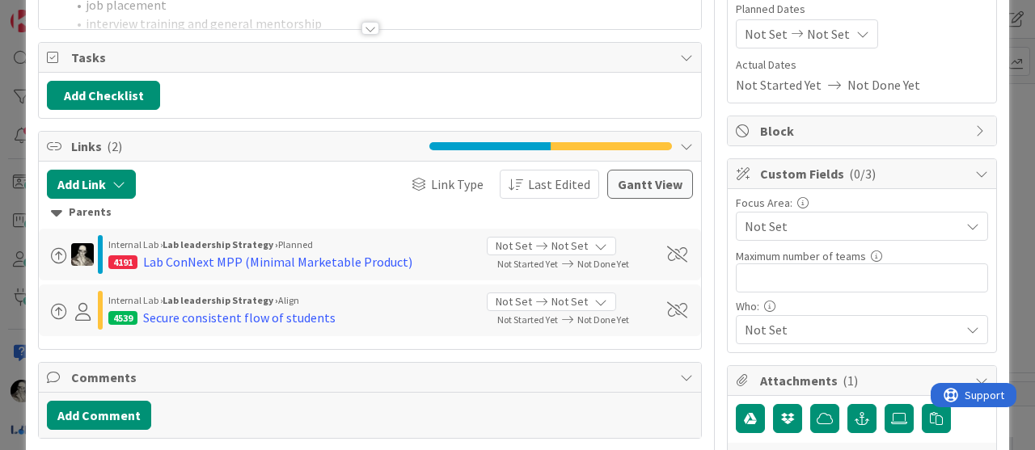
scroll to position [220, 0]
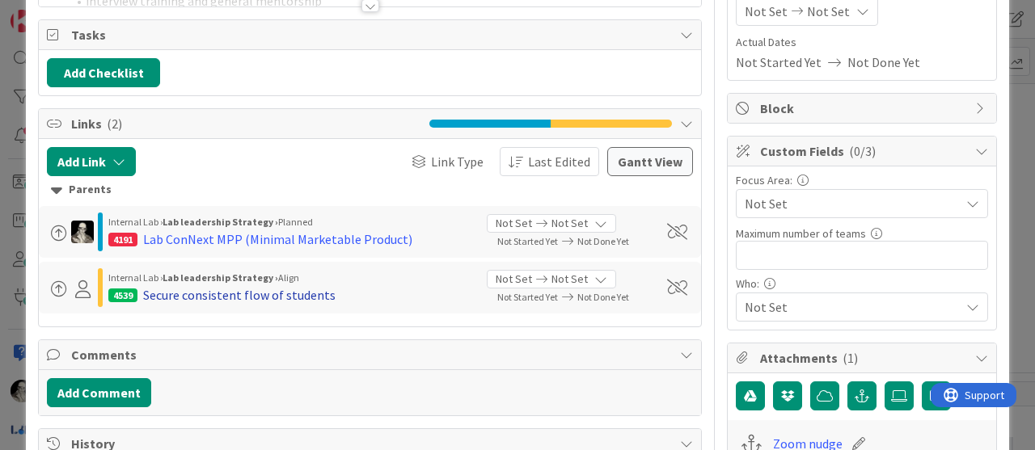
click at [254, 288] on div "Secure consistent flow of students" at bounding box center [239, 294] width 192 height 19
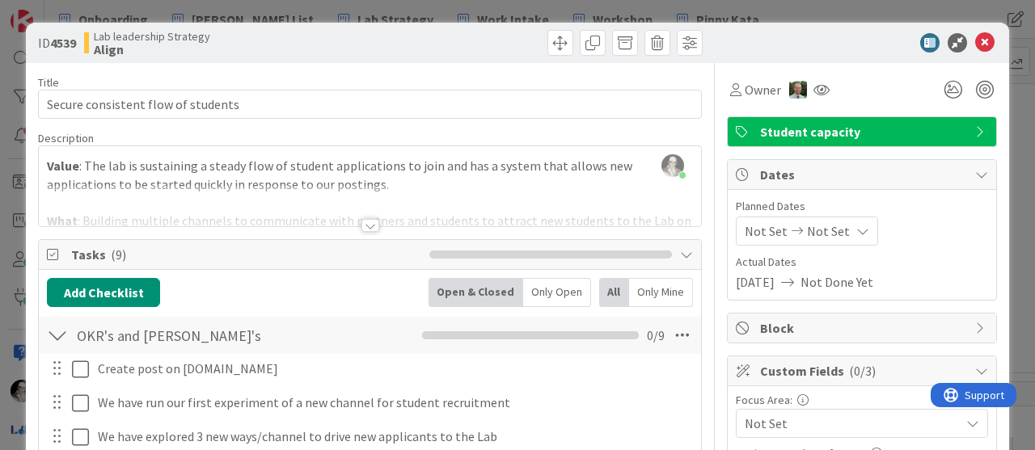
click at [366, 220] on div at bounding box center [370, 225] width 18 height 13
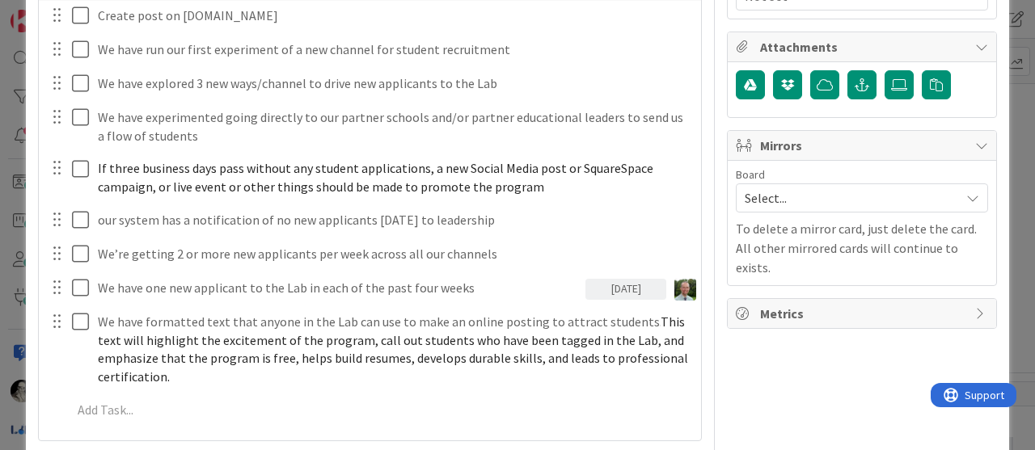
scroll to position [527, 0]
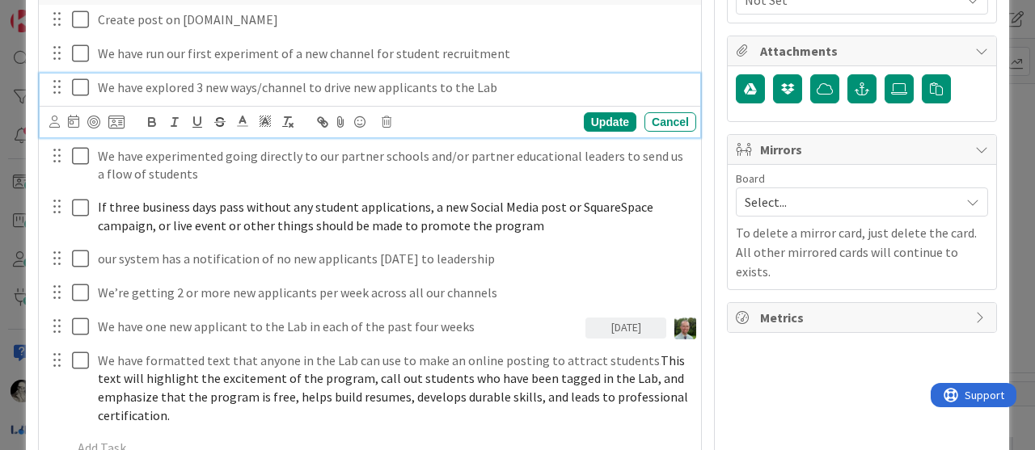
click at [169, 91] on p "We have explored 3 new ways/channel to drive new applicants to the Lab" at bounding box center [394, 87] width 592 height 19
click at [146, 85] on p "We have explored 3 new ways/channel to drive new applicants to the Lab" at bounding box center [394, 87] width 592 height 19
click at [606, 117] on div "Update" at bounding box center [610, 121] width 53 height 19
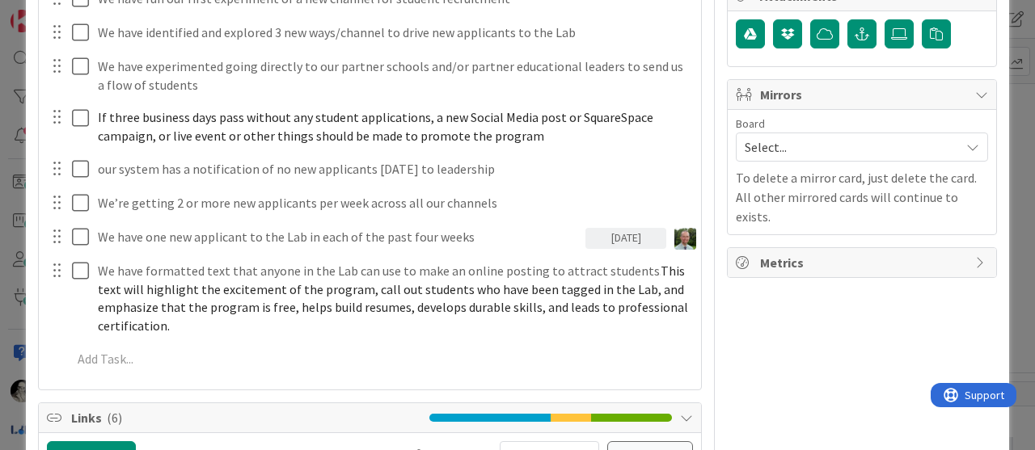
scroll to position [576, 0]
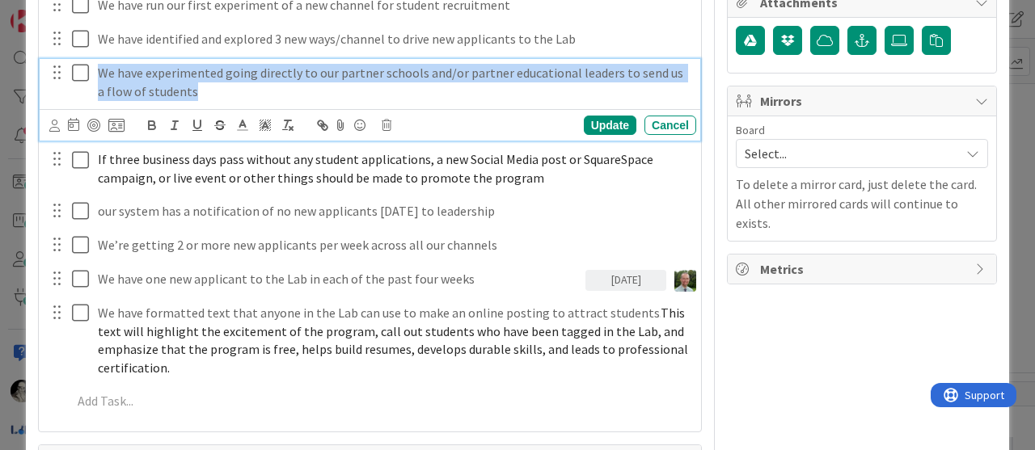
drag, startPoint x: 198, startPoint y: 85, endPoint x: 95, endPoint y: 75, distance: 103.9
click at [94, 74] on div "We have experimented going directly to our partner schools and/or partner educa…" at bounding box center [393, 82] width 605 height 46
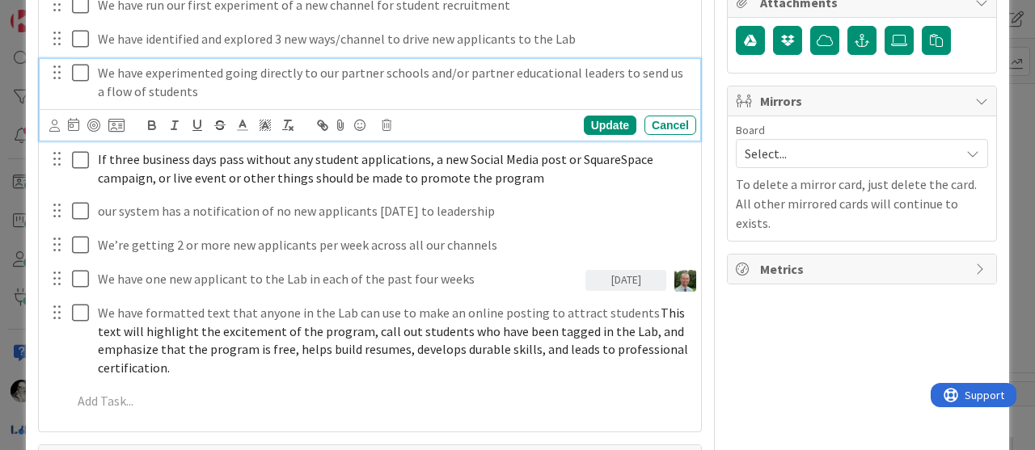
click at [78, 73] on icon at bounding box center [80, 72] width 17 height 19
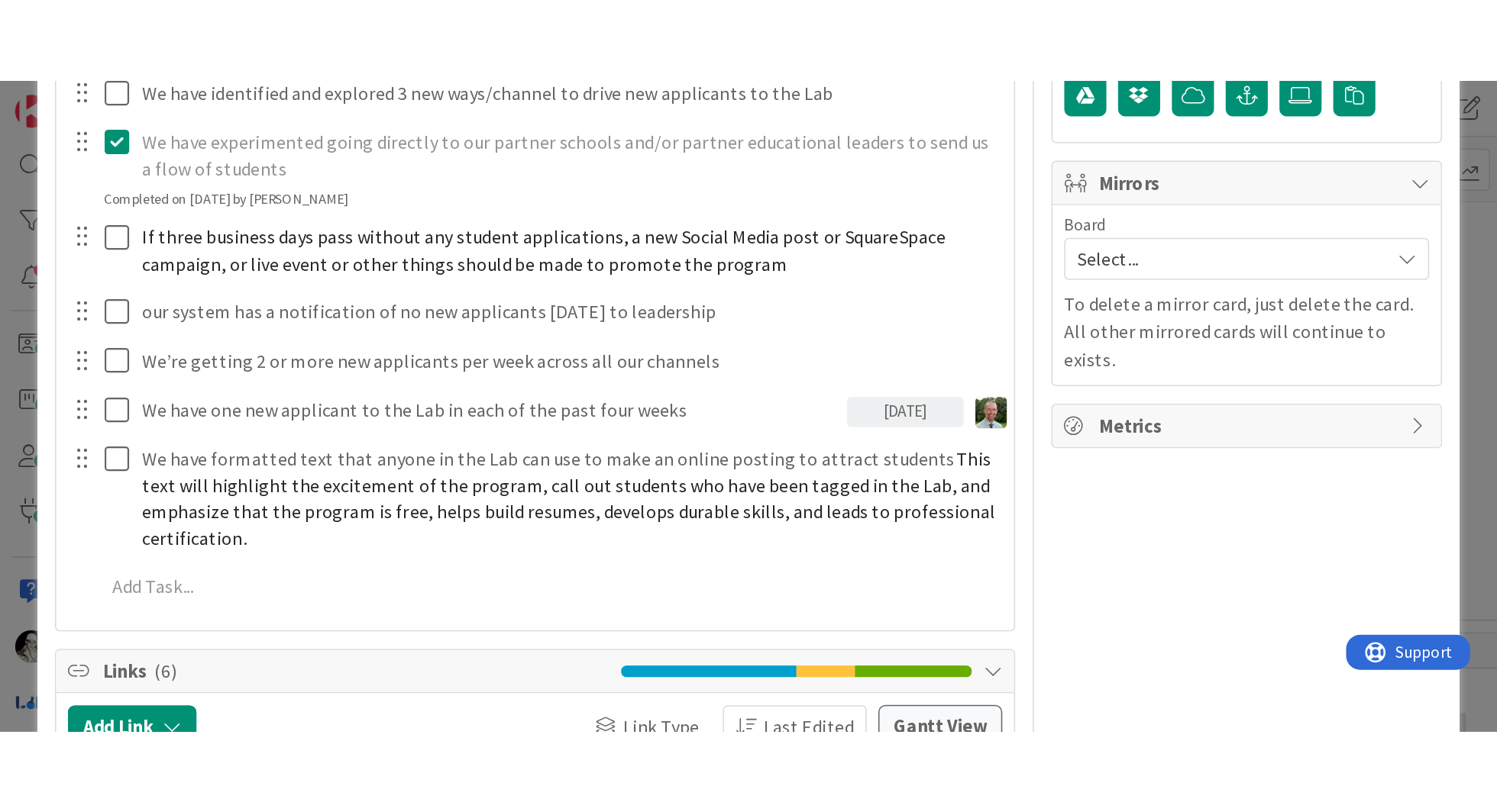
scroll to position [571, 0]
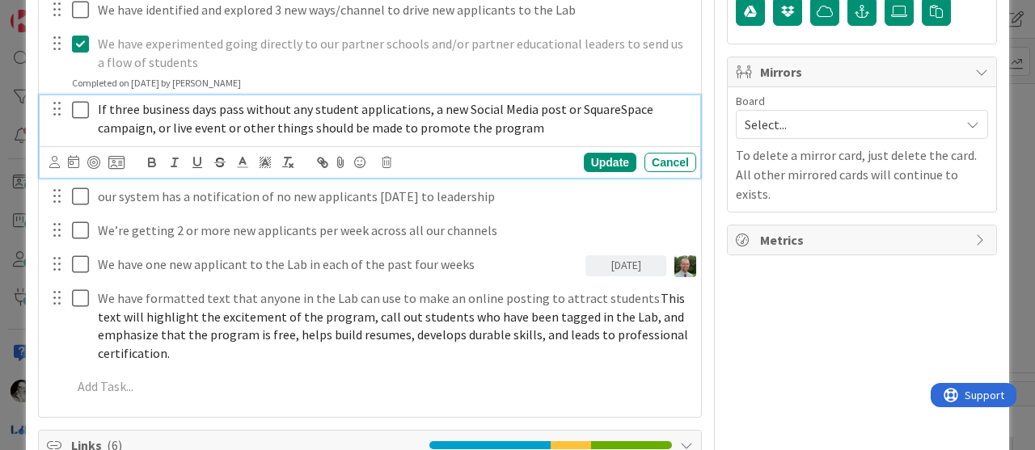
click at [541, 126] on p "If three business days pass without any student applications, a new Social Medi…" at bounding box center [394, 118] width 592 height 36
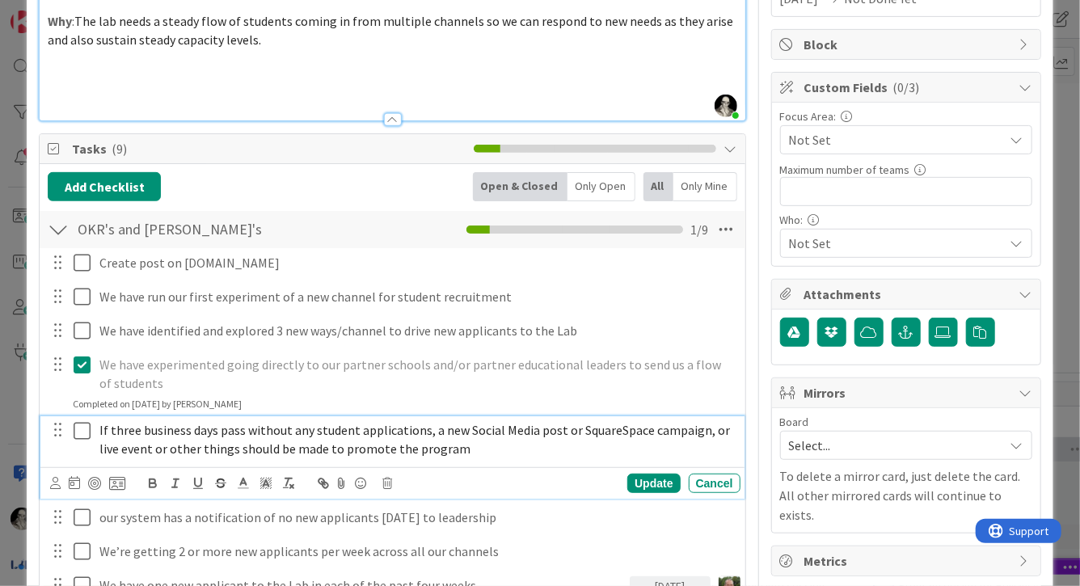
scroll to position [0, 0]
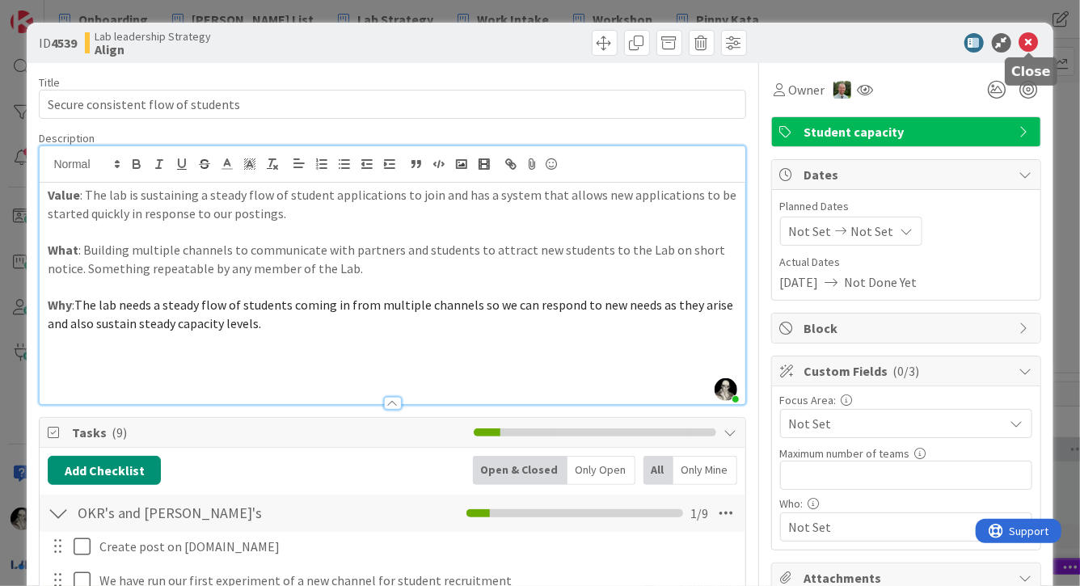
click at [1028, 40] on icon at bounding box center [1028, 42] width 19 height 19
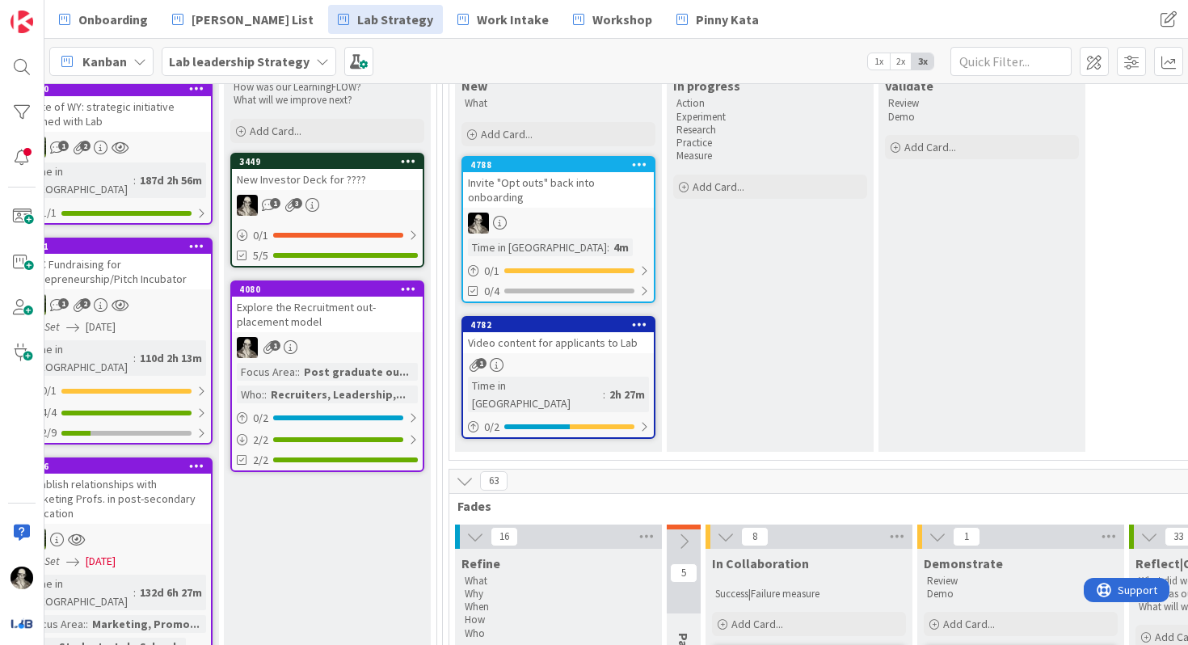
scroll to position [239, 2087]
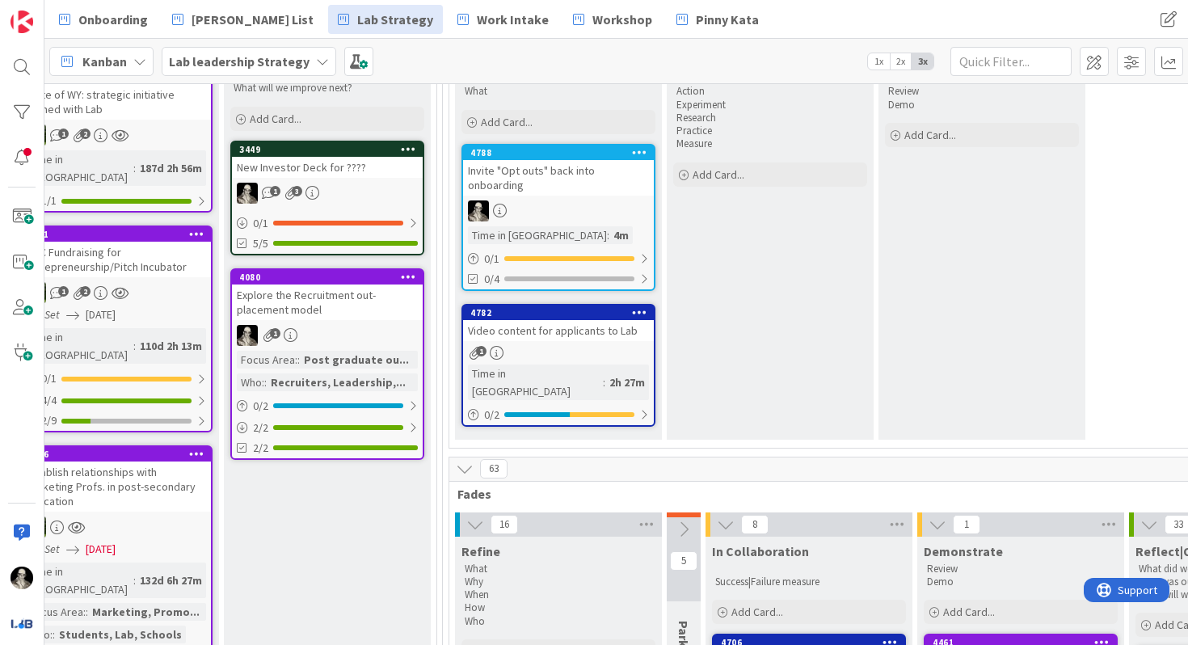
click at [614, 328] on div "Video content for applicants to Lab" at bounding box center [558, 330] width 191 height 21
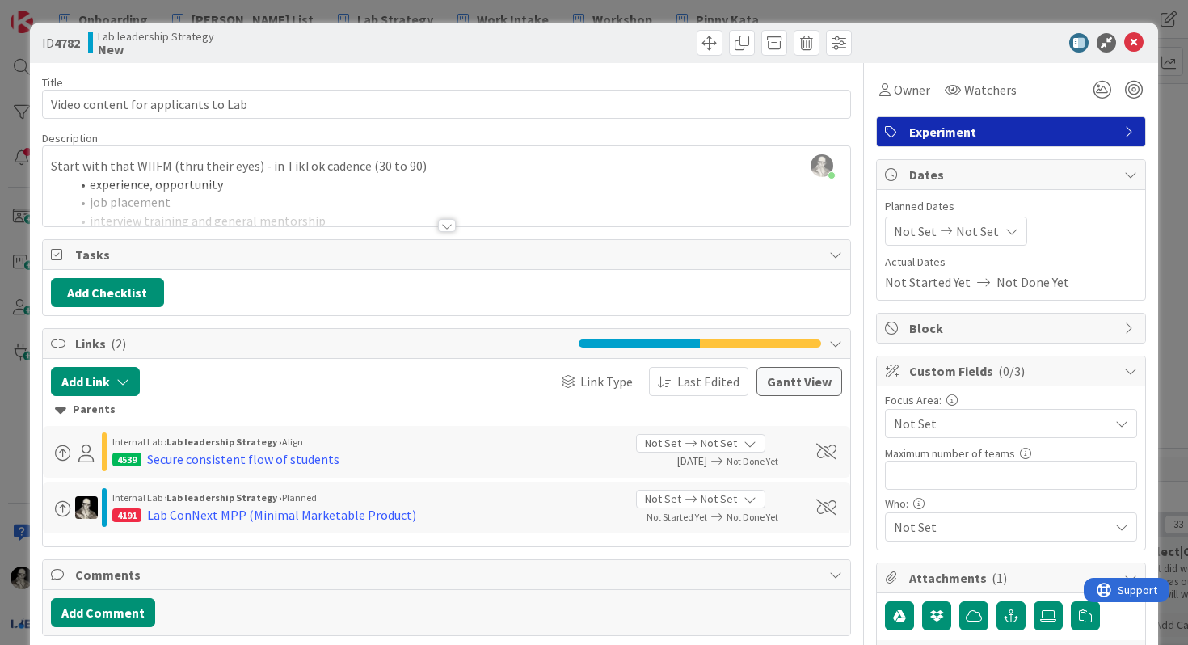
click at [444, 221] on div at bounding box center [447, 225] width 18 height 13
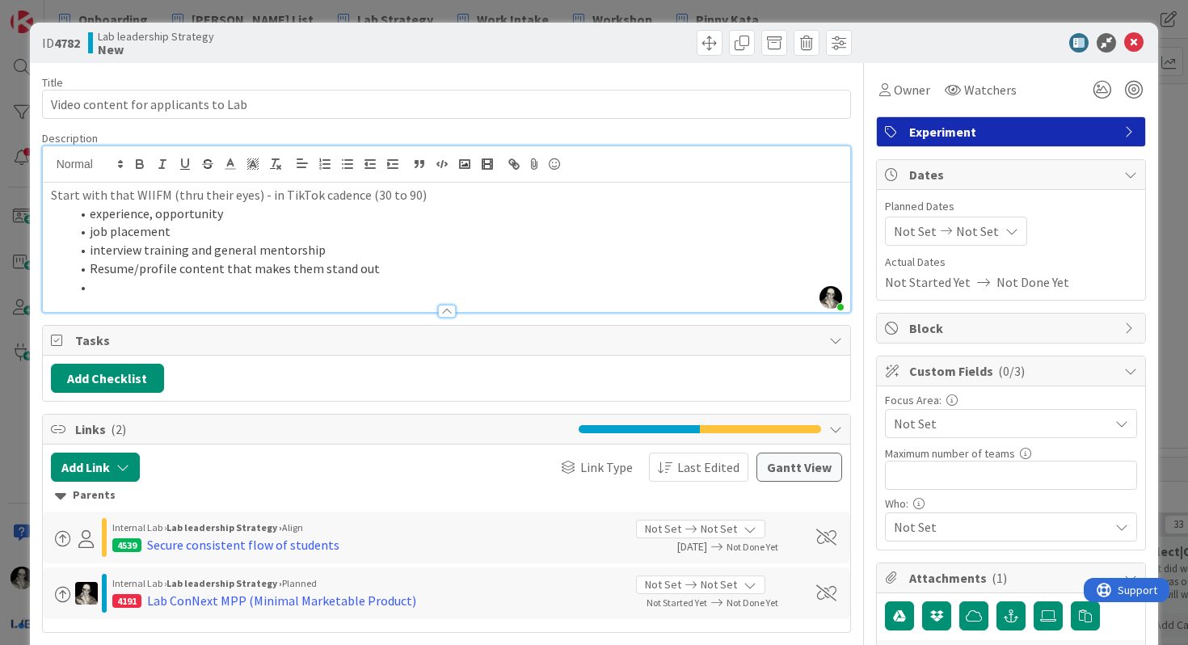
click at [162, 285] on li at bounding box center [456, 287] width 773 height 19
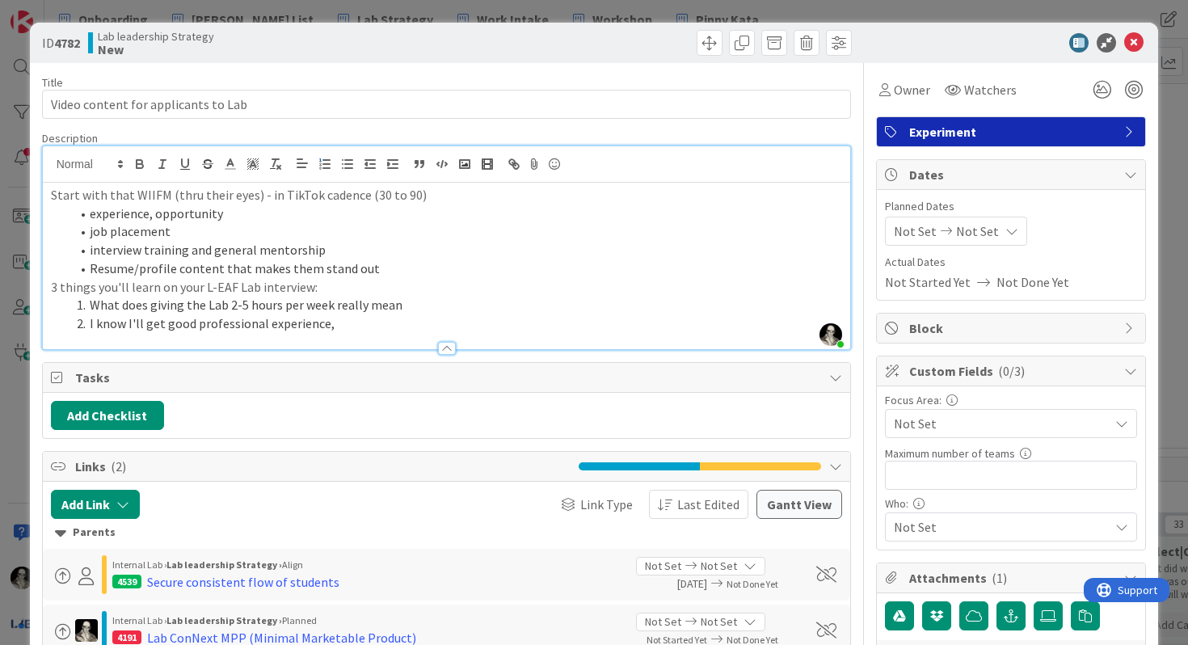
drag, startPoint x: 331, startPoint y: 307, endPoint x: 332, endPoint y: 237, distance: 70.4
click at [331, 302] on li "What does giving the Lab 2-5 hours per week really mean" at bounding box center [456, 305] width 773 height 19
click at [334, 323] on li "I know I'll get good professional experience," at bounding box center [456, 323] width 773 height 19
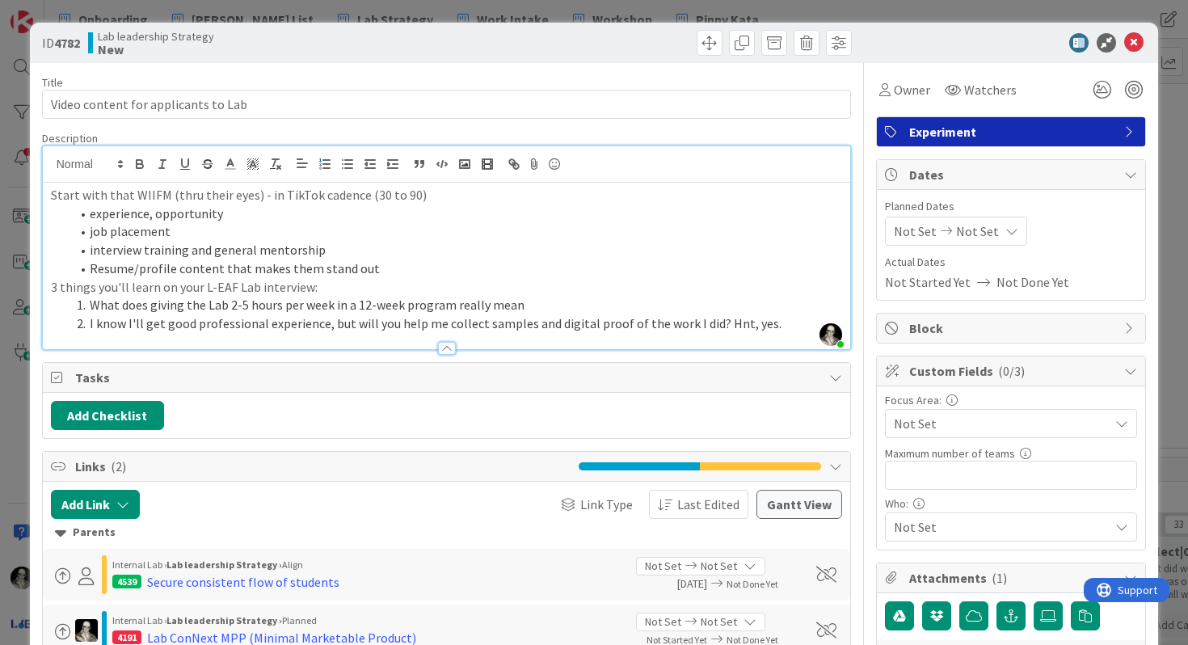
drag, startPoint x: 719, startPoint y: 323, endPoint x: 721, endPoint y: 252, distance: 71.2
click at [719, 319] on li "I know I'll get good professional experience, but will you help me collect samp…" at bounding box center [456, 323] width 773 height 19
click at [770, 324] on li "I know I'll get good professional experience, but will you help me collect samp…" at bounding box center [456, 323] width 773 height 19
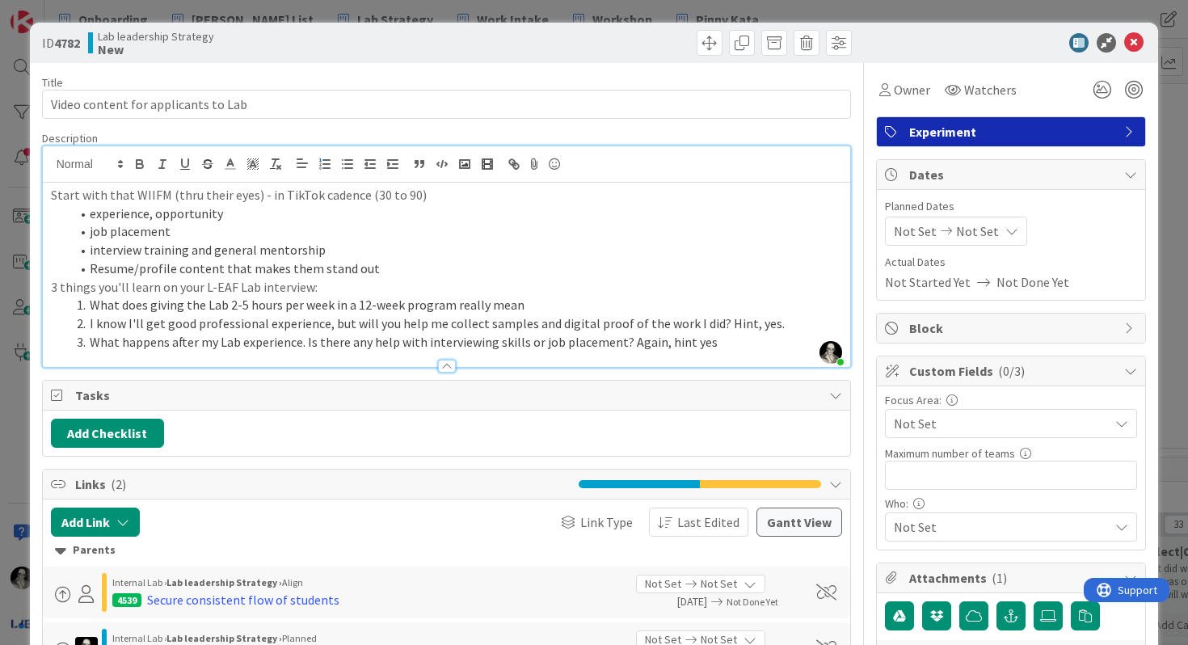
drag, startPoint x: 302, startPoint y: 344, endPoint x: 305, endPoint y: 285, distance: 59.1
click at [302, 339] on li "What happens after my Lab experience. Is there any help with interviewing skill…" at bounding box center [456, 342] width 773 height 19
drag, startPoint x: 708, startPoint y: 341, endPoint x: 623, endPoint y: 339, distance: 84.9
click at [623, 339] on li "What happens after my Lab experience? Is there any help with interviewing skill…" at bounding box center [456, 342] width 773 height 19
click at [614, 337] on li "What happens after my Lab experience? Is there any help with interviewing skill…" at bounding box center [456, 342] width 773 height 19
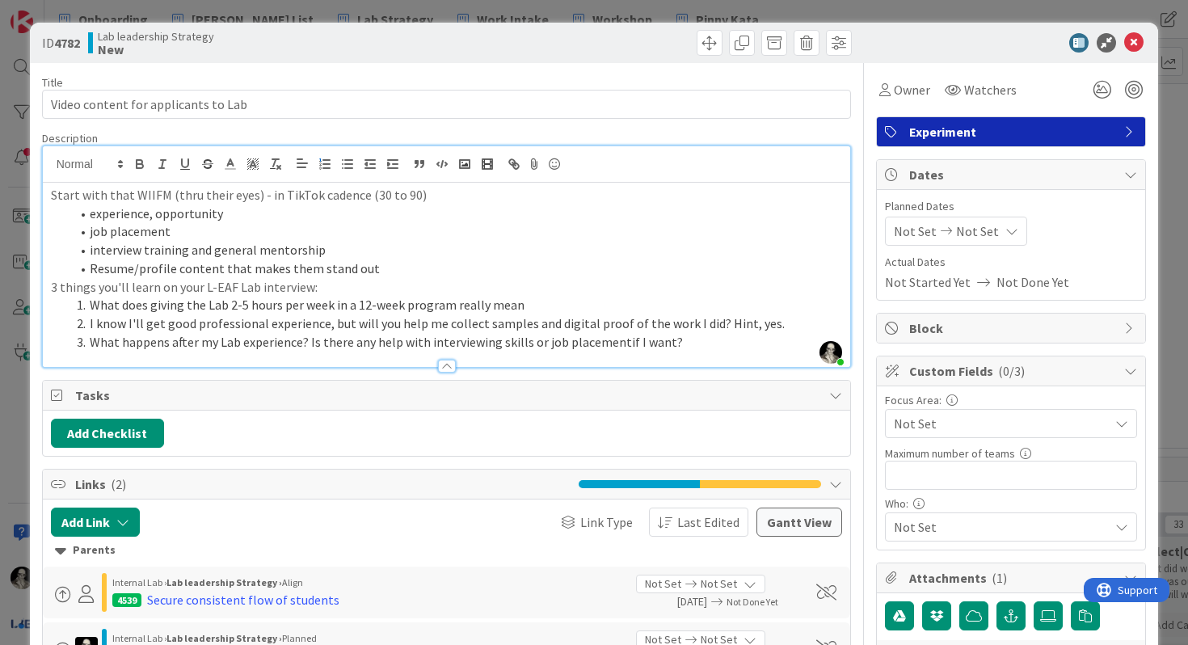
click at [603, 345] on li "What happens after my Lab experience? Is there any help with interviewing skill…" at bounding box center [456, 342] width 773 height 19
click at [696, 333] on li "What happens after my Lab experience? Is there any help with interviewing skill…" at bounding box center [456, 342] width 773 height 19
click at [93, 306] on li "What does giving the Lab 2-5 hours per week in a 12-week program really mean" at bounding box center [456, 305] width 773 height 19
drag, startPoint x: 520, startPoint y: 304, endPoint x: 520, endPoint y: 289, distance: 14.6
click at [520, 302] on li "I'm really busy at school right now. What does giving the Lab 2-5 hours per wee…" at bounding box center [456, 305] width 773 height 19
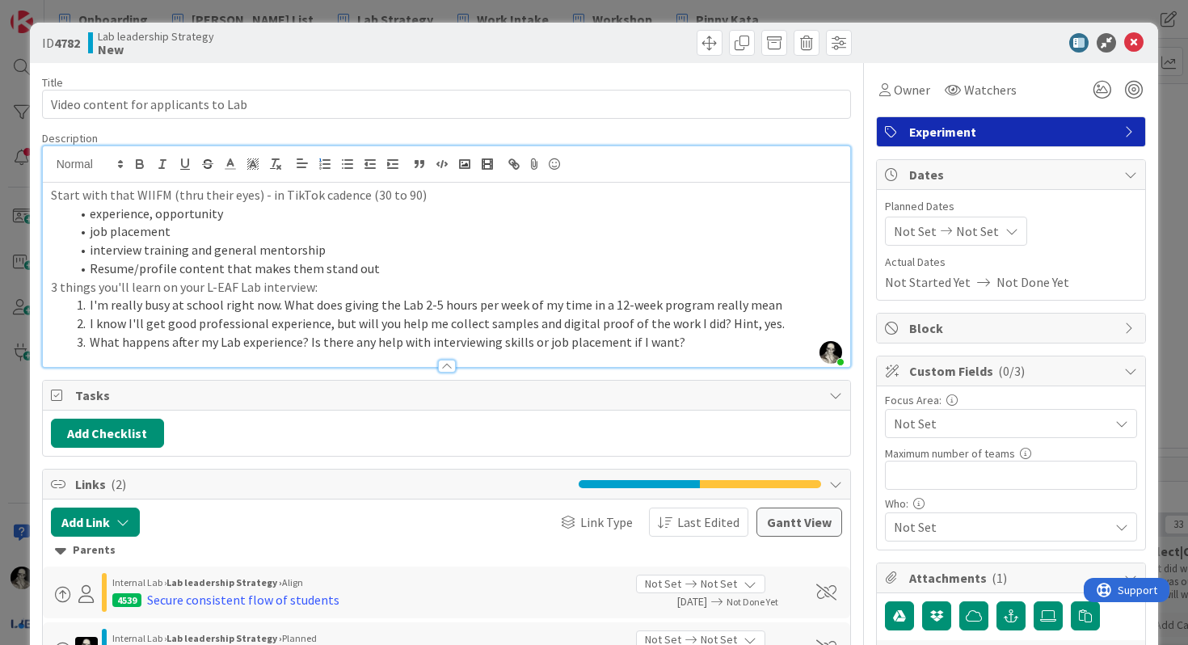
click at [771, 305] on li "I'm really busy at school right now. What does giving the Lab 2-5 hours per wee…" at bounding box center [456, 305] width 773 height 19
drag, startPoint x: 61, startPoint y: 289, endPoint x: 174, endPoint y: 289, distance: 113.2
click at [174, 289] on p "3 things you'll learn on your L-EAF Lab interview:" at bounding box center [447, 287] width 792 height 19
drag, startPoint x: 285, startPoint y: 287, endPoint x: 286, endPoint y: 272, distance: 14.6
click at [285, 285] on p "3 questions we often get when doing a your L-EAF Lab interview:" at bounding box center [447, 287] width 792 height 19
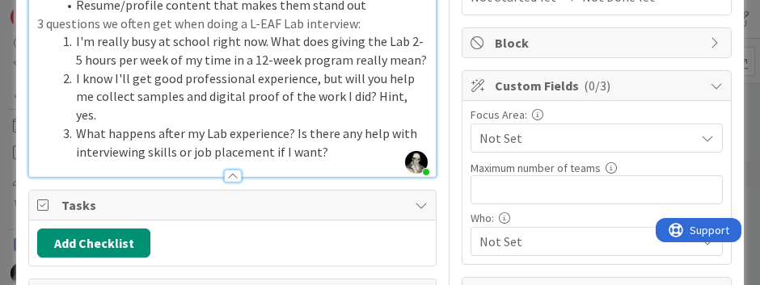
scroll to position [285, 0]
click at [188, 65] on li "I'm really busy at school right now. What does giving the Lab 2-5 hours per wee…" at bounding box center [242, 51] width 371 height 36
click at [362, 15] on p "3 questions we often get when doing a L-EAF Lab interview:" at bounding box center [232, 24] width 390 height 19
click at [372, 20] on p "3 questions we often get when doing a L-EAF Lab interview:" at bounding box center [232, 24] width 390 height 19
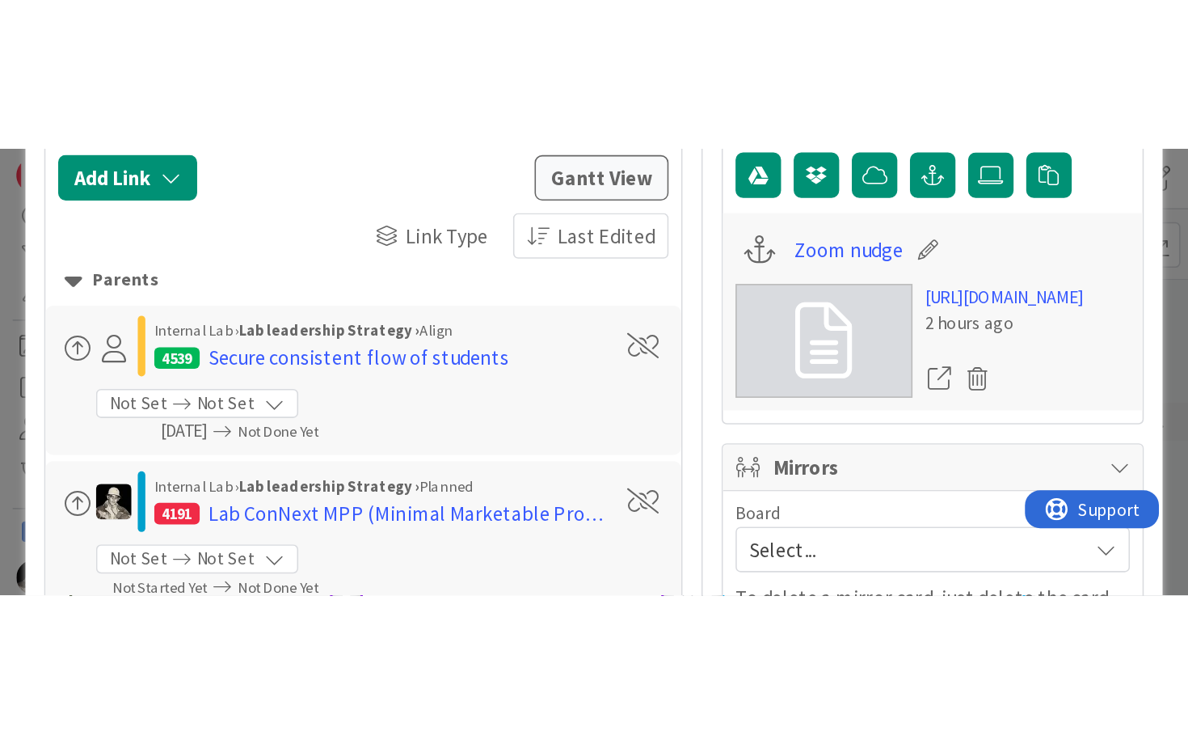
scroll to position [601, 0]
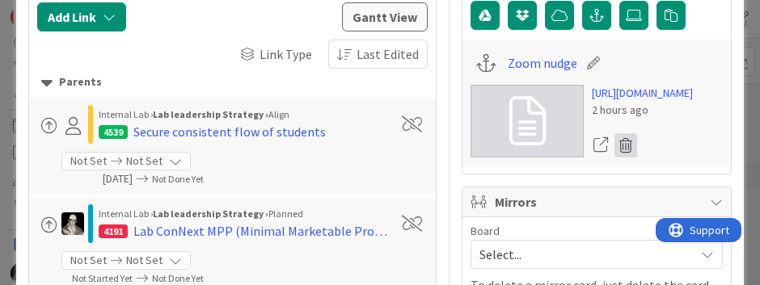
click at [626, 146] on icon at bounding box center [625, 145] width 23 height 24
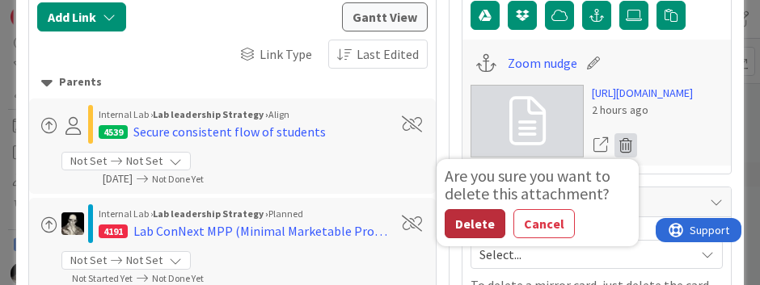
click at [476, 218] on button "Delete" at bounding box center [475, 223] width 61 height 29
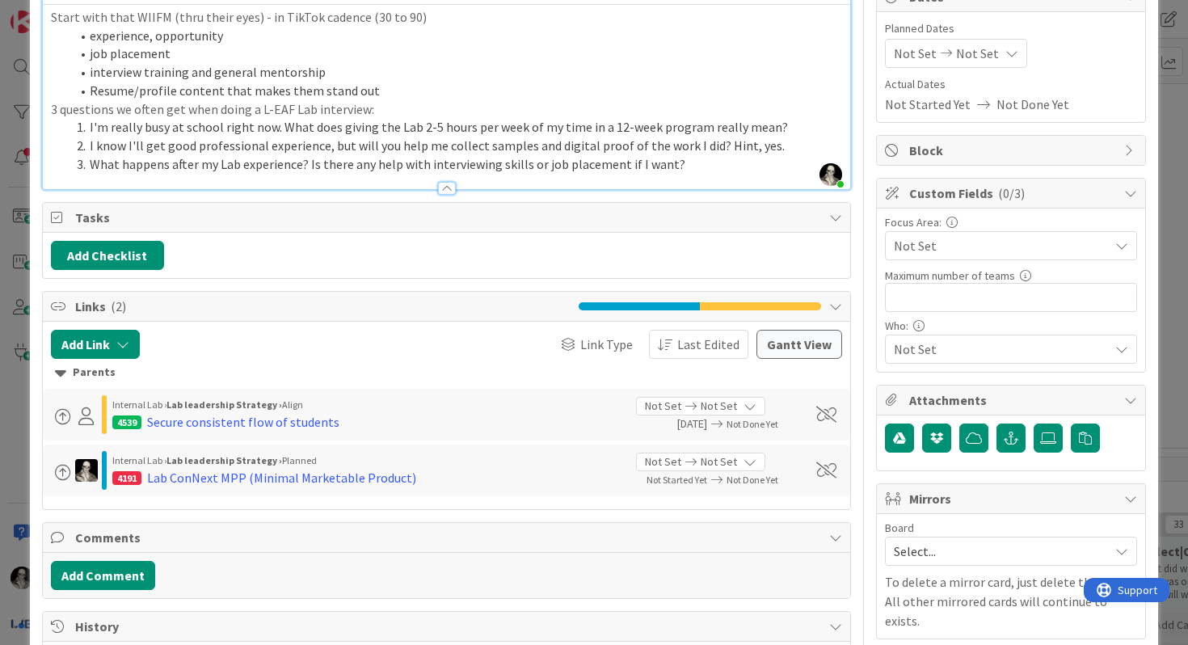
scroll to position [188, 0]
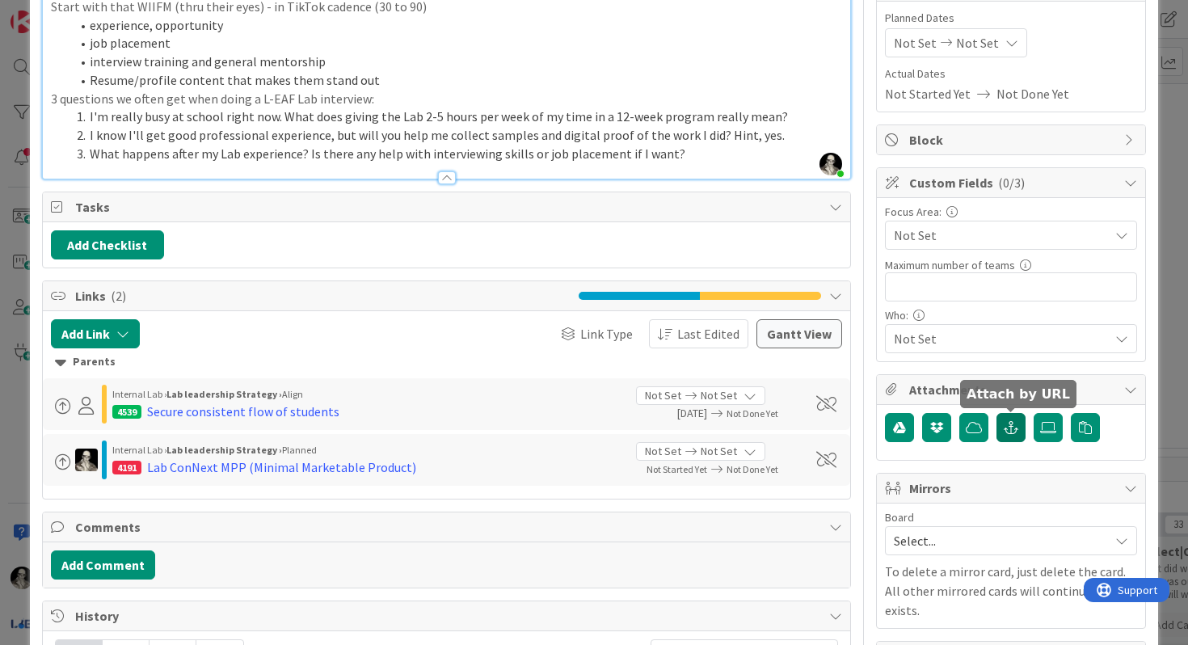
click at [1011, 424] on icon "button" at bounding box center [1011, 427] width 15 height 13
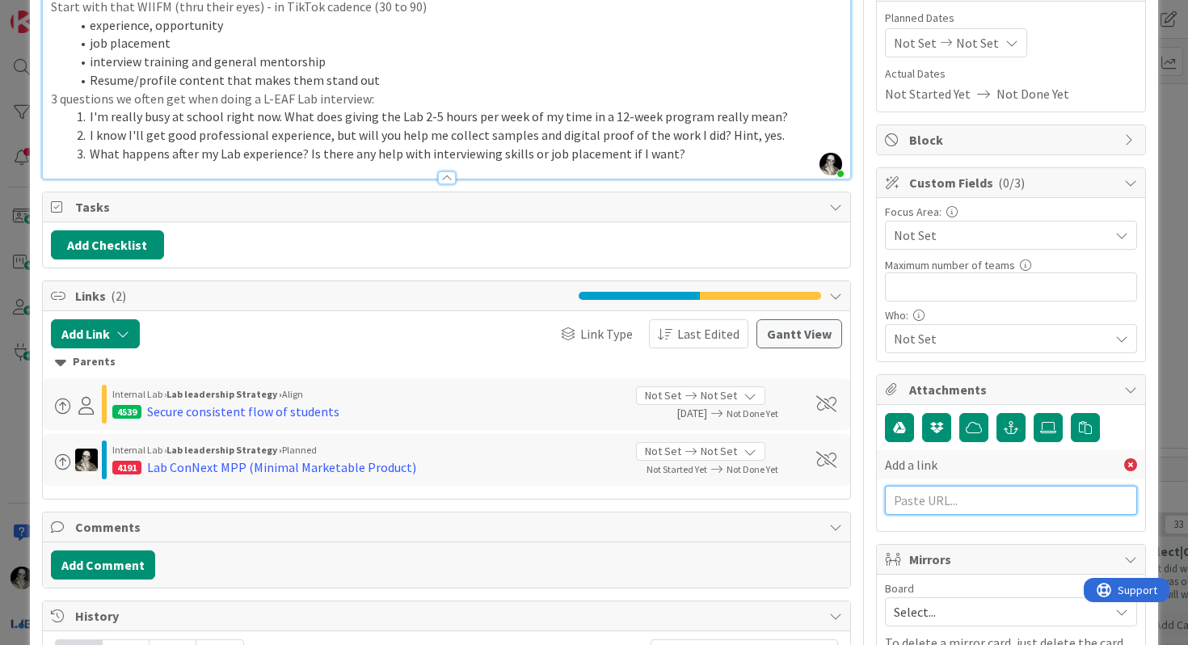
click at [926, 497] on input "text" at bounding box center [1011, 500] width 252 height 29
paste input "[URL][DOMAIN_NAME]"
type input "[URL][DOMAIN_NAME]"
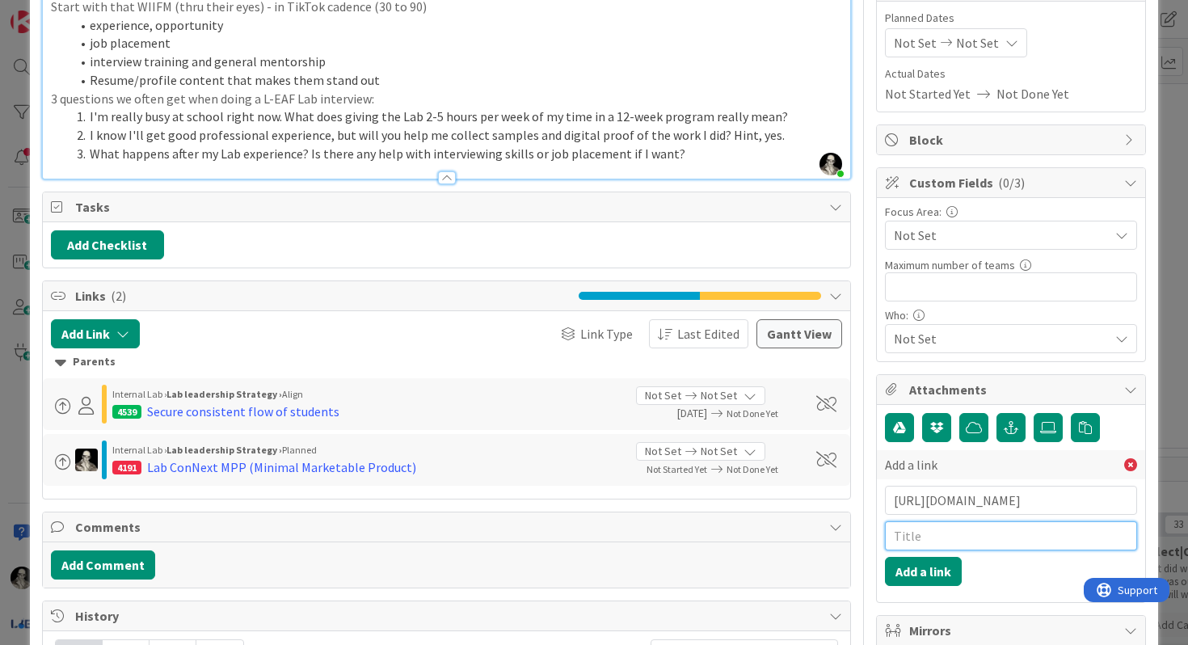
scroll to position [0, 0]
click at [917, 542] on input "text" at bounding box center [1011, 535] width 252 height 29
type input "Student video nudge"
click at [932, 547] on button "Add a link" at bounding box center [923, 571] width 77 height 29
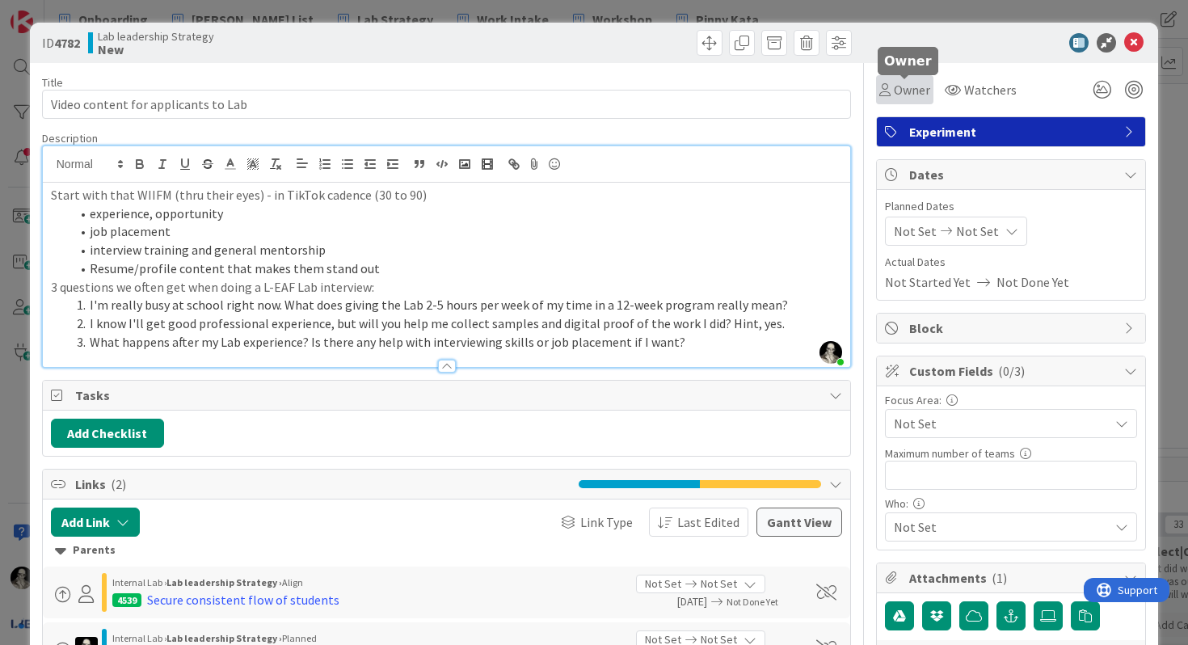
click at [894, 91] on span "Owner" at bounding box center [912, 89] width 36 height 19
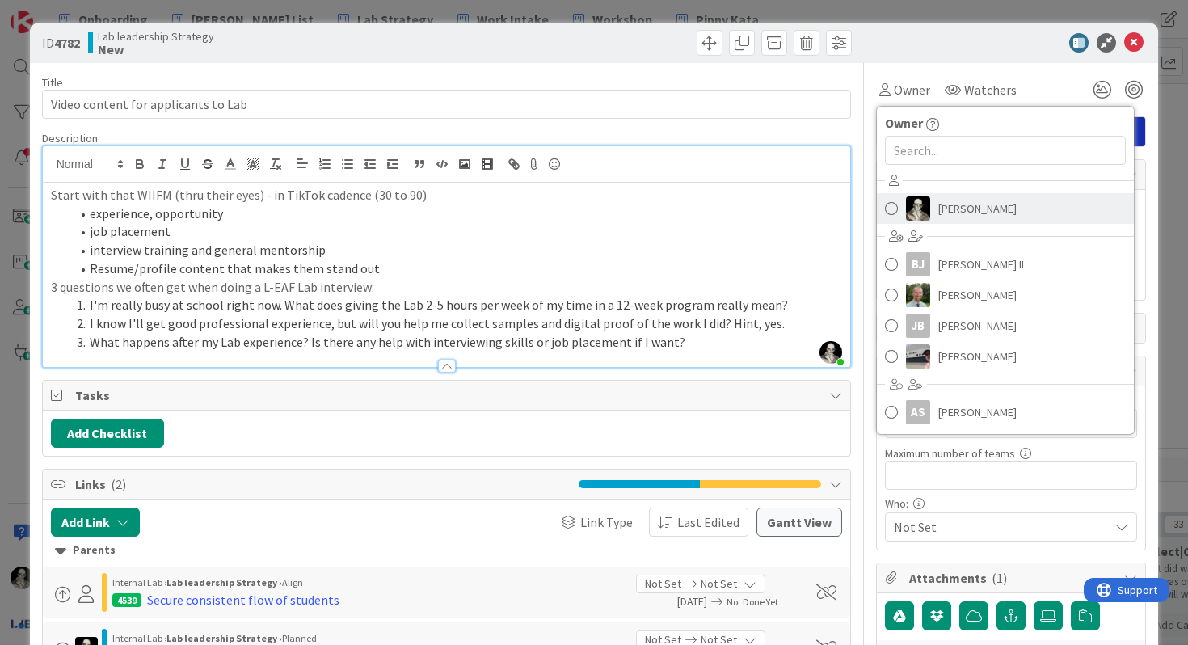
click at [948, 209] on span "[PERSON_NAME]" at bounding box center [978, 208] width 78 height 24
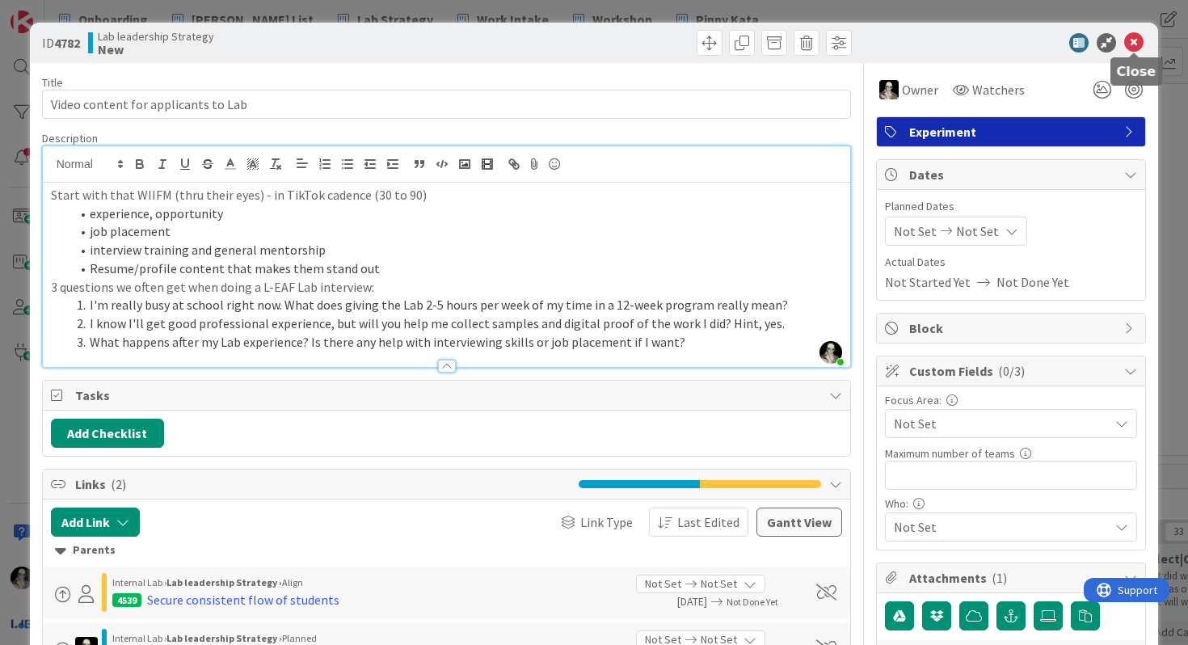
click at [1034, 41] on icon at bounding box center [1134, 42] width 19 height 19
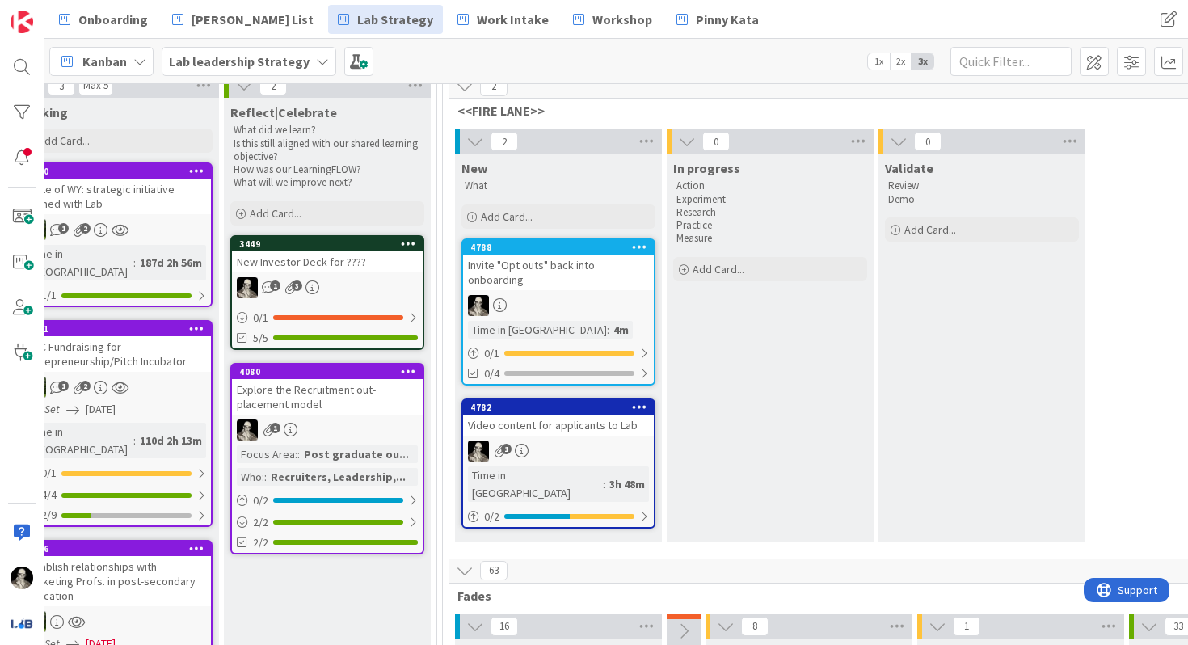
scroll to position [143, 2087]
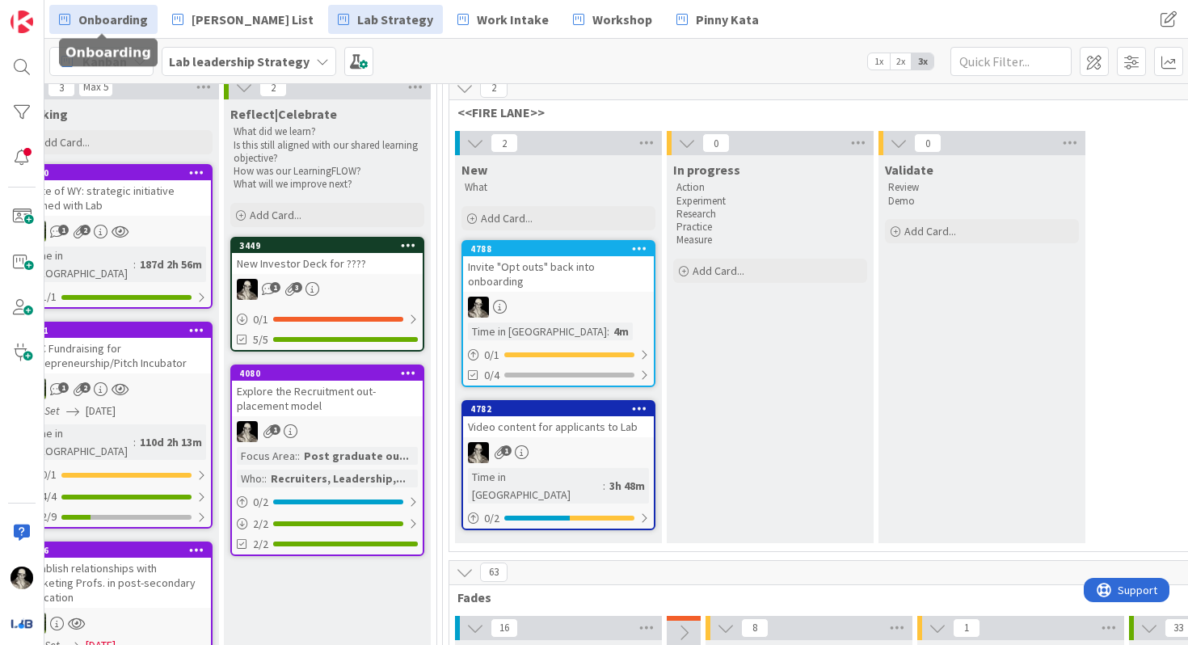
click at [117, 19] on span "Onboarding" at bounding box center [113, 19] width 70 height 19
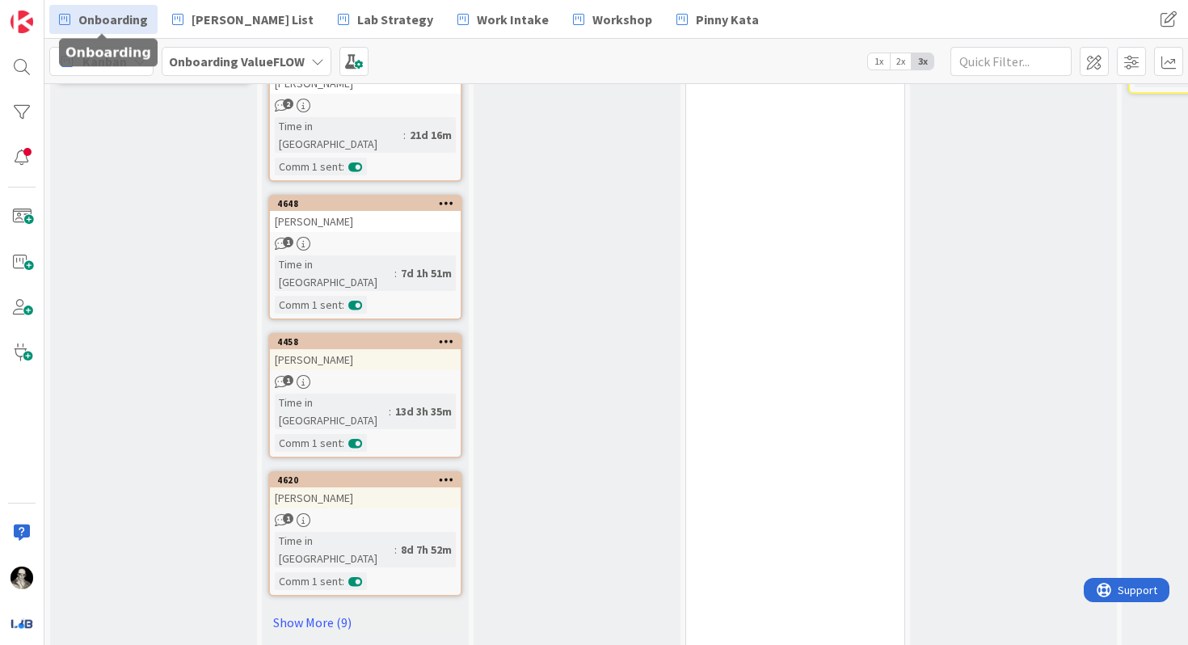
scroll to position [957, 0]
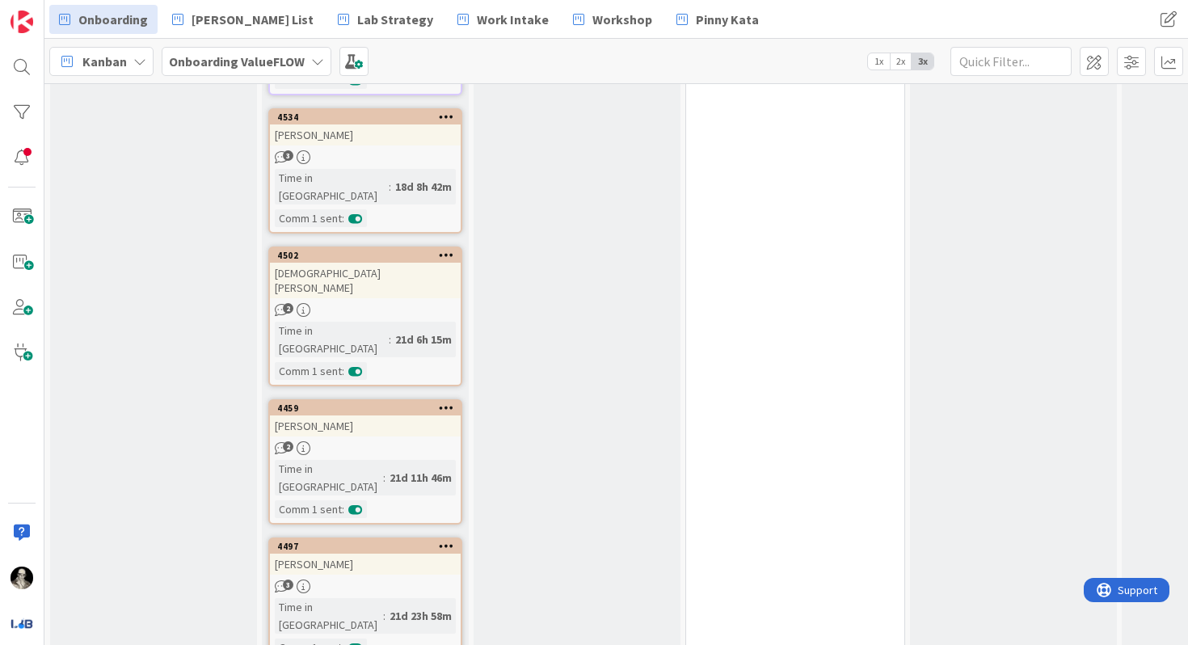
scroll to position [1927, 0]
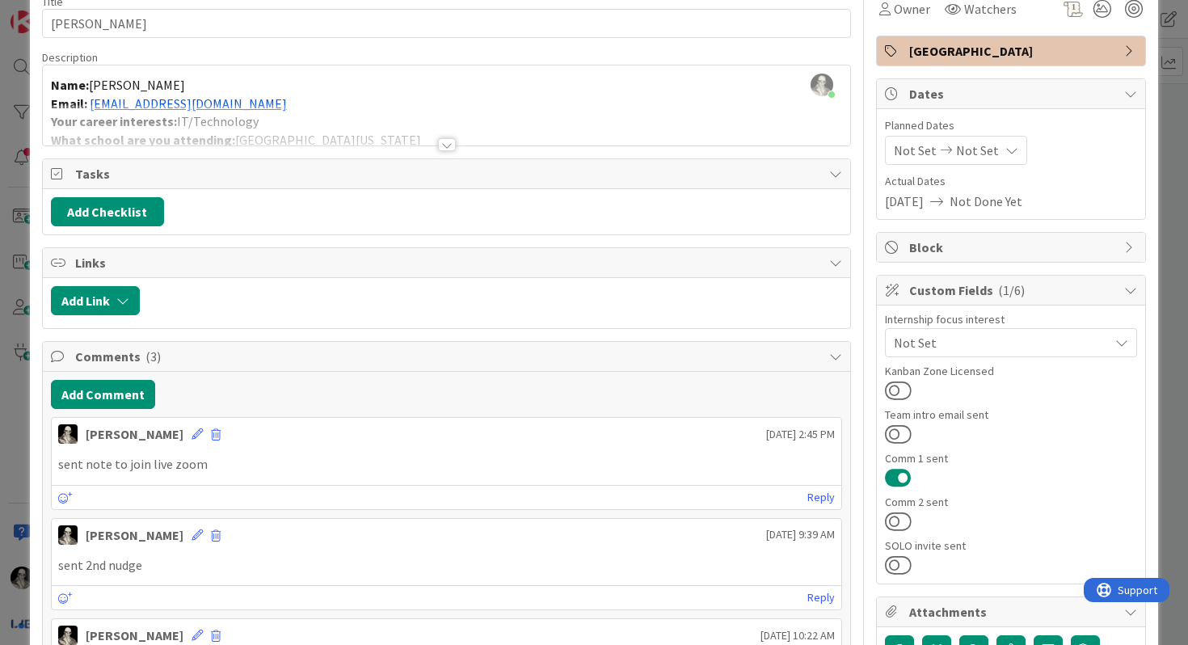
scroll to position [89, 0]
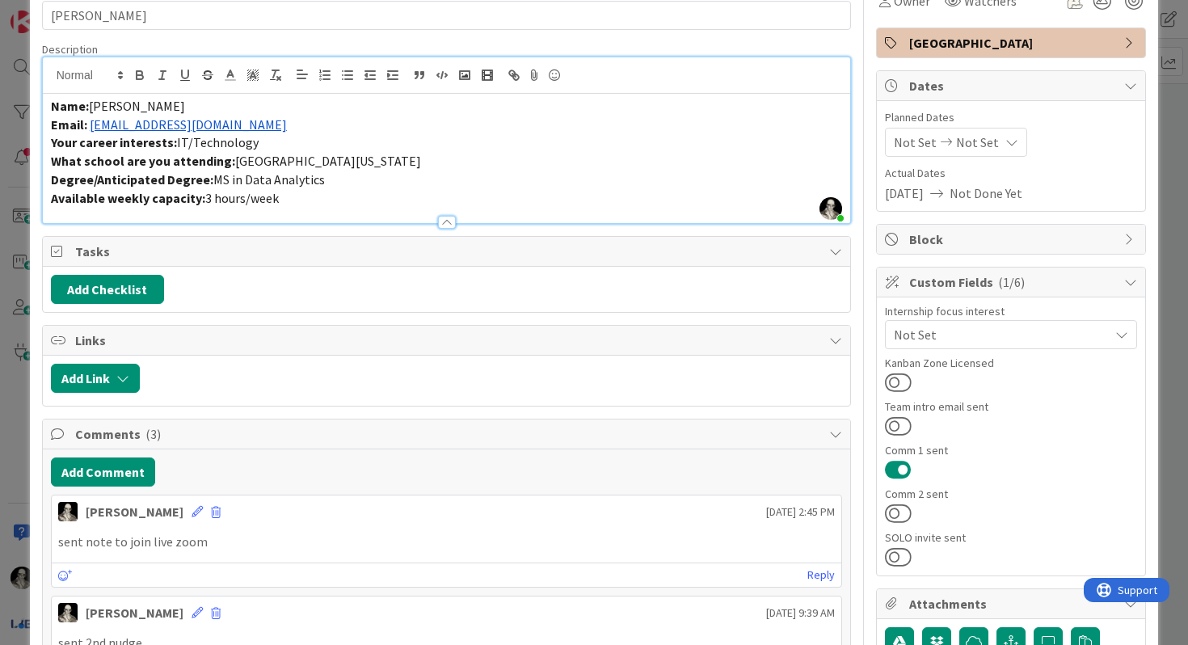
click at [215, 95] on div "Name: [PERSON_NAME] Email: [EMAIL_ADDRESS][DOMAIN_NAME] Your career interests: …" at bounding box center [447, 158] width 808 height 129
drag, startPoint x: 209, startPoint y: 126, endPoint x: 90, endPoint y: 125, distance: 119.7
click at [90, 125] on p "Email: [EMAIL_ADDRESS][DOMAIN_NAME]" at bounding box center [447, 125] width 792 height 19
copy link "[EMAIL_ADDRESS][DOMAIN_NAME]"
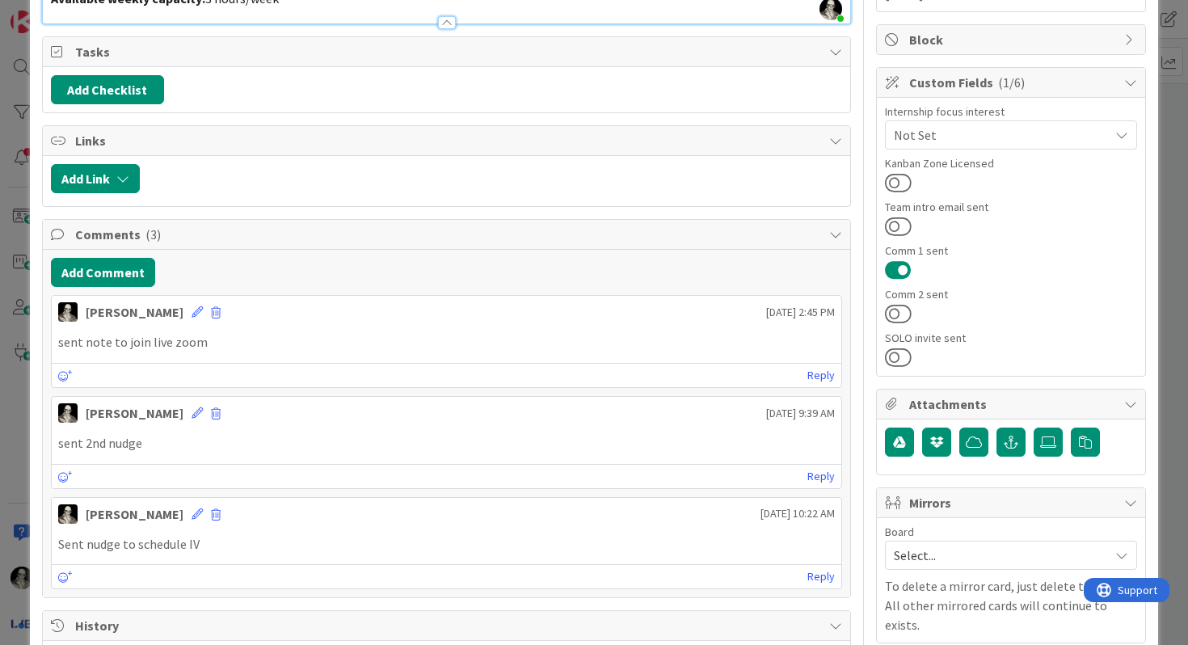
scroll to position [313, 0]
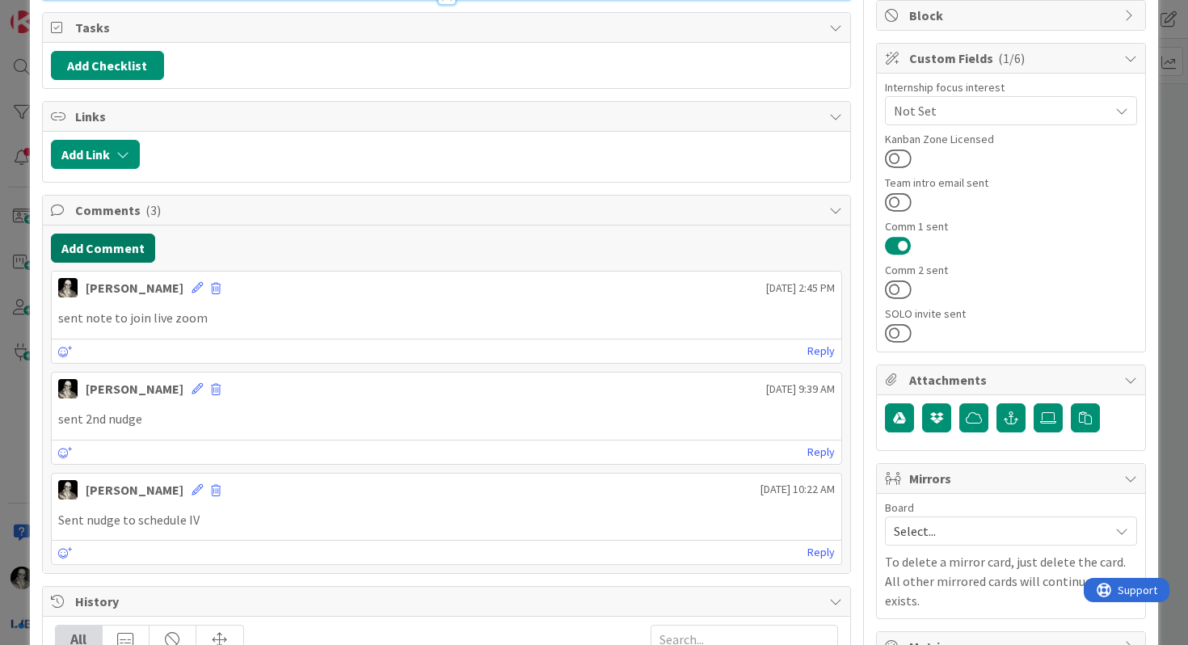
click at [129, 242] on button "Add Comment" at bounding box center [103, 248] width 104 height 29
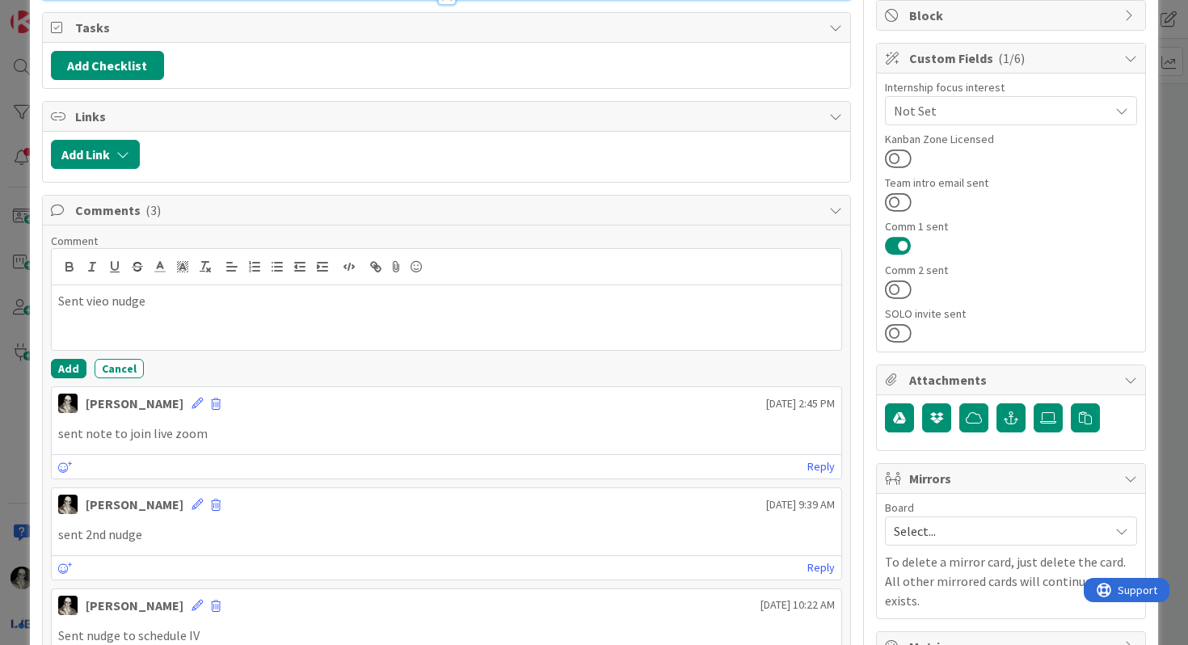
click at [94, 301] on p "Sent vieo nudge" at bounding box center [447, 301] width 778 height 19
click at [70, 367] on button "Add" at bounding box center [69, 368] width 36 height 19
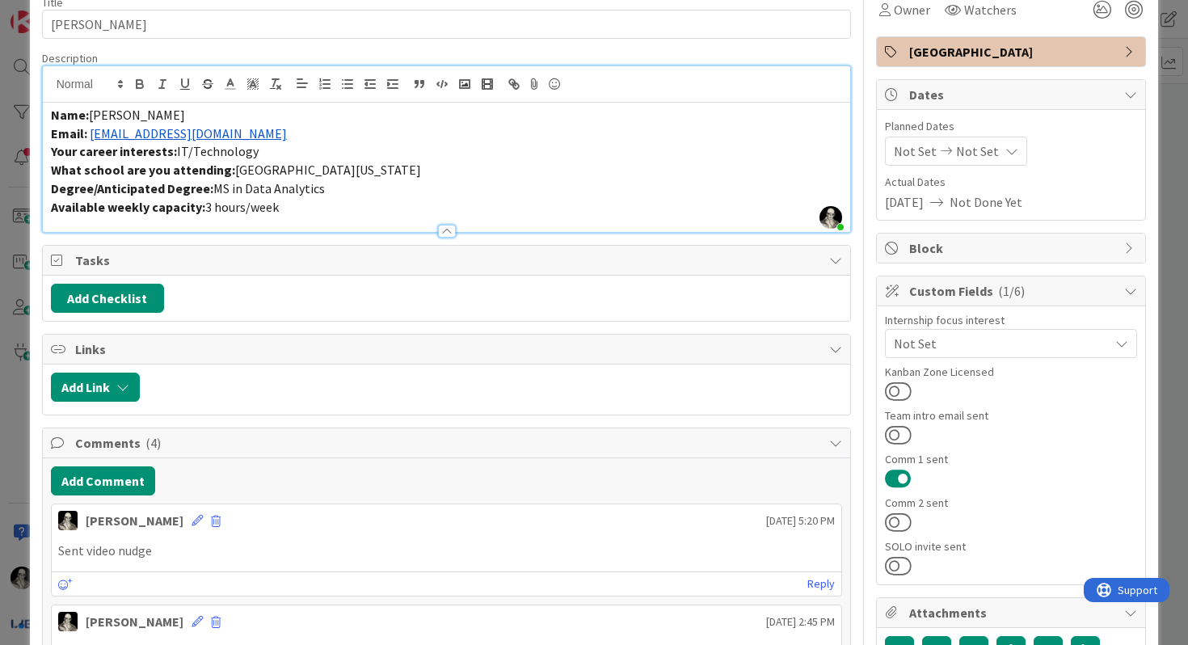
scroll to position [0, 0]
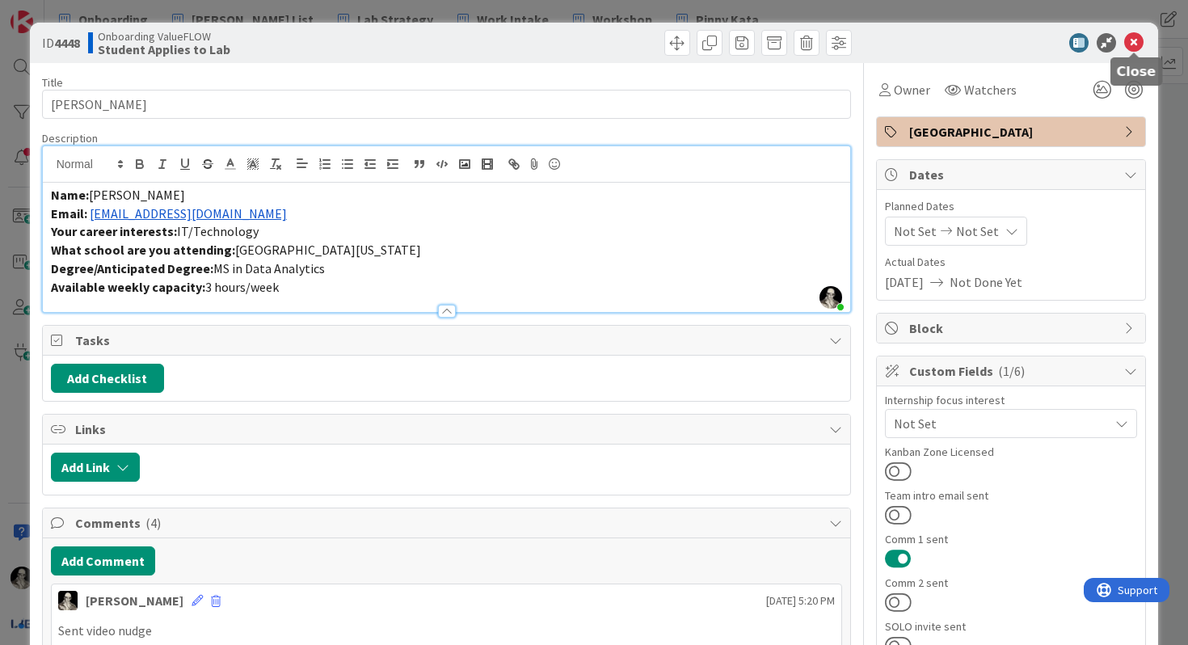
click at [1034, 36] on icon at bounding box center [1134, 42] width 19 height 19
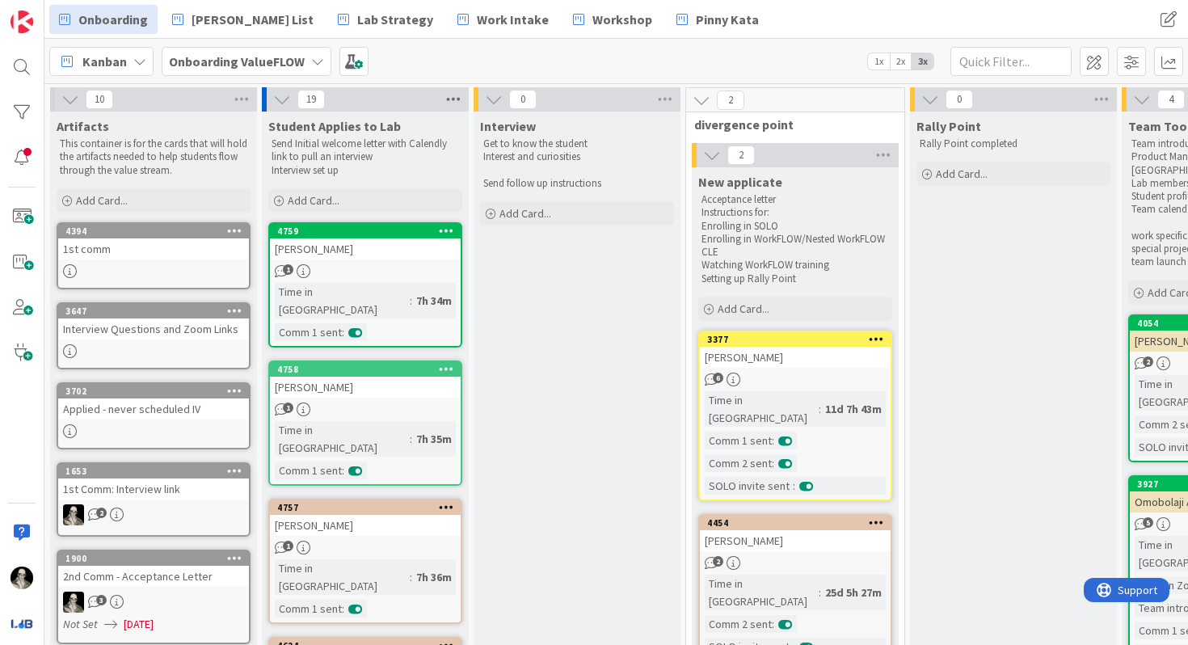
click at [450, 96] on icon at bounding box center [453, 99] width 21 height 24
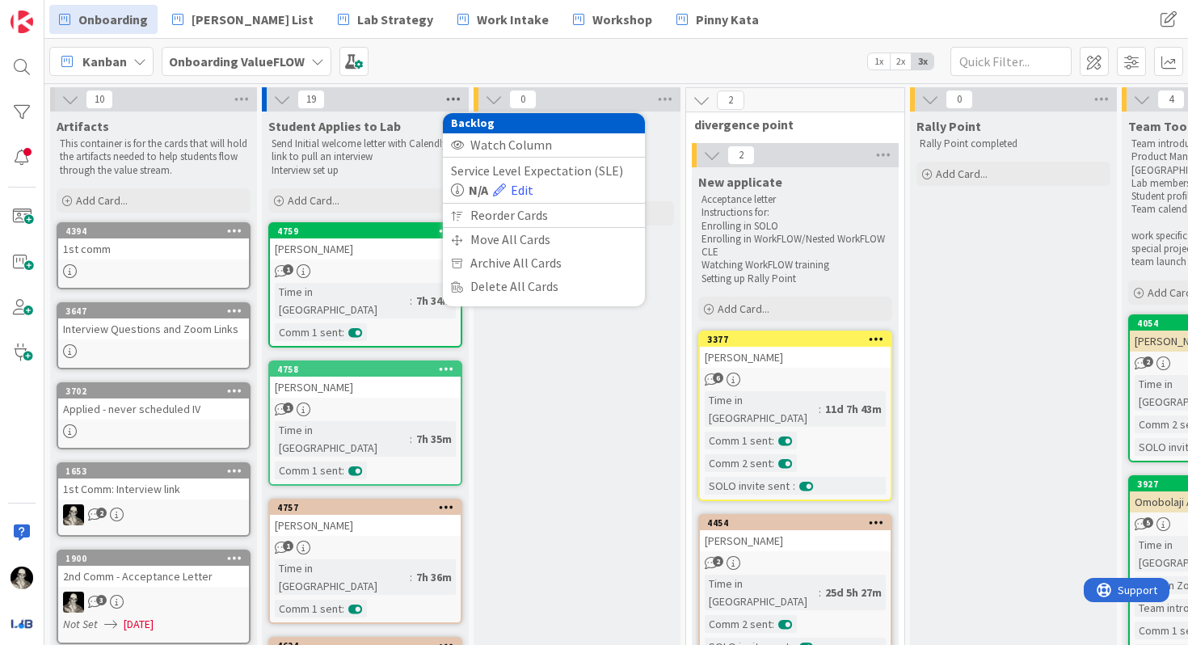
click at [450, 96] on icon at bounding box center [453, 99] width 21 height 24
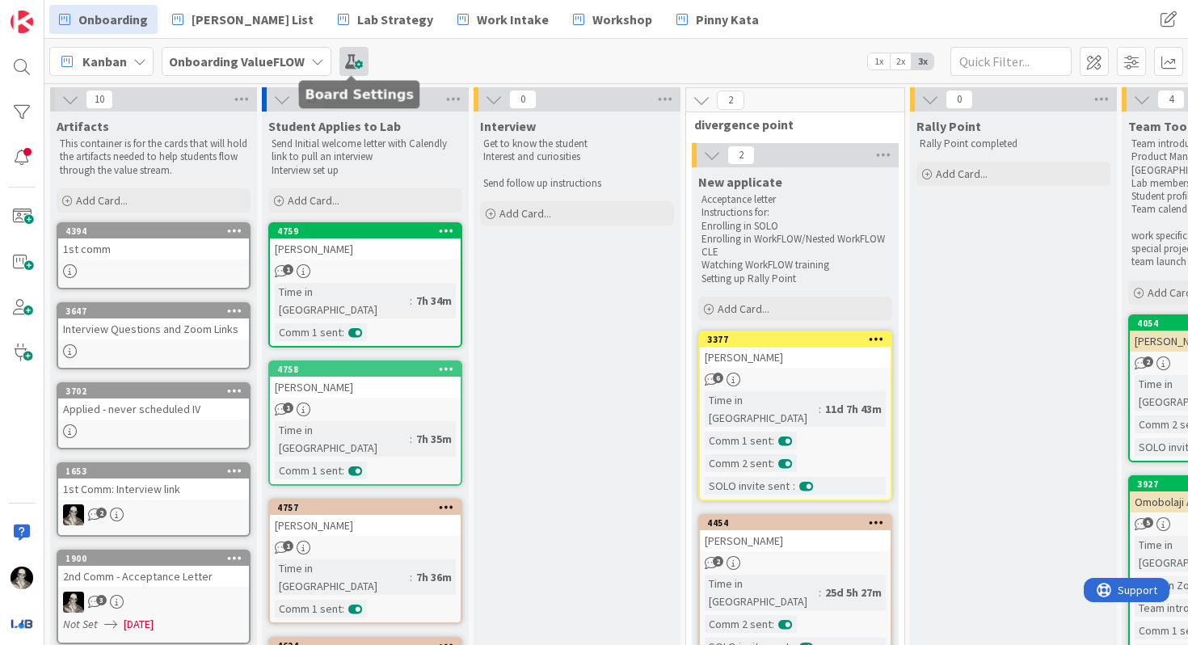
click at [348, 58] on span at bounding box center [354, 61] width 29 height 29
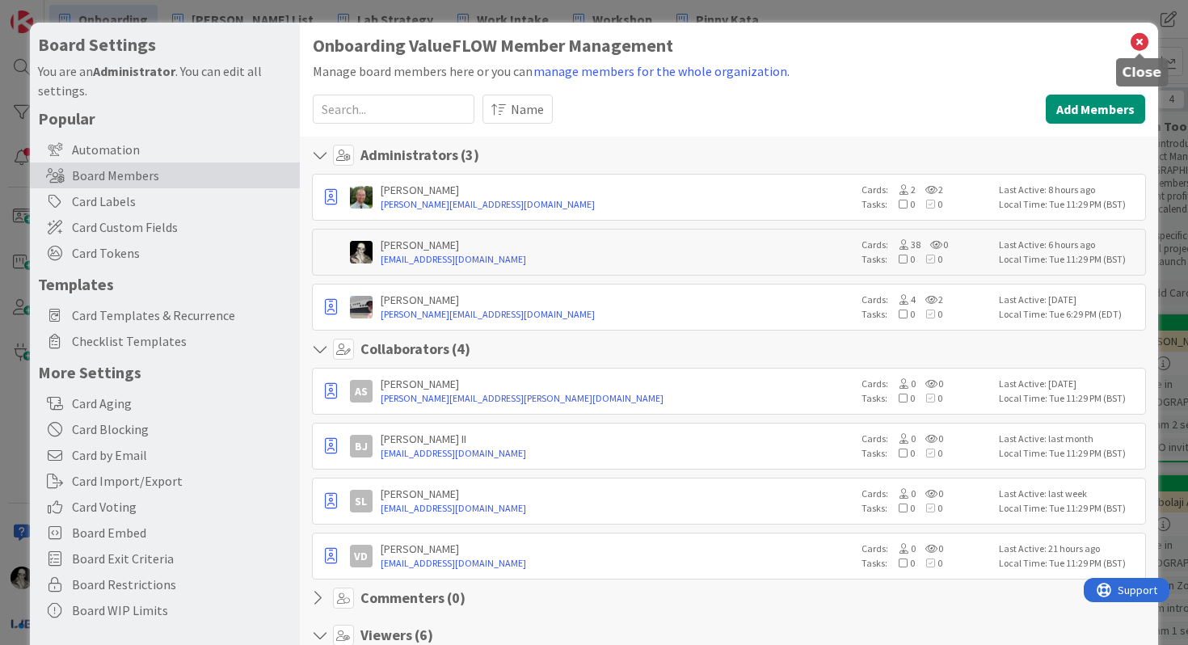
click at [1034, 41] on icon at bounding box center [1139, 42] width 21 height 23
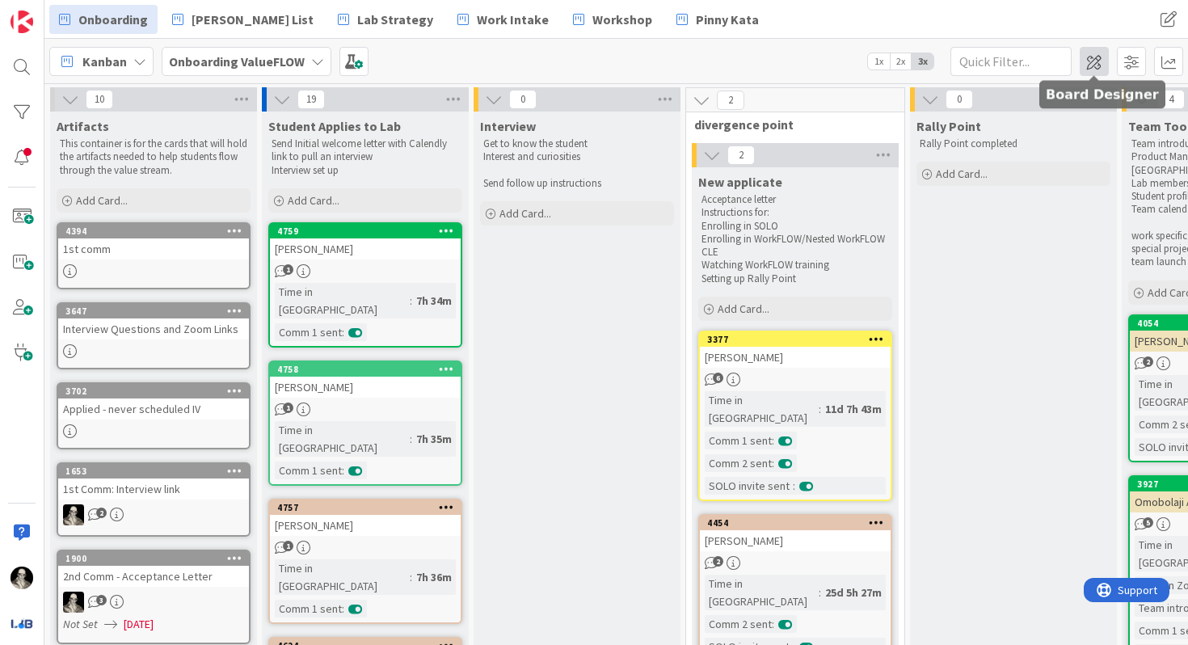
click at [1034, 59] on span at bounding box center [1094, 61] width 29 height 29
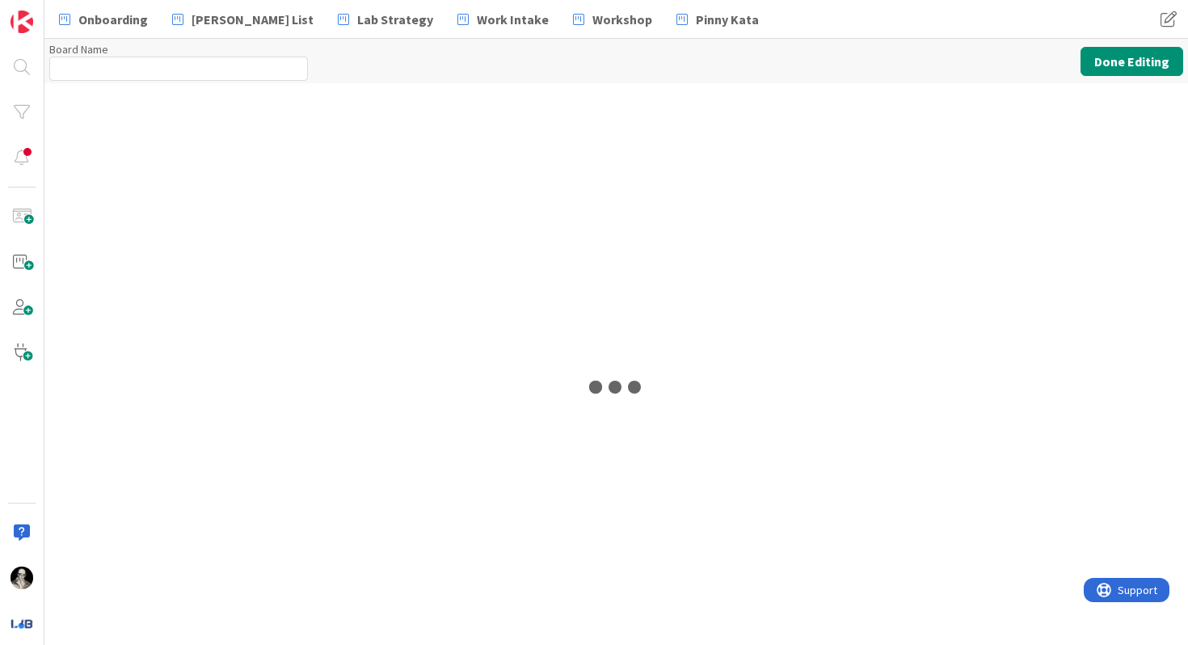
type input "Onboarding ValueFLOW"
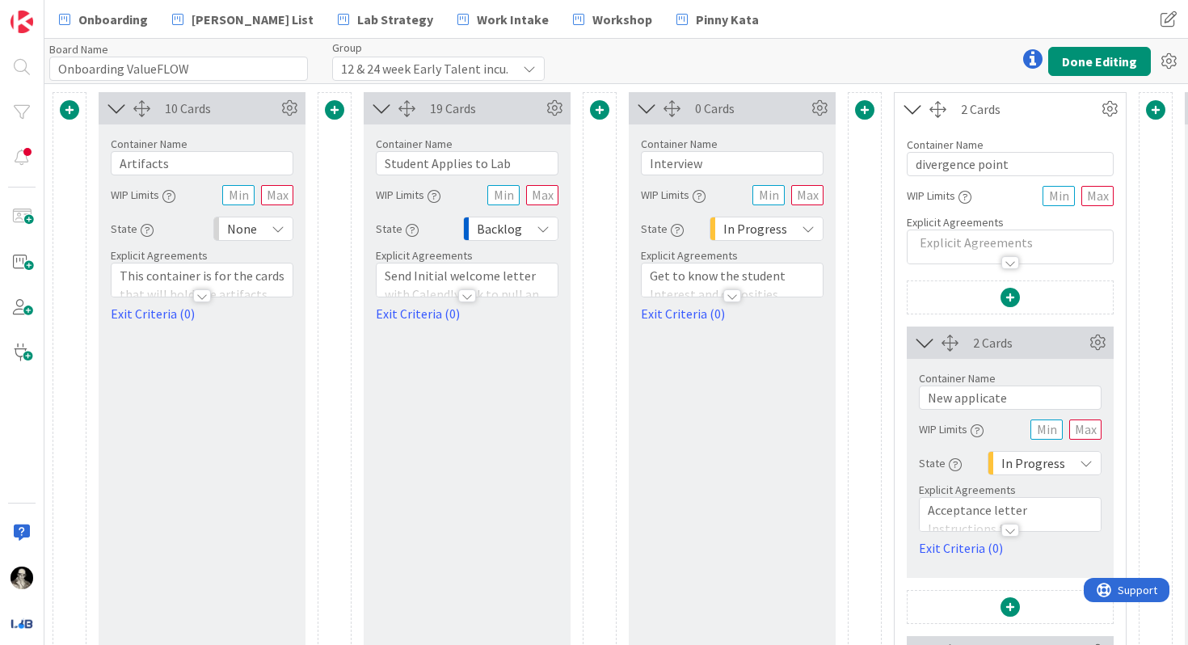
click at [600, 104] on span at bounding box center [599, 109] width 19 height 19
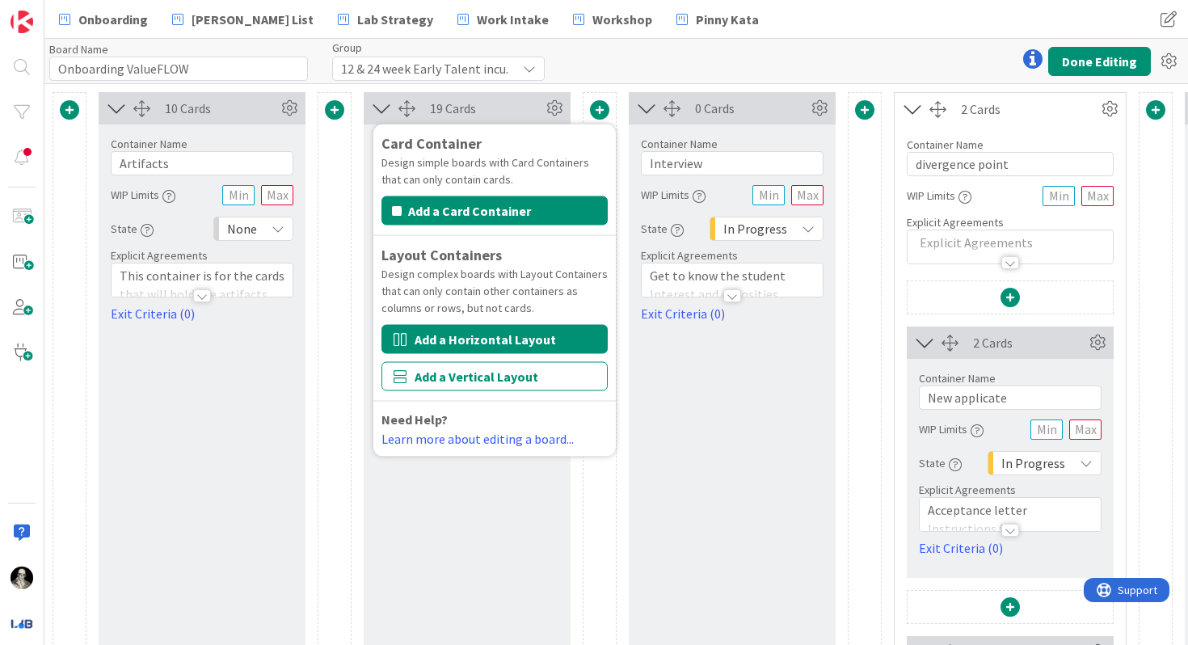
click at [491, 332] on button "Add a Horizontal Layout" at bounding box center [495, 339] width 226 height 29
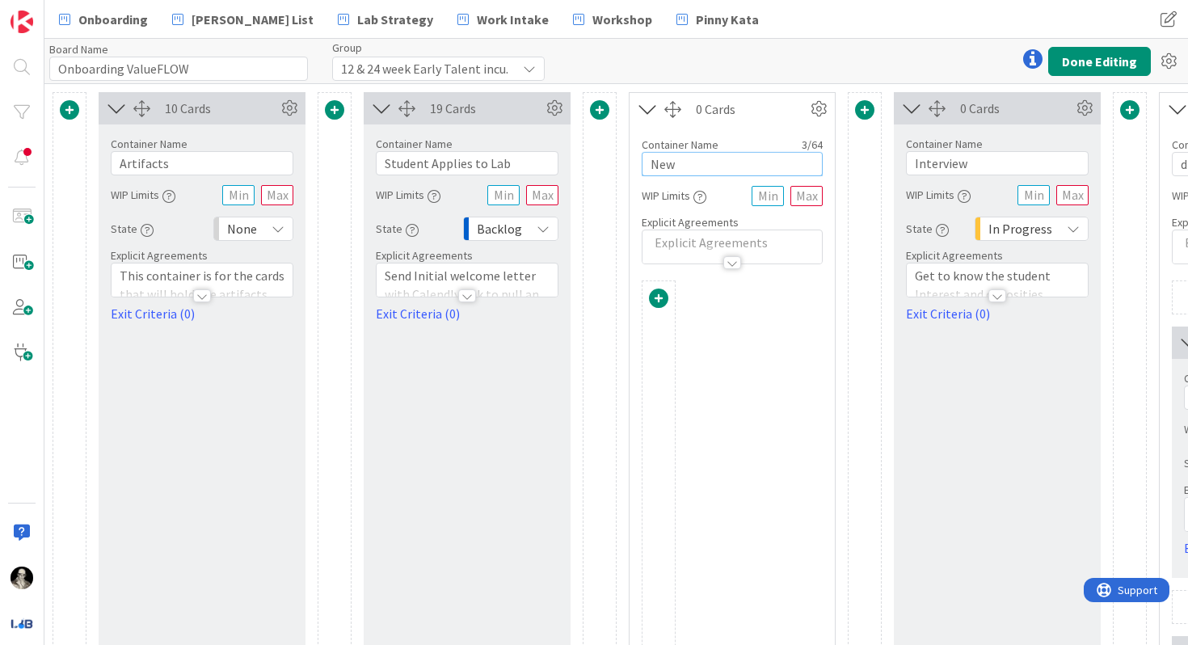
click at [686, 166] on input "New" at bounding box center [732, 164] width 181 height 24
type input "Nudged"
click at [674, 243] on p at bounding box center [732, 243] width 163 height 19
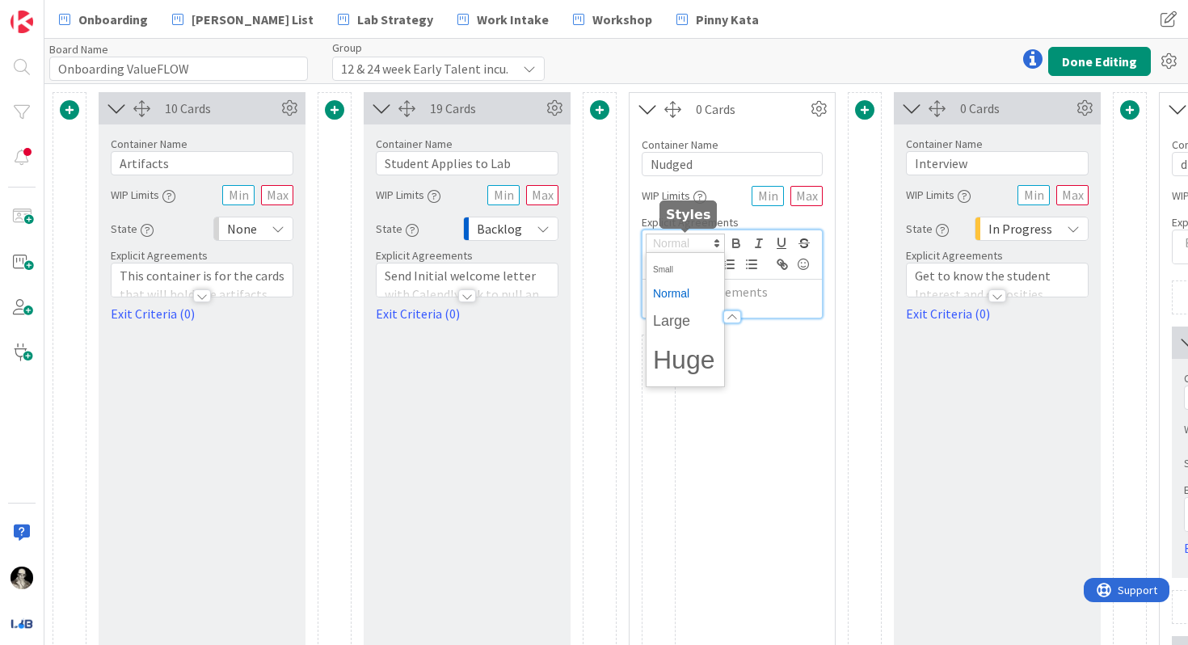
click at [674, 243] on span at bounding box center [685, 243] width 79 height 19
click at [679, 292] on span at bounding box center [685, 293] width 65 height 25
click at [778, 294] on p at bounding box center [732, 292] width 163 height 19
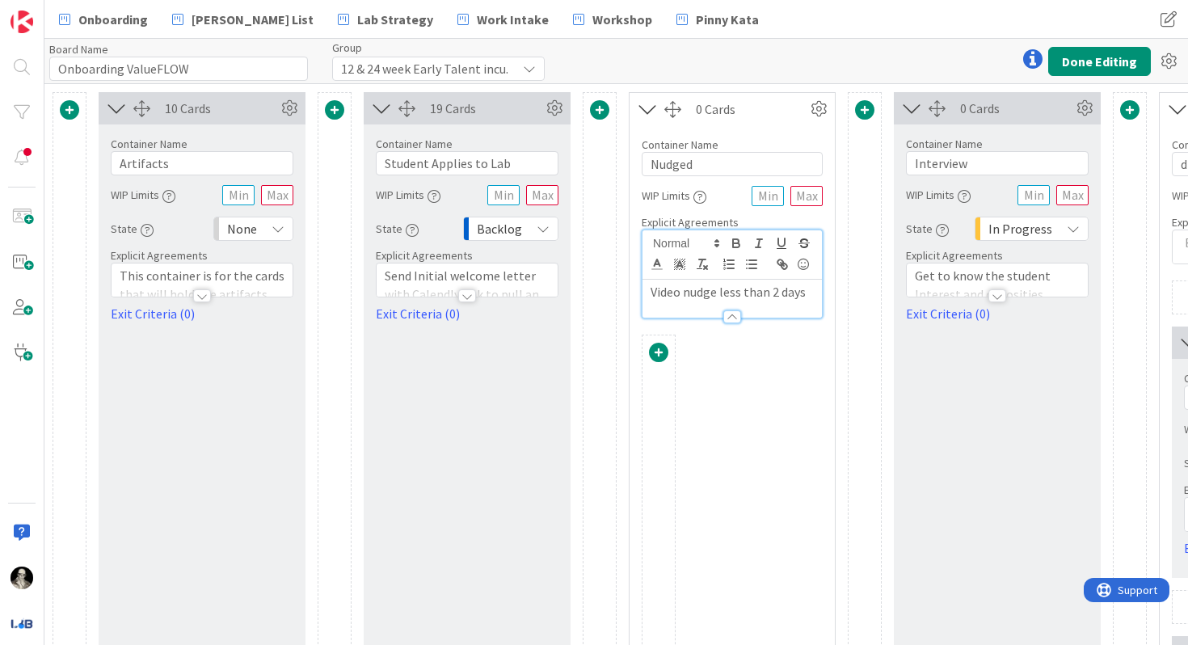
click at [777, 294] on p "Video nudge less than 2 days" at bounding box center [732, 292] width 163 height 19
click at [813, 302] on div at bounding box center [732, 309] width 179 height 17
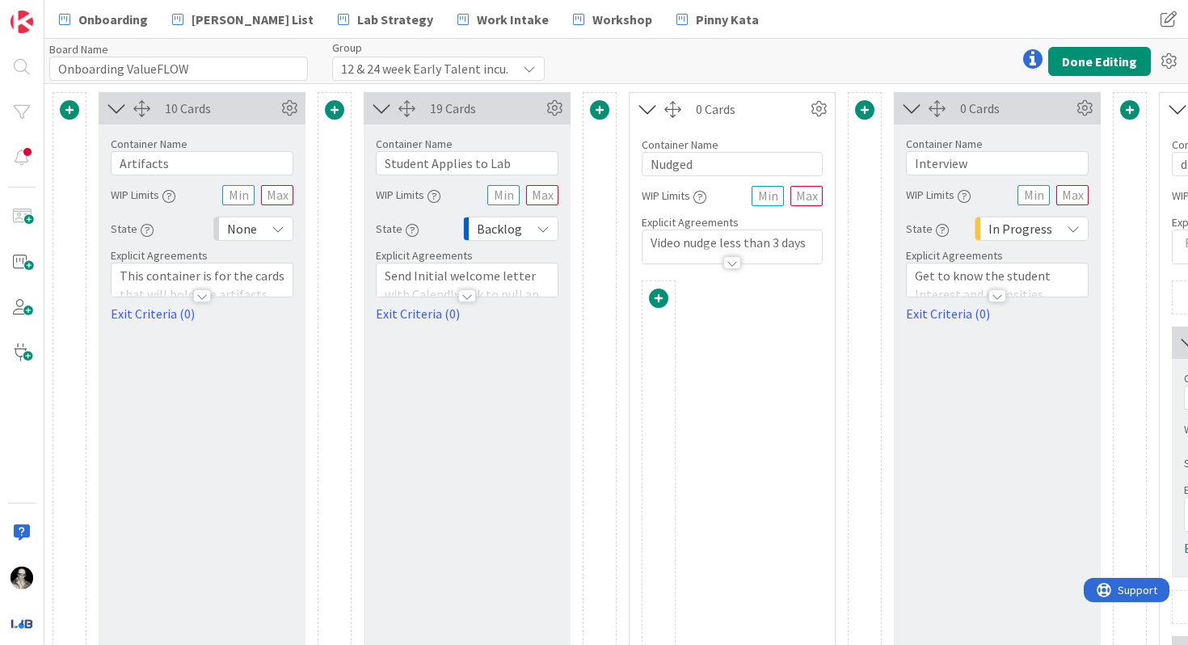
click at [808, 242] on p "Video nudge less than 3 days" at bounding box center [732, 243] width 163 height 19
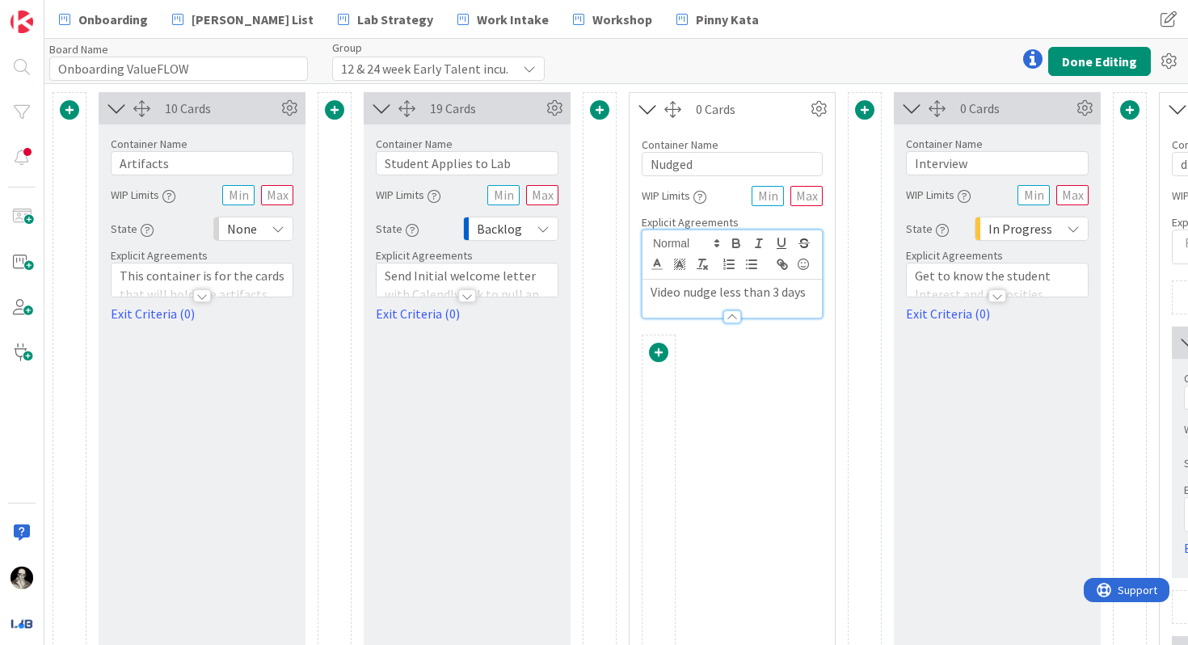
click at [810, 290] on p "Video nudge less than 3 days" at bounding box center [732, 292] width 163 height 19
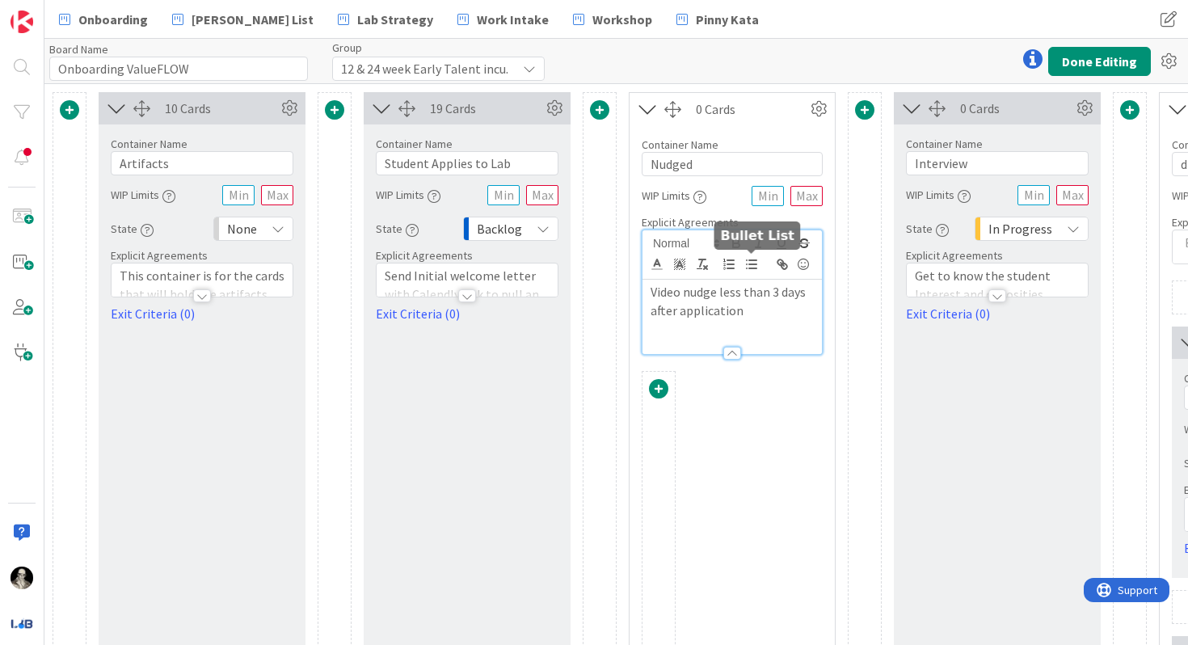
click at [749, 260] on line "button" at bounding box center [752, 260] width 7 height 0
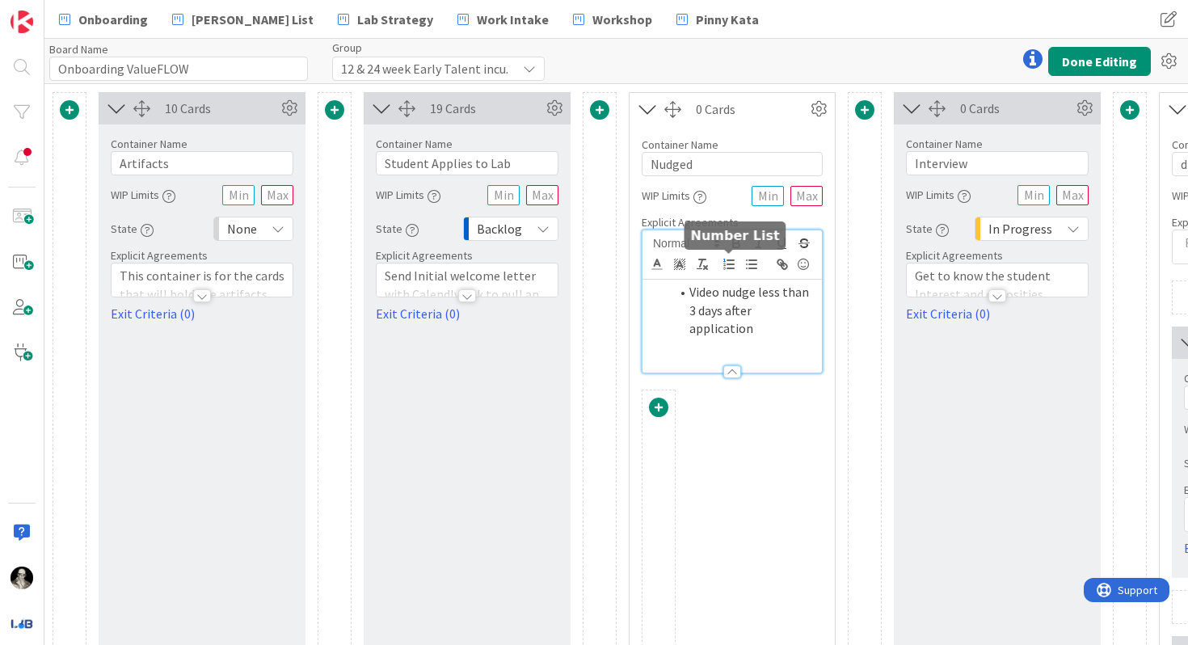
click at [728, 264] on line "button" at bounding box center [731, 264] width 6 height 0
click at [725, 264] on icon "button" at bounding box center [729, 264] width 15 height 15
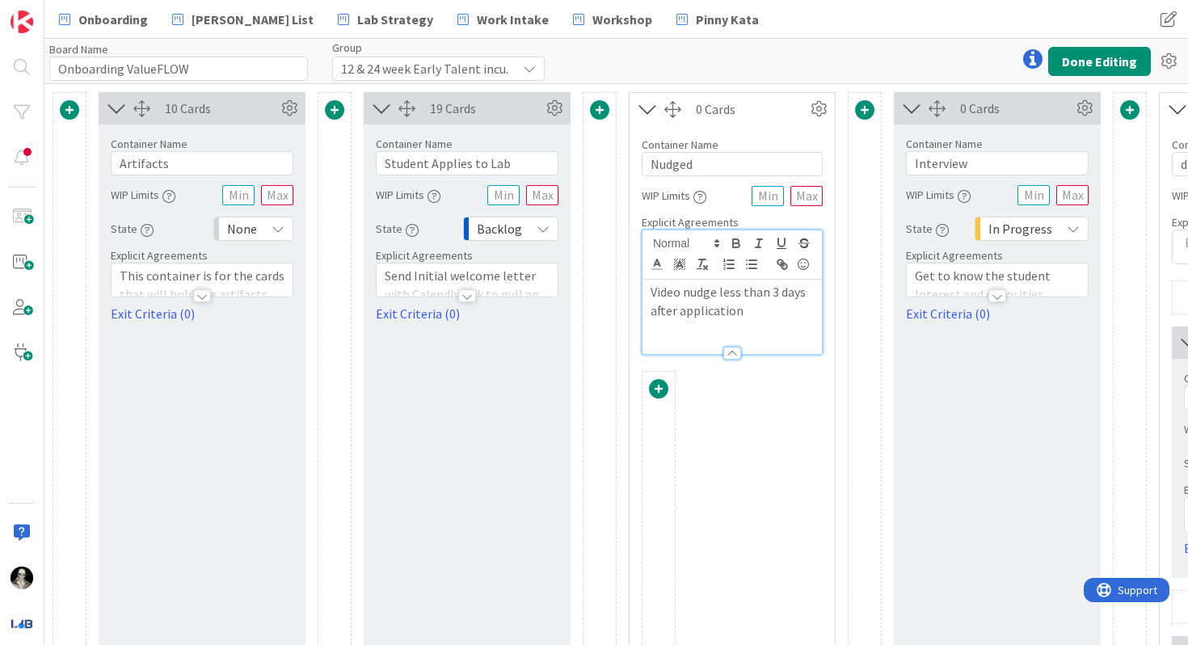
click at [753, 312] on p "Video nudge less than 3 days after application" at bounding box center [732, 301] width 163 height 36
click at [762, 109] on div "0 Cards" at bounding box center [751, 108] width 111 height 19
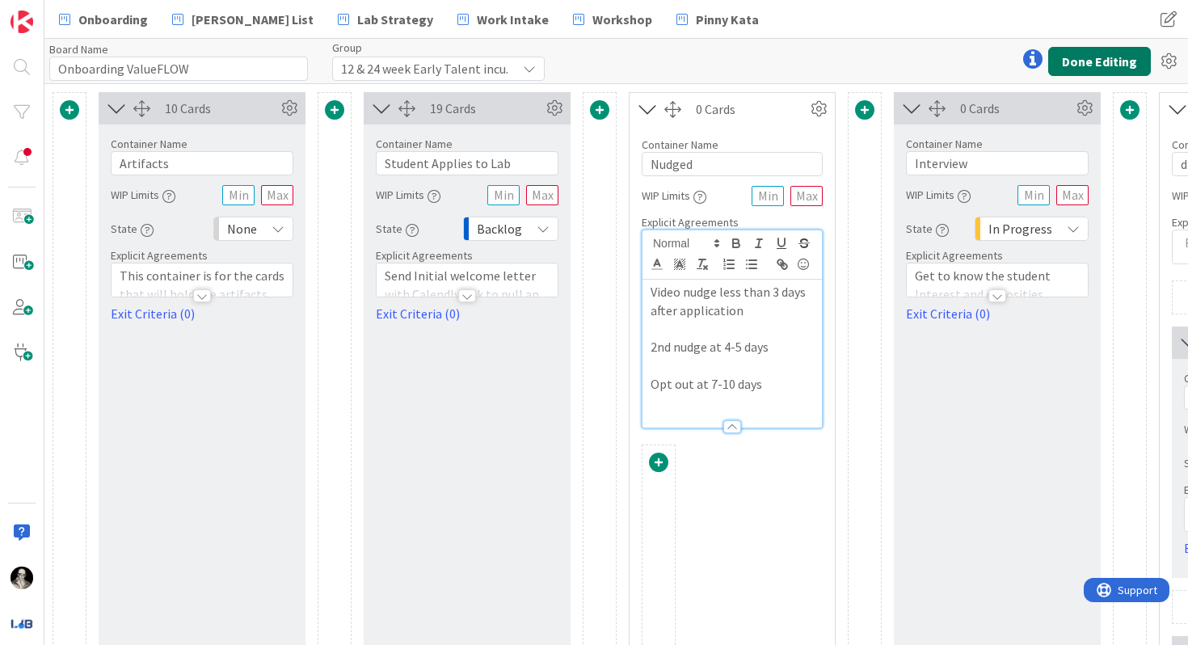
click at [1034, 64] on button "Done Editing" at bounding box center [1100, 61] width 103 height 29
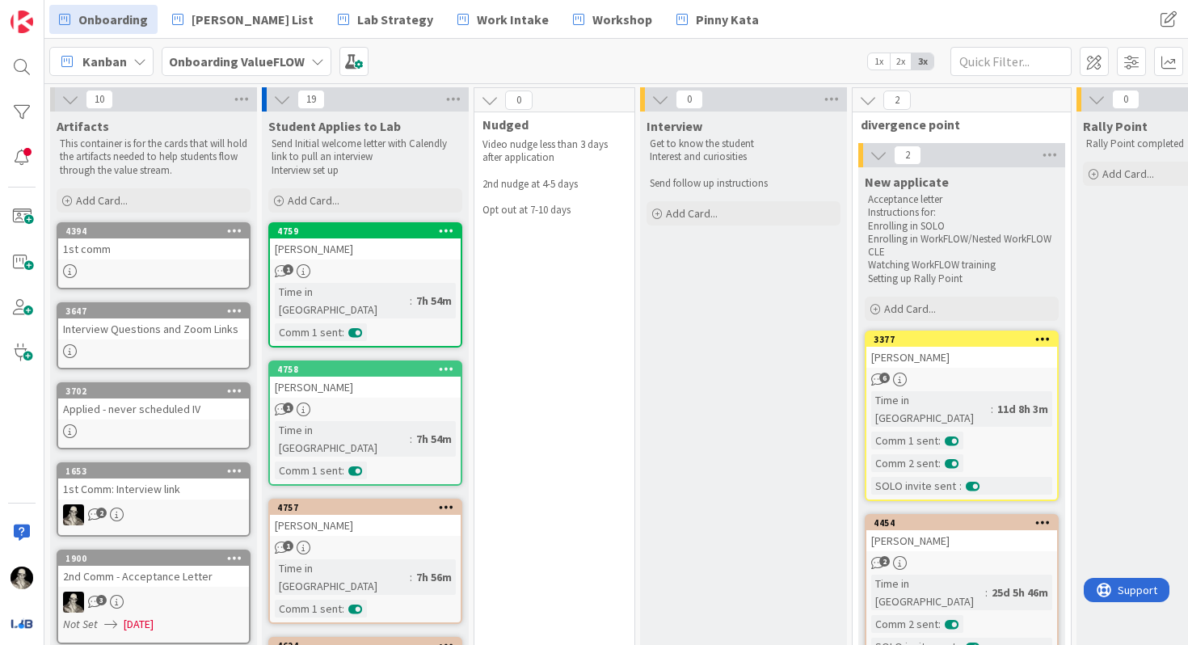
click at [1034, 60] on span at bounding box center [1094, 61] width 29 height 29
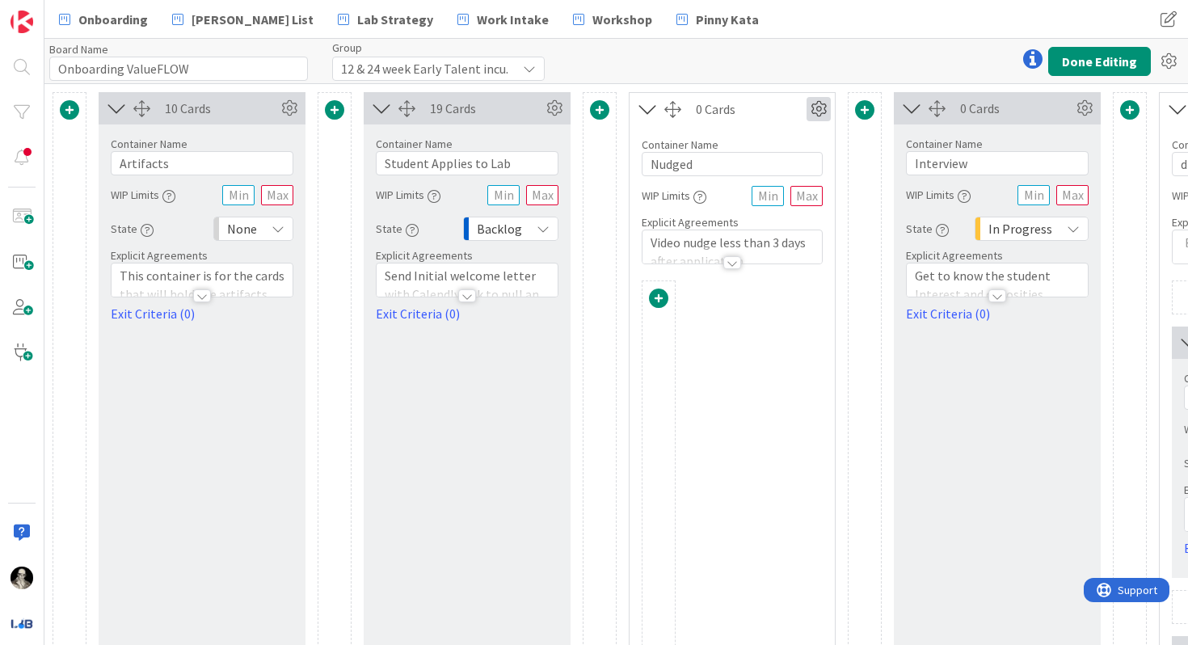
click at [817, 106] on icon at bounding box center [819, 109] width 24 height 24
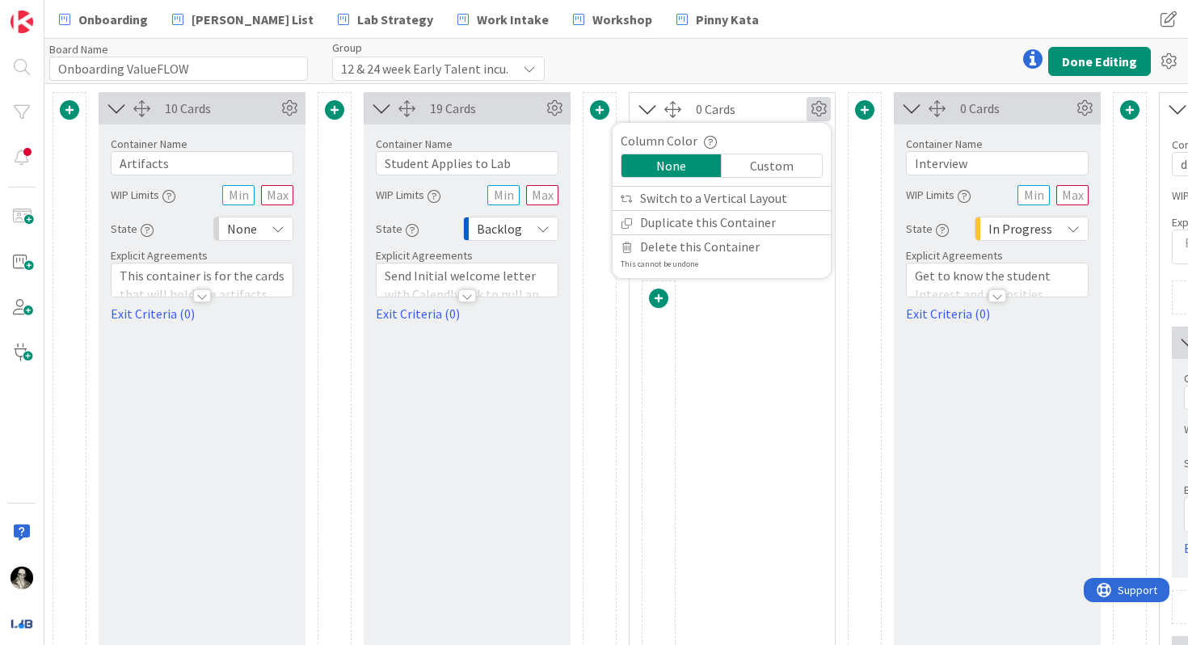
click at [818, 104] on icon at bounding box center [819, 109] width 24 height 24
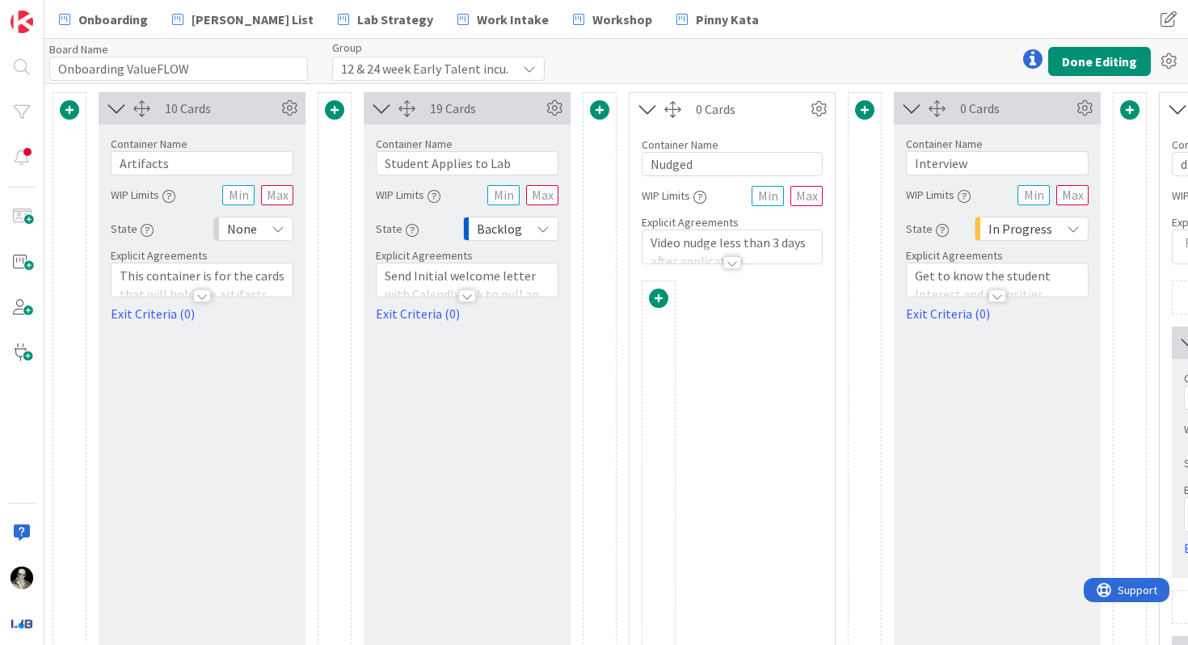
click at [673, 107] on div at bounding box center [673, 109] width 17 height 17
click at [753, 125] on div "Container Name 6 / 64 Nudged" at bounding box center [732, 150] width 181 height 51
click at [815, 108] on icon at bounding box center [819, 109] width 24 height 24
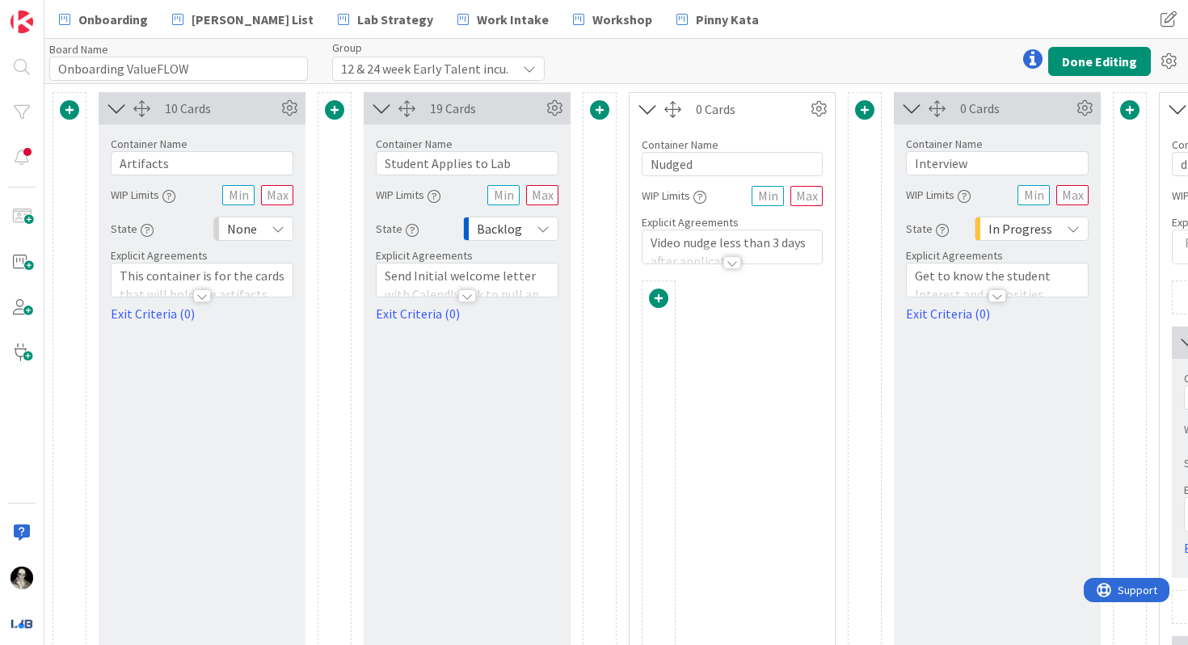
click at [759, 243] on p "Video nudge less than 3 days after application" at bounding box center [732, 252] width 163 height 36
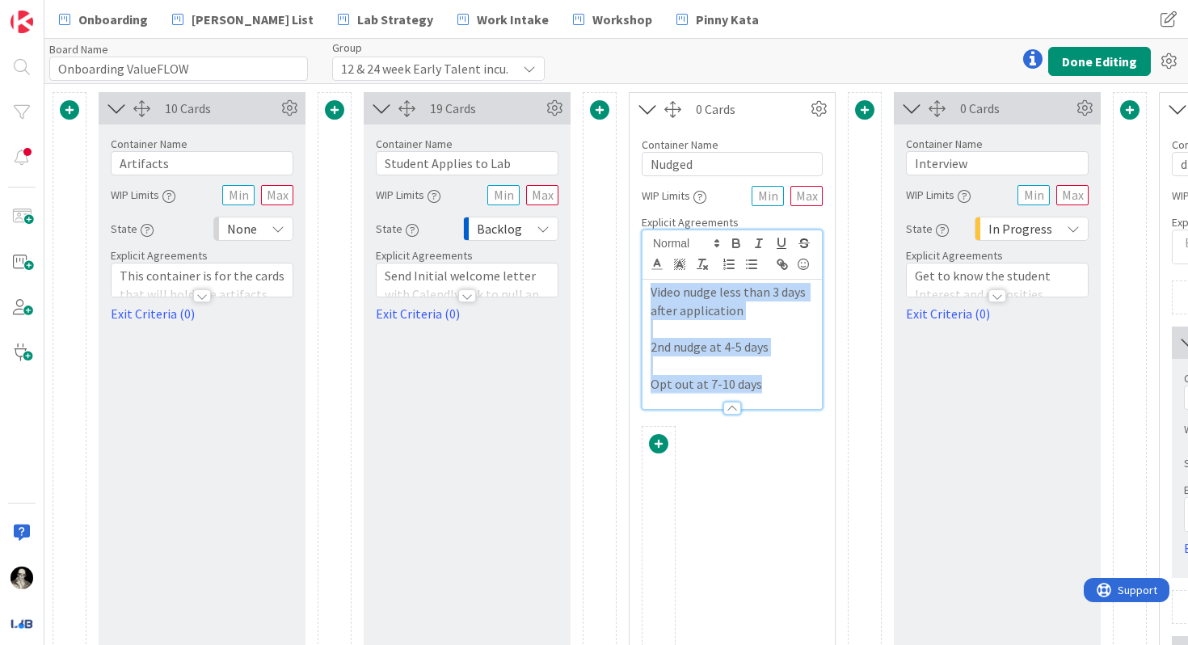
drag, startPoint x: 765, startPoint y: 385, endPoint x: 624, endPoint y: 276, distance: 177.5
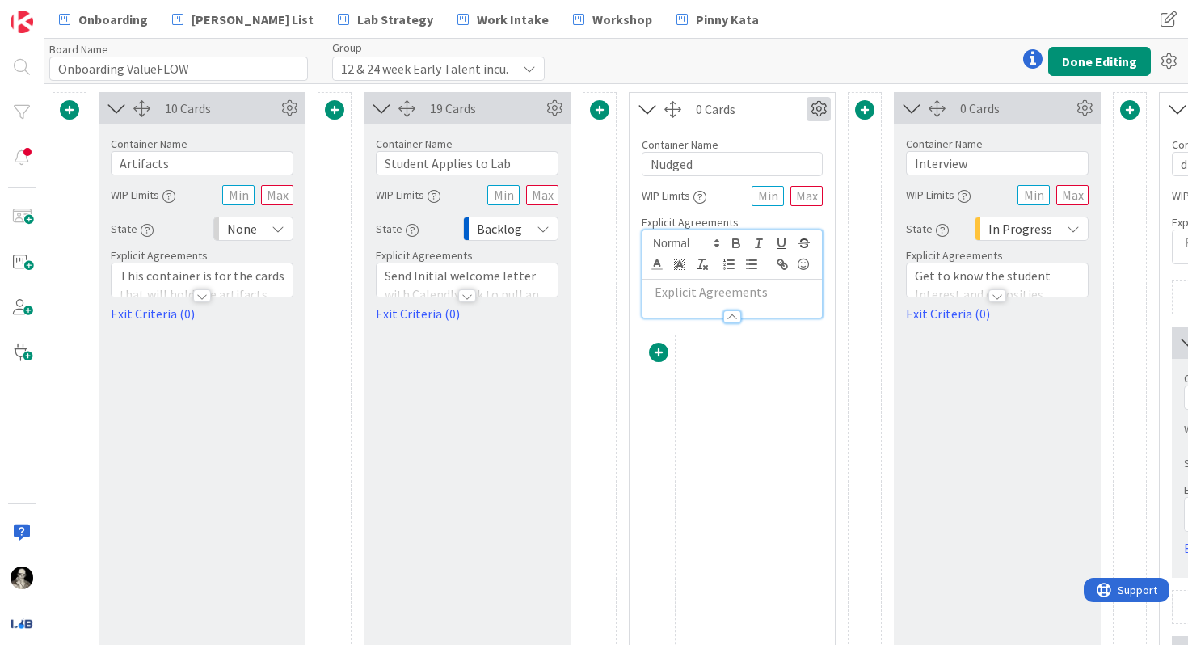
click at [816, 104] on icon at bounding box center [819, 109] width 24 height 24
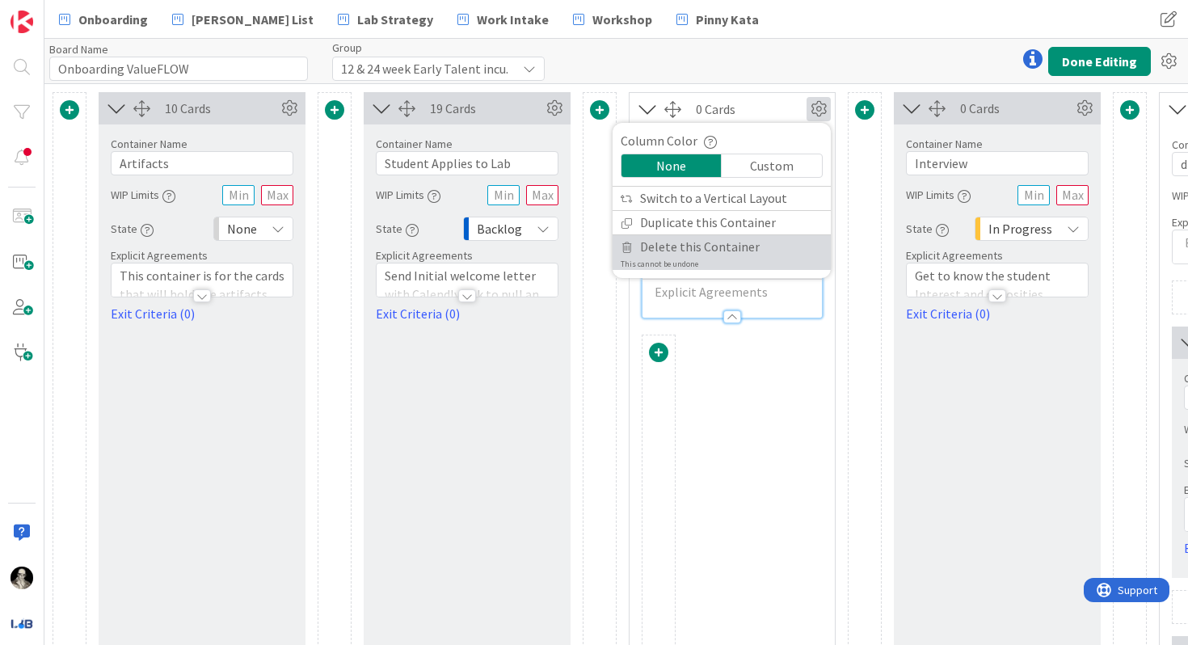
click at [713, 244] on span "Delete this Container" at bounding box center [700, 246] width 120 height 23
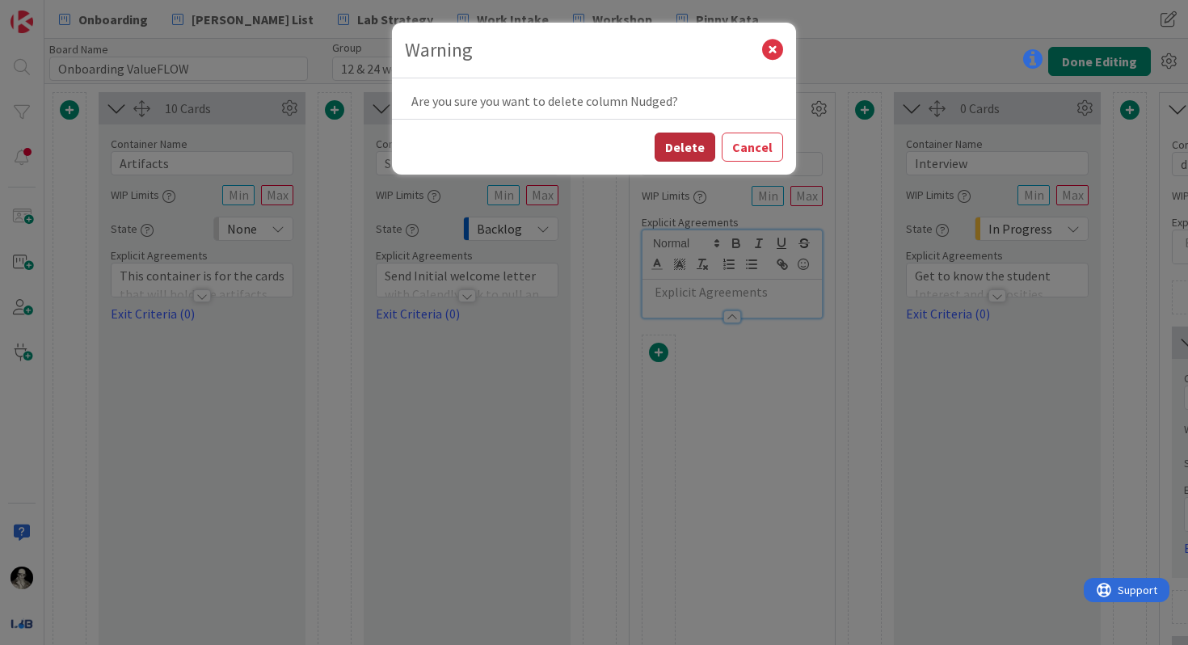
click at [694, 142] on button "Delete" at bounding box center [685, 147] width 61 height 29
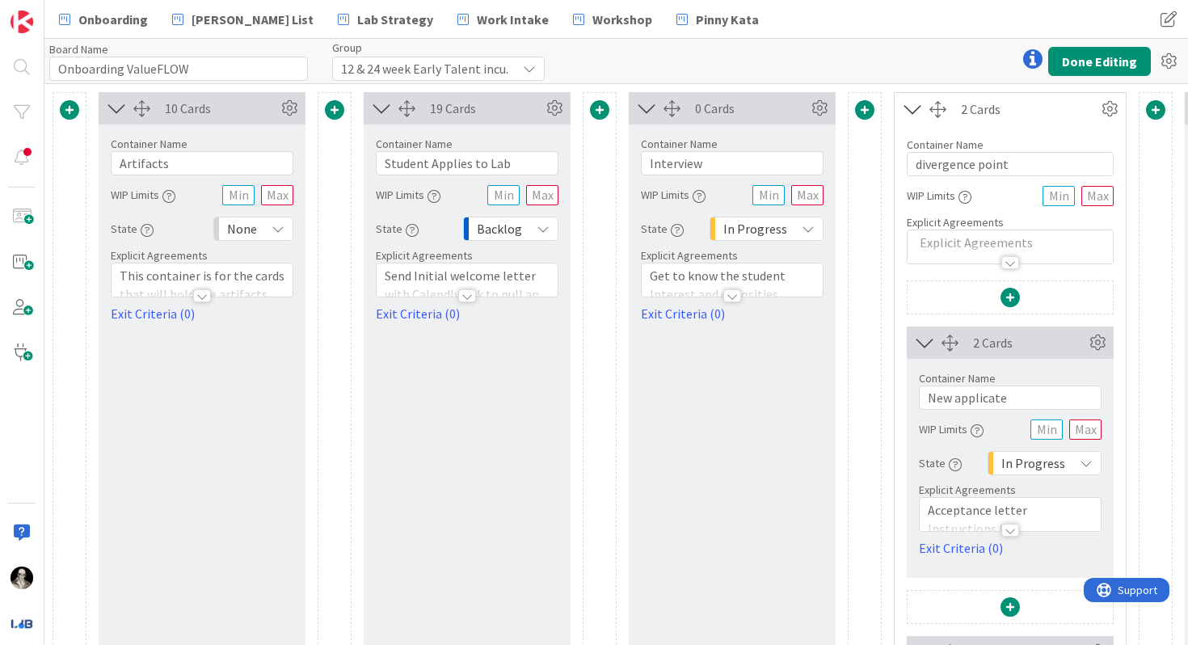
click at [597, 106] on span at bounding box center [599, 109] width 19 height 19
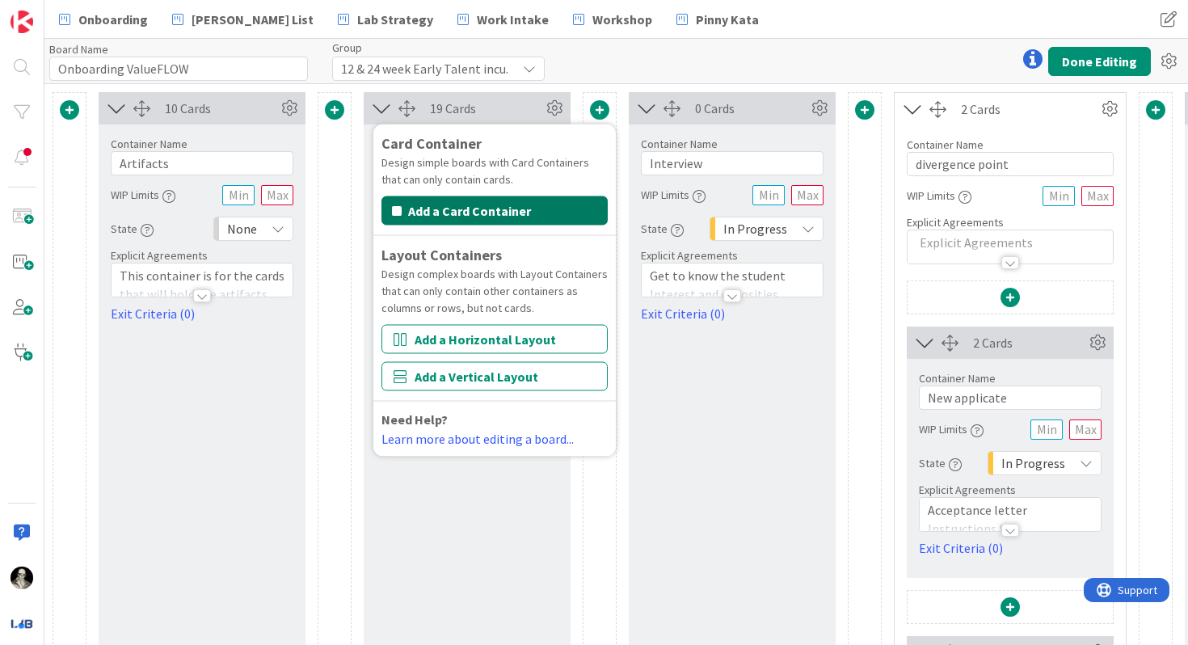
click at [519, 208] on button "Add a Card Container" at bounding box center [495, 210] width 226 height 29
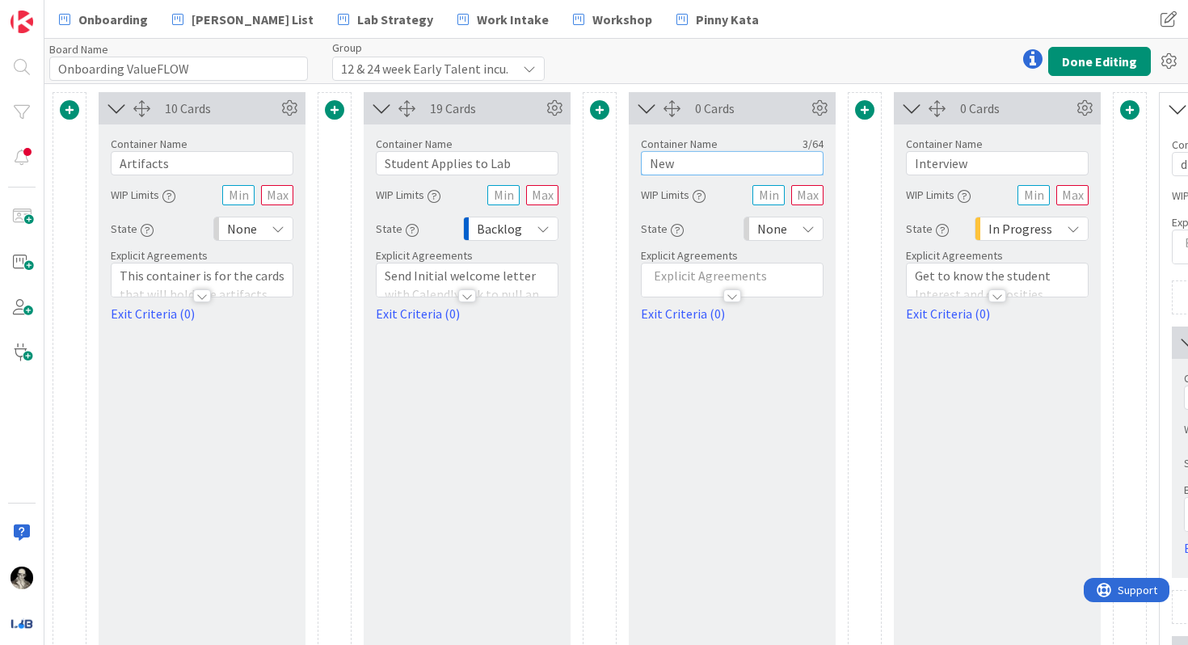
click at [688, 162] on input "New" at bounding box center [732, 163] width 183 height 24
type input "Nudged"
click at [696, 278] on p at bounding box center [732, 276] width 165 height 19
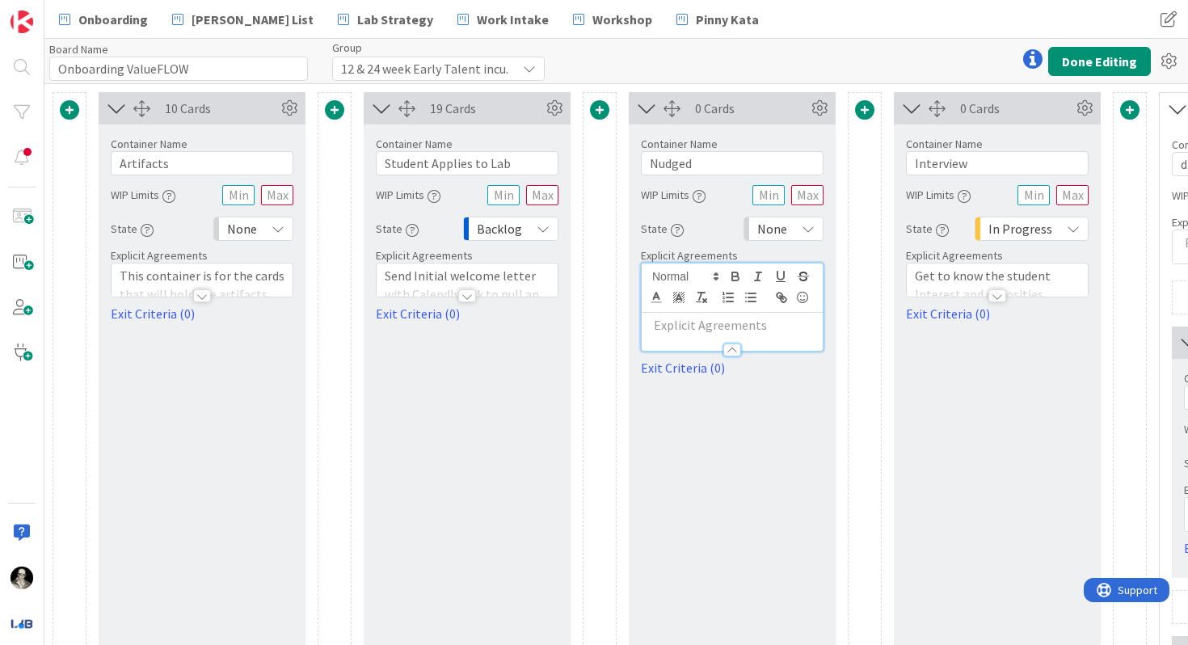
click at [709, 325] on p at bounding box center [732, 325] width 165 height 19
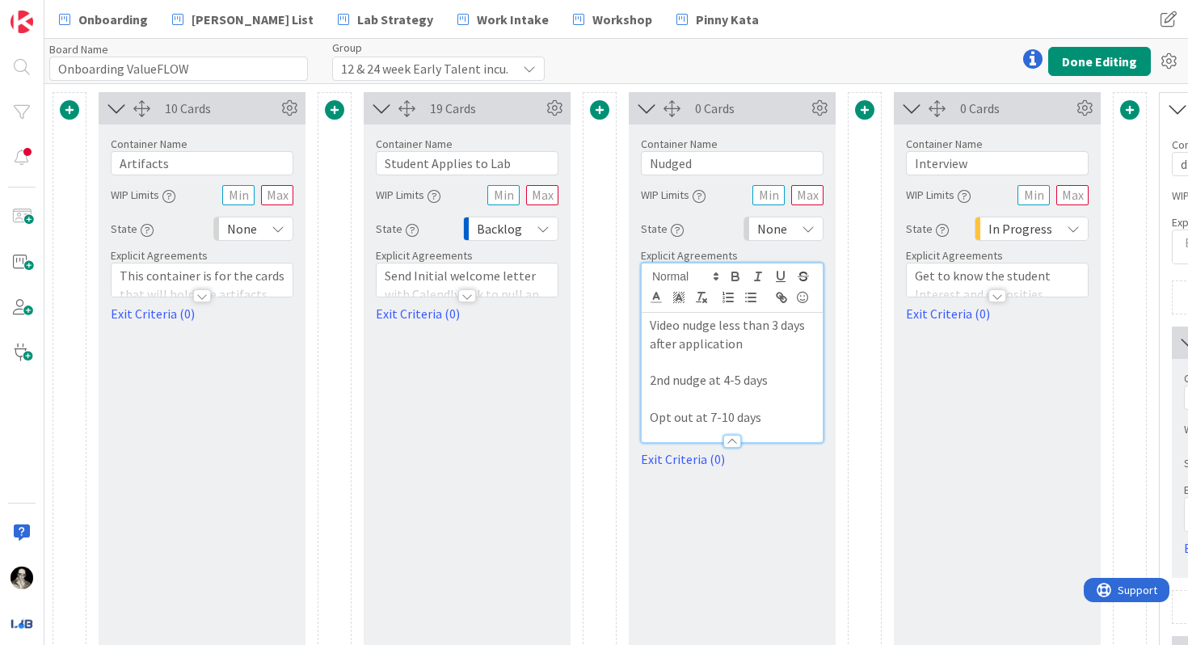
click at [810, 227] on icon at bounding box center [808, 228] width 13 height 13
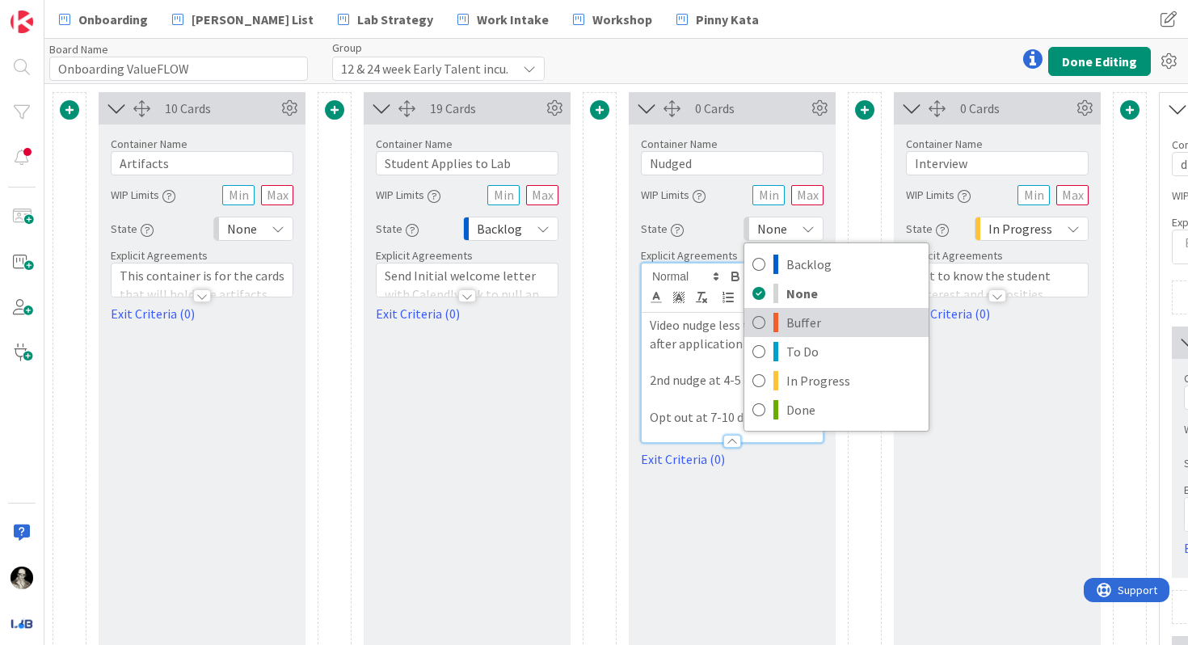
click at [761, 320] on icon at bounding box center [759, 322] width 13 height 24
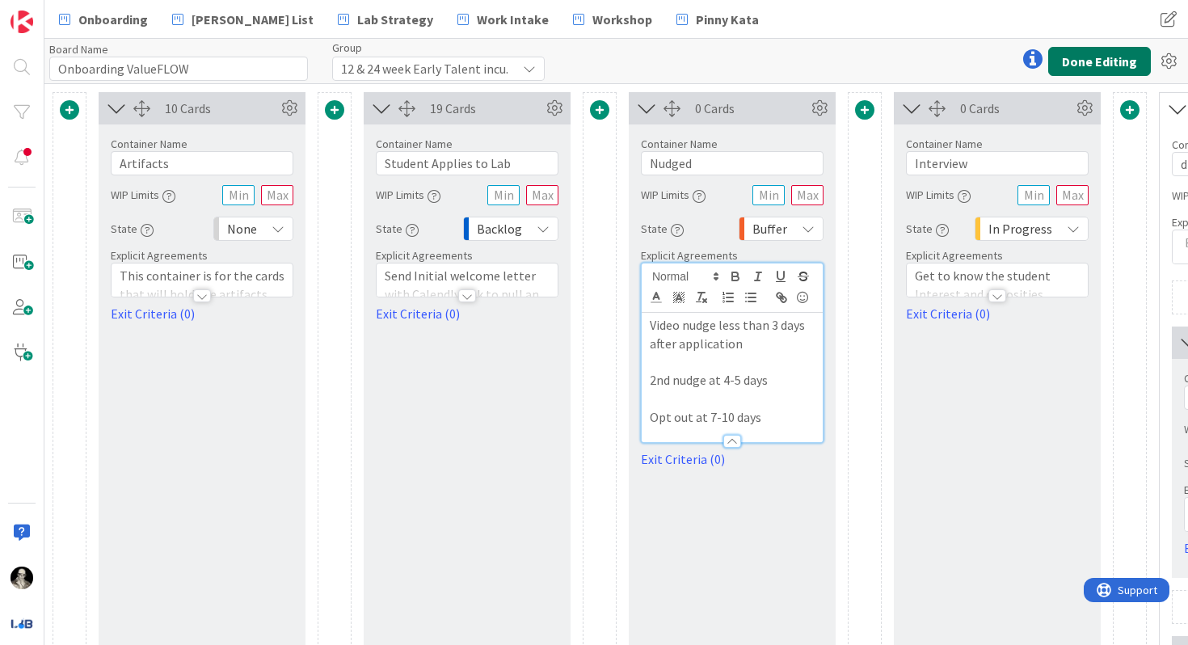
click at [1034, 53] on button "Done Editing" at bounding box center [1100, 61] width 103 height 29
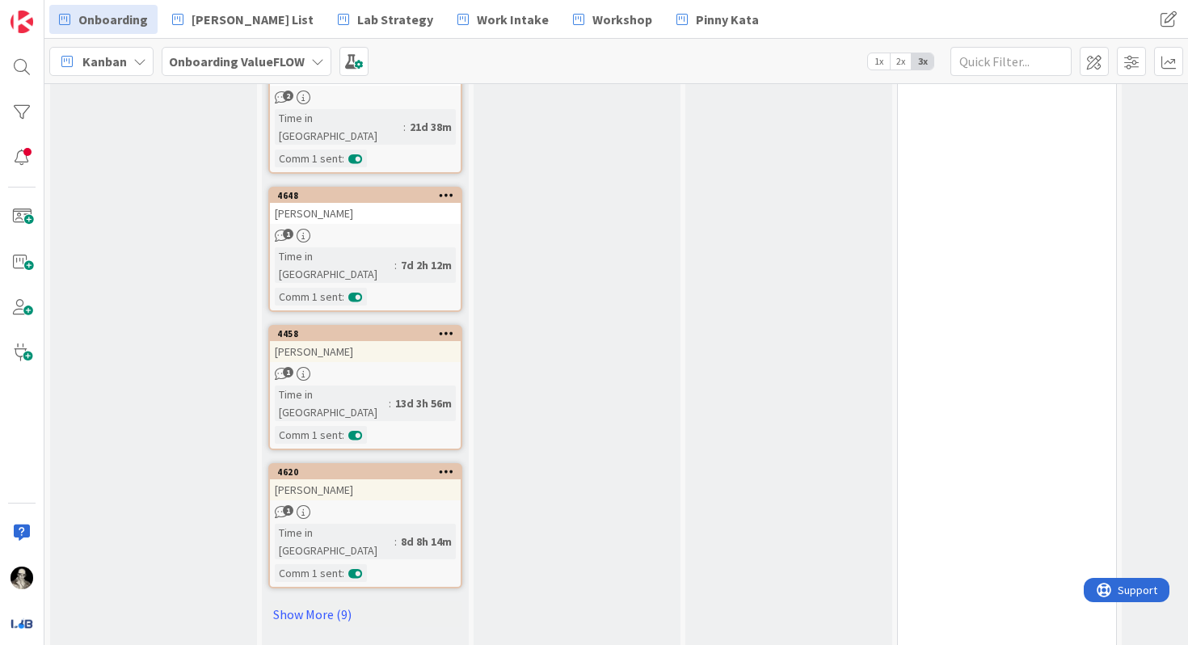
scroll to position [1007, 0]
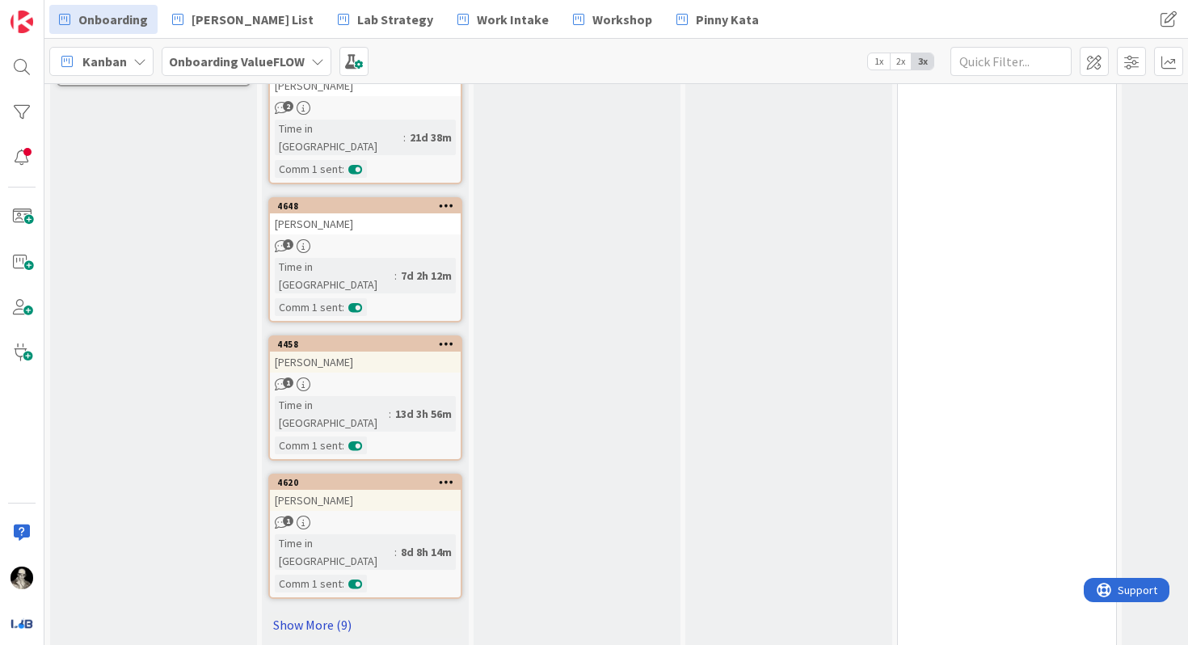
click at [325, 547] on link "Show More (9)" at bounding box center [365, 625] width 194 height 26
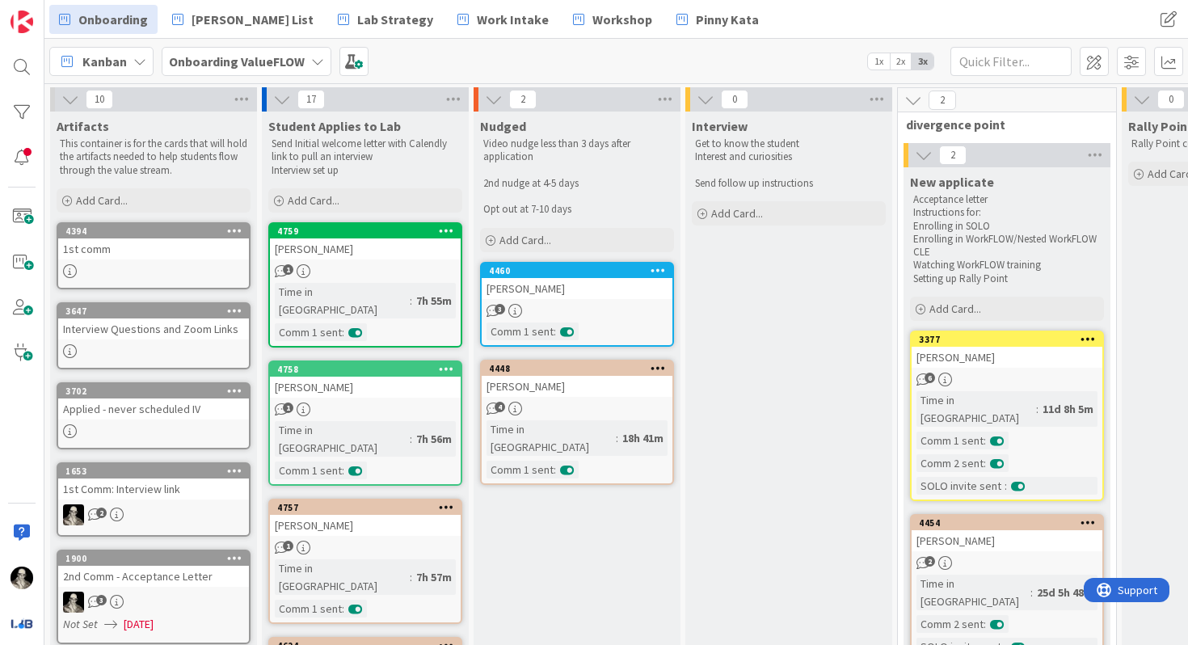
scroll to position [0, 9]
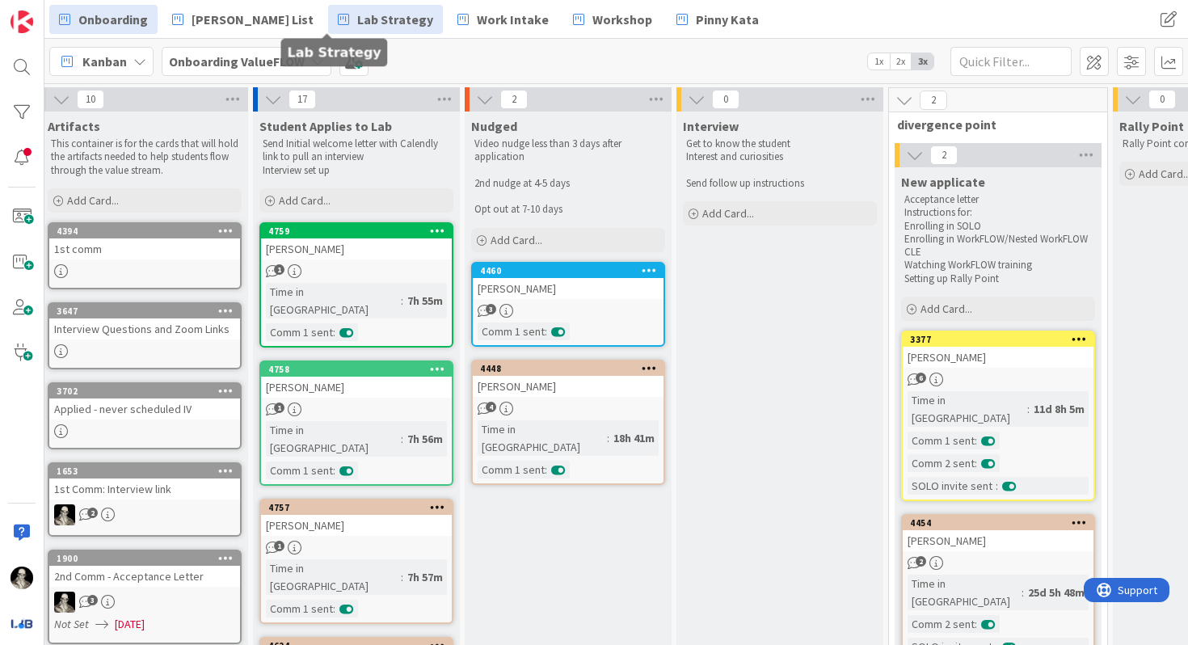
click at [357, 10] on span "Lab Strategy" at bounding box center [395, 19] width 76 height 19
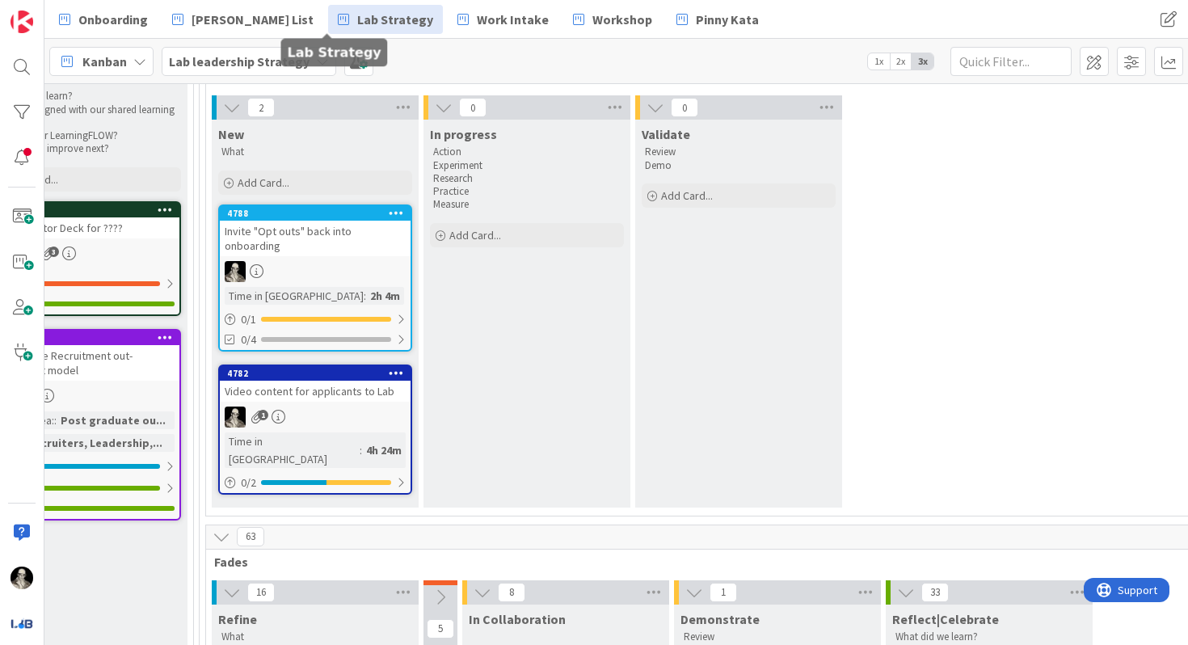
scroll to position [218, 2330]
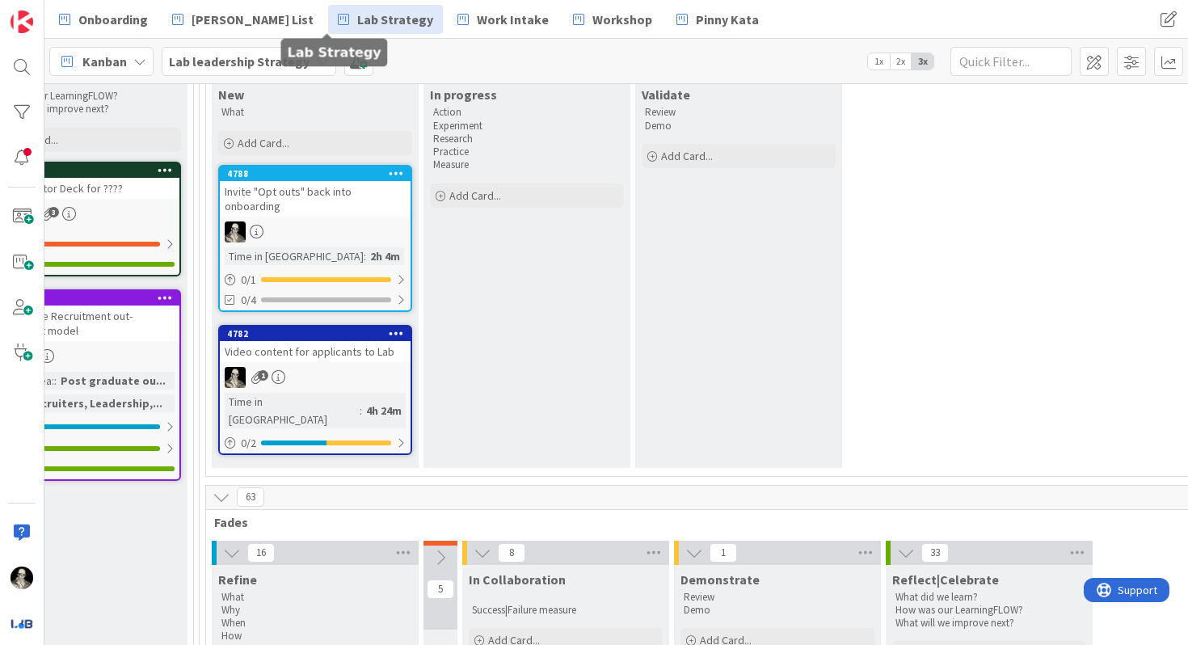
click at [347, 361] on div "Video content for applicants to Lab" at bounding box center [315, 351] width 191 height 21
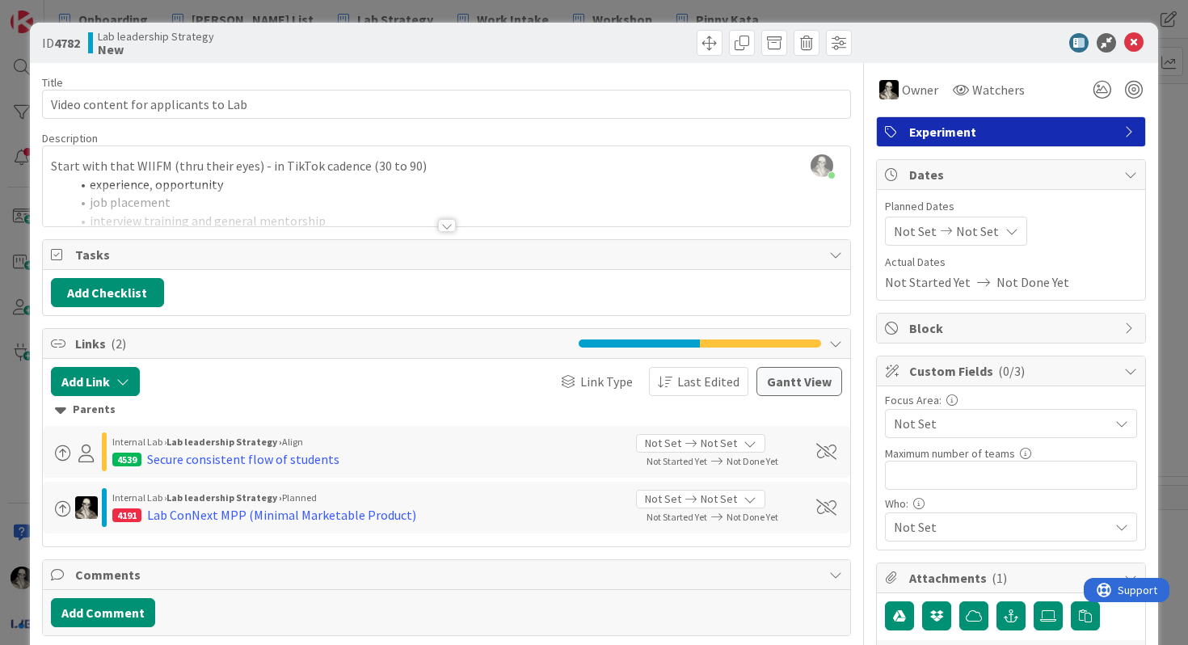
click at [449, 221] on div at bounding box center [447, 225] width 18 height 13
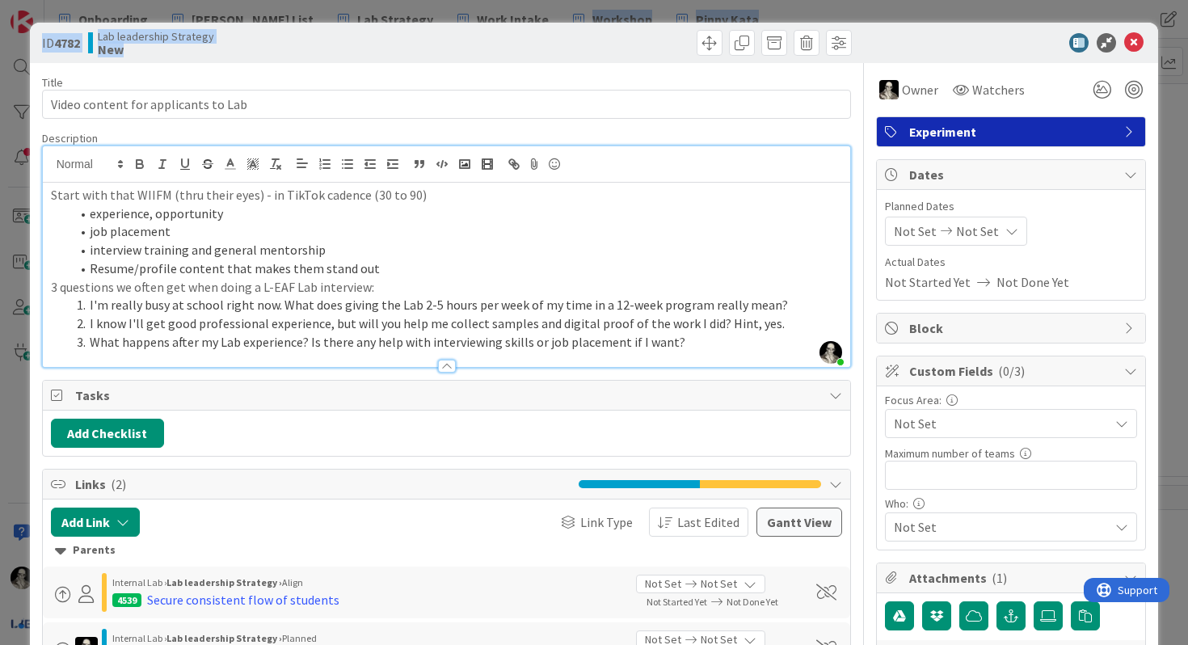
drag, startPoint x: 534, startPoint y: 39, endPoint x: 540, endPoint y: -33, distance: 72.2
click at [540, 0] on html "Onboarding [PERSON_NAME] List Lab Strategy Work Intake Workshop Pinny Kata Onbo…" at bounding box center [594, 322] width 1188 height 645
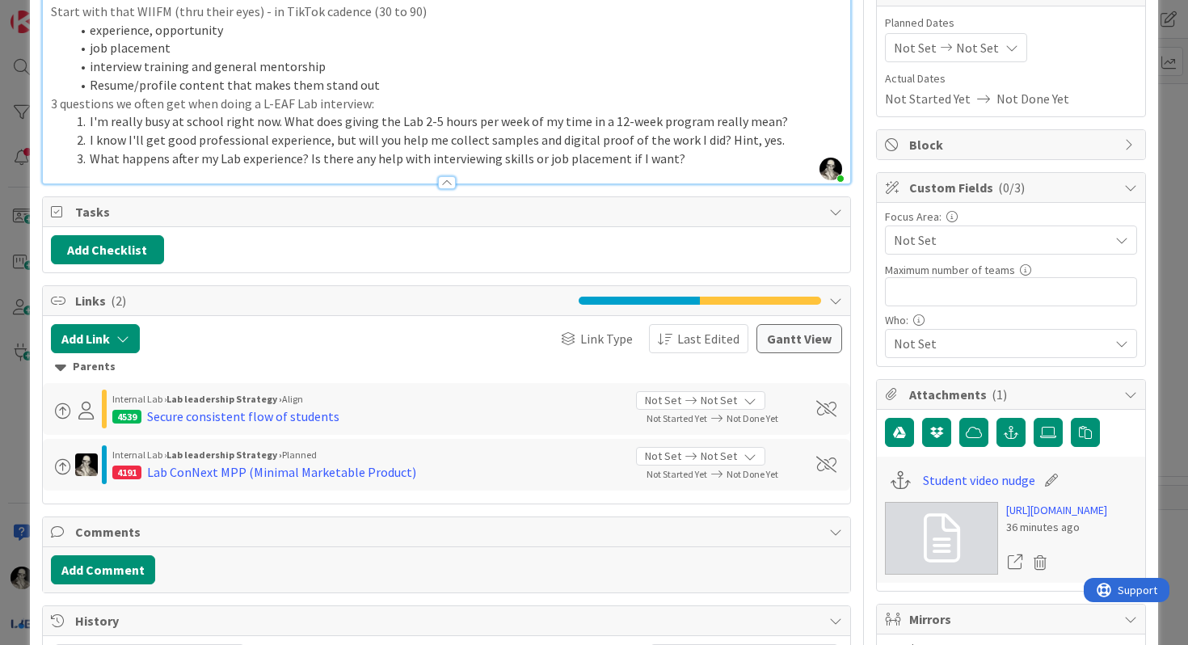
scroll to position [184, 0]
